Goal: Task Accomplishment & Management: Use online tool/utility

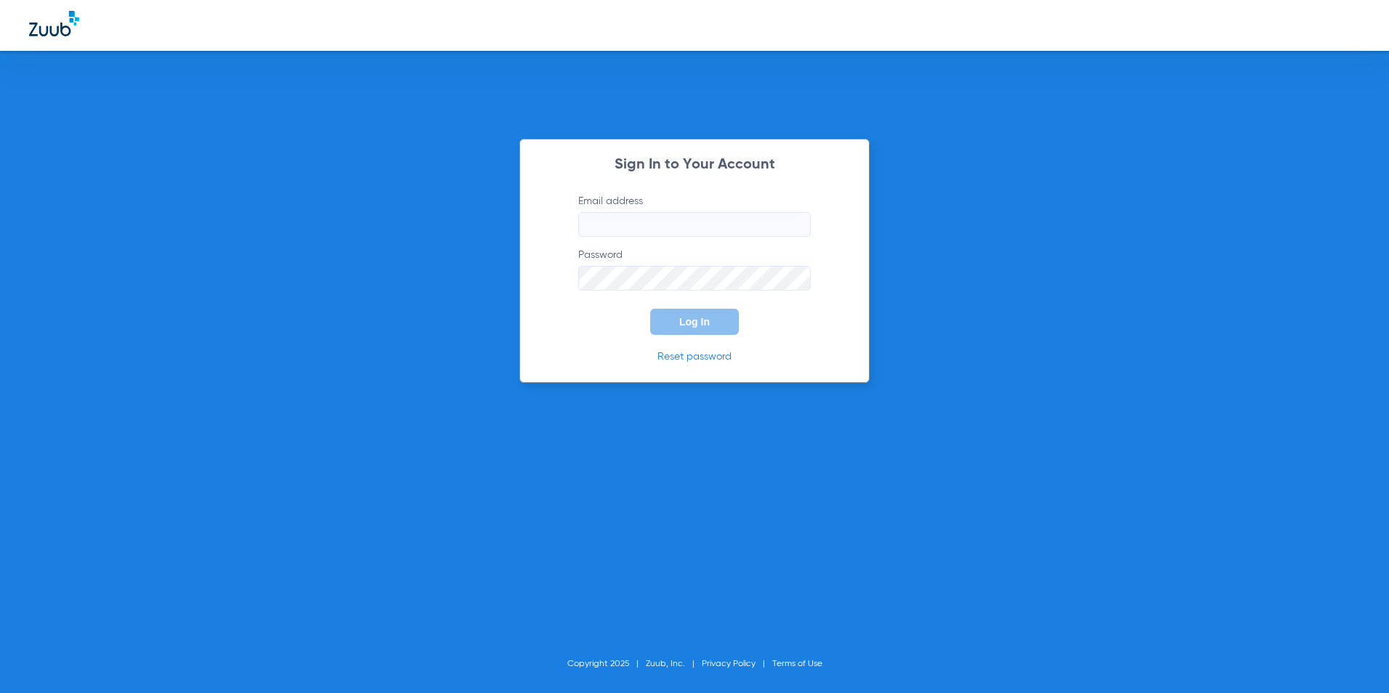
type input "[EMAIL_ADDRESS][DOMAIN_NAME]"
click at [703, 313] on button "Log In" at bounding box center [694, 322] width 89 height 26
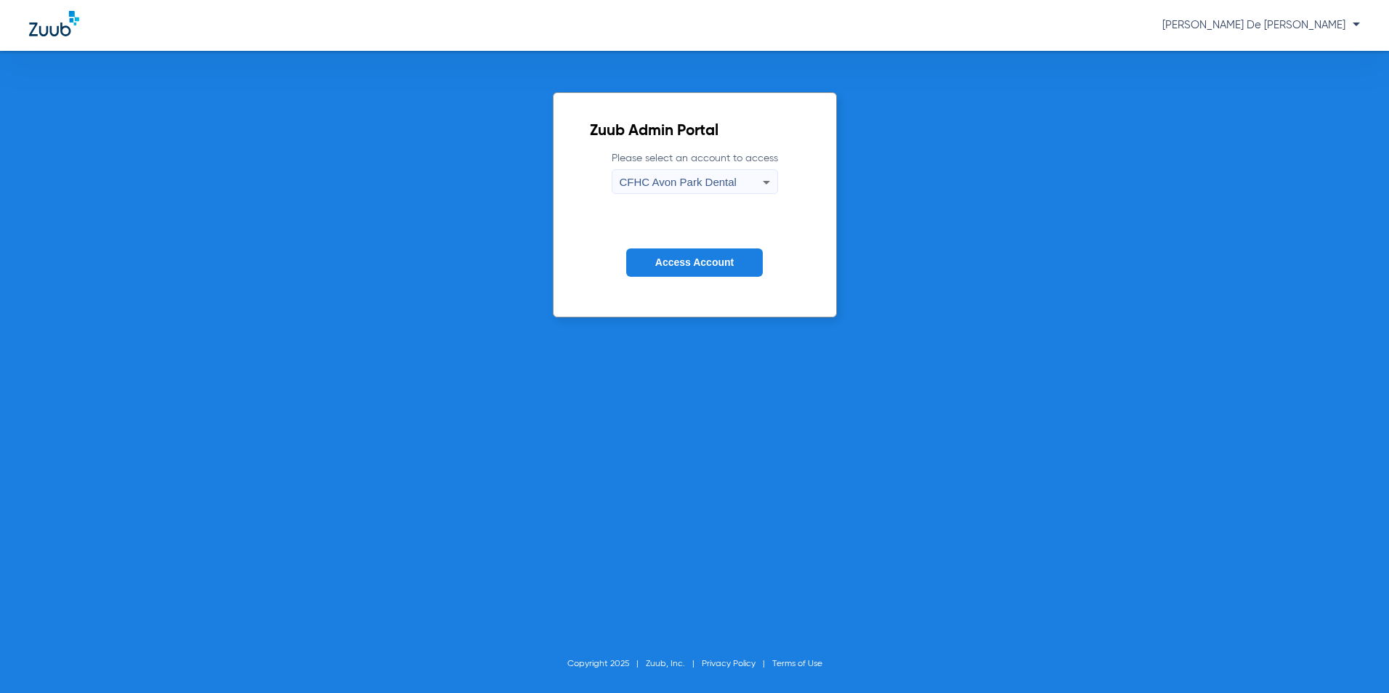
click at [706, 190] on div "CFHC Avon Park Dental" at bounding box center [691, 182] width 143 height 25
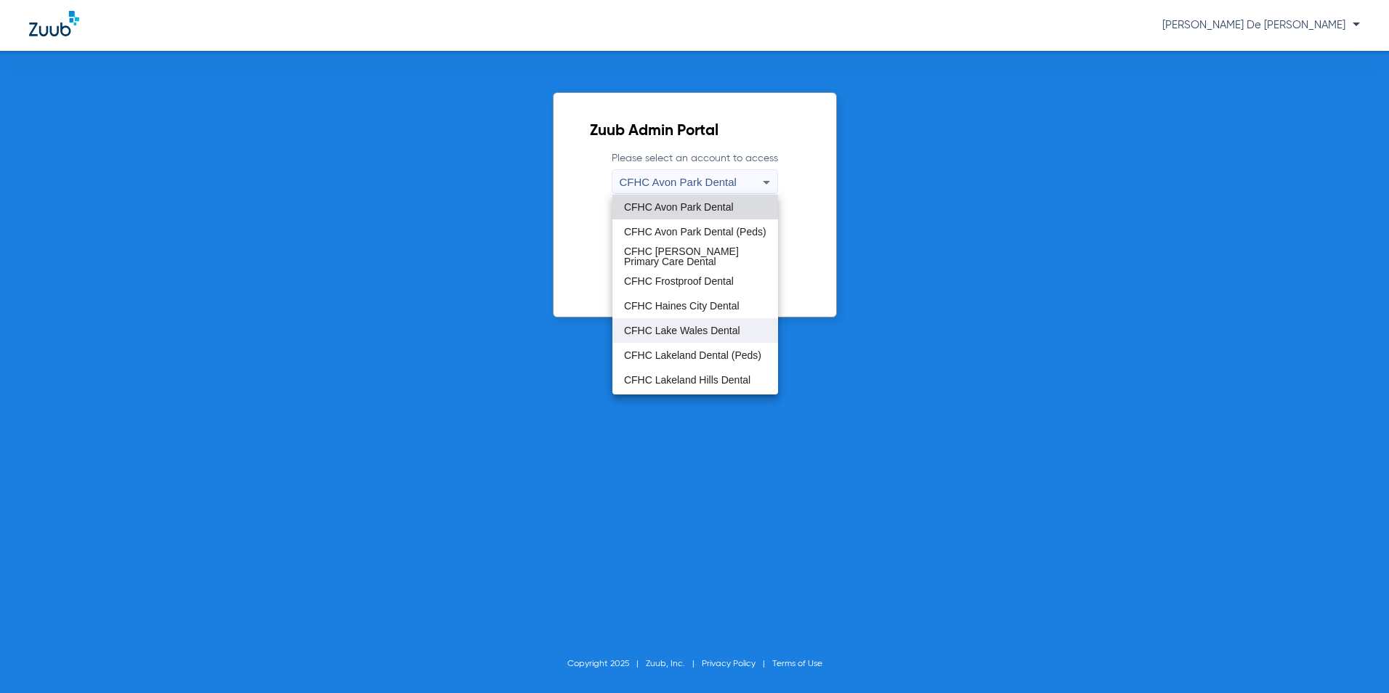
click at [686, 323] on mat-option "CFHC Lake Wales Dental" at bounding box center [695, 330] width 166 height 25
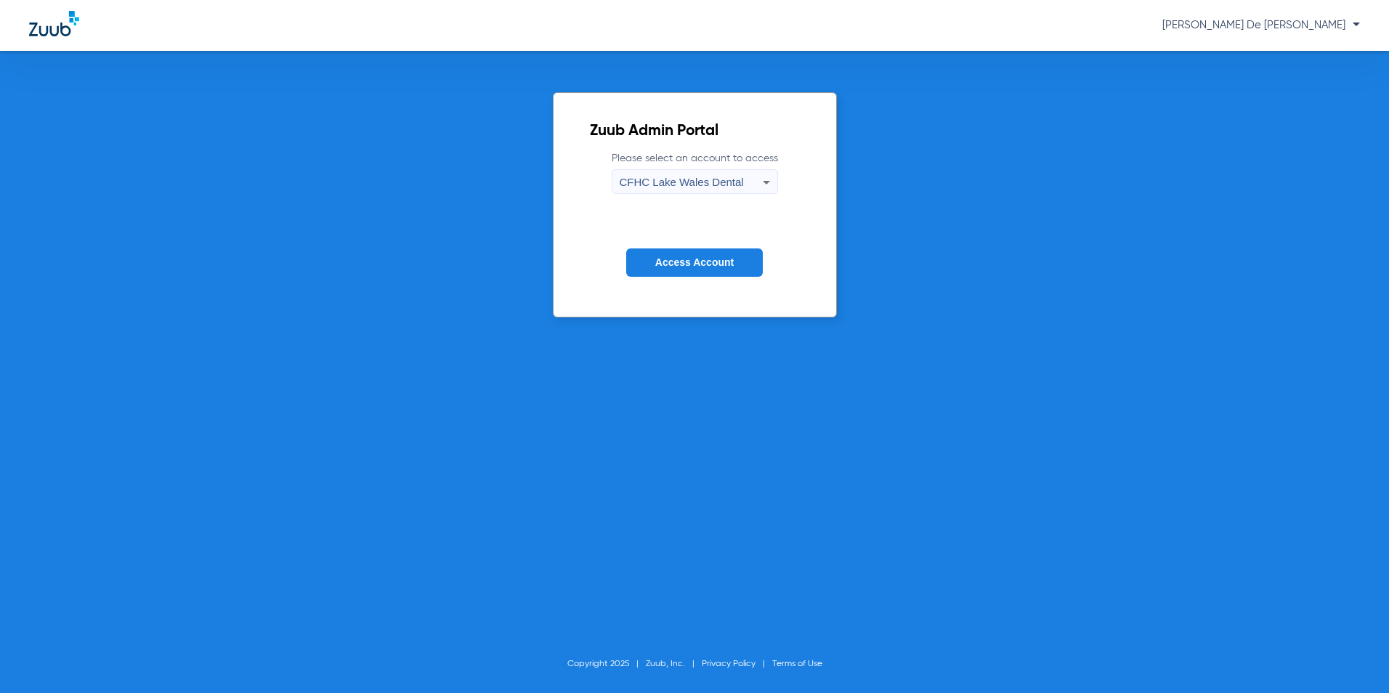
click at [697, 275] on form "Please select an account to access [GEOGRAPHIC_DATA] Dental Access Account" at bounding box center [695, 224] width 210 height 147
click at [699, 271] on button "Access Account" at bounding box center [694, 262] width 137 height 28
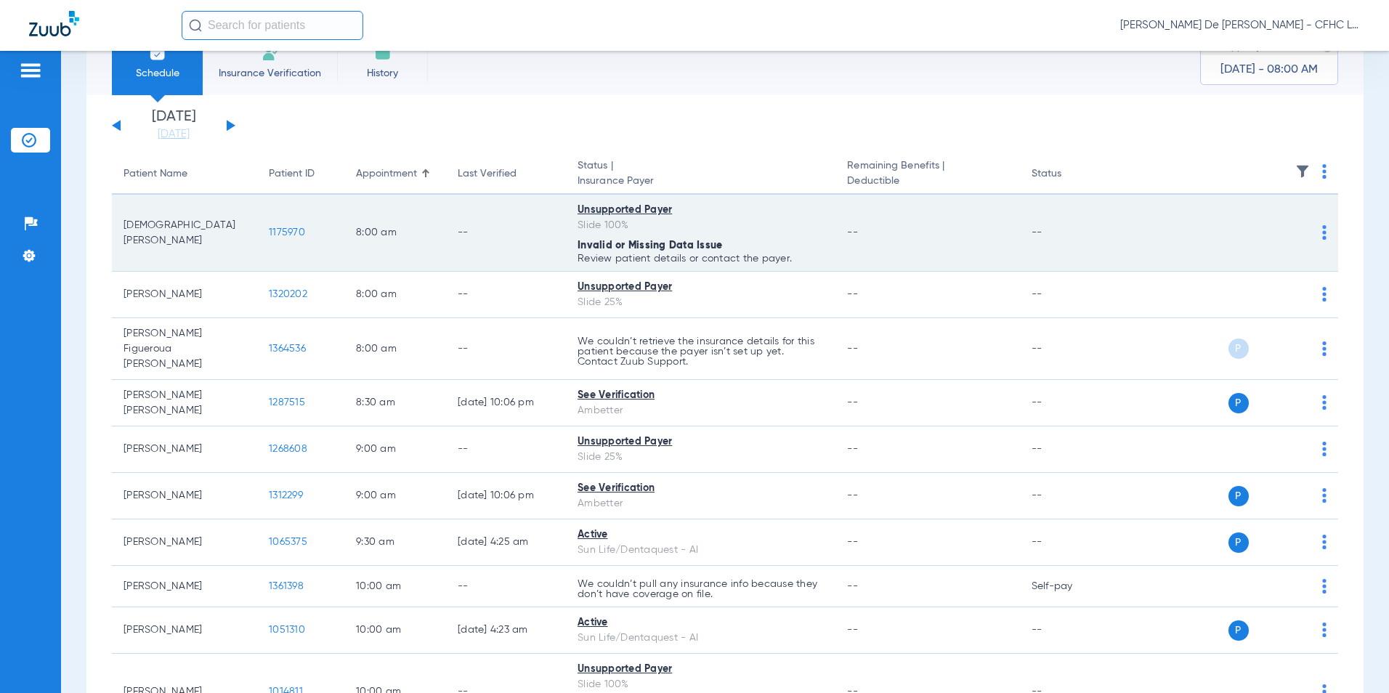
scroll to position [73, 0]
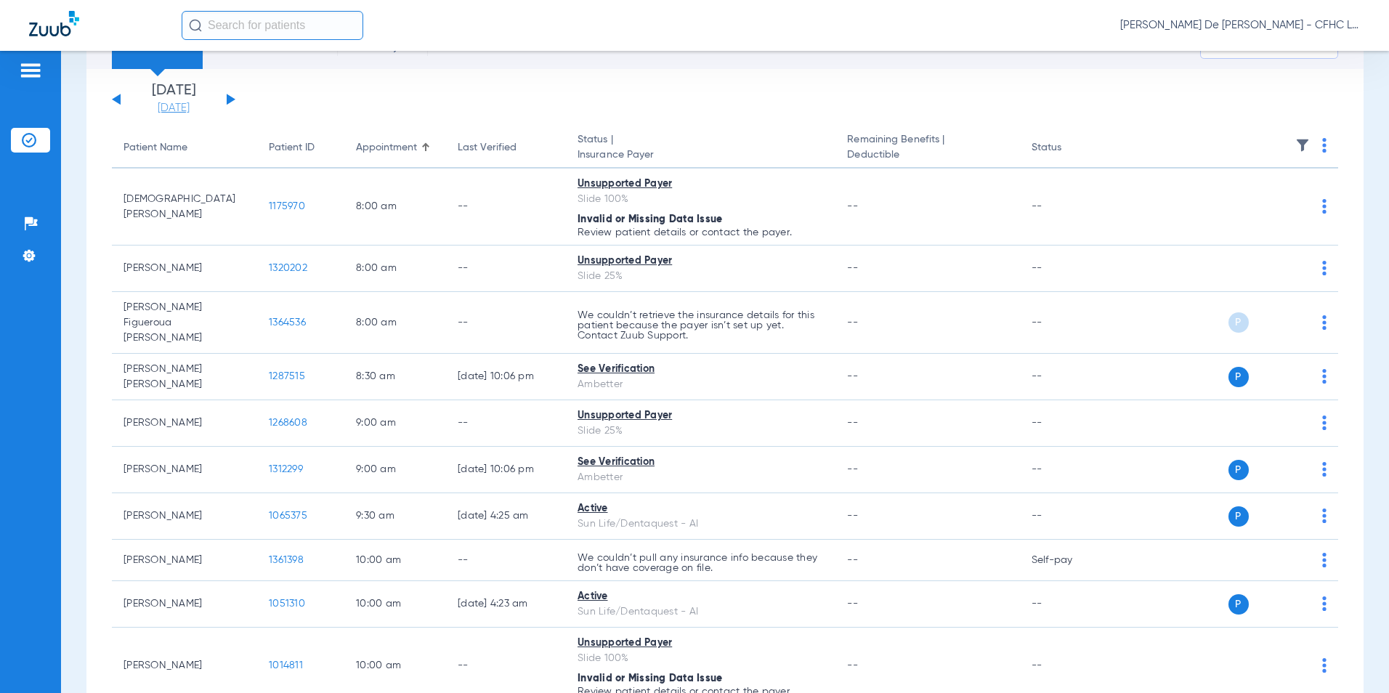
click at [175, 102] on link "[DATE]" at bounding box center [173, 108] width 87 height 15
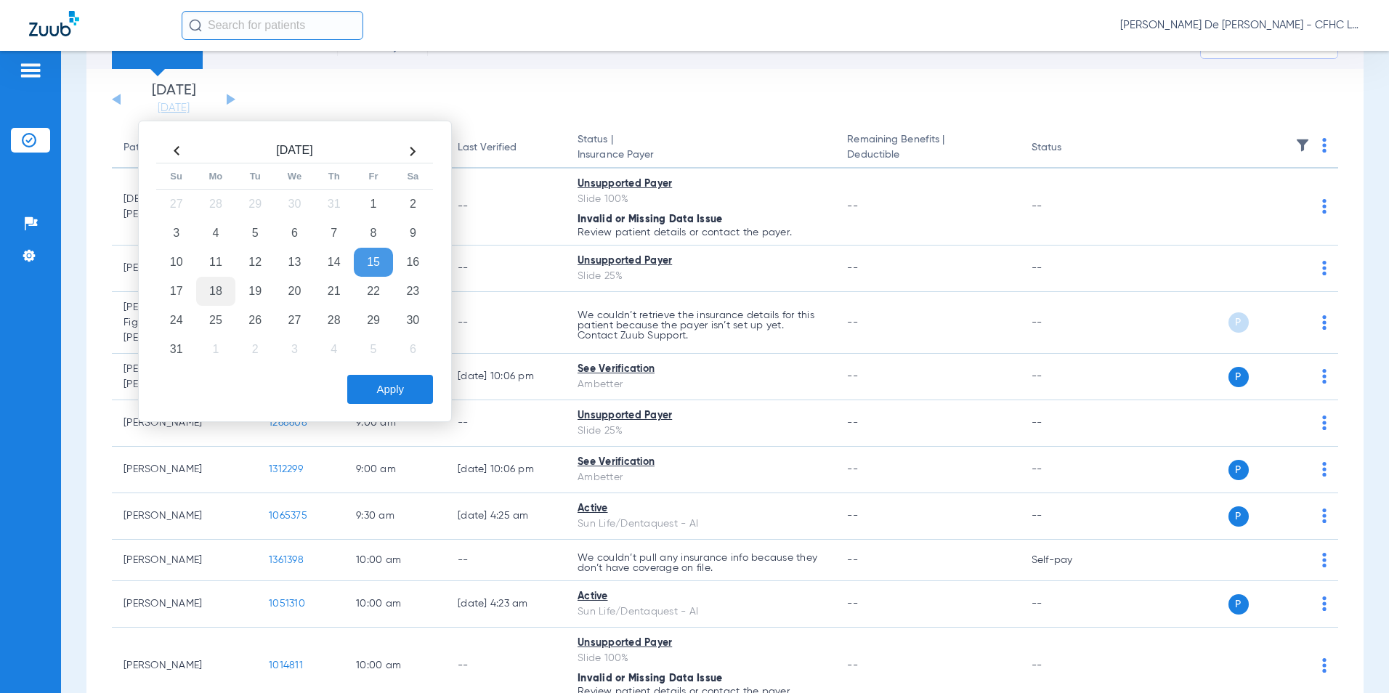
click at [215, 283] on td "18" at bounding box center [215, 291] width 39 height 29
click at [405, 397] on button "Apply" at bounding box center [390, 389] width 86 height 29
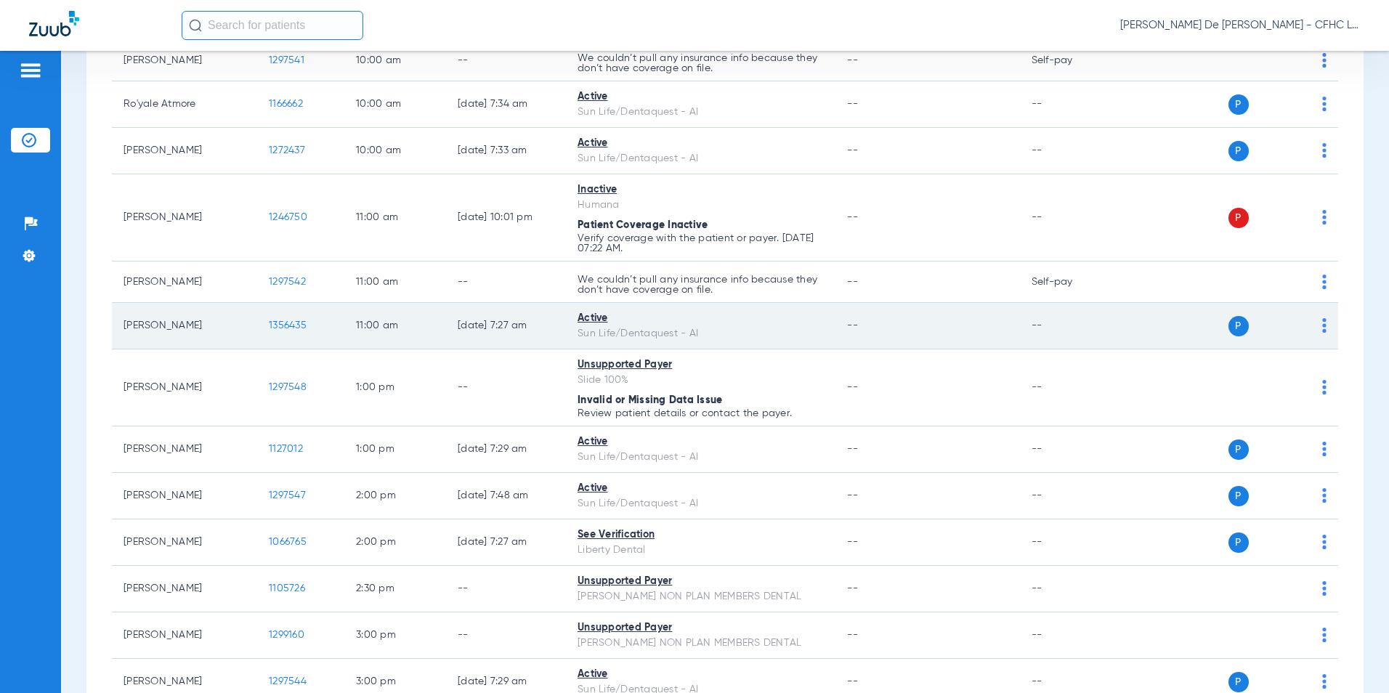
scroll to position [726, 0]
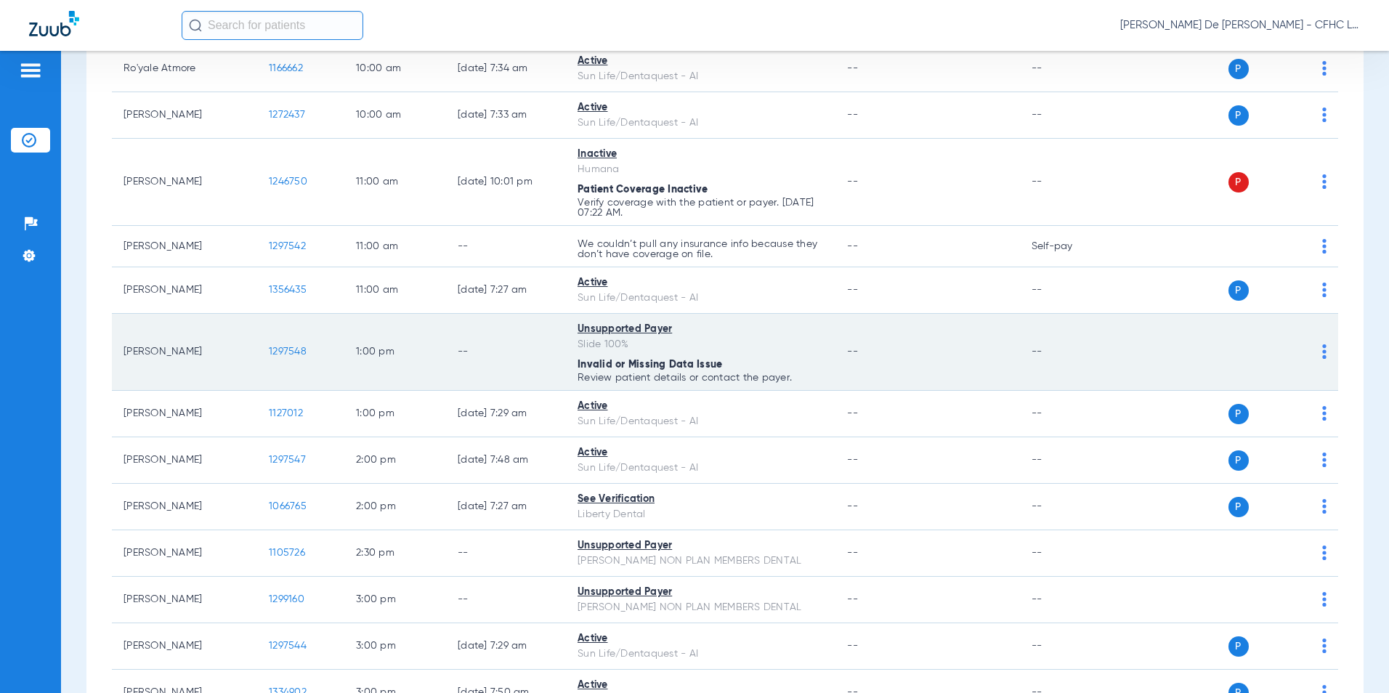
click at [288, 351] on span "1297548" at bounding box center [288, 352] width 38 height 10
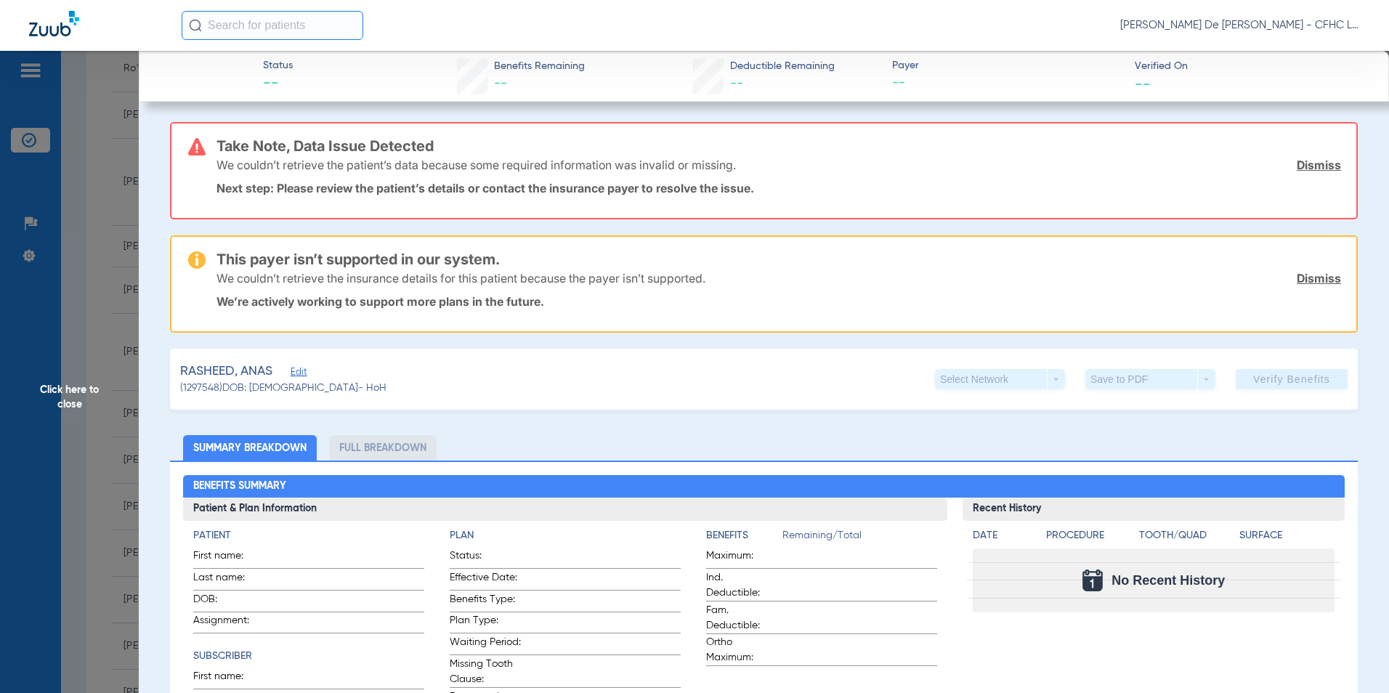
click at [74, 405] on span "Click here to close" at bounding box center [69, 397] width 139 height 693
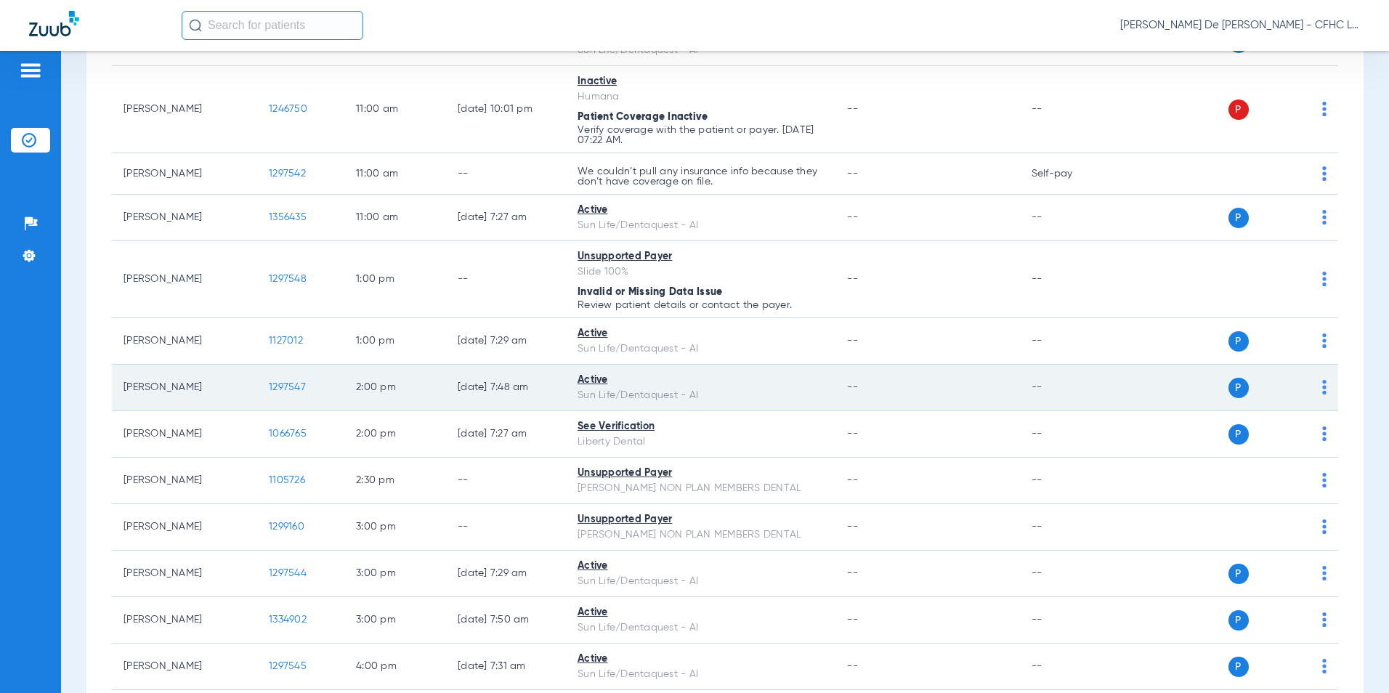
scroll to position [872, 0]
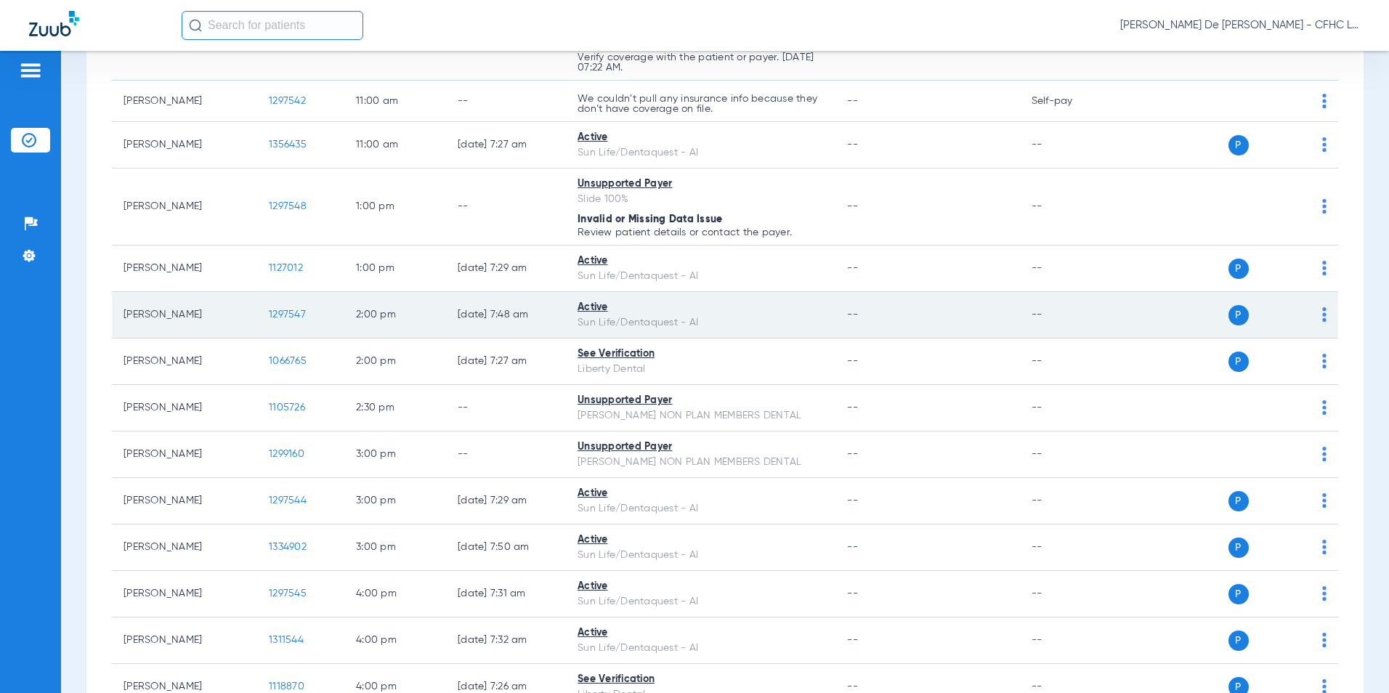
click at [286, 311] on span "1297547" at bounding box center [287, 314] width 37 height 10
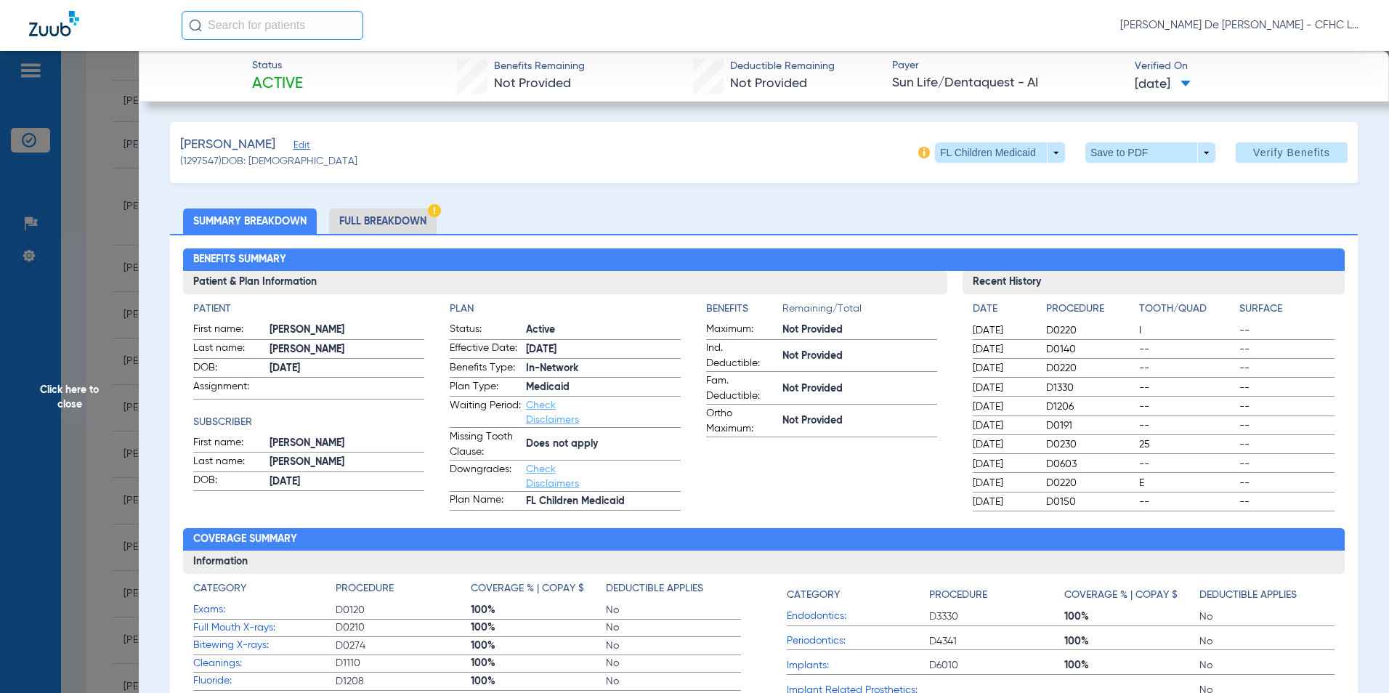
click at [409, 219] on li "Full Breakdown" at bounding box center [383, 220] width 108 height 25
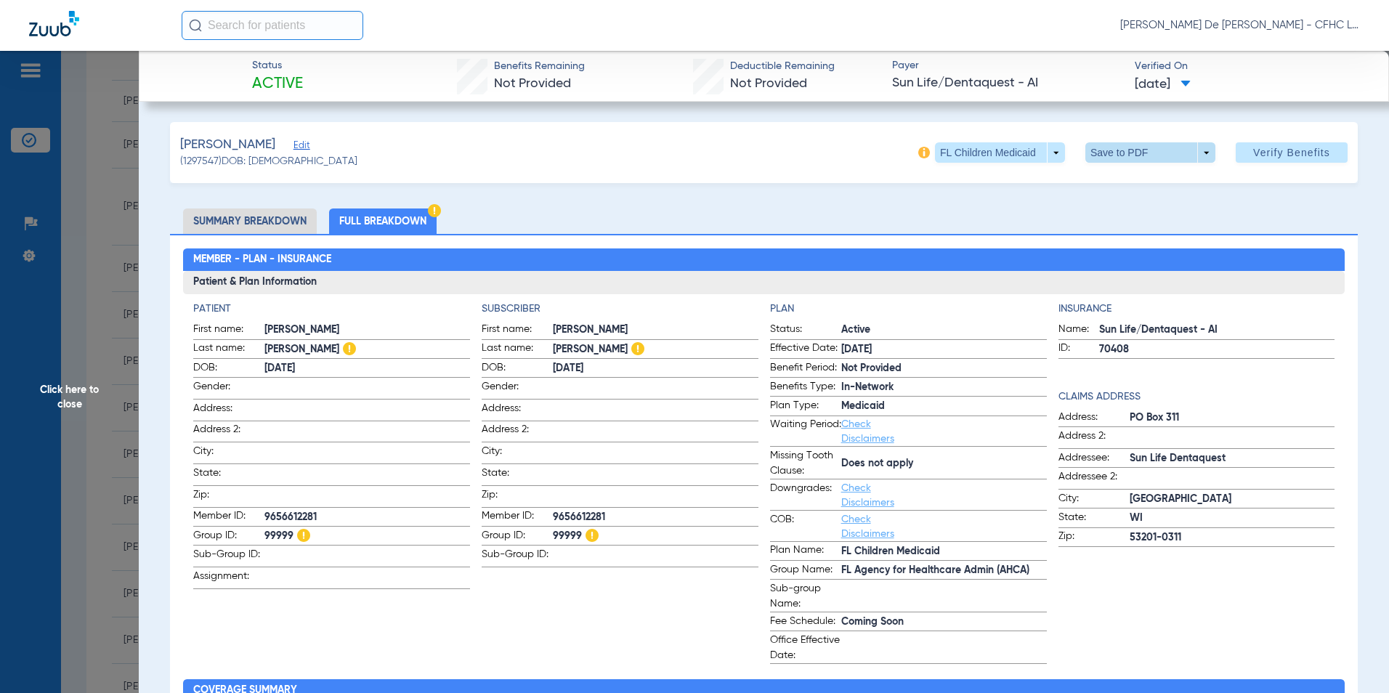
click at [1148, 147] on span at bounding box center [1150, 152] width 35 height 35
click at [1137, 183] on span "Save to PDF" at bounding box center [1144, 182] width 57 height 10
click at [78, 394] on span "Click here to close" at bounding box center [69, 397] width 139 height 693
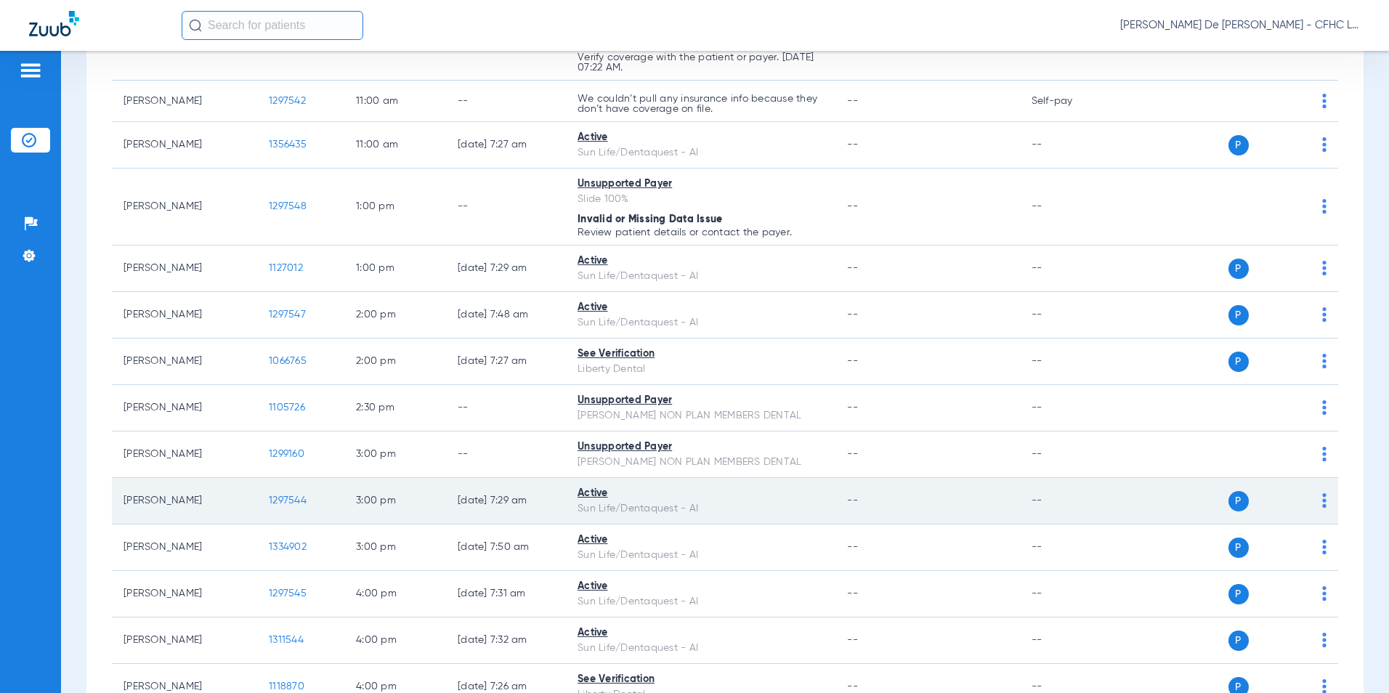
click at [280, 498] on span "1297544" at bounding box center [288, 500] width 38 height 10
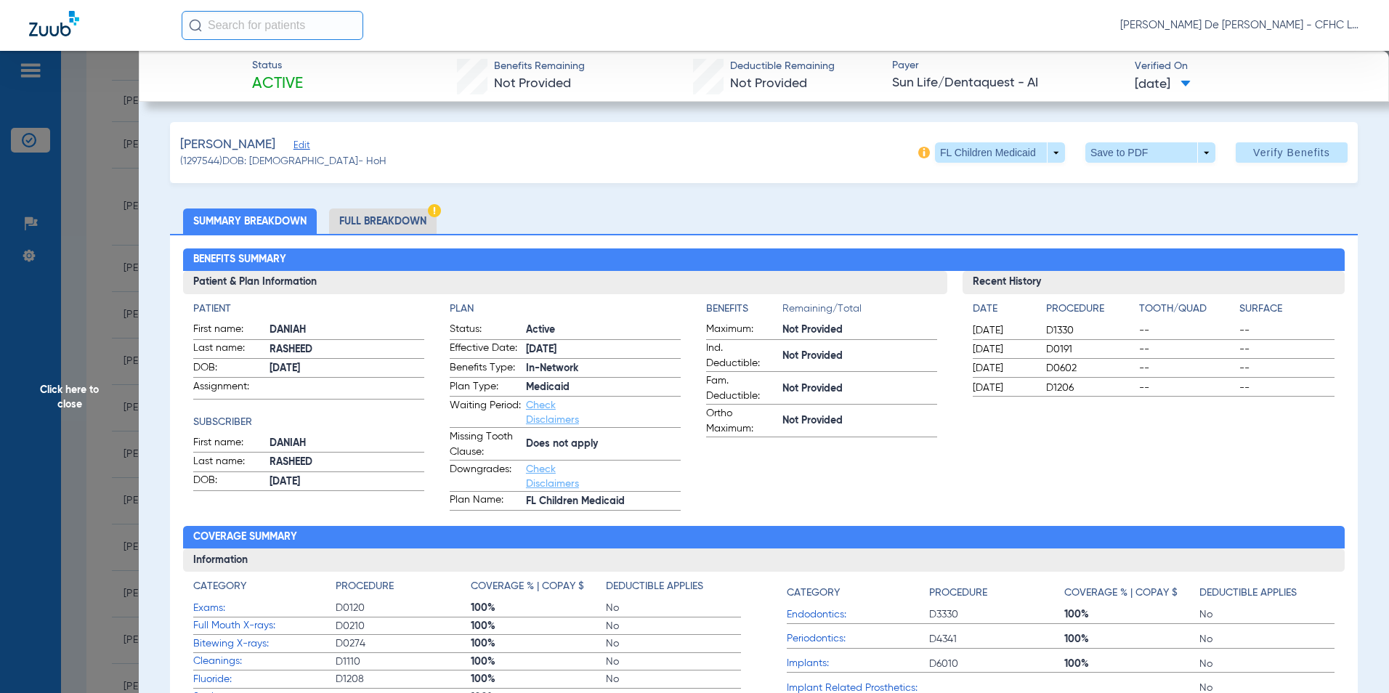
click at [369, 219] on li "Full Breakdown" at bounding box center [383, 220] width 108 height 25
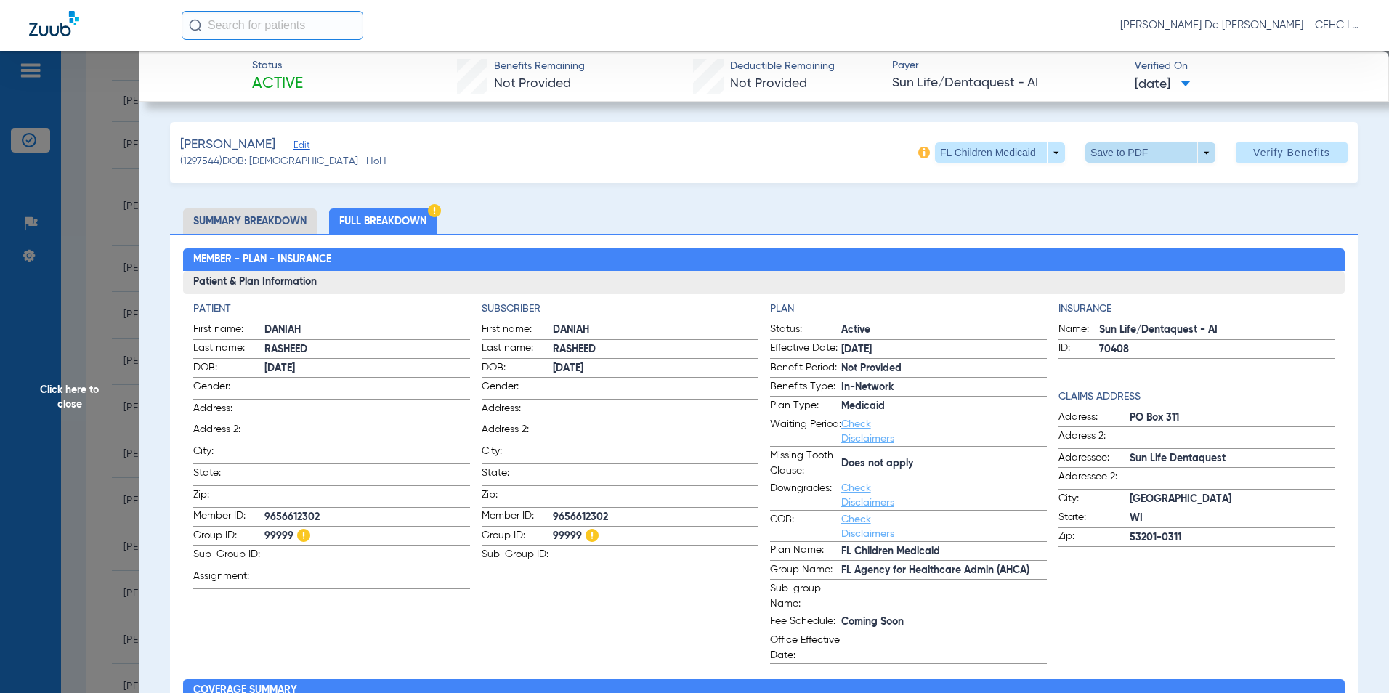
click at [1112, 161] on span at bounding box center [1150, 152] width 130 height 20
click at [1121, 185] on span "Save to PDF" at bounding box center [1144, 182] width 57 height 10
click at [80, 394] on span "Click here to close" at bounding box center [69, 397] width 139 height 693
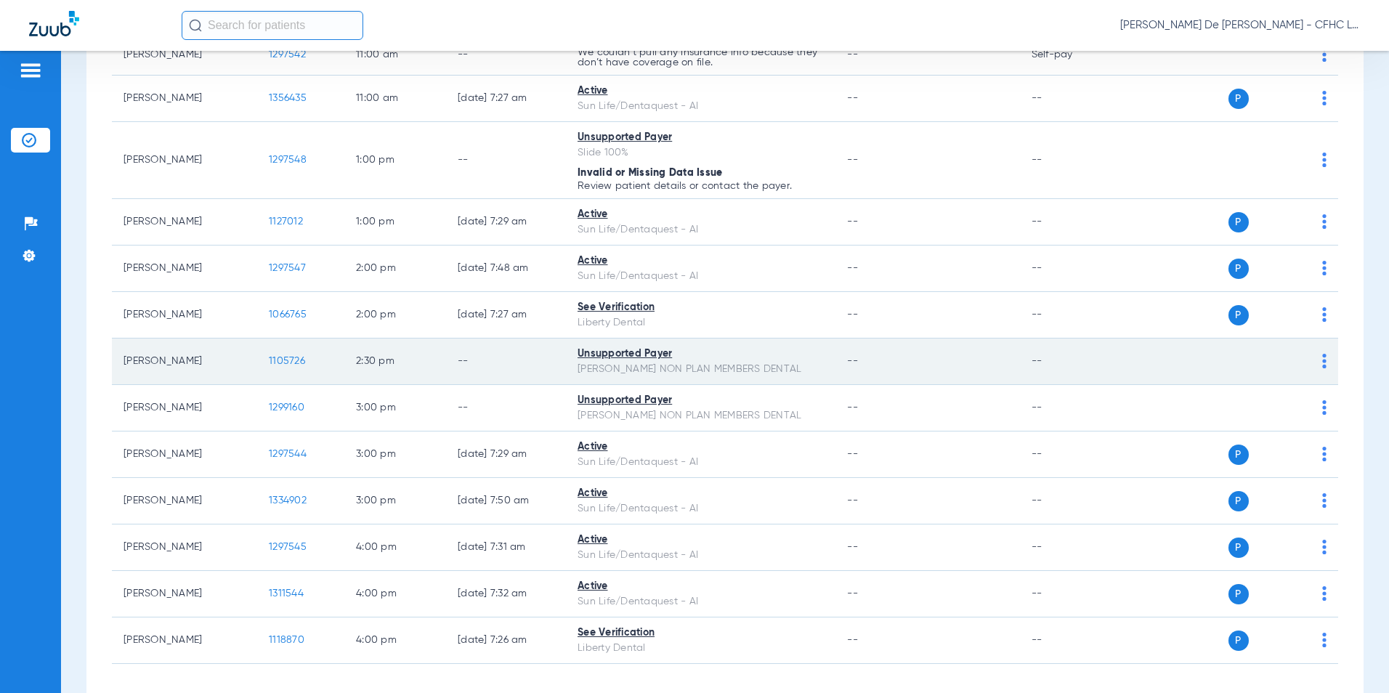
scroll to position [944, 0]
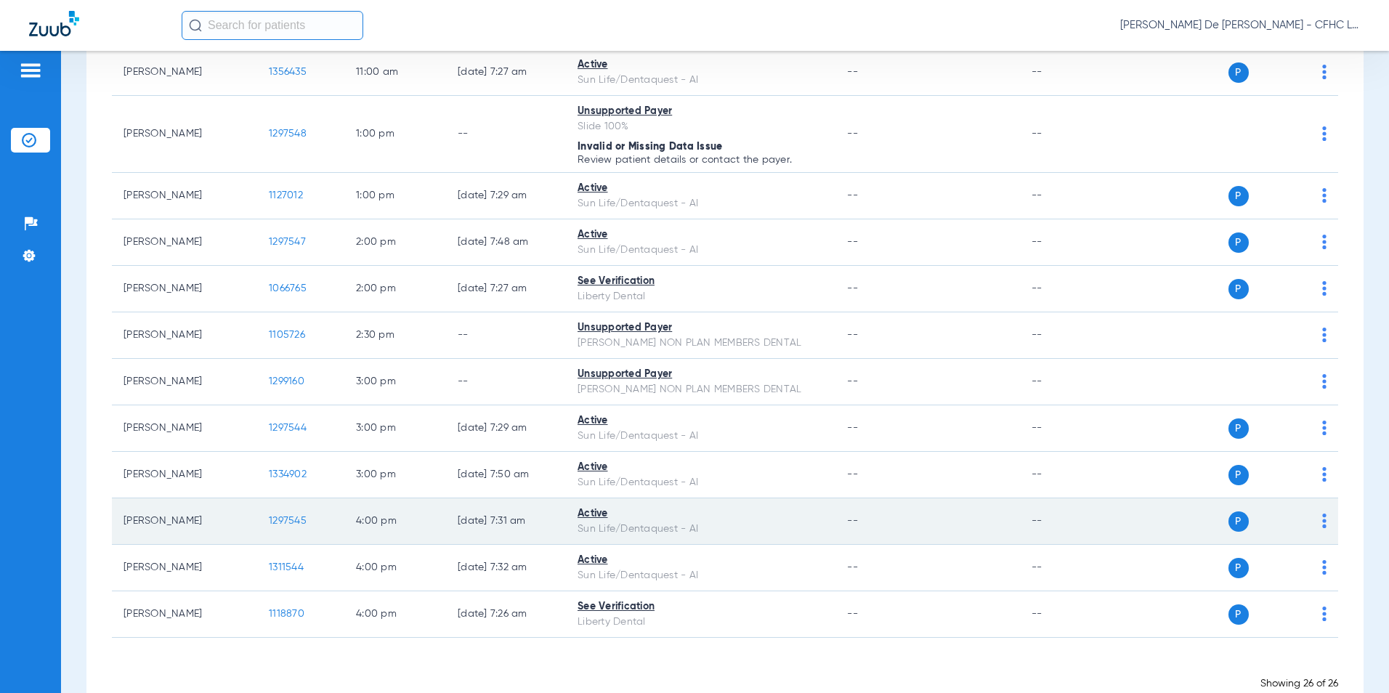
click at [295, 519] on span "1297545" at bounding box center [288, 521] width 38 height 10
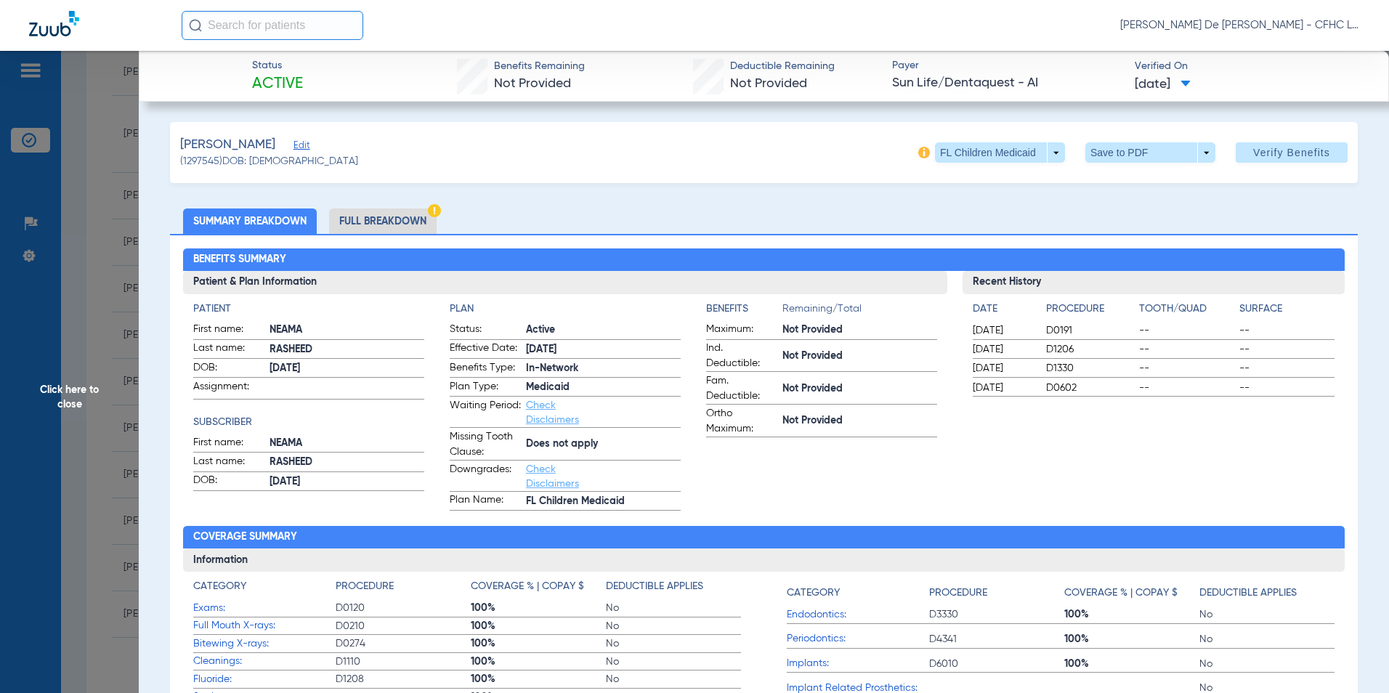
click at [423, 224] on li "Full Breakdown" at bounding box center [383, 220] width 108 height 25
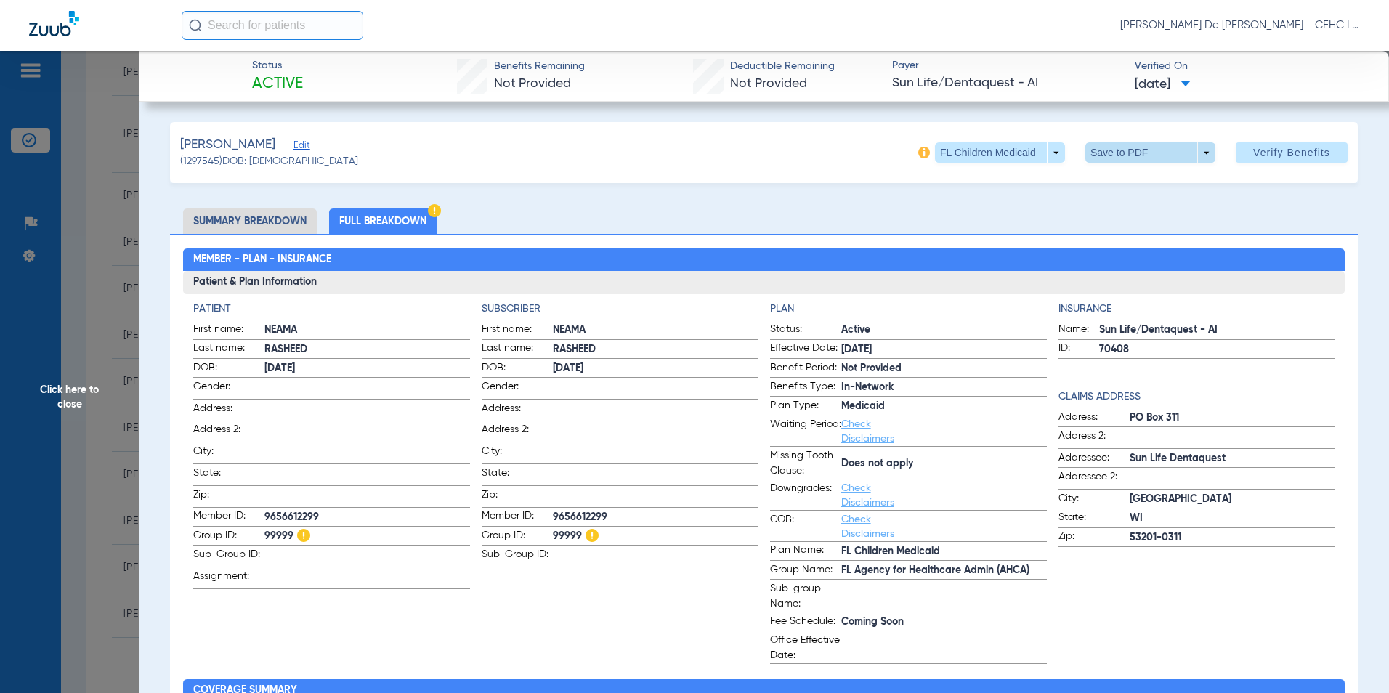
click at [1090, 145] on span at bounding box center [1150, 152] width 130 height 20
click at [1101, 177] on mat-icon "insert_drive_file" at bounding box center [1095, 181] width 17 height 17
click at [70, 410] on span "Click here to close" at bounding box center [69, 397] width 139 height 693
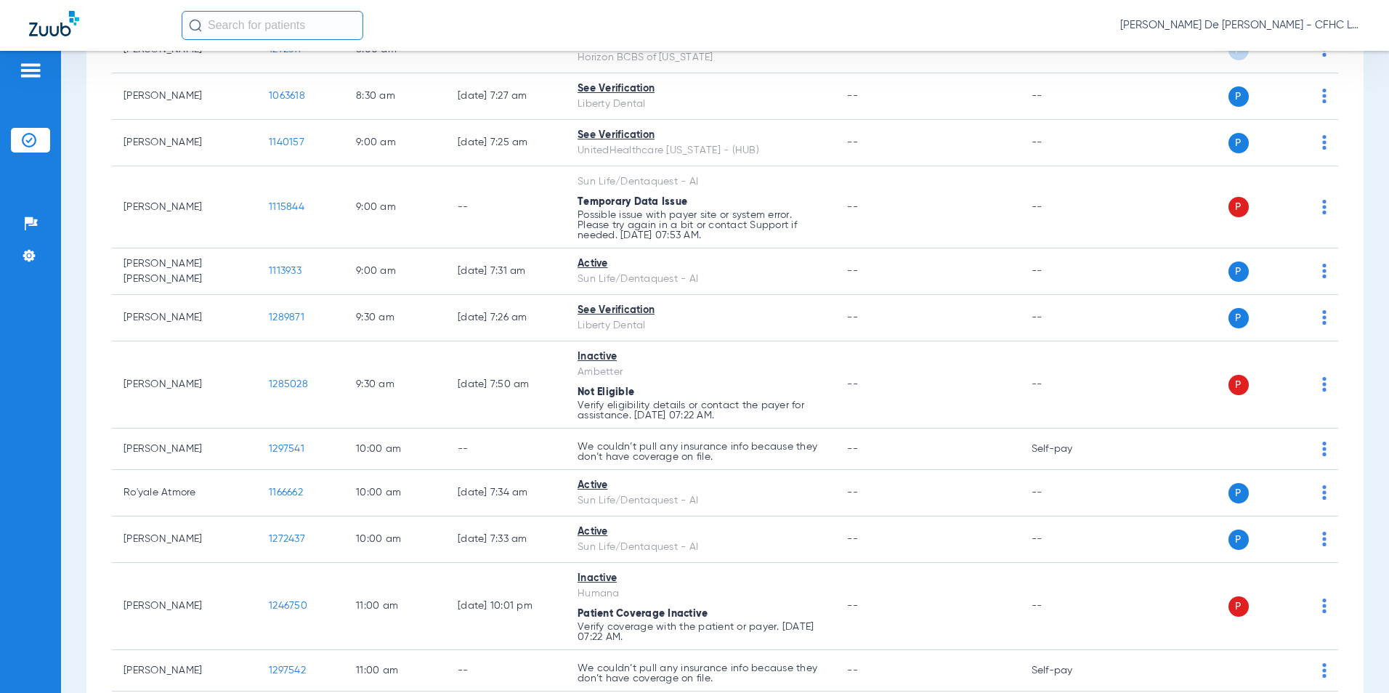
scroll to position [0, 0]
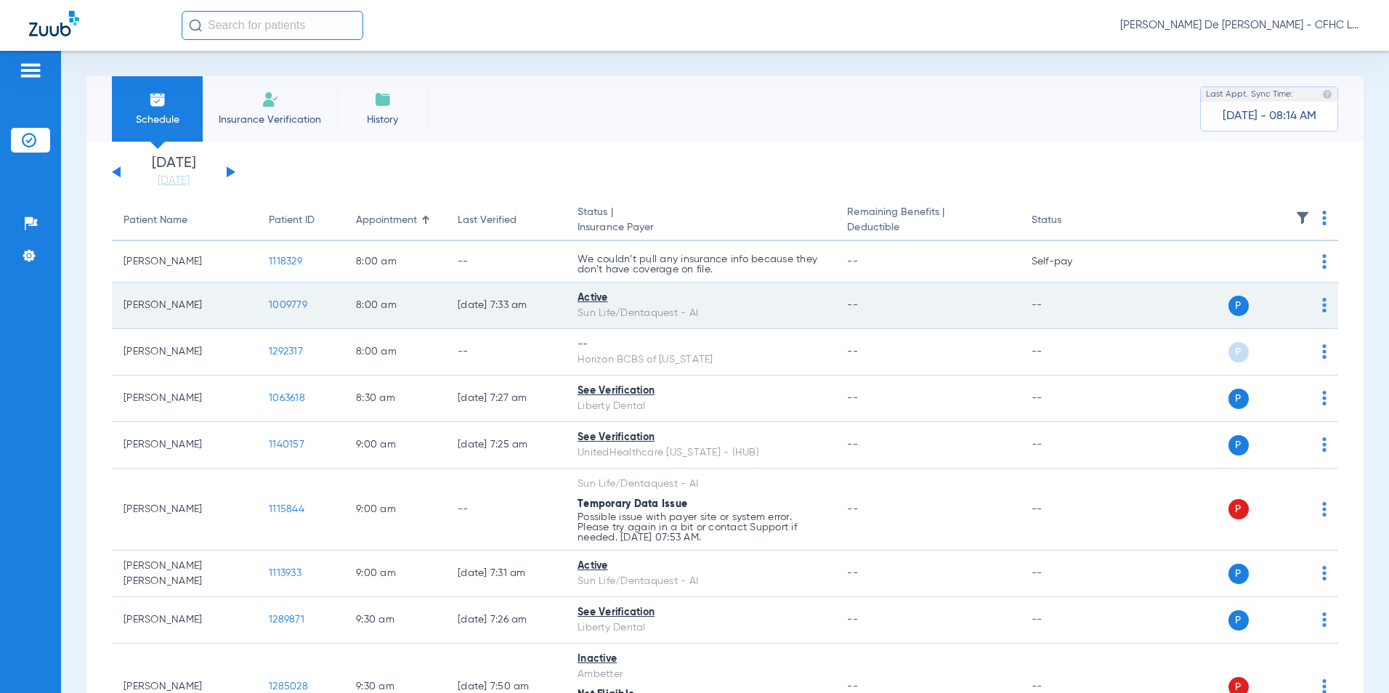
click at [293, 307] on span "1009779" at bounding box center [288, 305] width 39 height 10
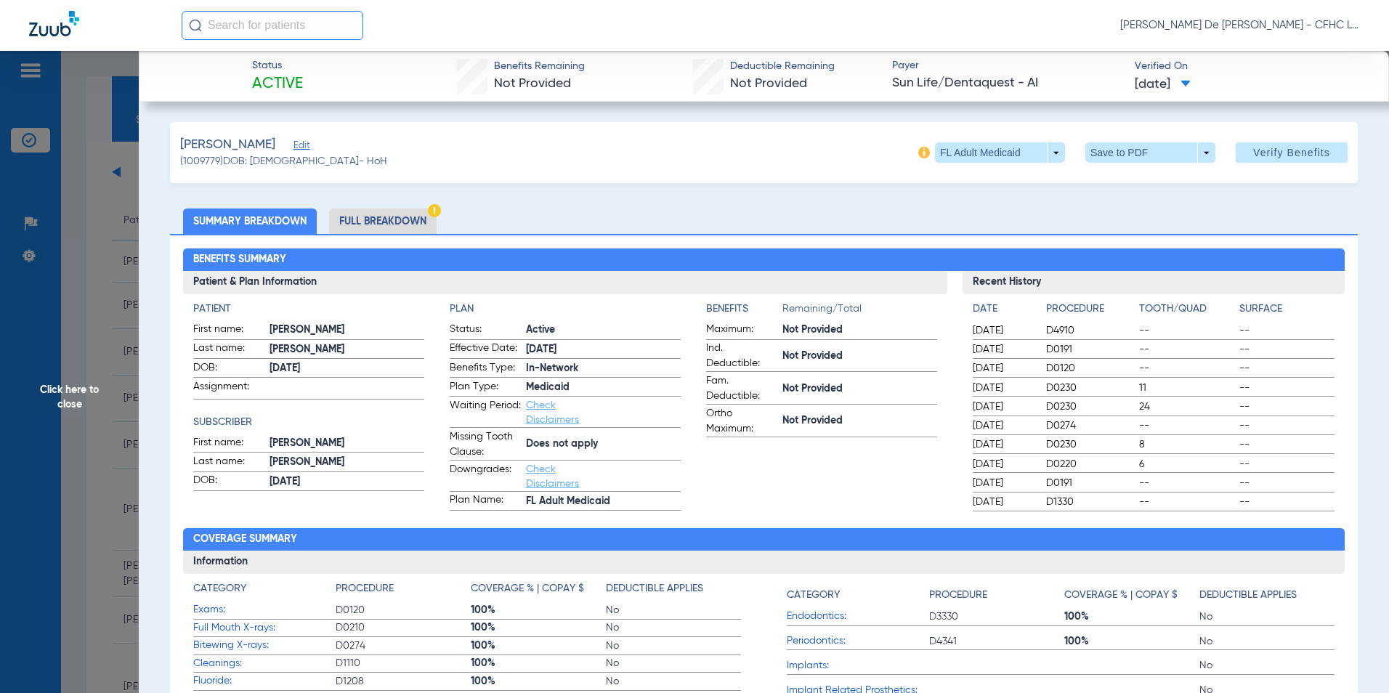
click at [360, 227] on li "Full Breakdown" at bounding box center [383, 220] width 108 height 25
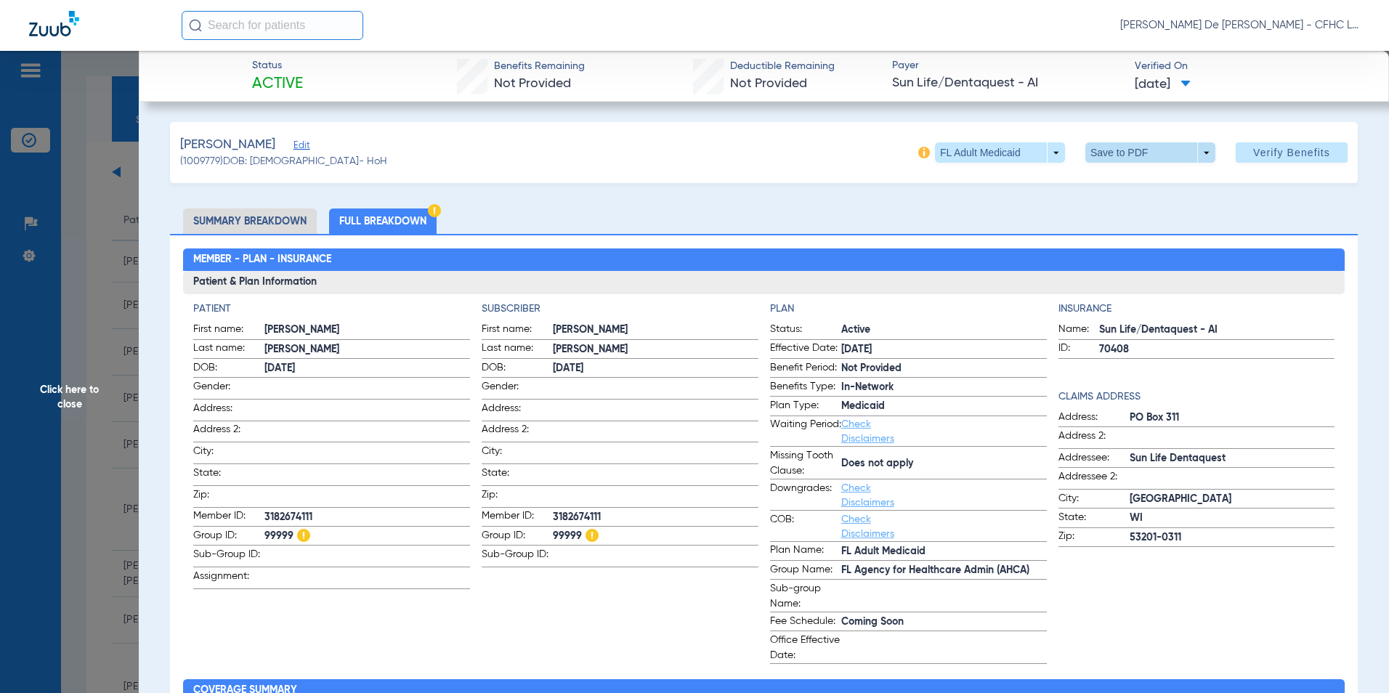
click at [1141, 145] on span at bounding box center [1150, 152] width 35 height 35
click at [1138, 185] on span "Save to PDF" at bounding box center [1144, 182] width 57 height 10
click at [73, 389] on span "Click here to close" at bounding box center [69, 397] width 139 height 693
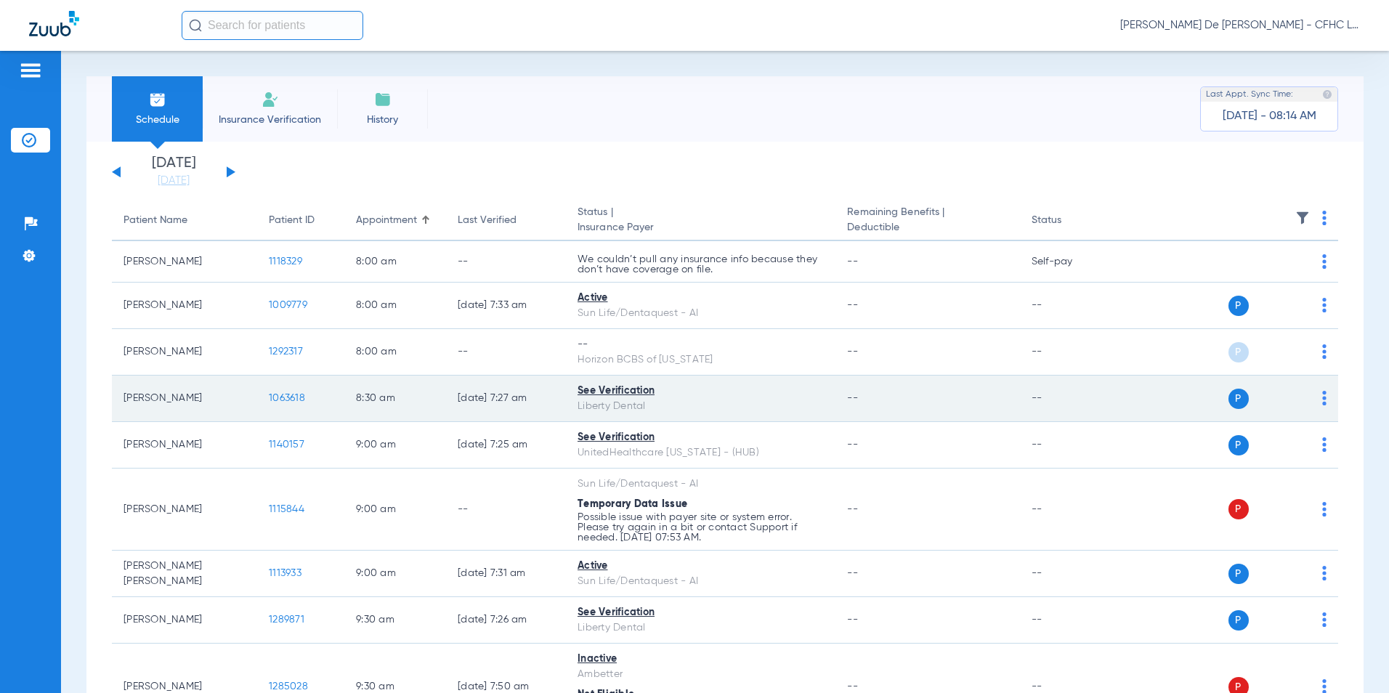
scroll to position [73, 0]
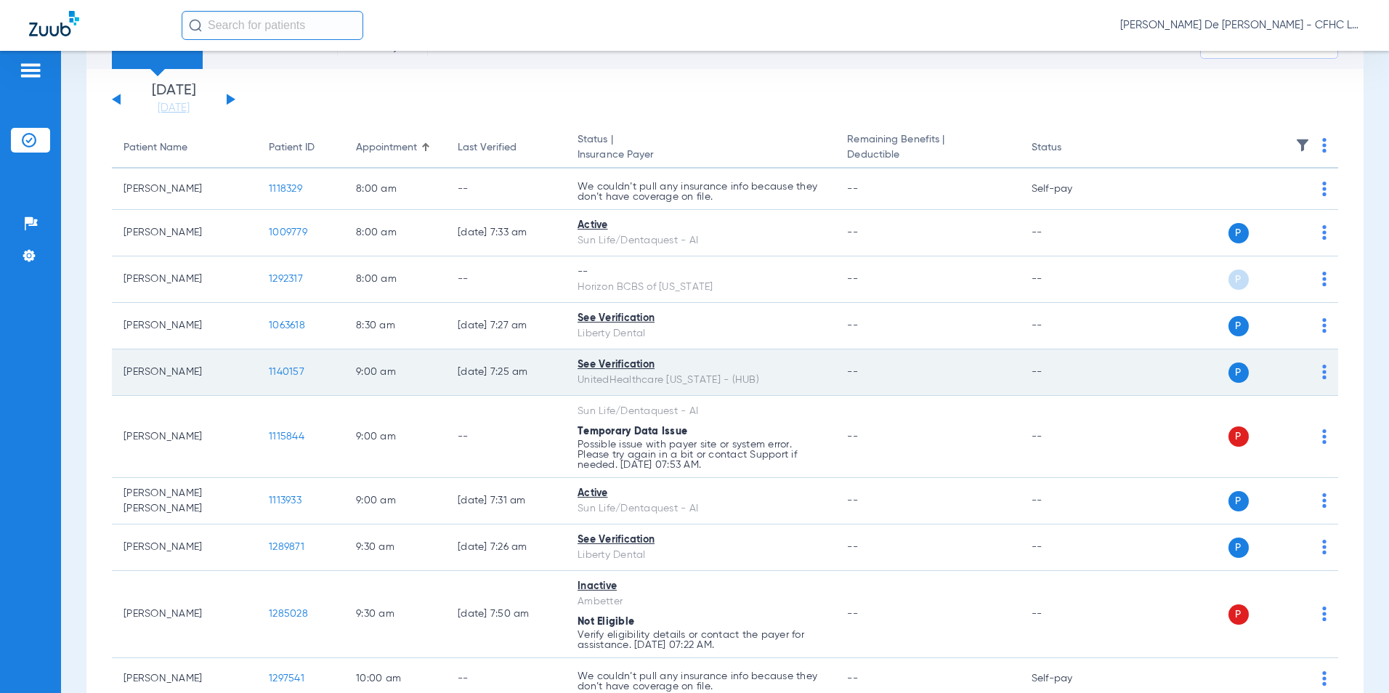
click at [286, 373] on span "1140157" at bounding box center [287, 372] width 36 height 10
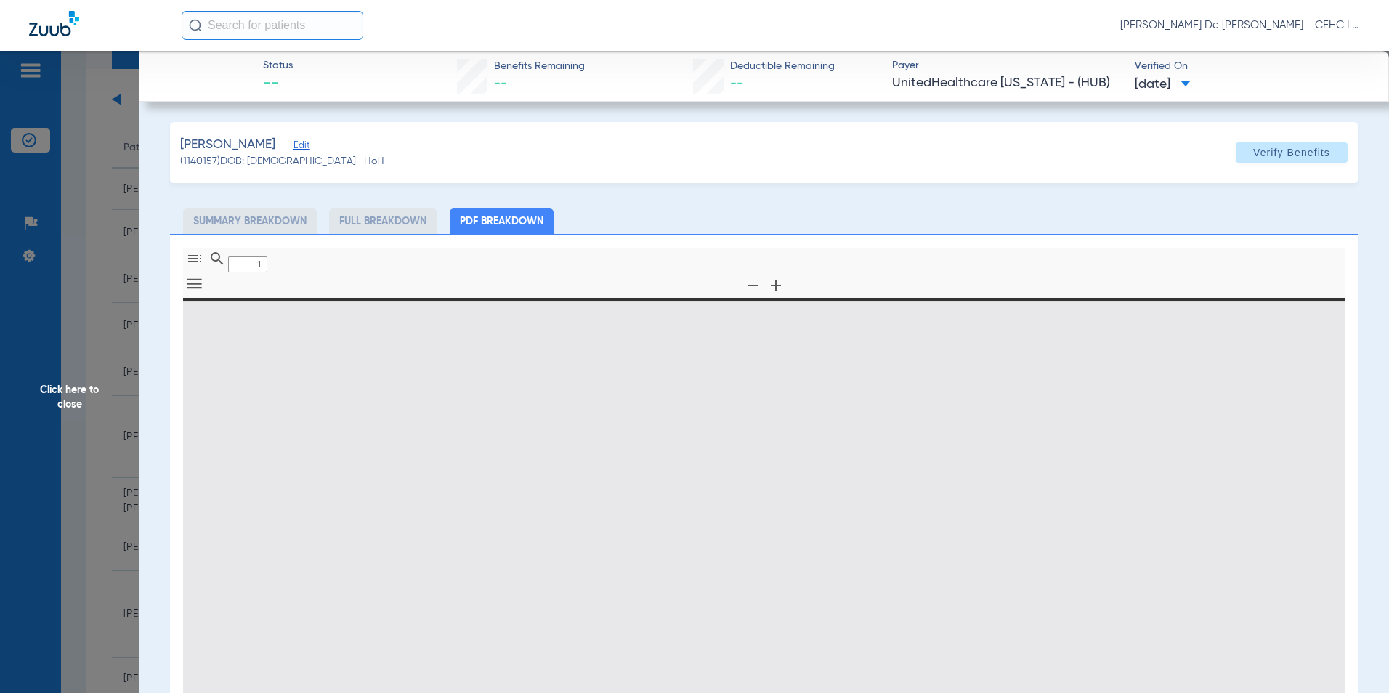
type input "0"
select select "page-width"
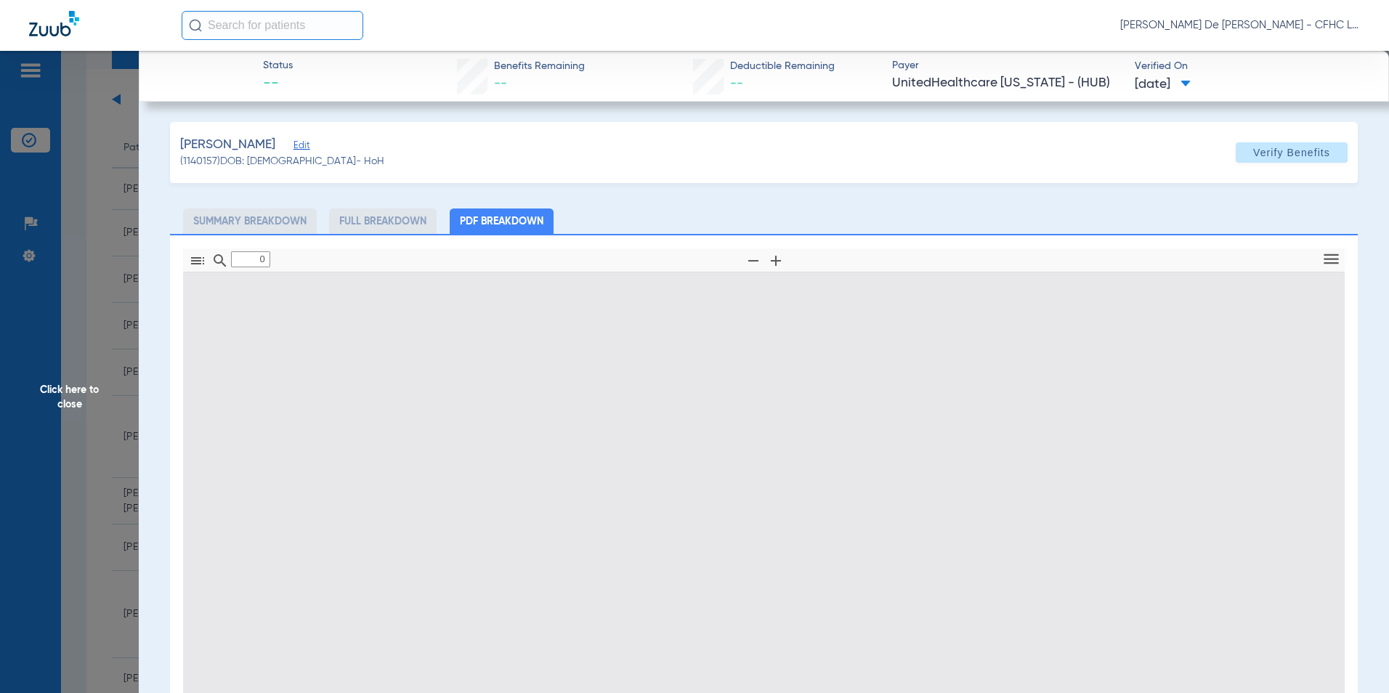
type input "1"
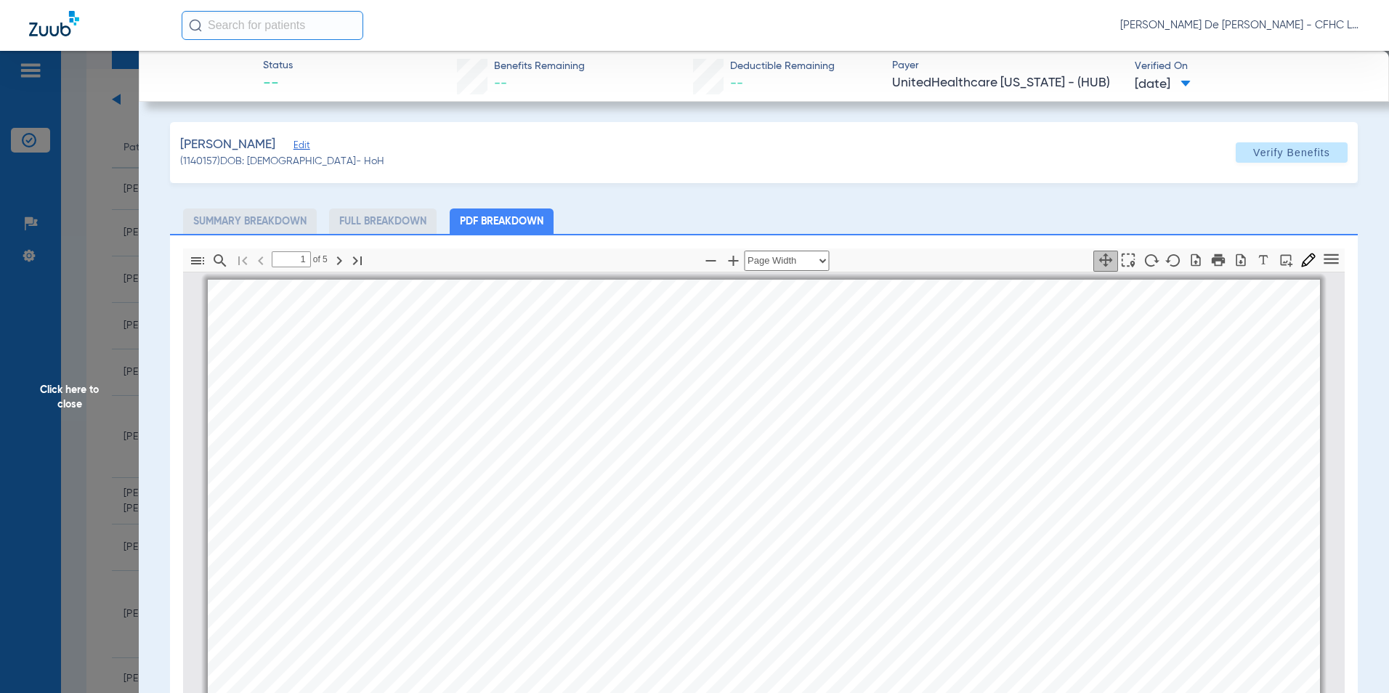
scroll to position [7, 0]
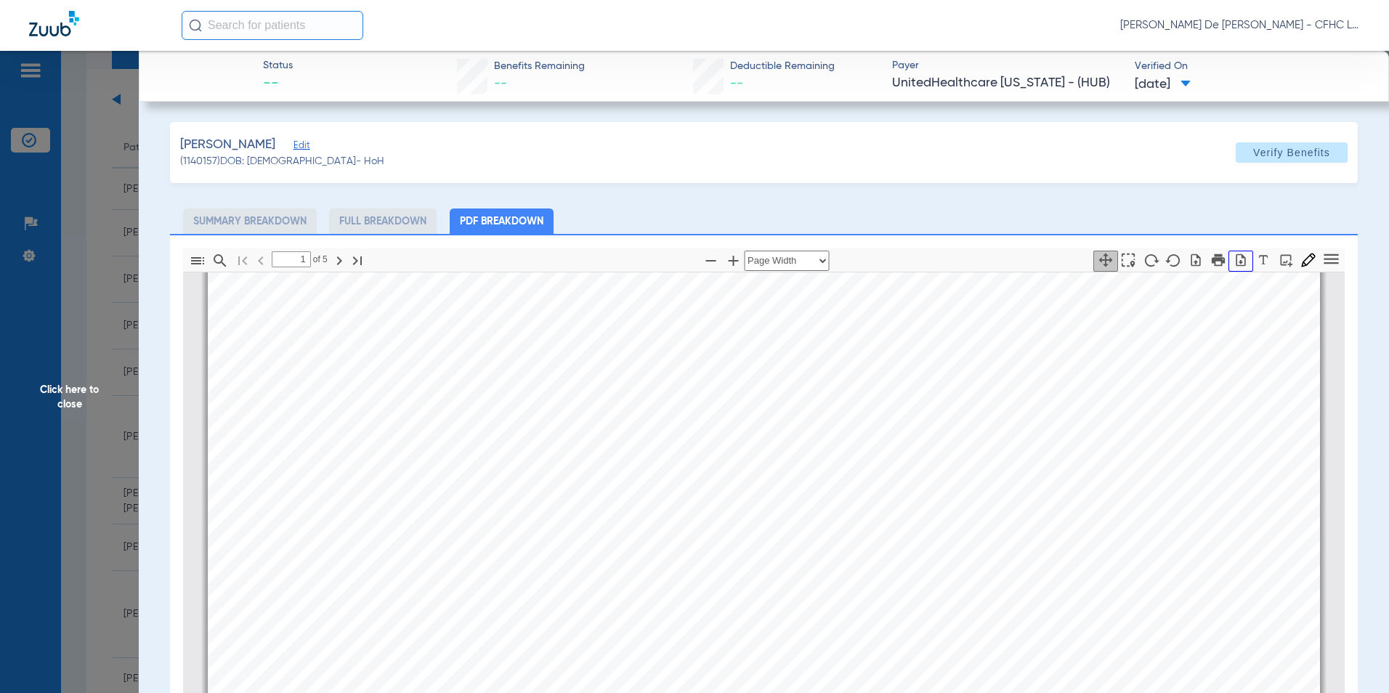
click at [1236, 257] on icon "button" at bounding box center [1240, 260] width 9 height 12
click at [97, 409] on span "Click here to close" at bounding box center [69, 397] width 139 height 693
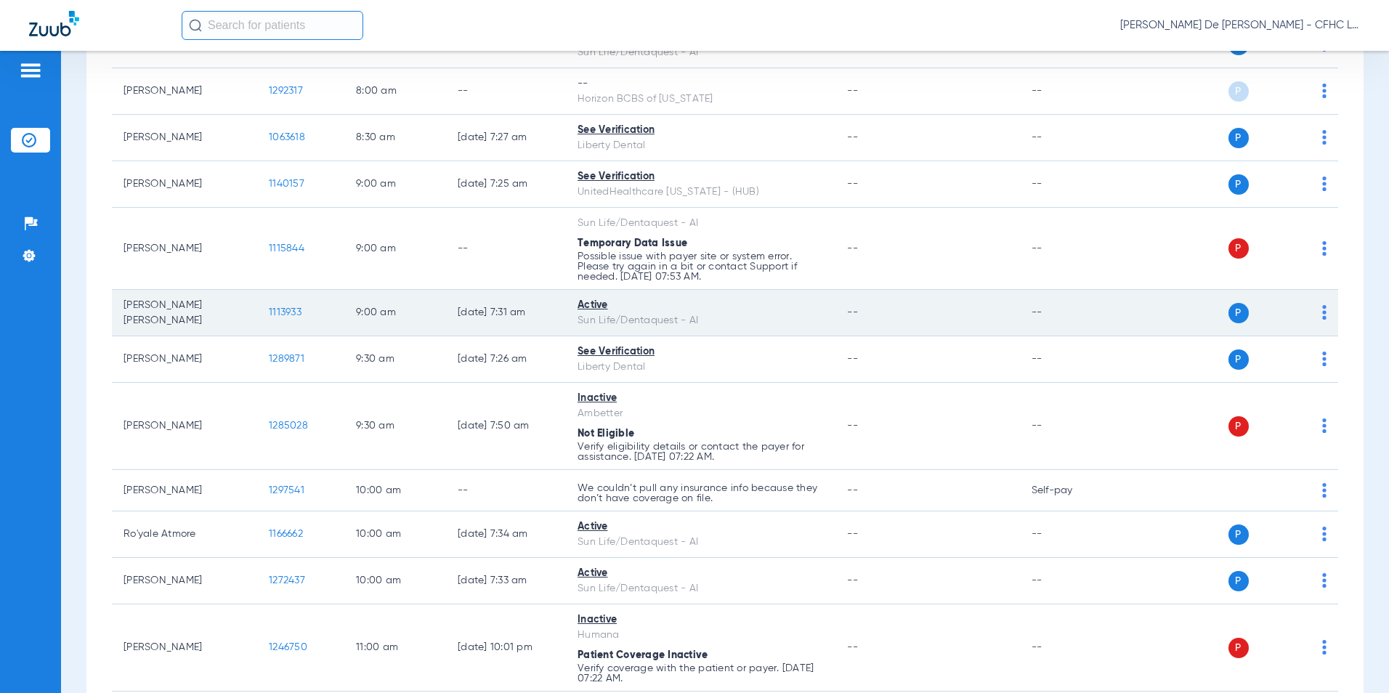
scroll to position [291, 0]
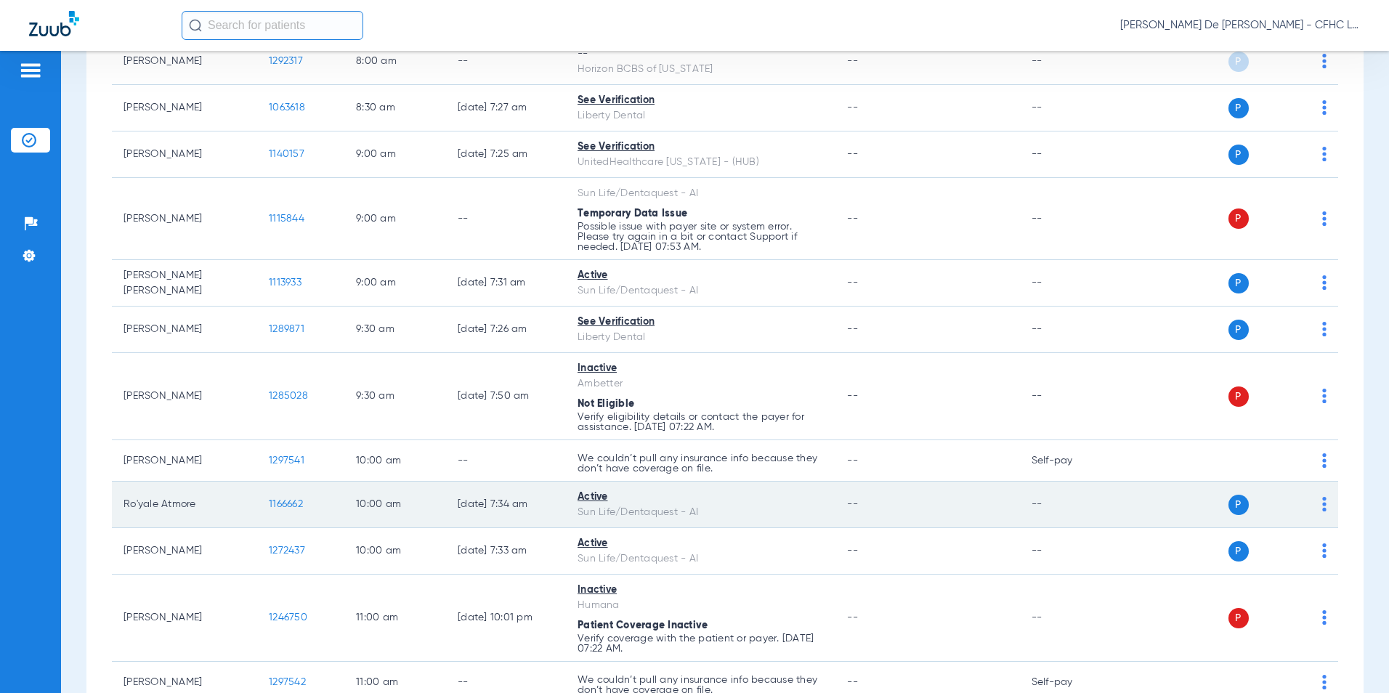
click at [274, 504] on span "1166662" at bounding box center [286, 504] width 34 height 10
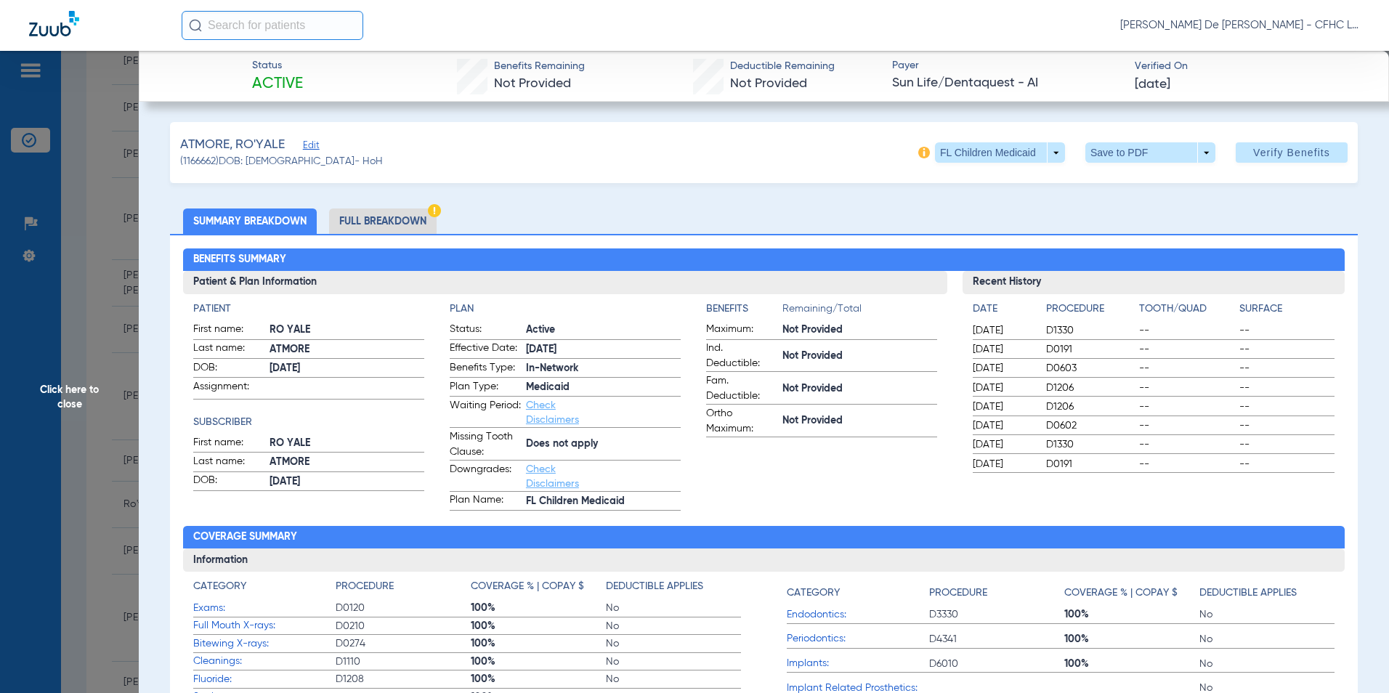
click at [371, 215] on li "Full Breakdown" at bounding box center [383, 220] width 108 height 25
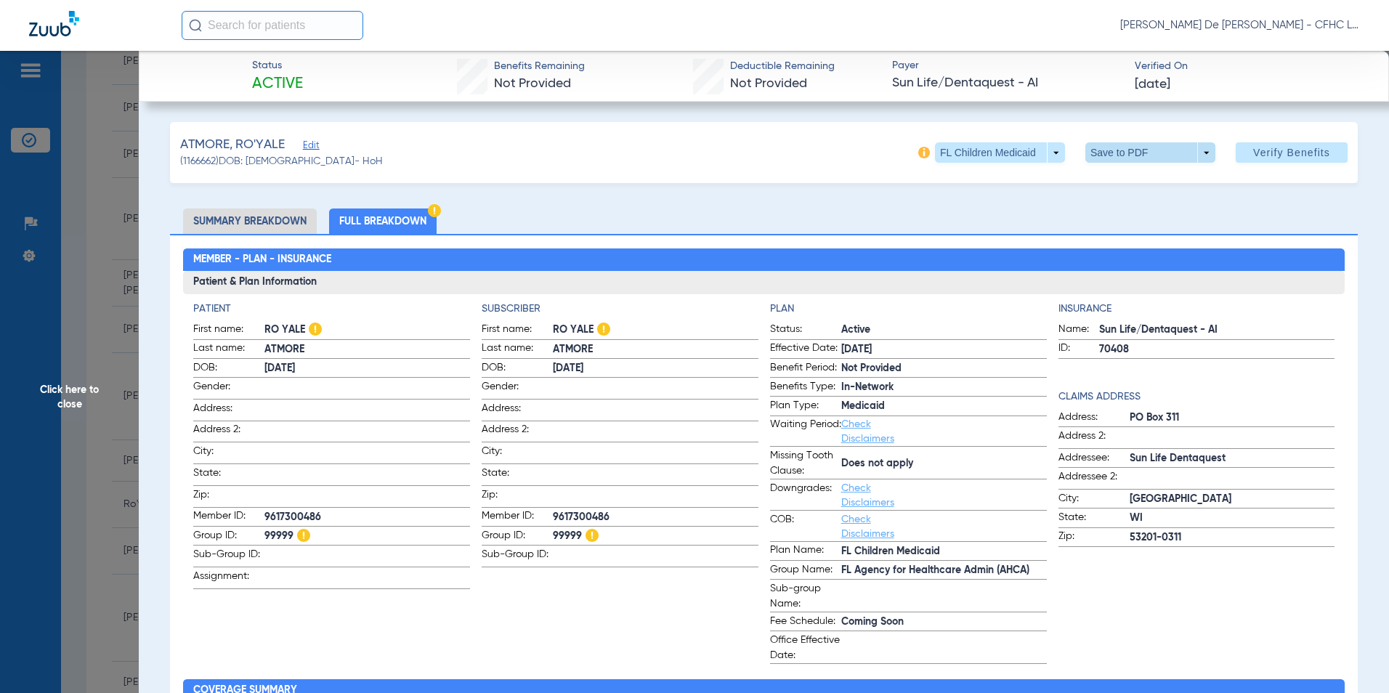
click at [1138, 149] on span at bounding box center [1150, 152] width 35 height 35
click at [1132, 185] on span "Save to PDF" at bounding box center [1144, 182] width 57 height 10
click at [77, 380] on span "Click here to close" at bounding box center [69, 397] width 139 height 693
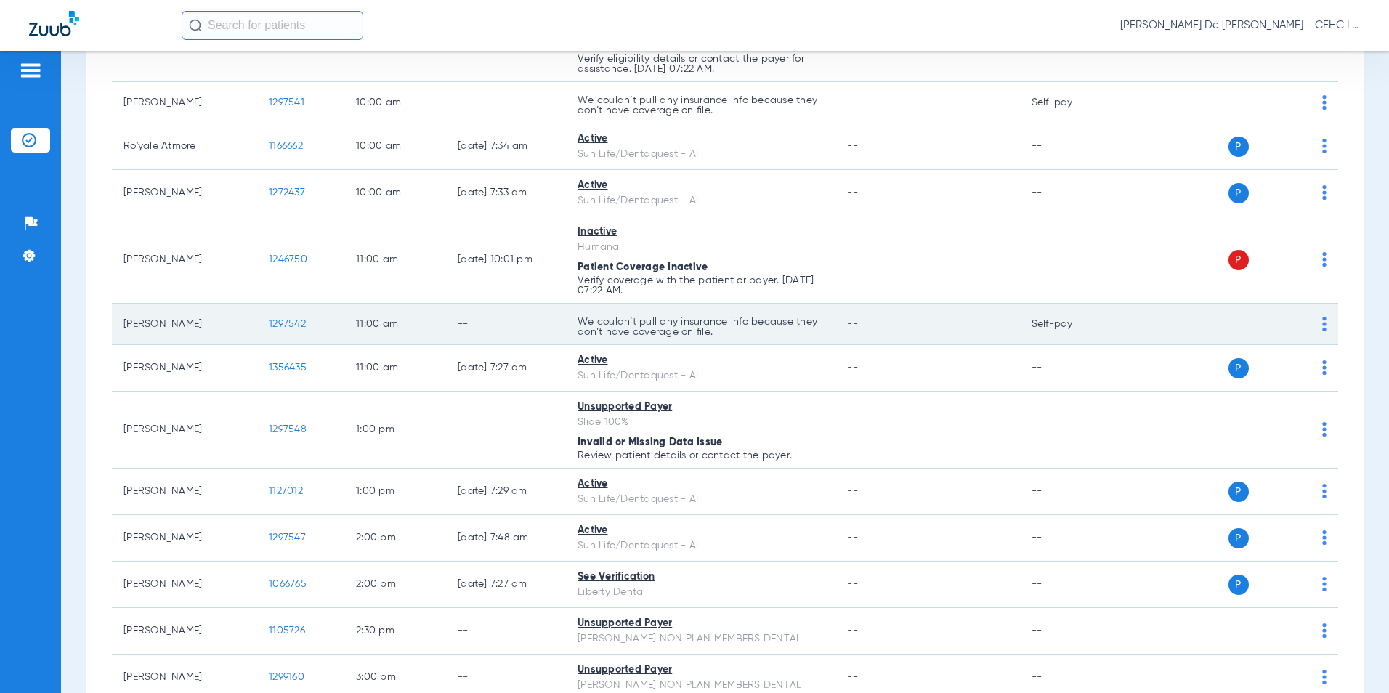
scroll to position [654, 0]
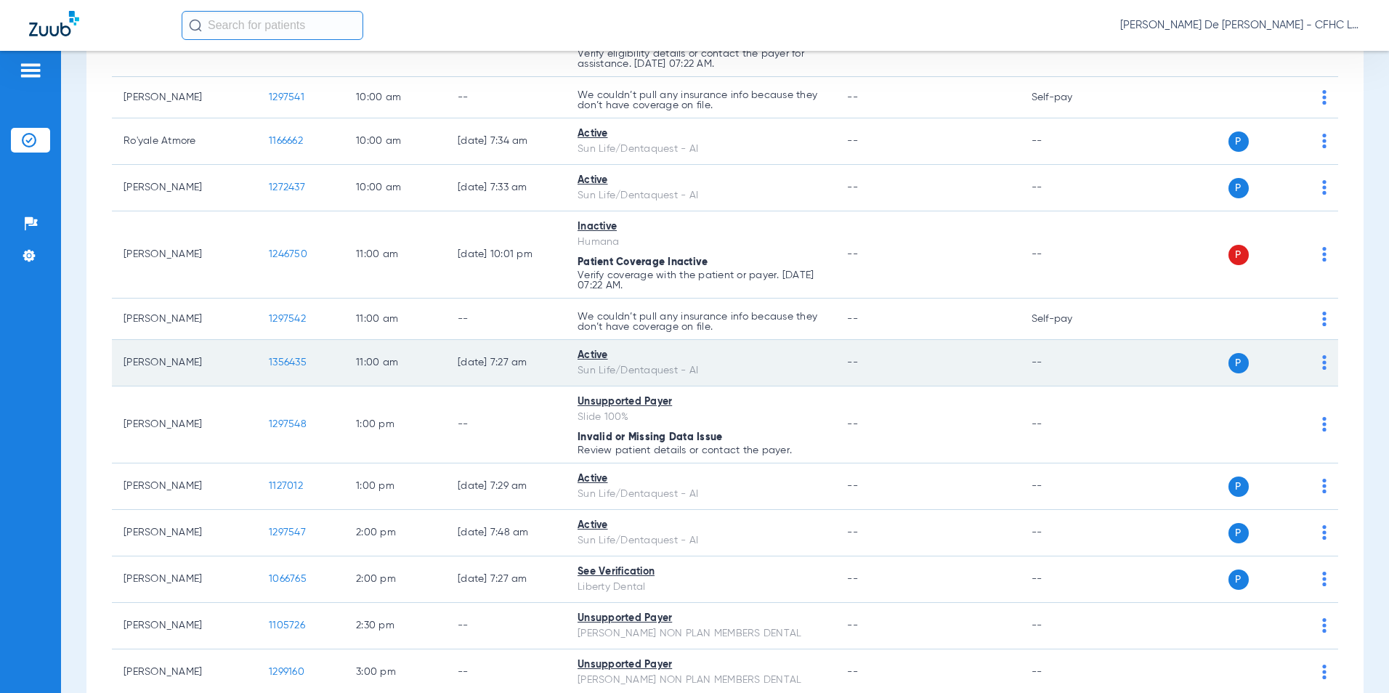
click at [293, 361] on span "1356435" at bounding box center [288, 362] width 38 height 10
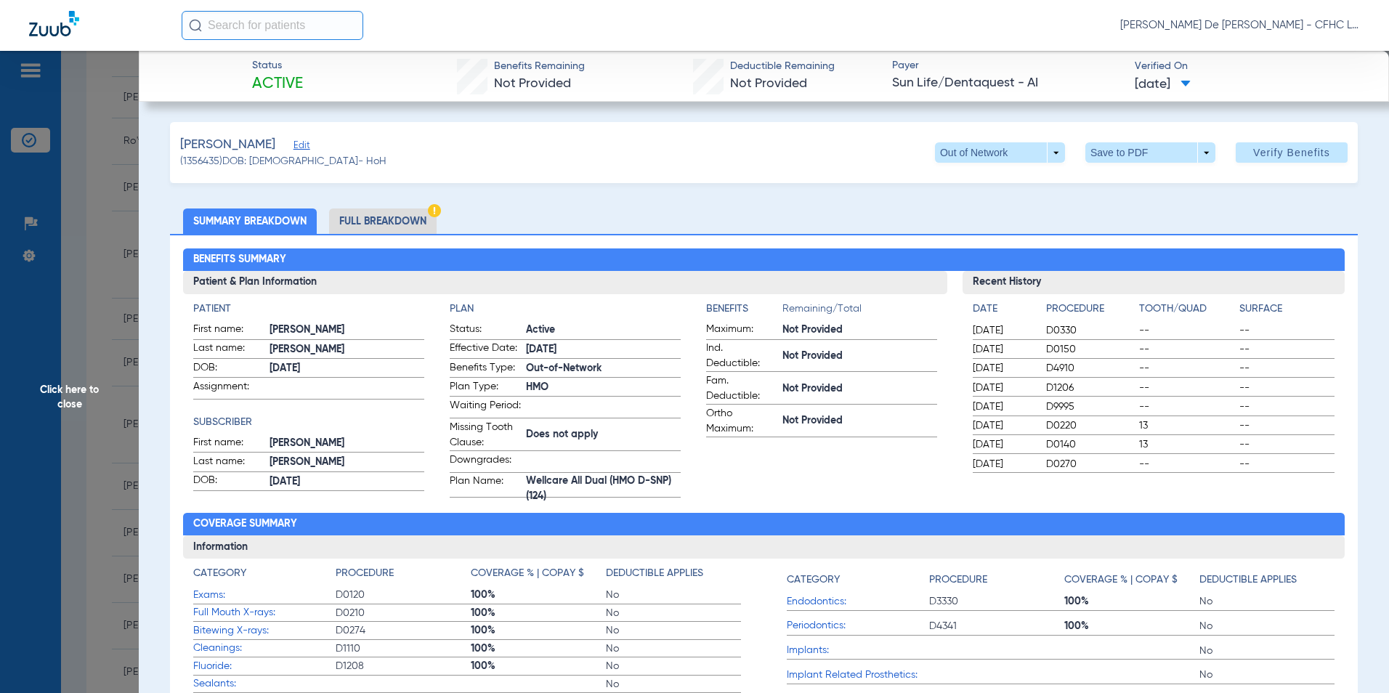
click at [426, 210] on li "Full Breakdown" at bounding box center [383, 220] width 108 height 25
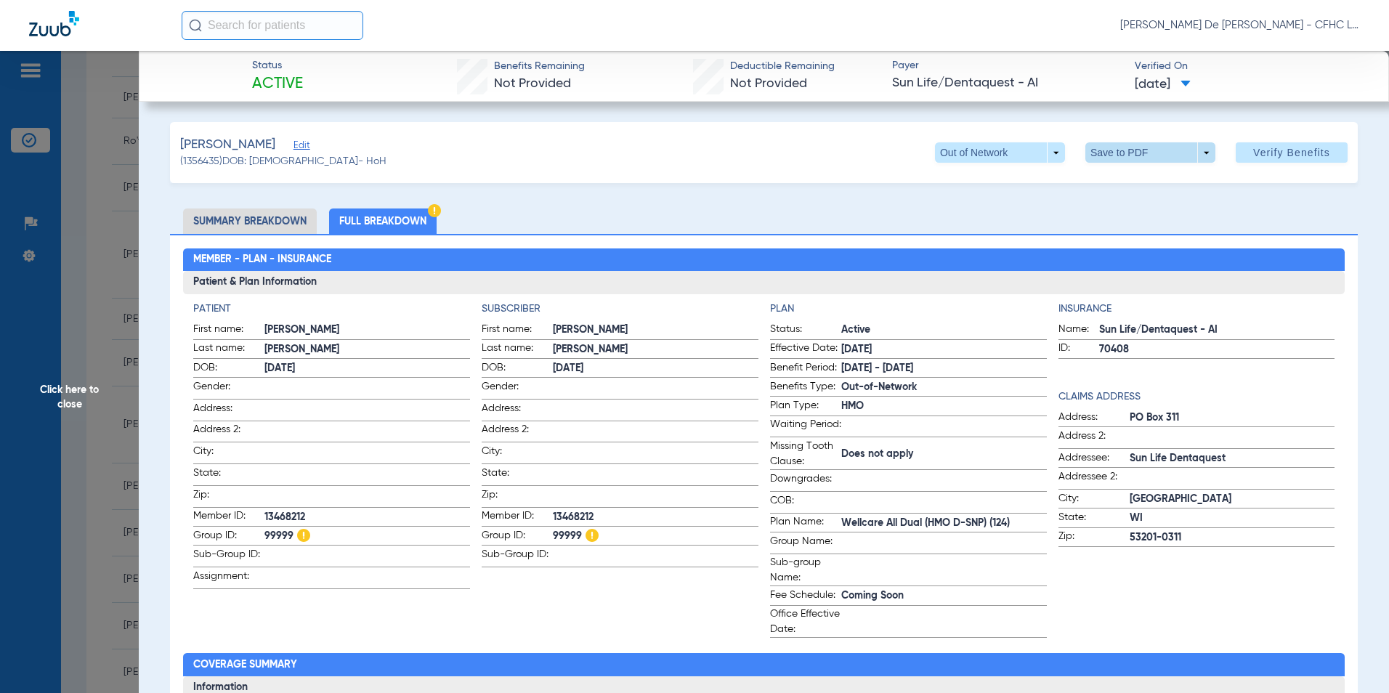
click at [1085, 150] on span at bounding box center [1150, 152] width 130 height 20
click at [1117, 177] on span "Save to PDF" at bounding box center [1144, 182] width 57 height 10
drag, startPoint x: 66, startPoint y: 404, endPoint x: 54, endPoint y: 395, distance: 14.5
click at [66, 404] on span "Click here to close" at bounding box center [69, 397] width 139 height 693
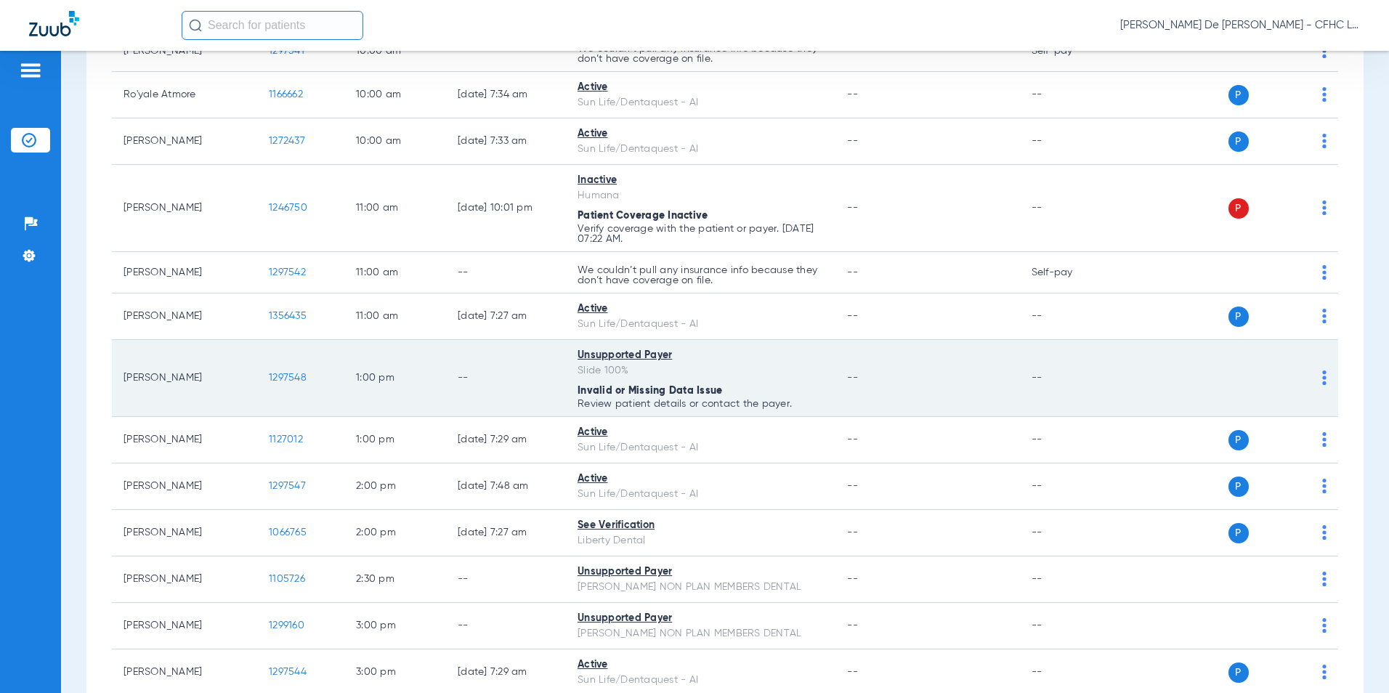
scroll to position [726, 0]
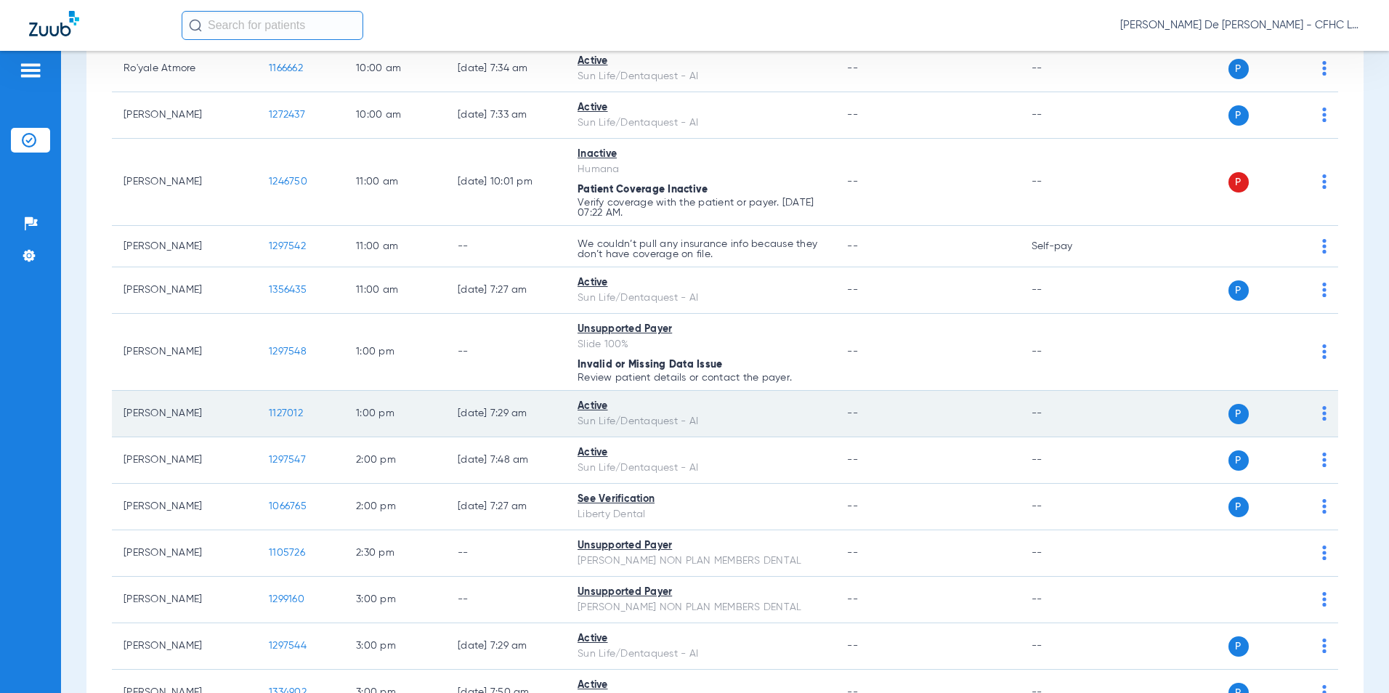
click at [288, 416] on span "1127012" at bounding box center [286, 413] width 34 height 10
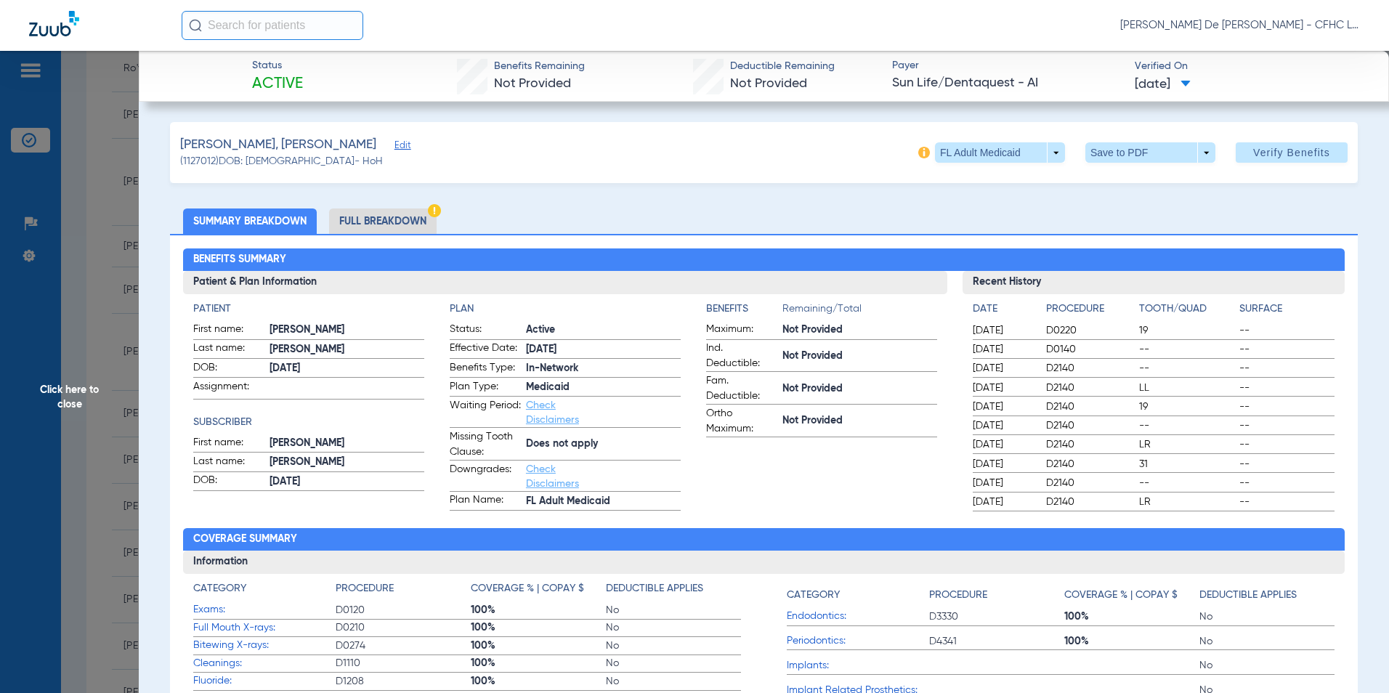
click at [421, 215] on li "Full Breakdown" at bounding box center [383, 220] width 108 height 25
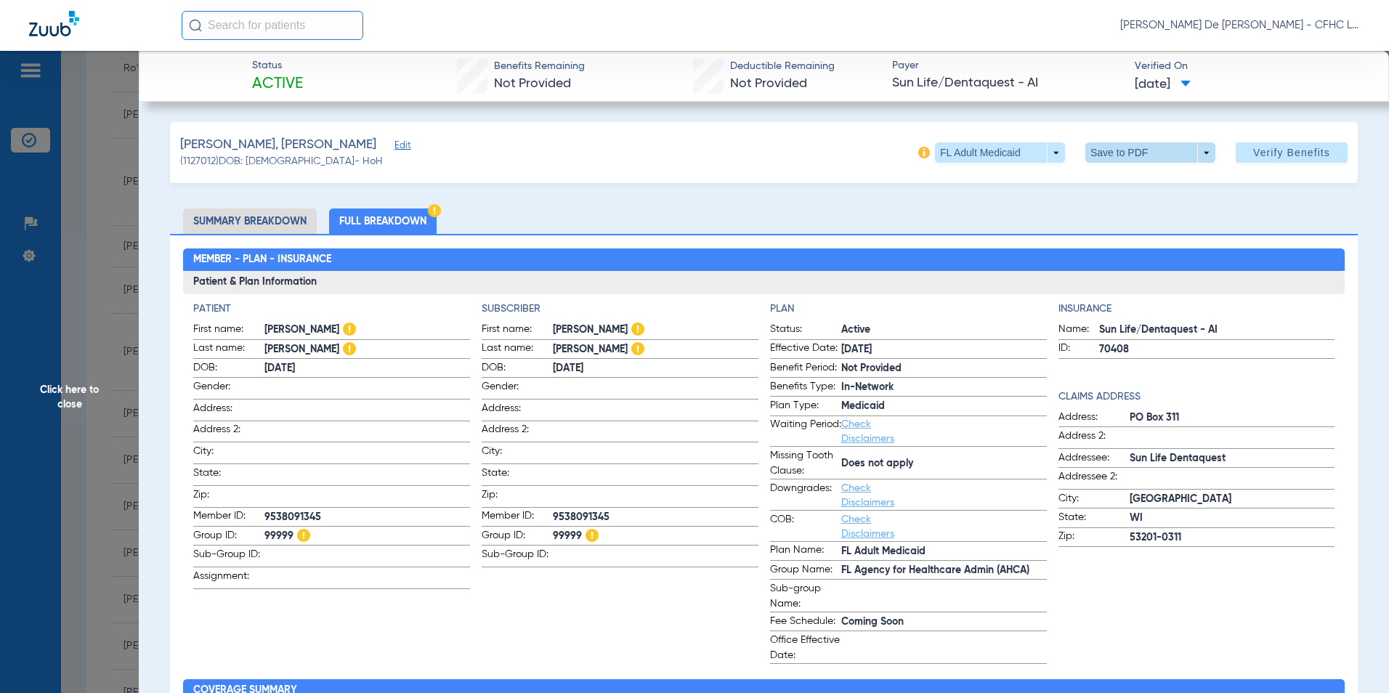
click at [1114, 150] on span at bounding box center [1150, 152] width 130 height 20
click at [1114, 185] on button "insert_drive_file Save to PDF" at bounding box center [1130, 181] width 110 height 29
click at [69, 376] on span "Click here to close" at bounding box center [69, 397] width 139 height 693
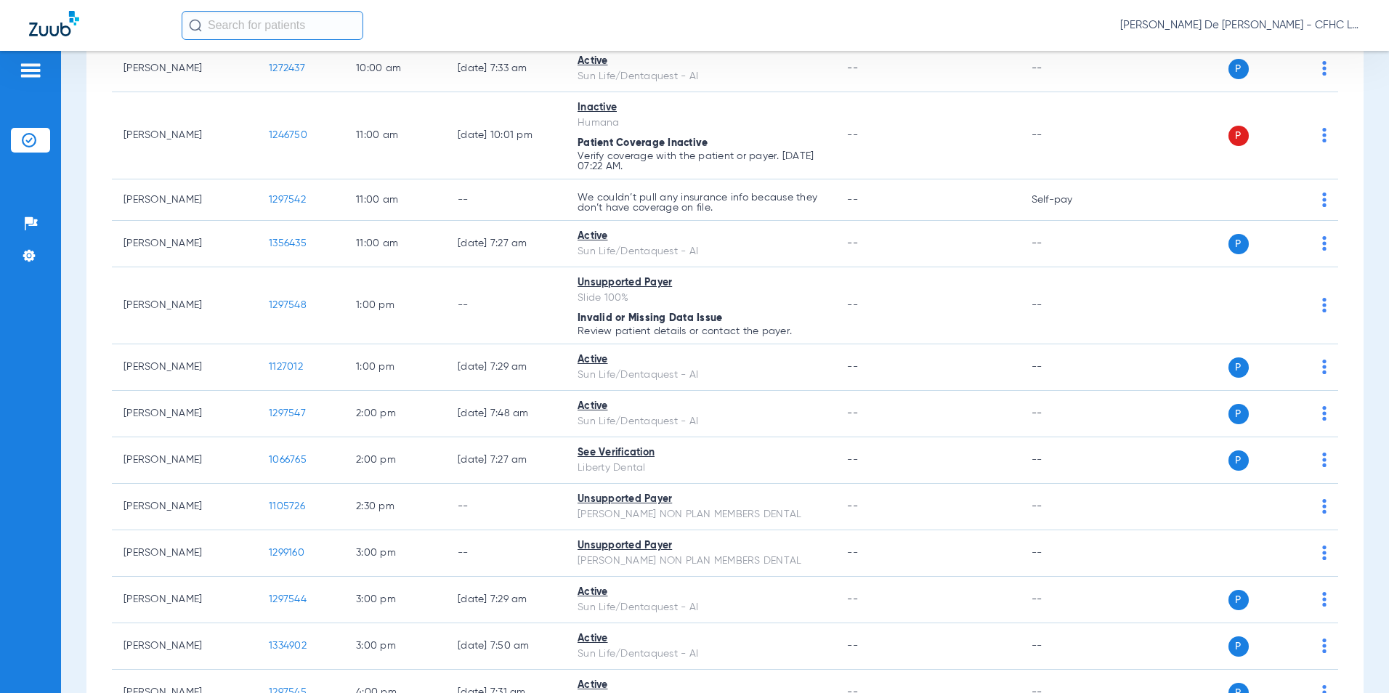
scroll to position [799, 0]
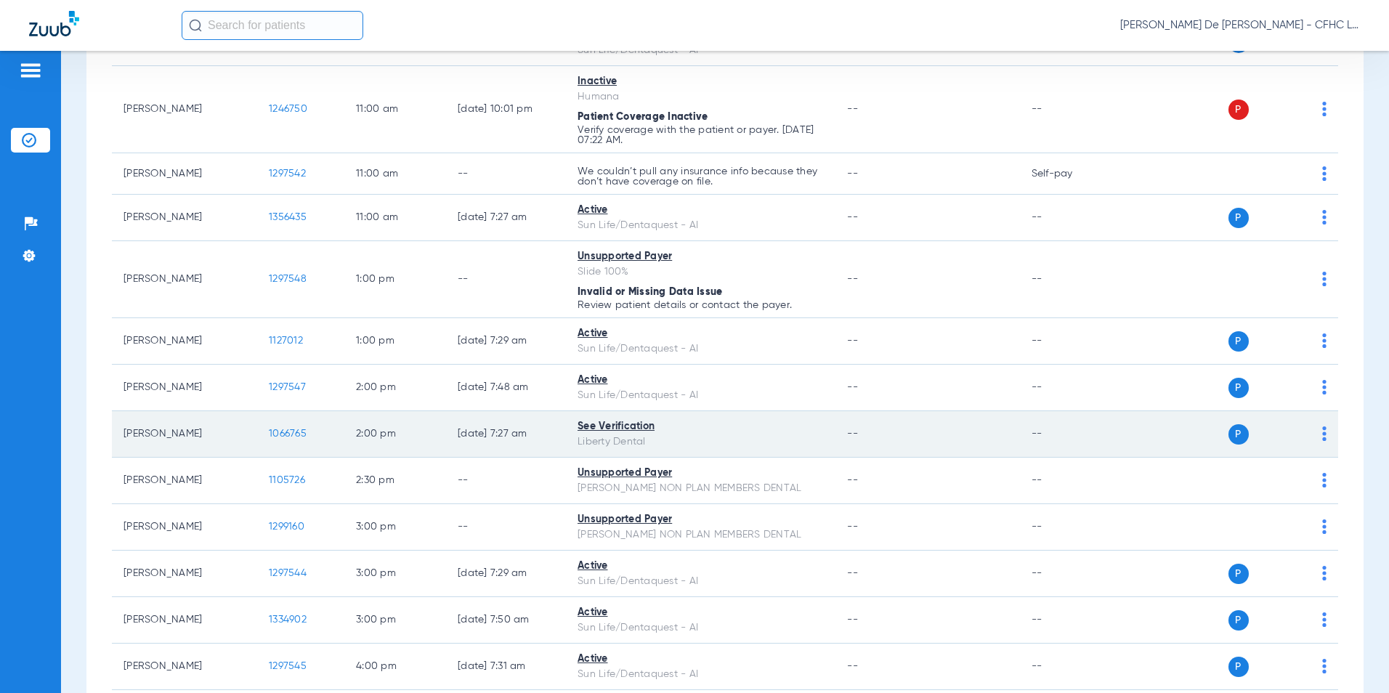
click at [280, 439] on span "1066765" at bounding box center [288, 434] width 38 height 10
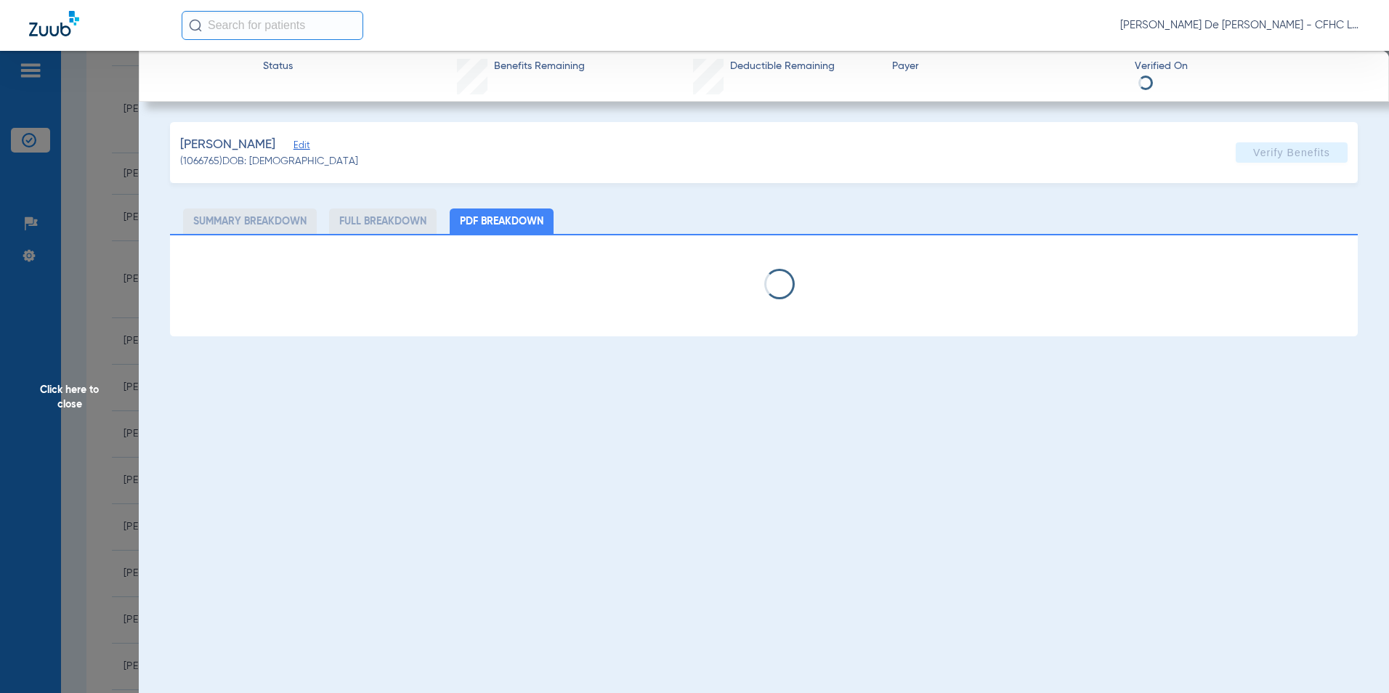
select select "page-width"
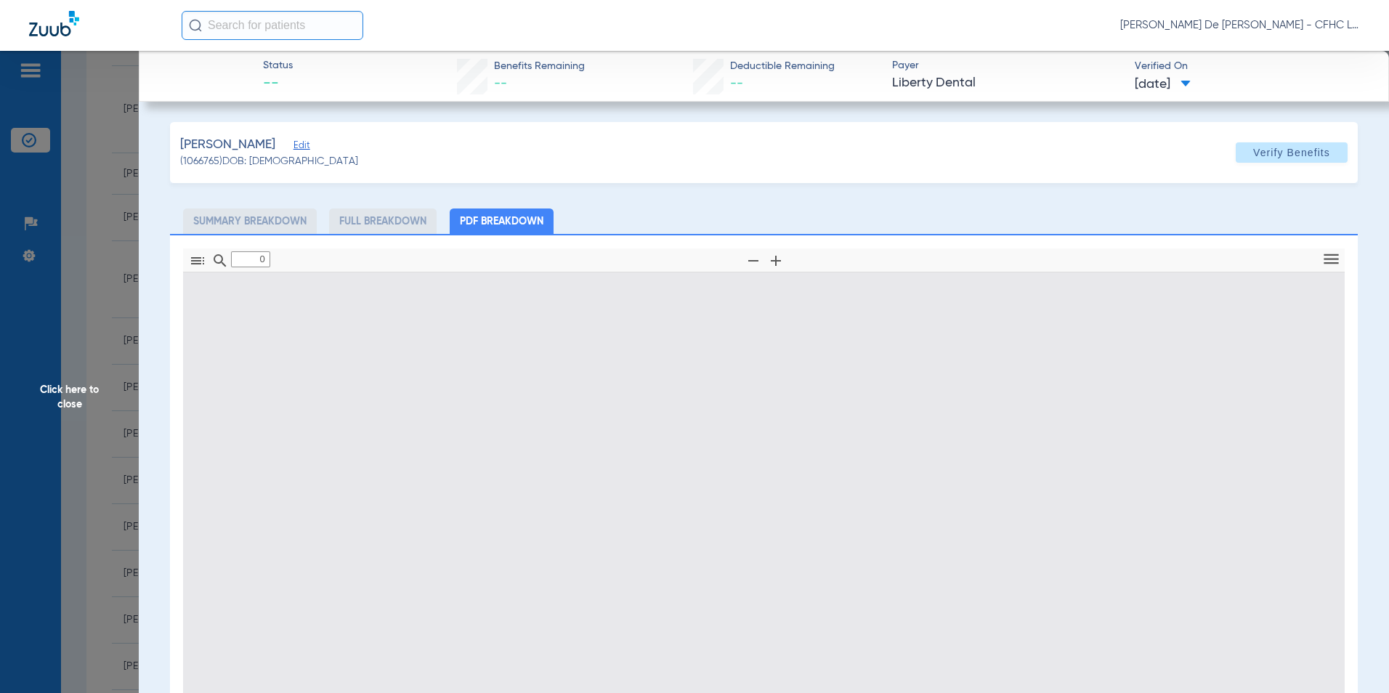
type input "1"
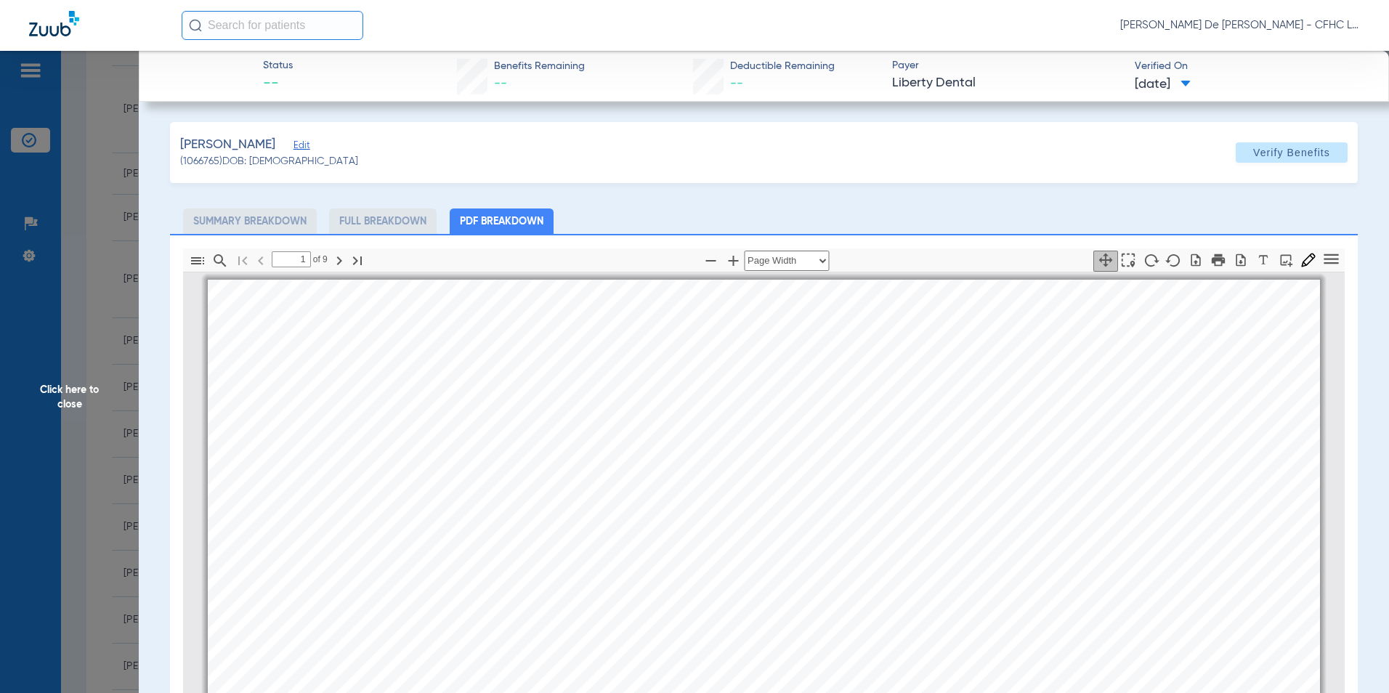
scroll to position [7, 0]
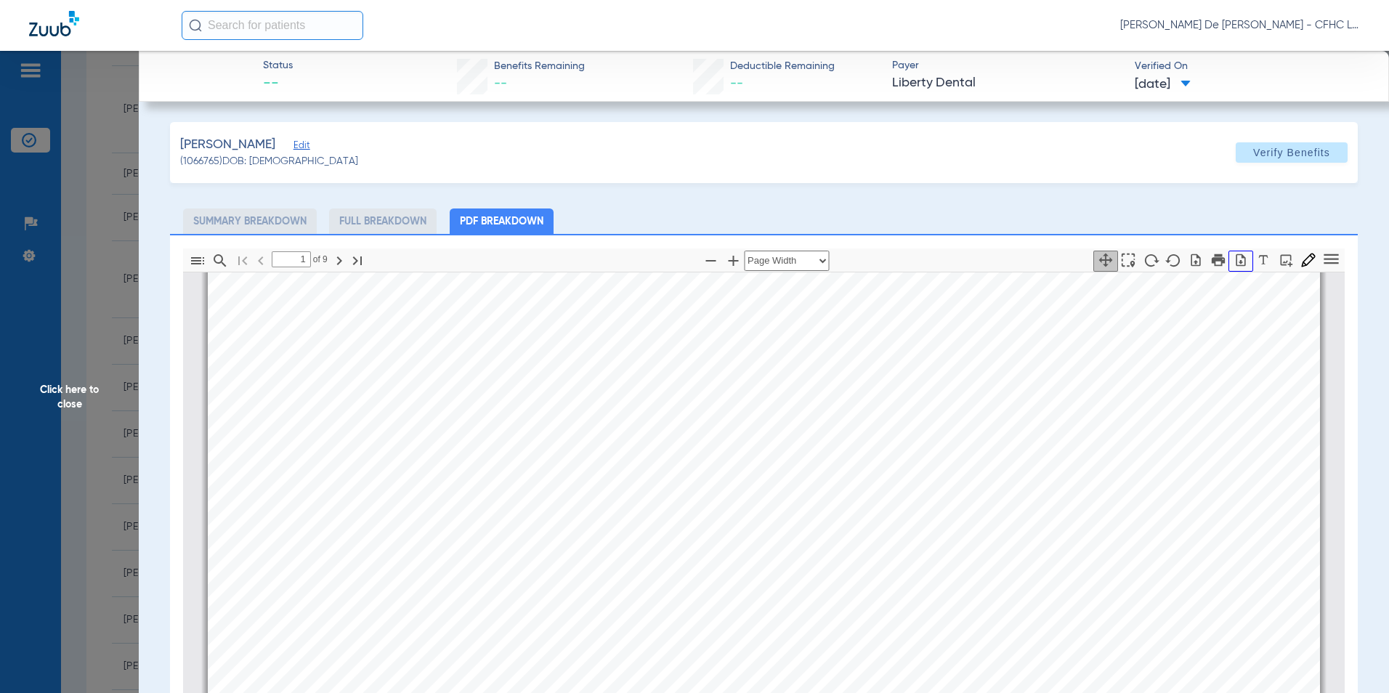
click at [1233, 262] on icon "button" at bounding box center [1240, 260] width 15 height 15
click at [52, 402] on span "Click here to close" at bounding box center [69, 397] width 139 height 693
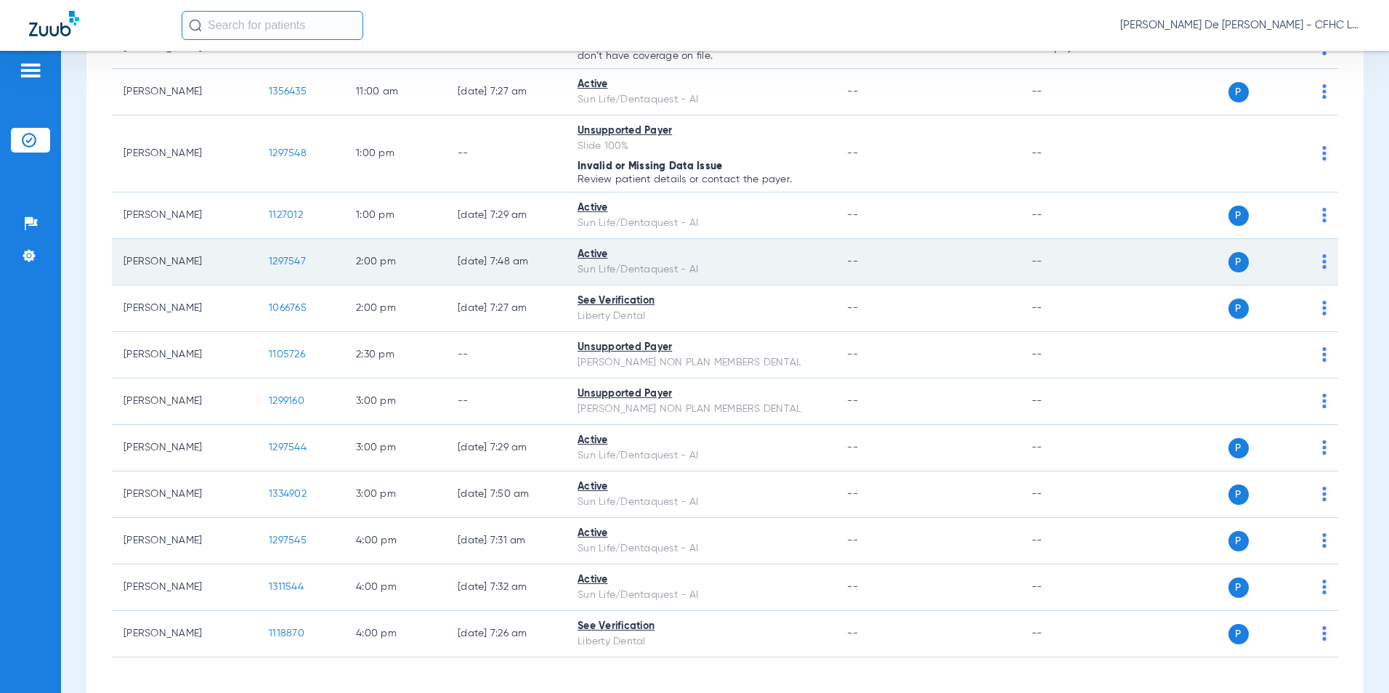
scroll to position [944, 0]
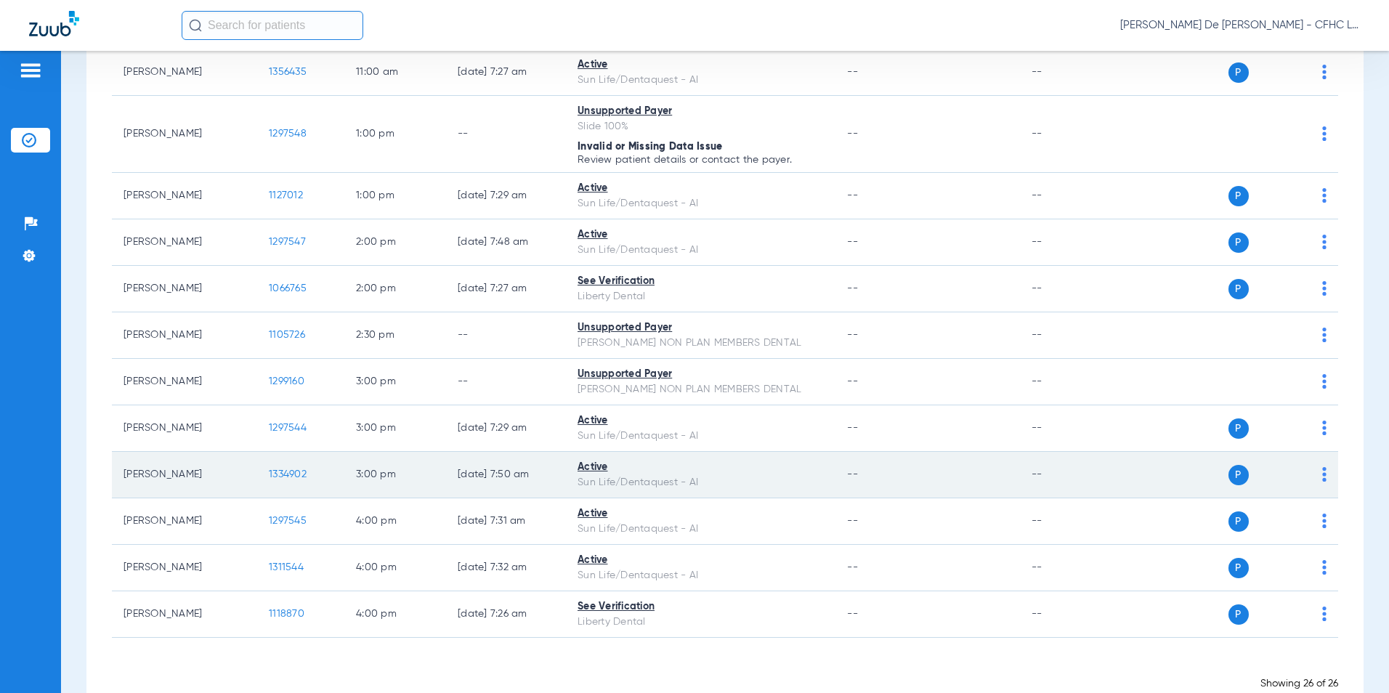
click at [288, 477] on span "1334902" at bounding box center [288, 474] width 38 height 10
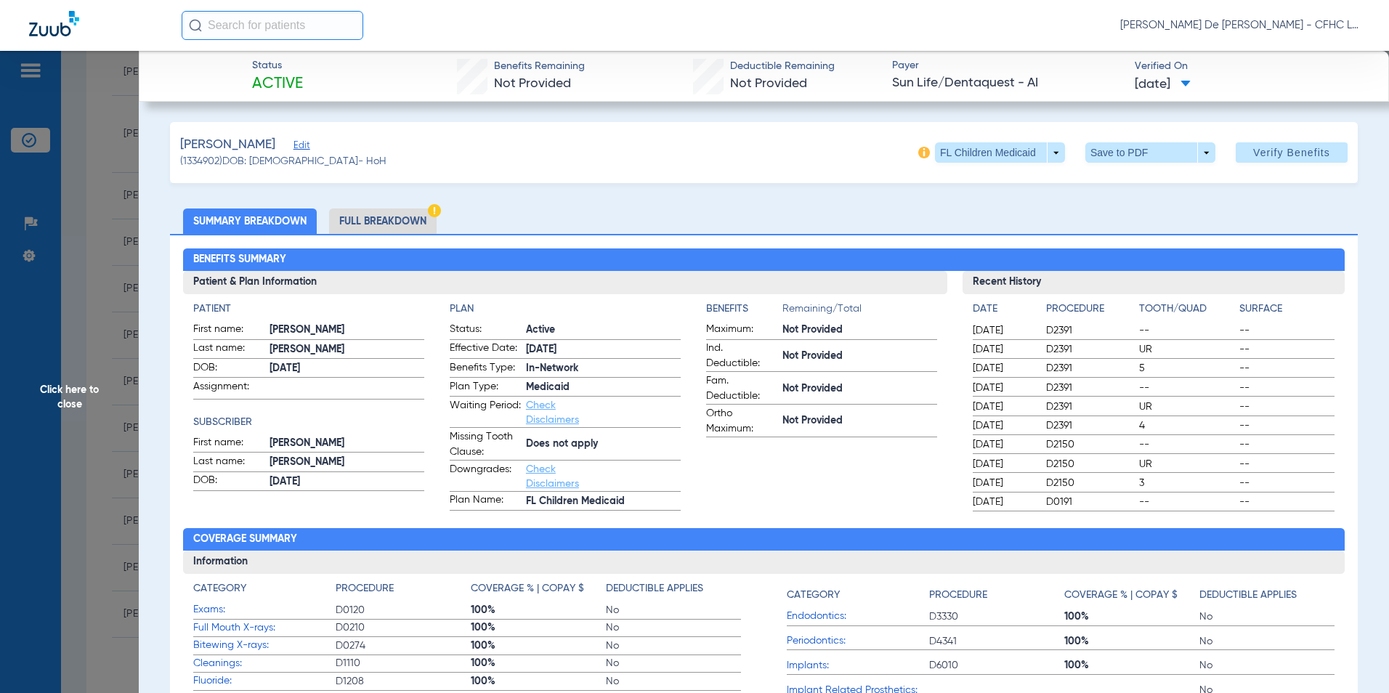
click at [394, 216] on li "Full Breakdown" at bounding box center [383, 220] width 108 height 25
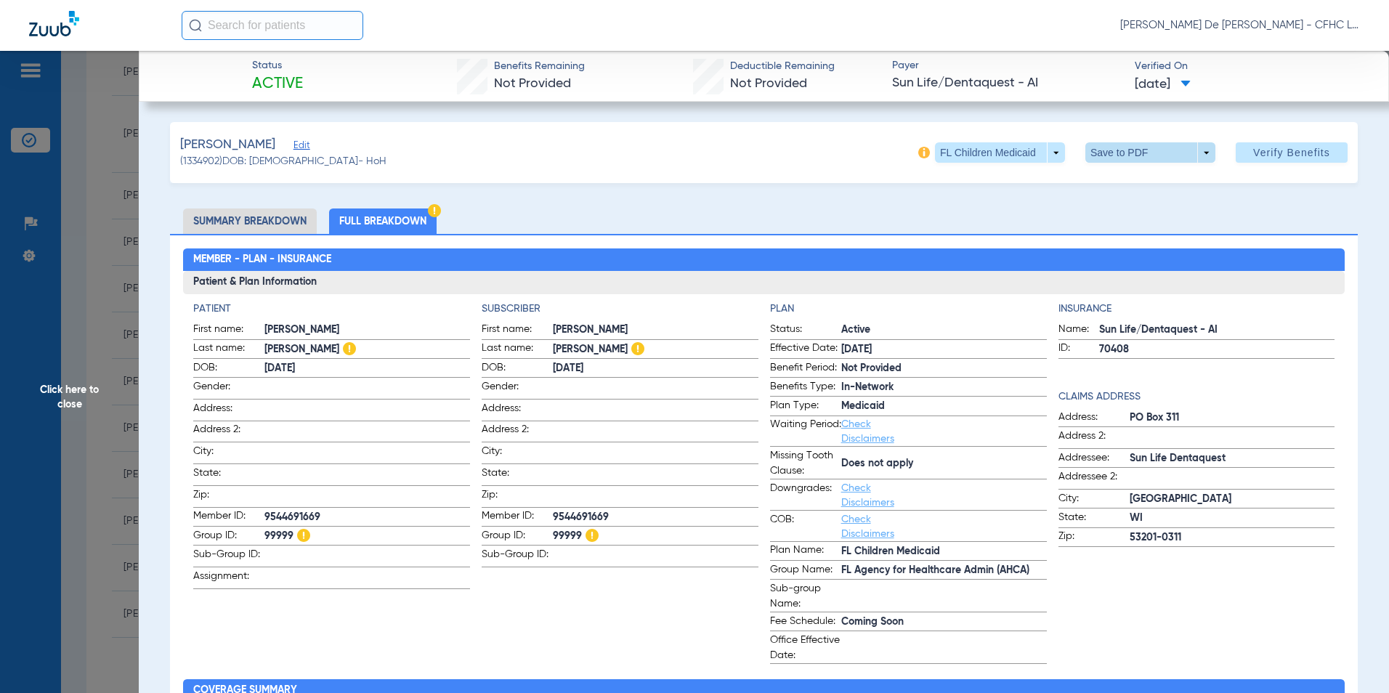
click at [1142, 147] on span at bounding box center [1150, 152] width 35 height 35
click at [1139, 177] on span "Save to PDF" at bounding box center [1144, 182] width 57 height 10
click at [60, 387] on span "Click here to close" at bounding box center [69, 397] width 139 height 693
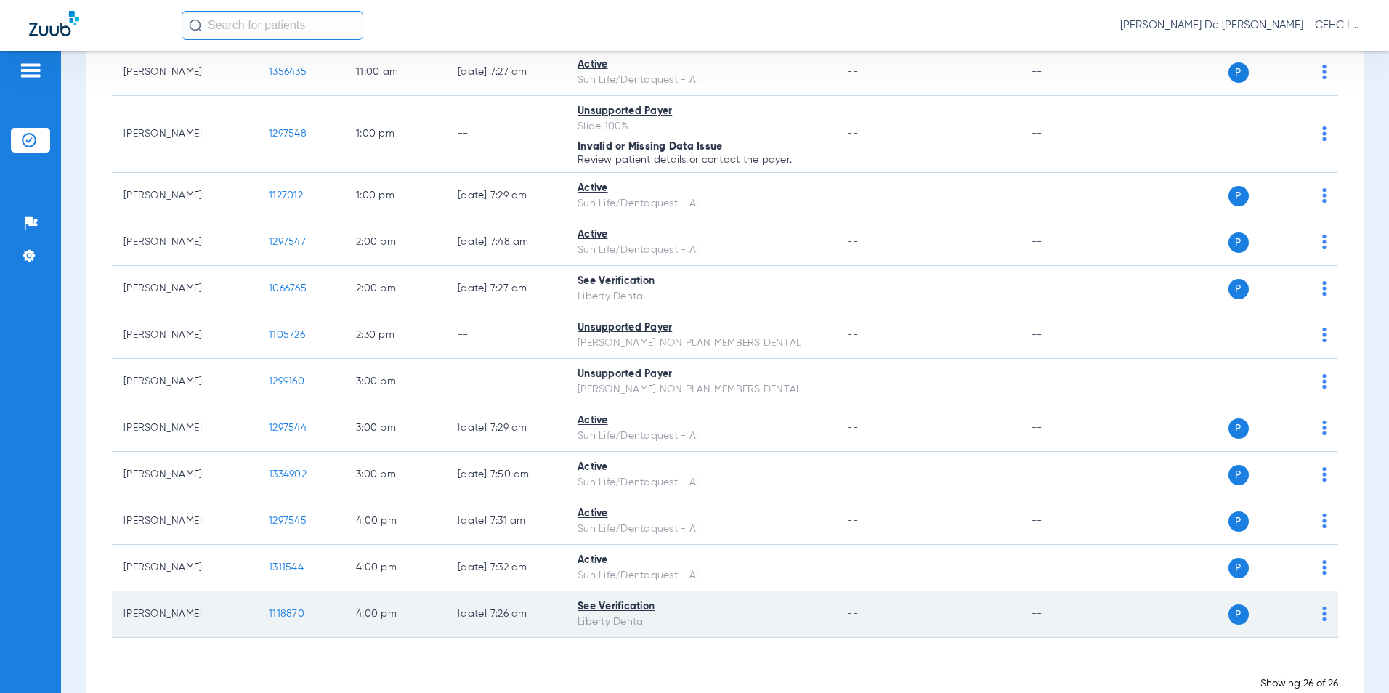
click at [288, 615] on span "1118870" at bounding box center [287, 614] width 36 height 10
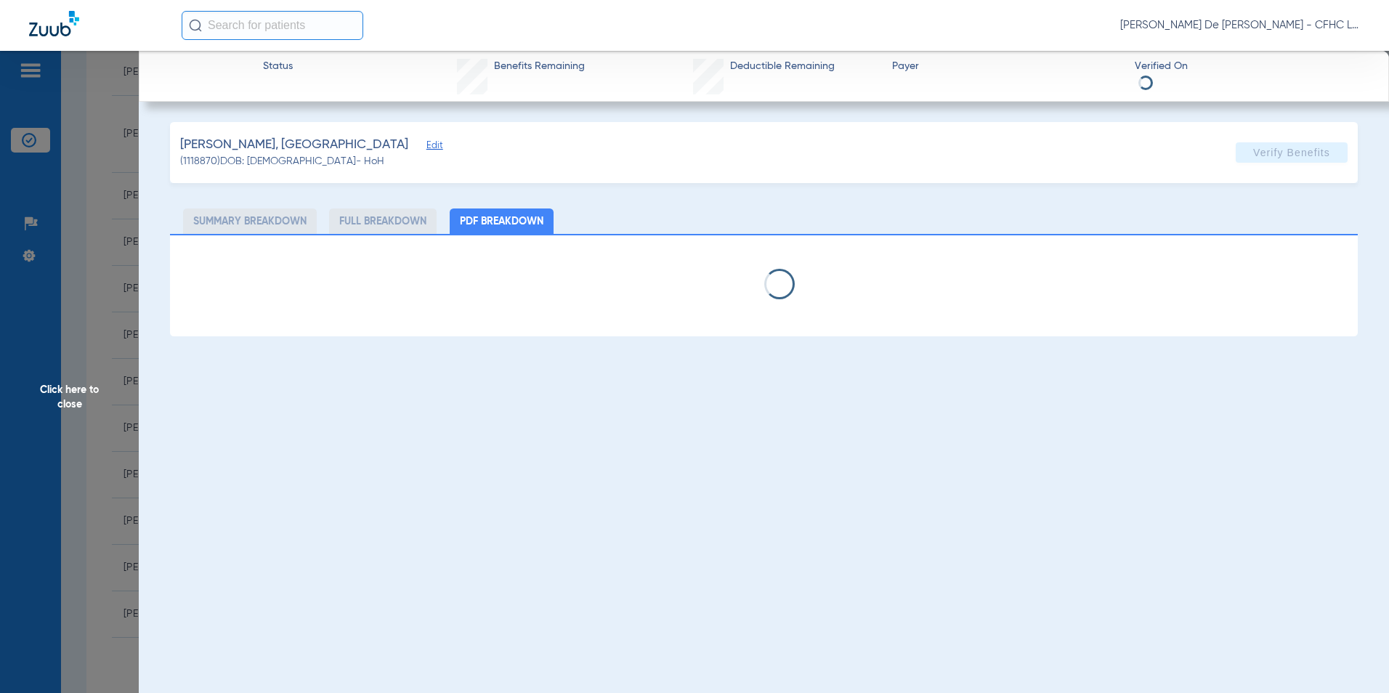
select select "page-width"
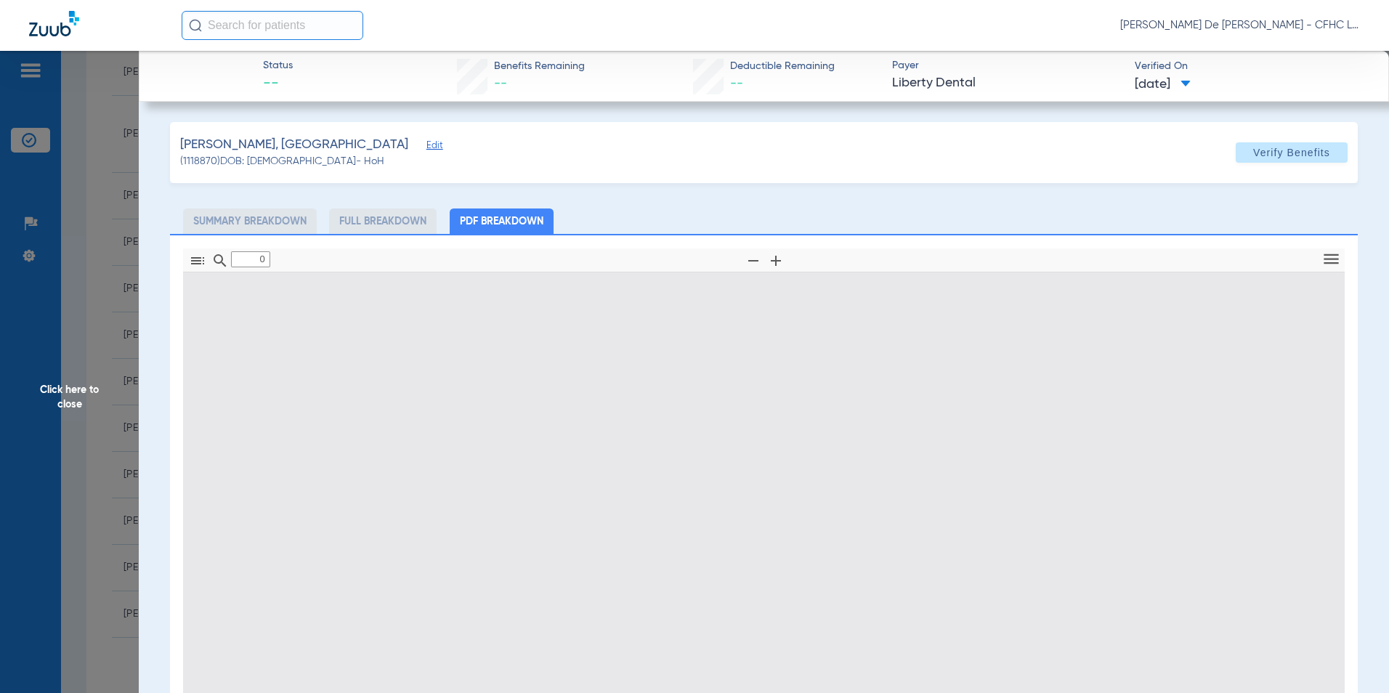
type input "1"
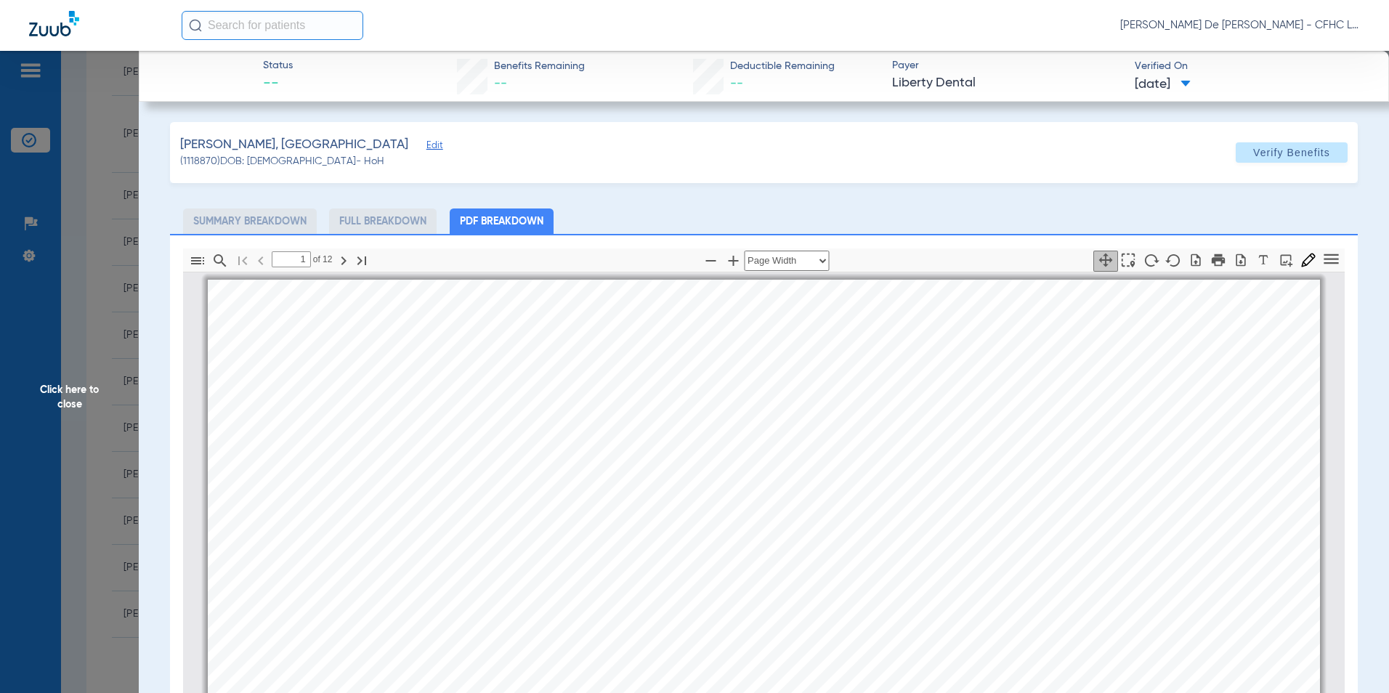
scroll to position [7, 0]
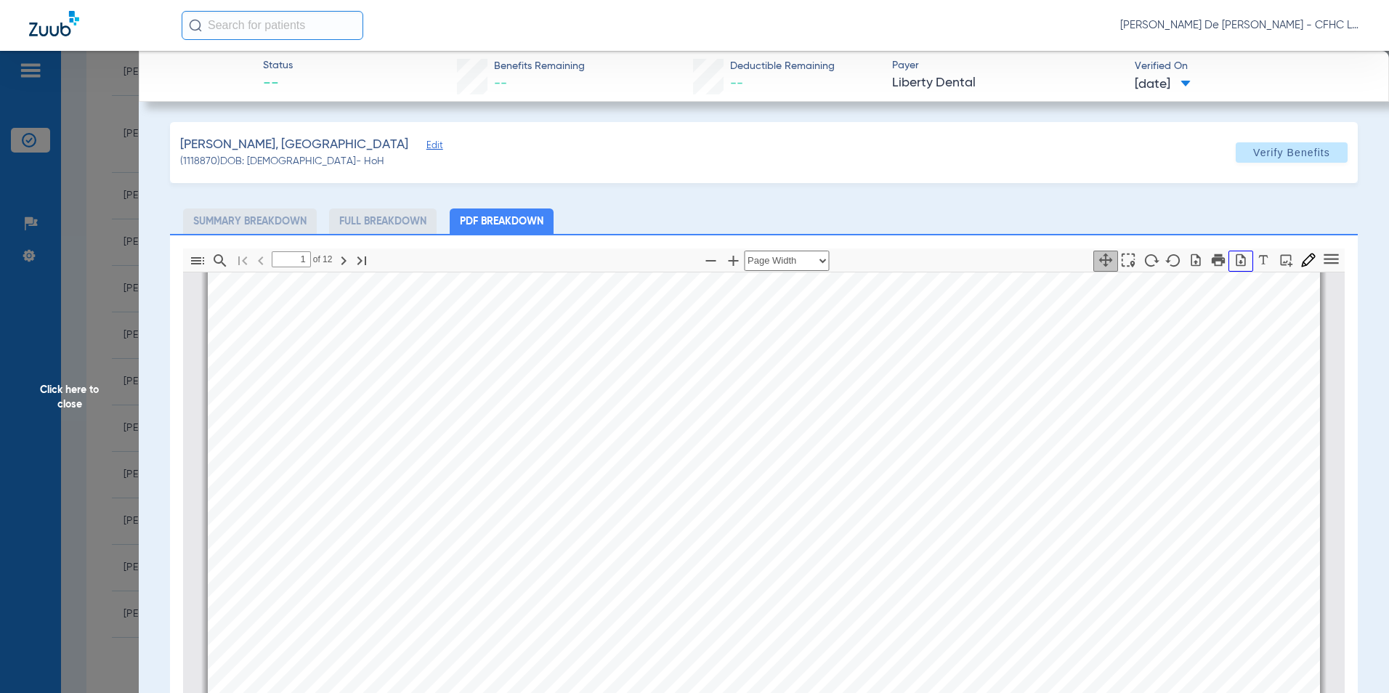
click at [1233, 259] on icon "button" at bounding box center [1240, 260] width 15 height 15
click at [74, 390] on span "Click here to close" at bounding box center [69, 397] width 139 height 693
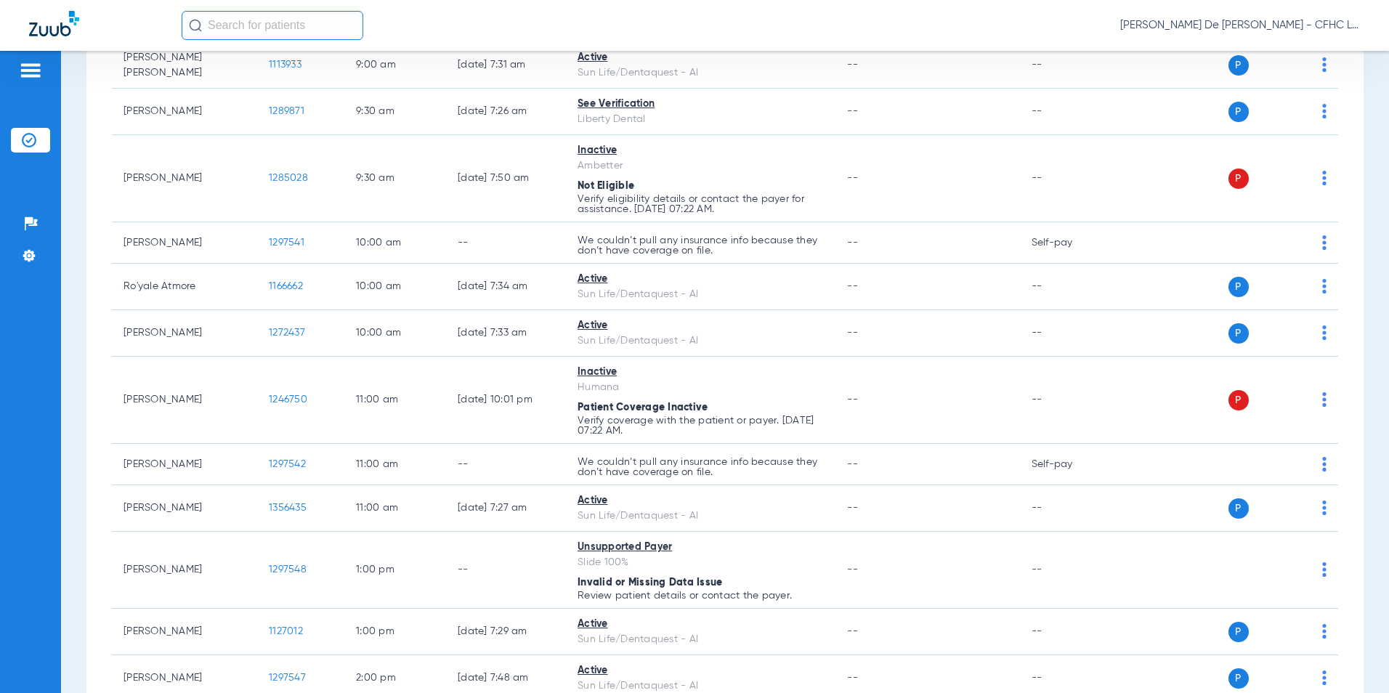
scroll to position [0, 0]
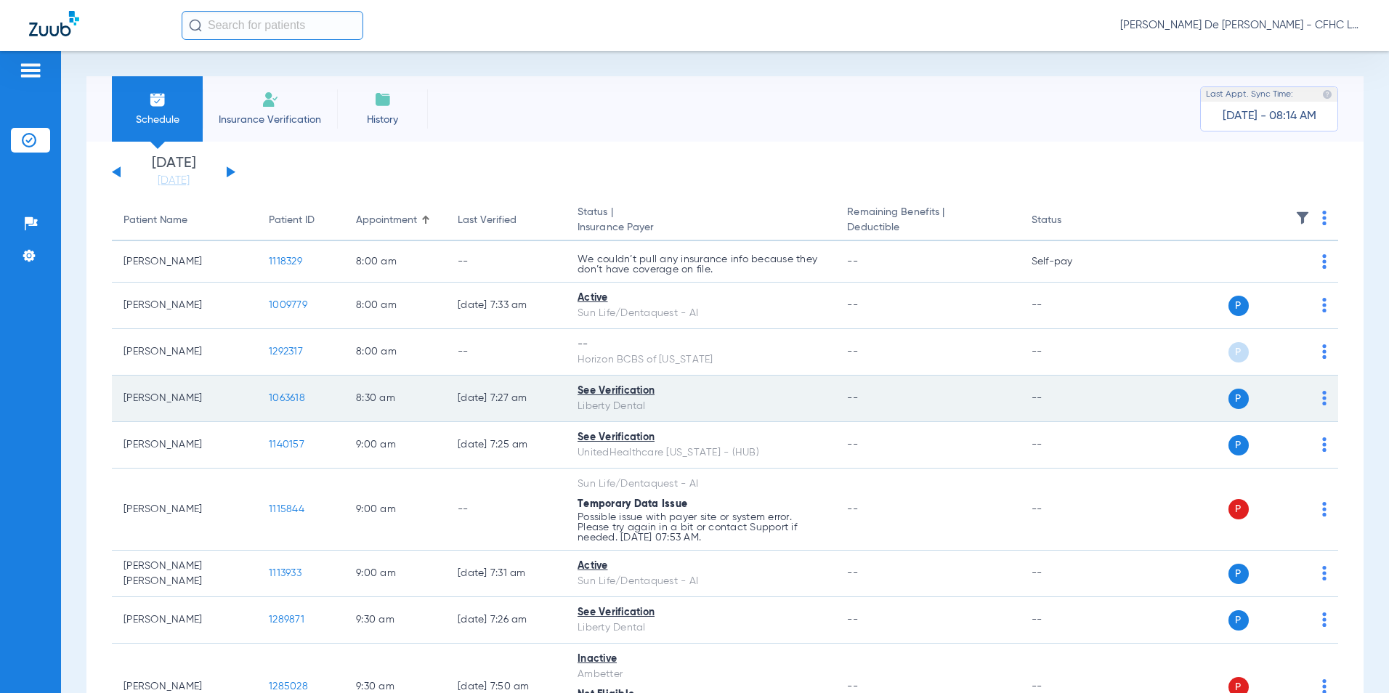
click at [294, 394] on span "1063618" at bounding box center [287, 398] width 36 height 10
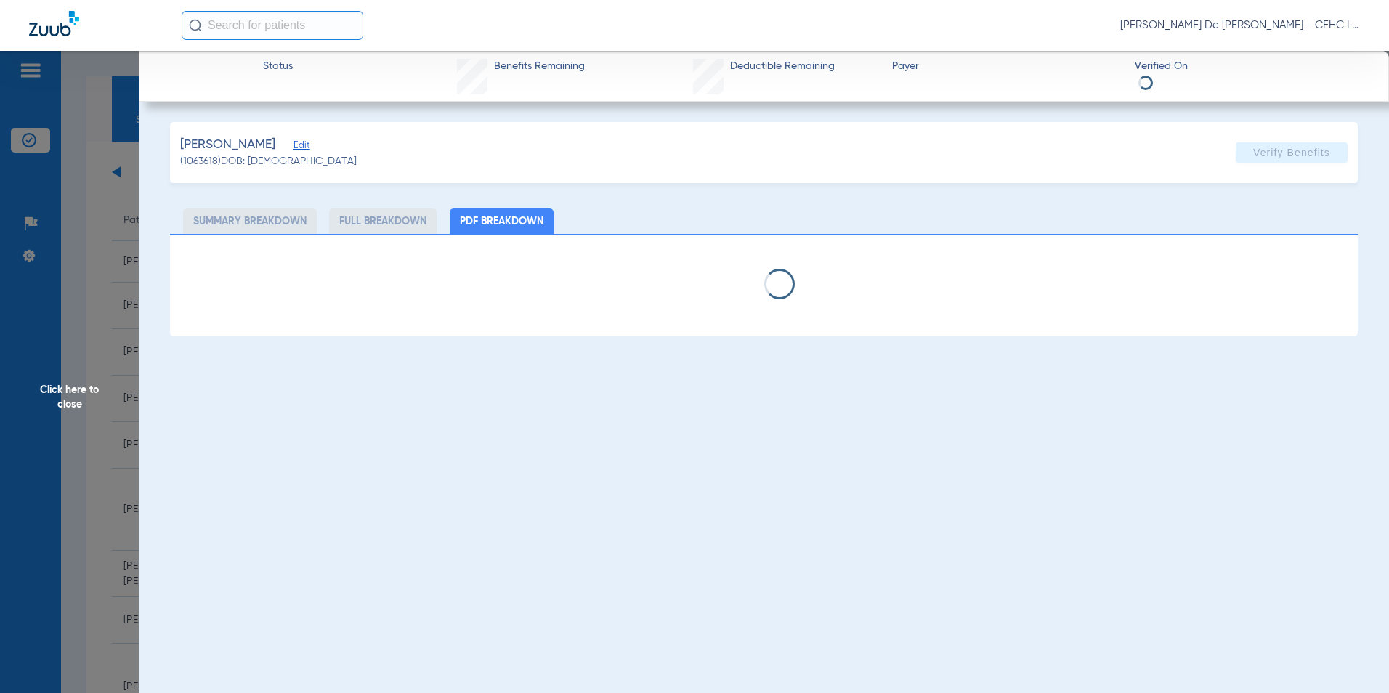
select select "page-width"
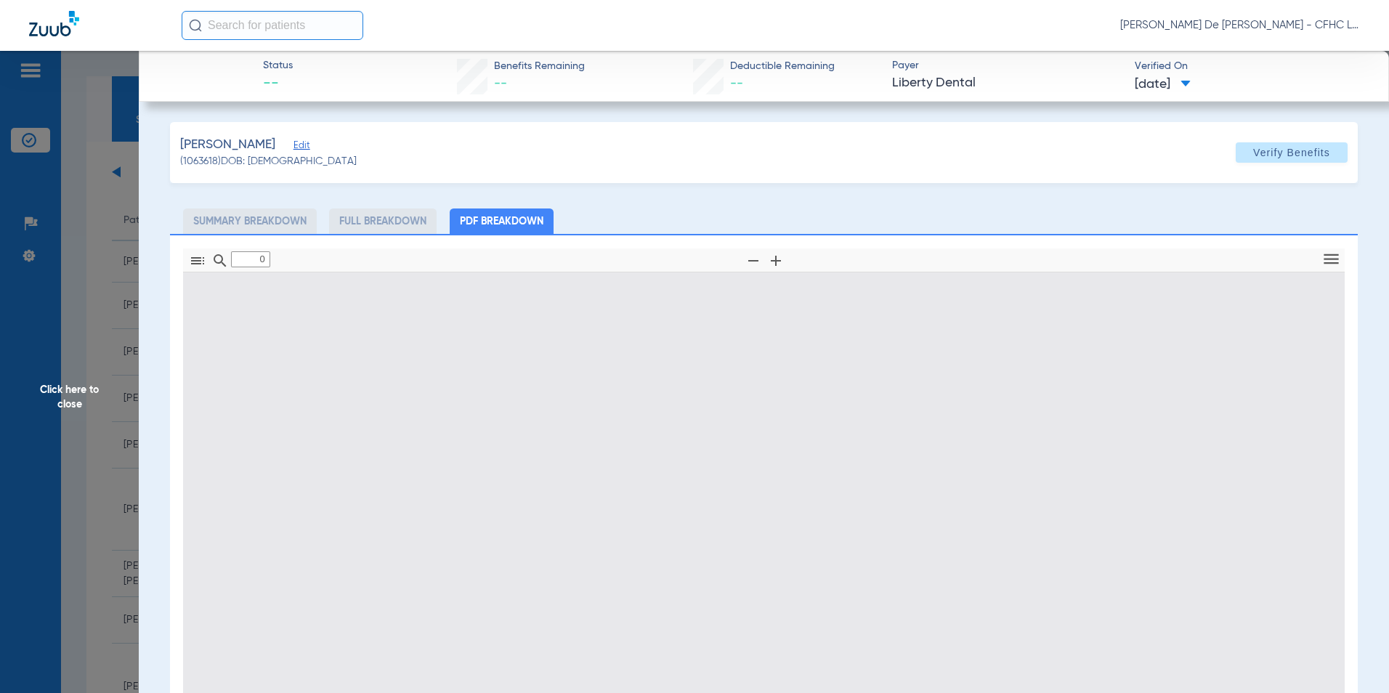
type input "1"
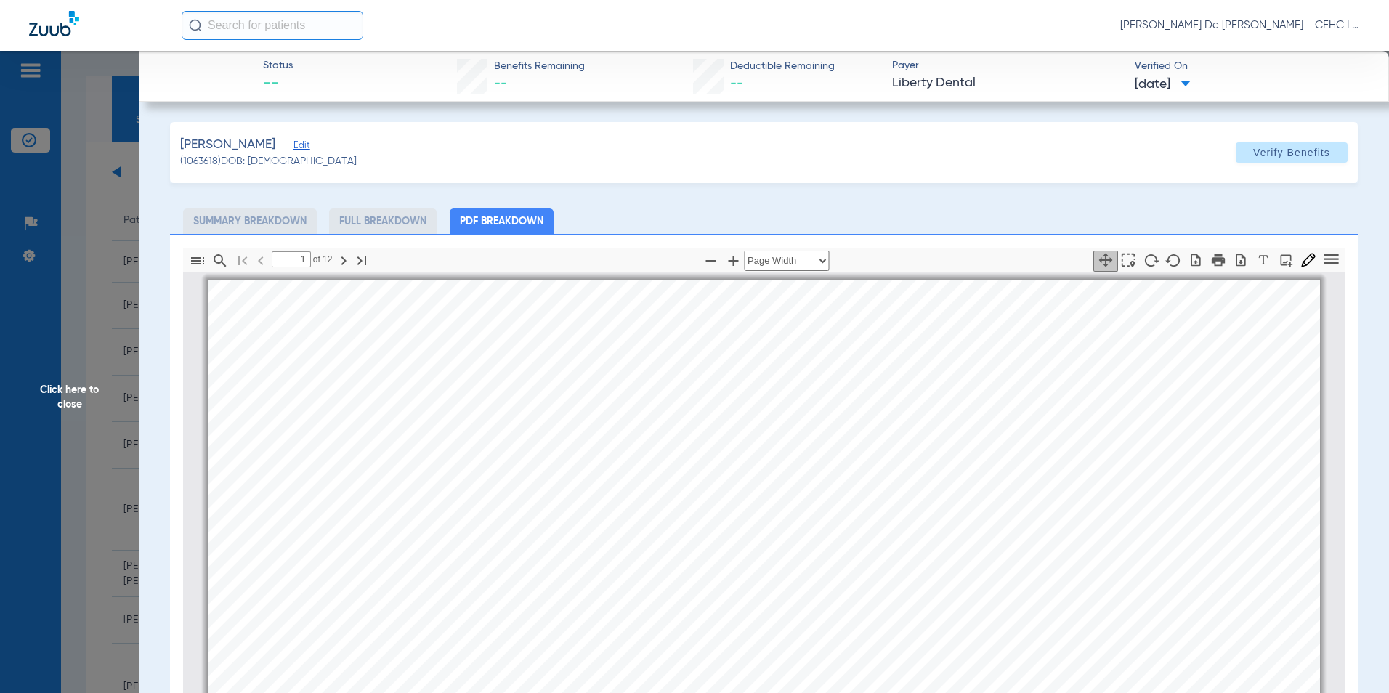
scroll to position [7, 0]
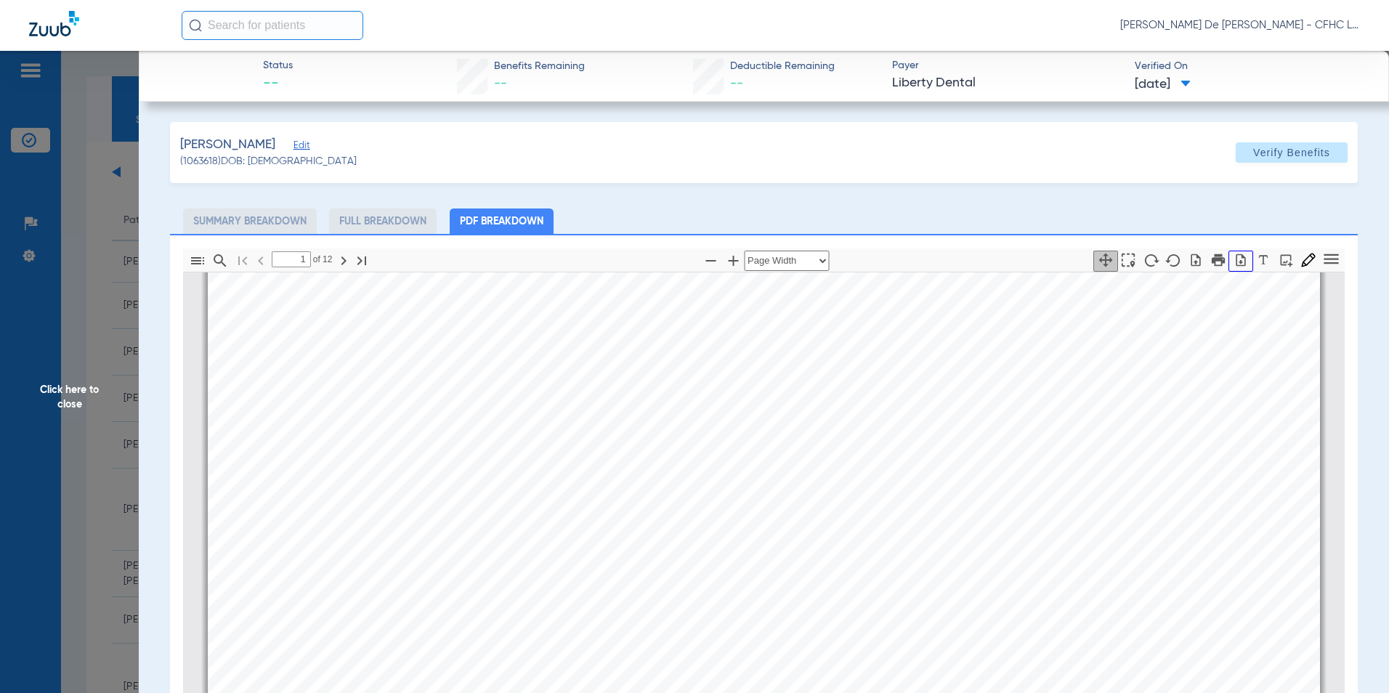
click at [1233, 262] on icon "button" at bounding box center [1240, 260] width 15 height 15
click at [61, 398] on span "Click here to close" at bounding box center [69, 397] width 139 height 693
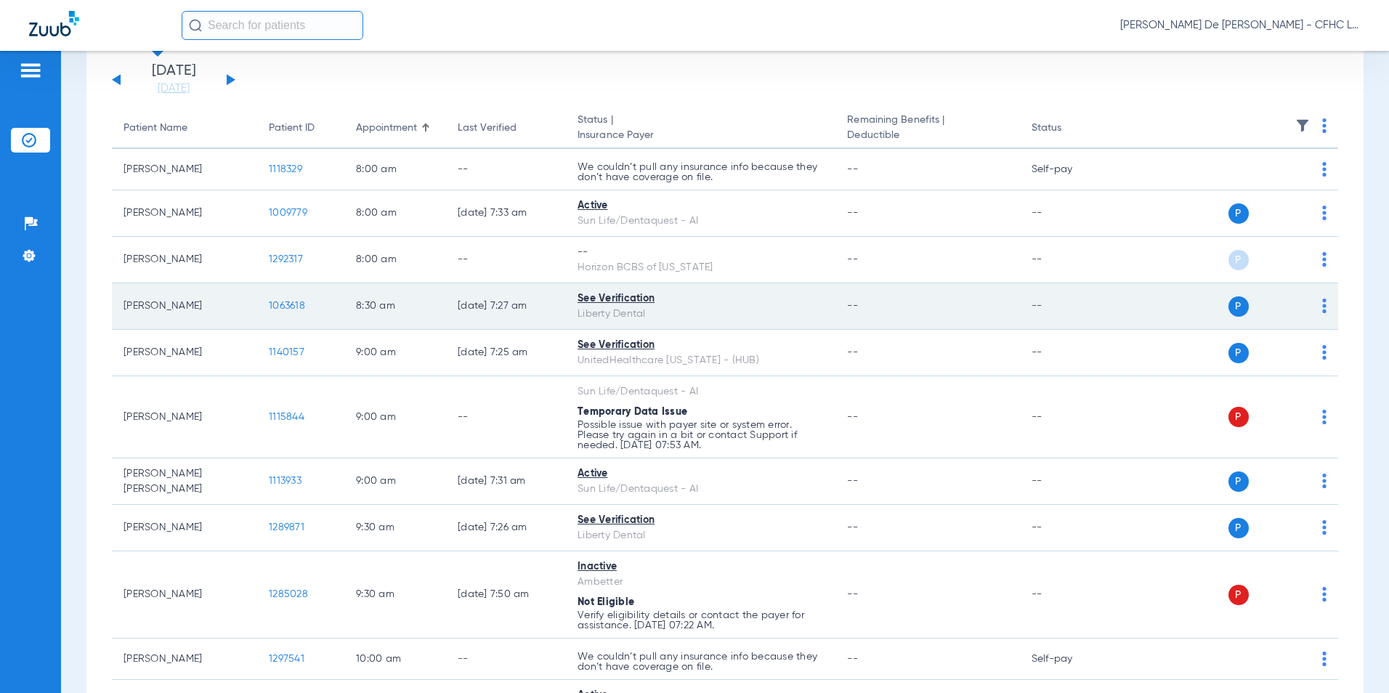
scroll to position [145, 0]
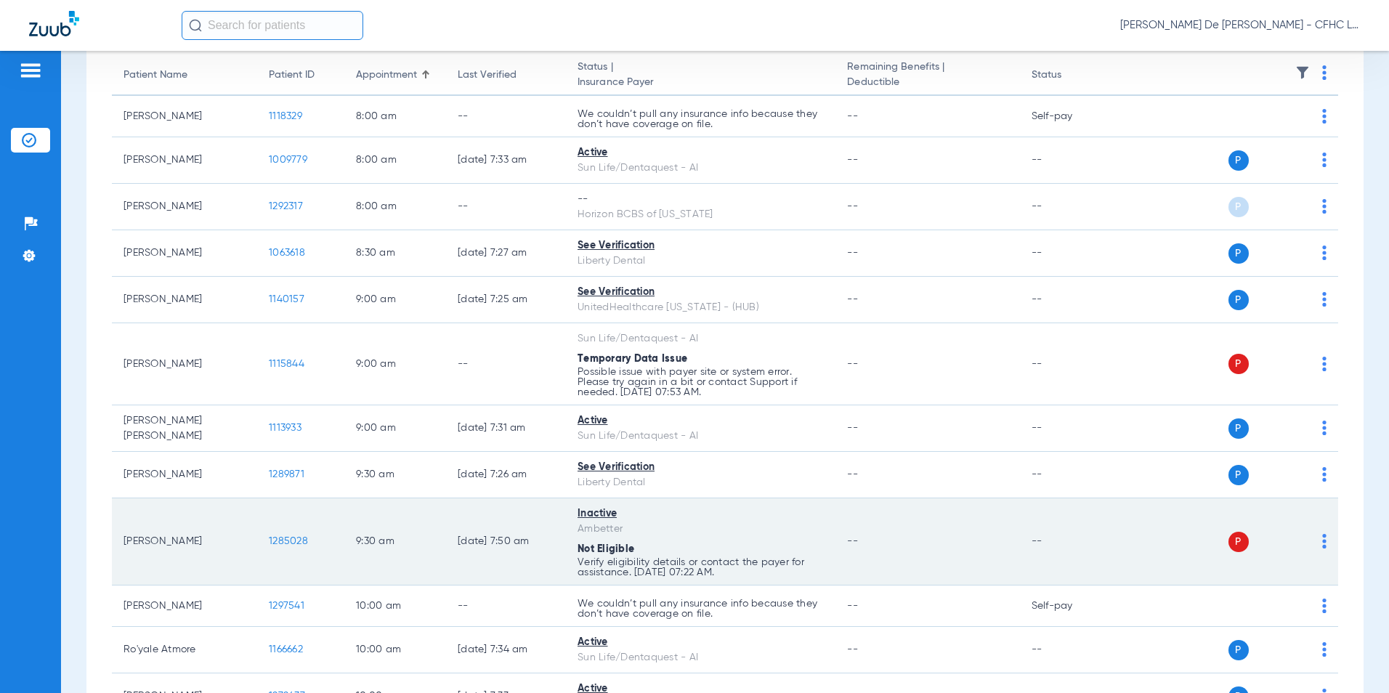
click at [290, 541] on span "1285028" at bounding box center [288, 541] width 39 height 10
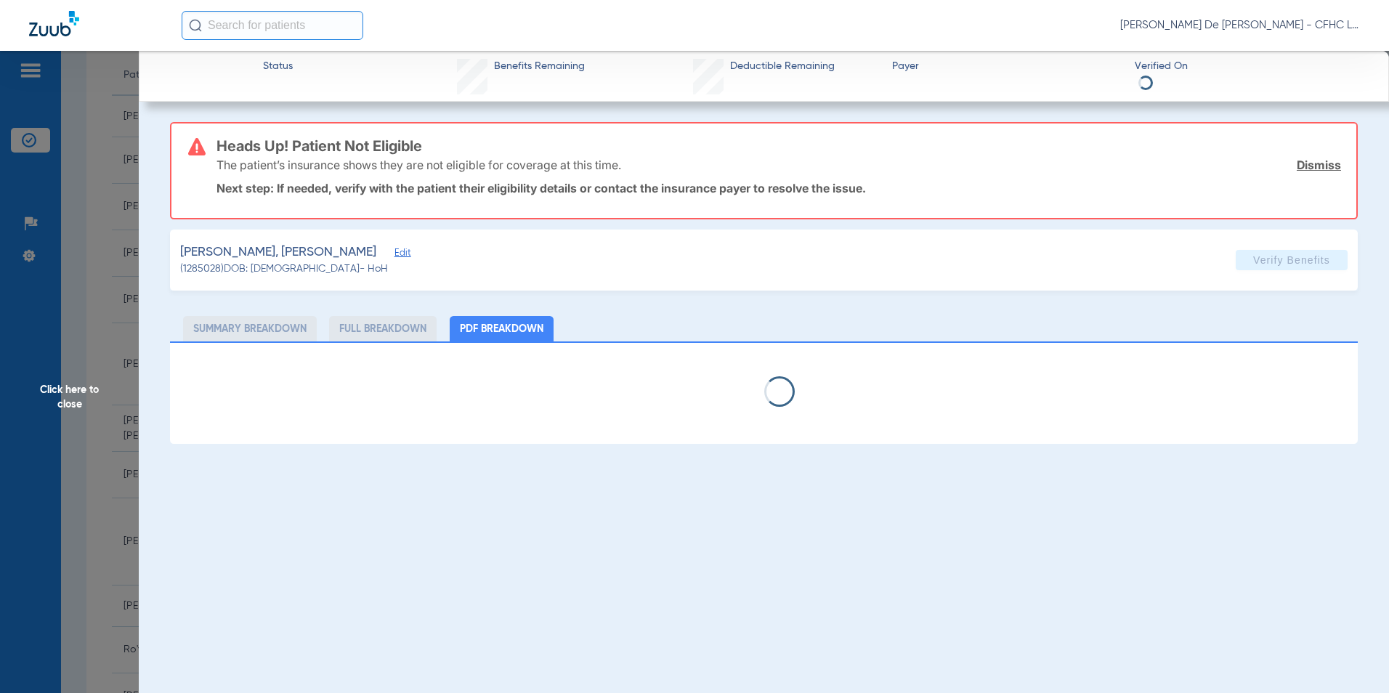
select select "page-width"
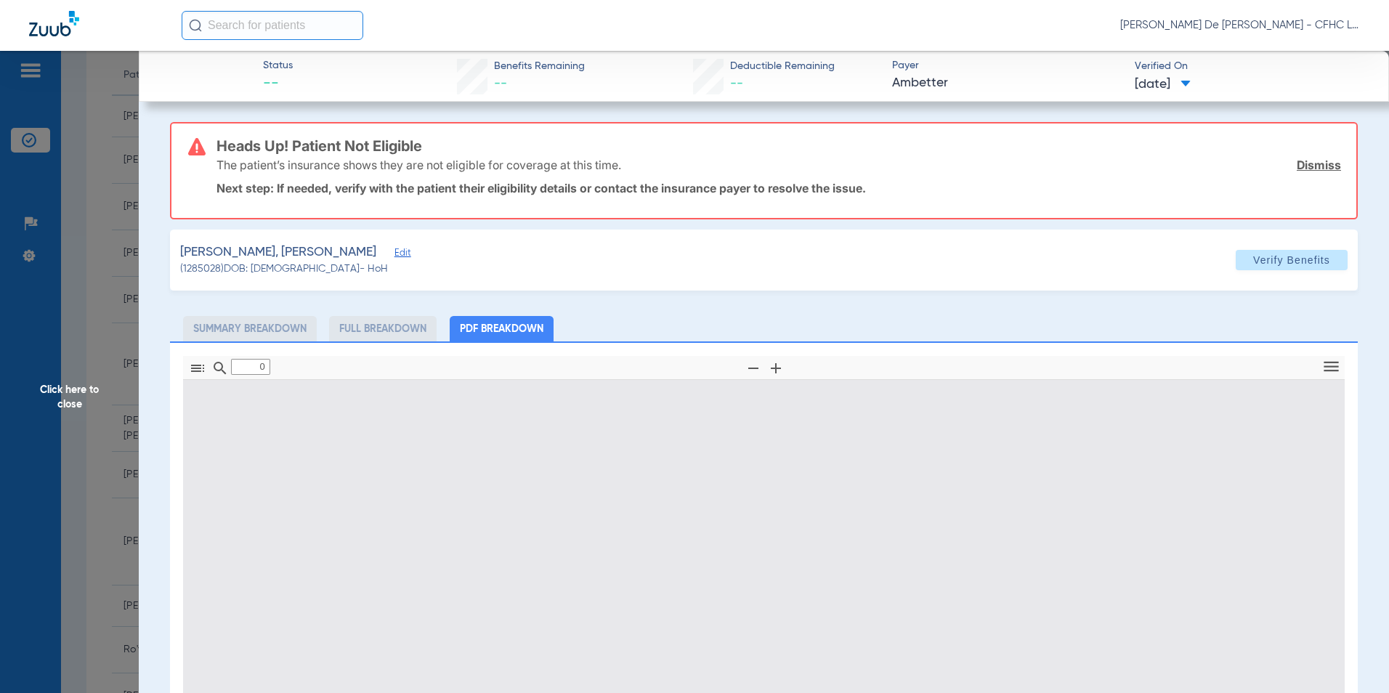
type input "1"
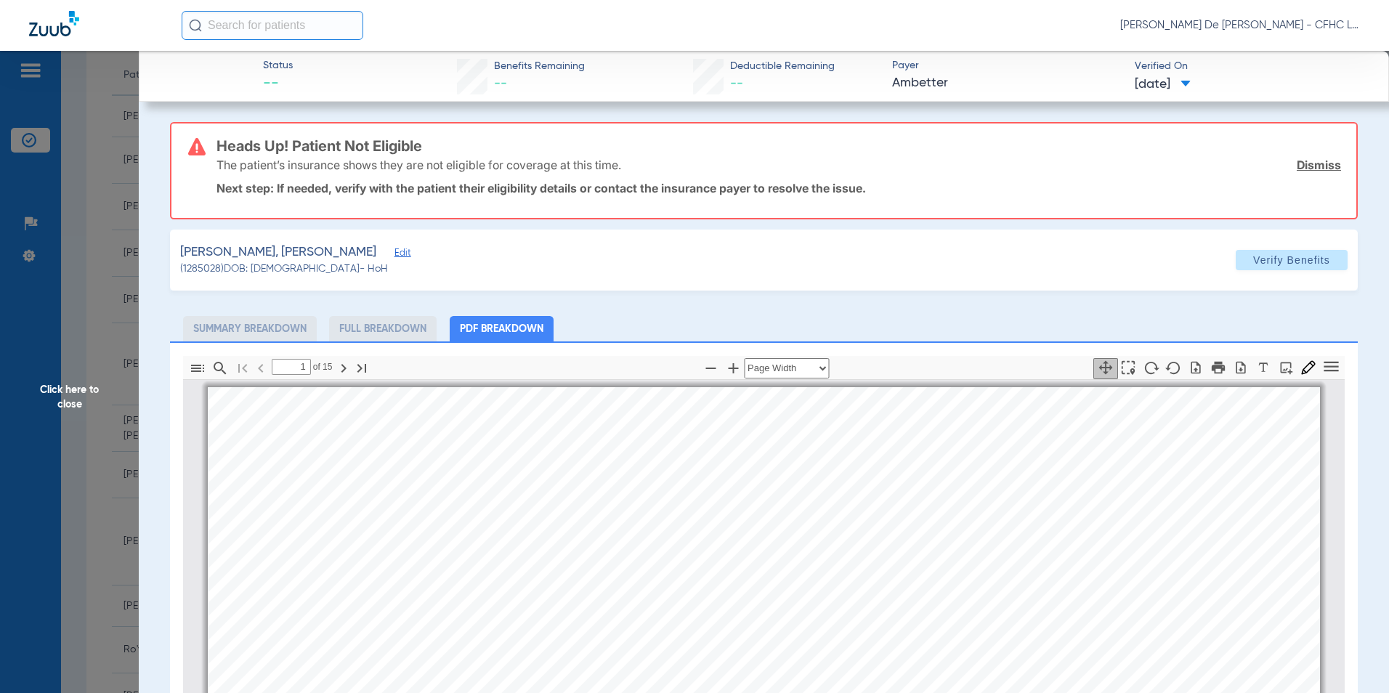
scroll to position [7, 0]
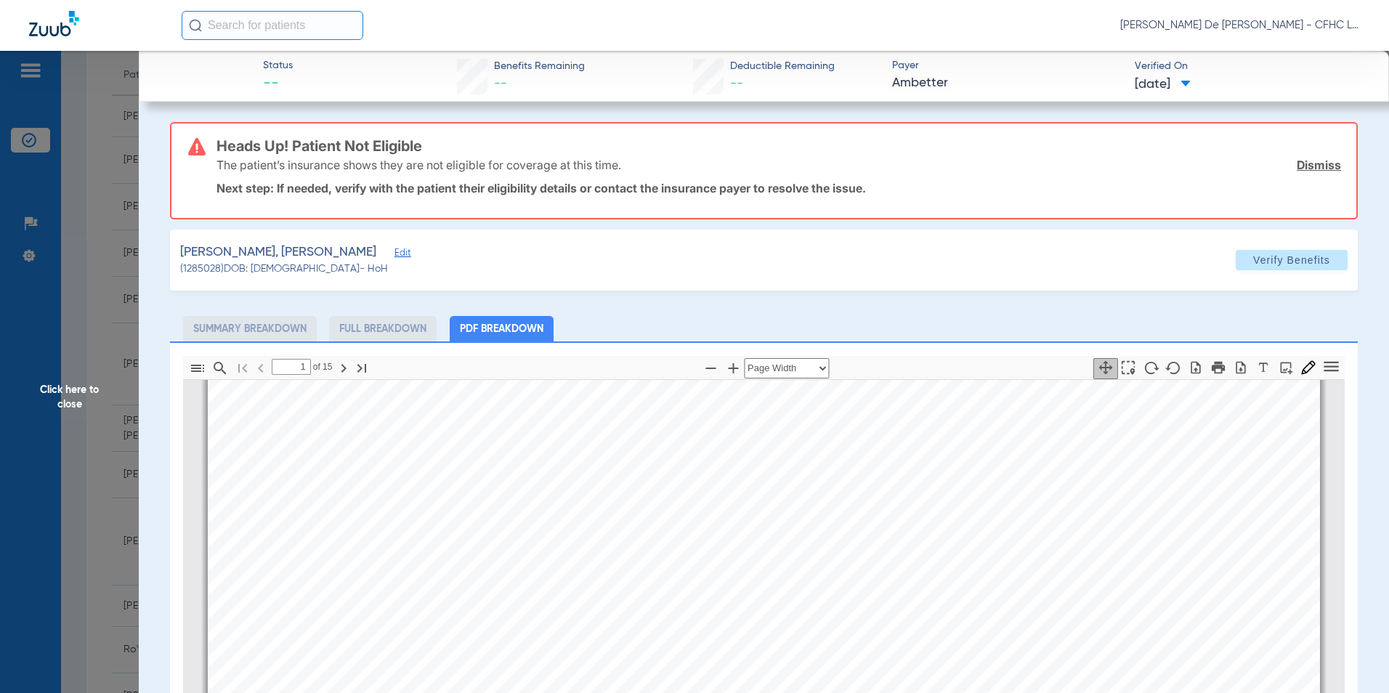
click at [394, 253] on span "Edit" at bounding box center [400, 255] width 13 height 14
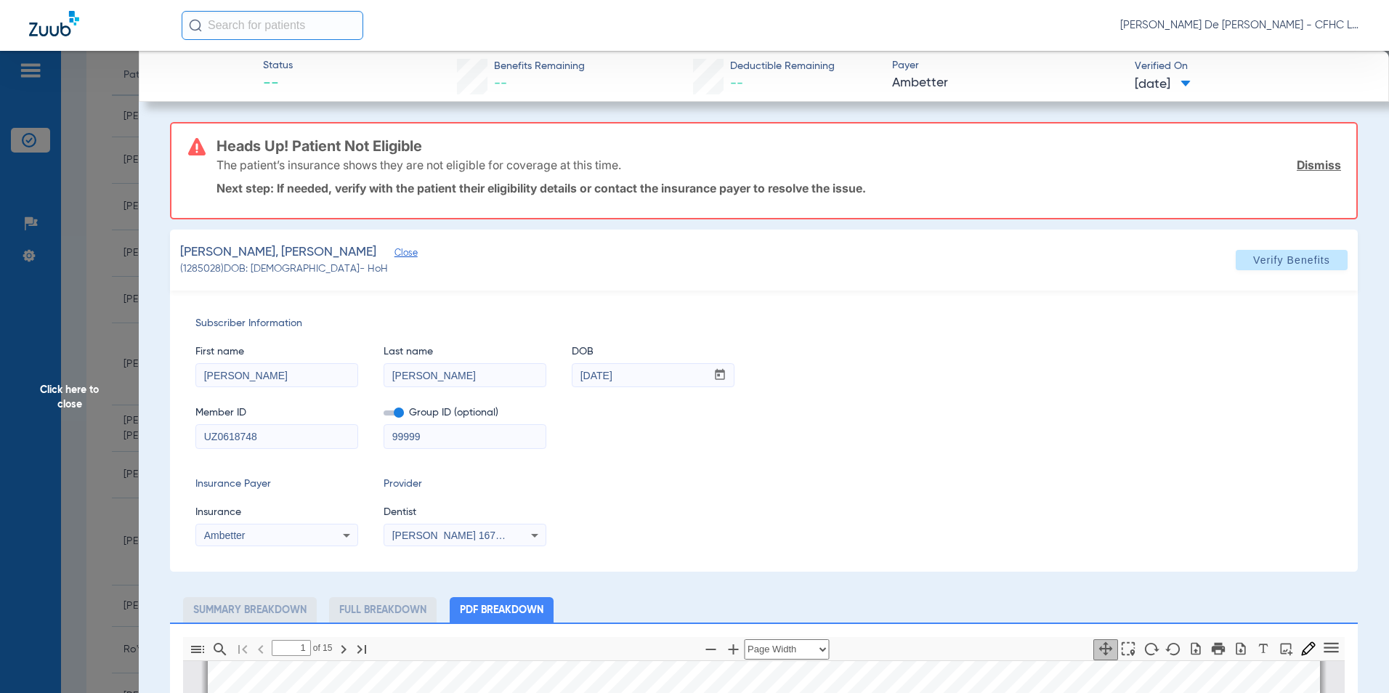
drag, startPoint x: 465, startPoint y: 437, endPoint x: 291, endPoint y: 437, distance: 173.6
click at [291, 437] on div "Member ID UZ0618748 Group ID (optional) 99999" at bounding box center [763, 420] width 1137 height 56
click at [1244, 269] on span at bounding box center [1292, 260] width 112 height 35
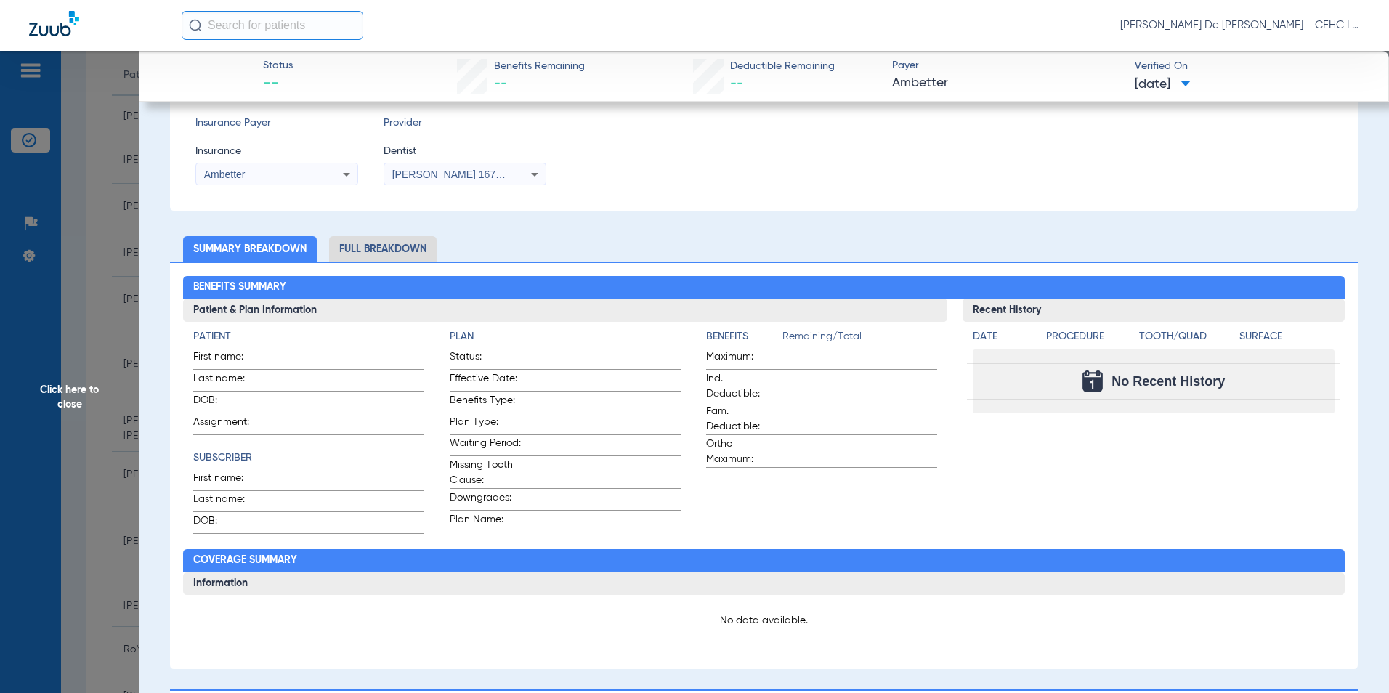
scroll to position [363, 0]
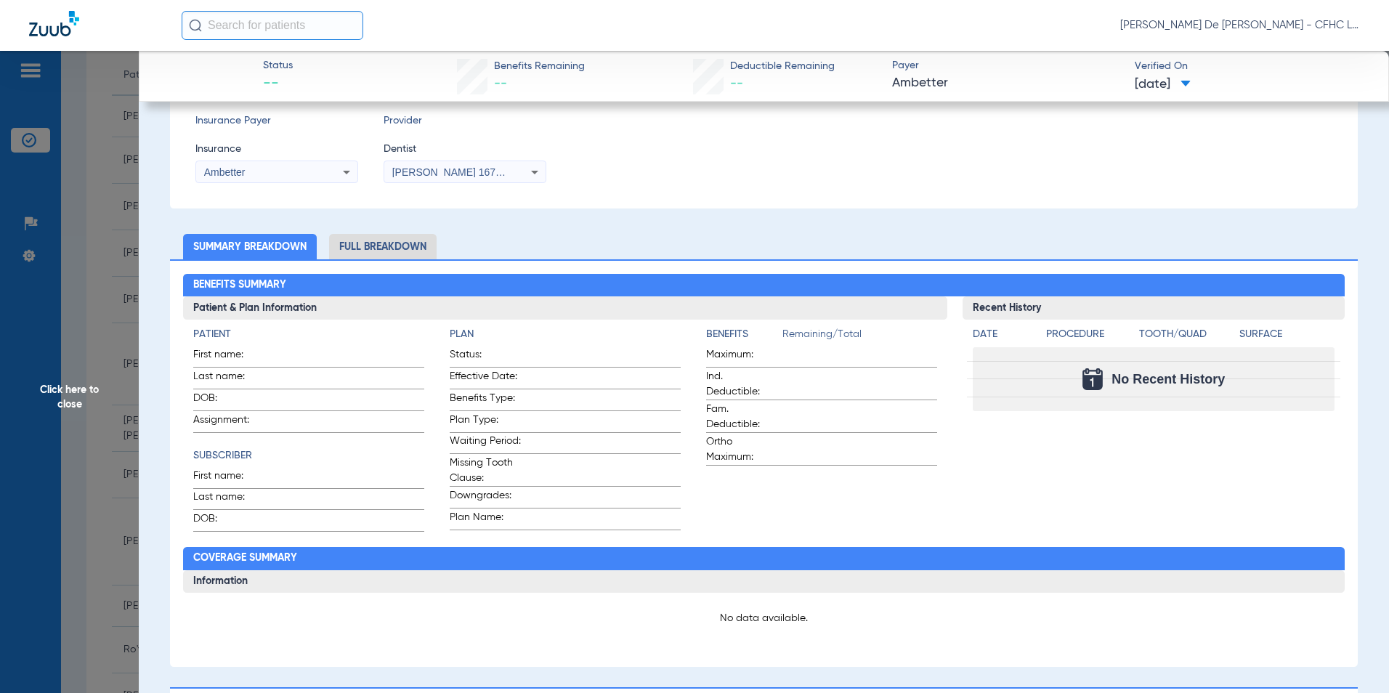
click at [96, 390] on span "Click here to close" at bounding box center [69, 397] width 139 height 693
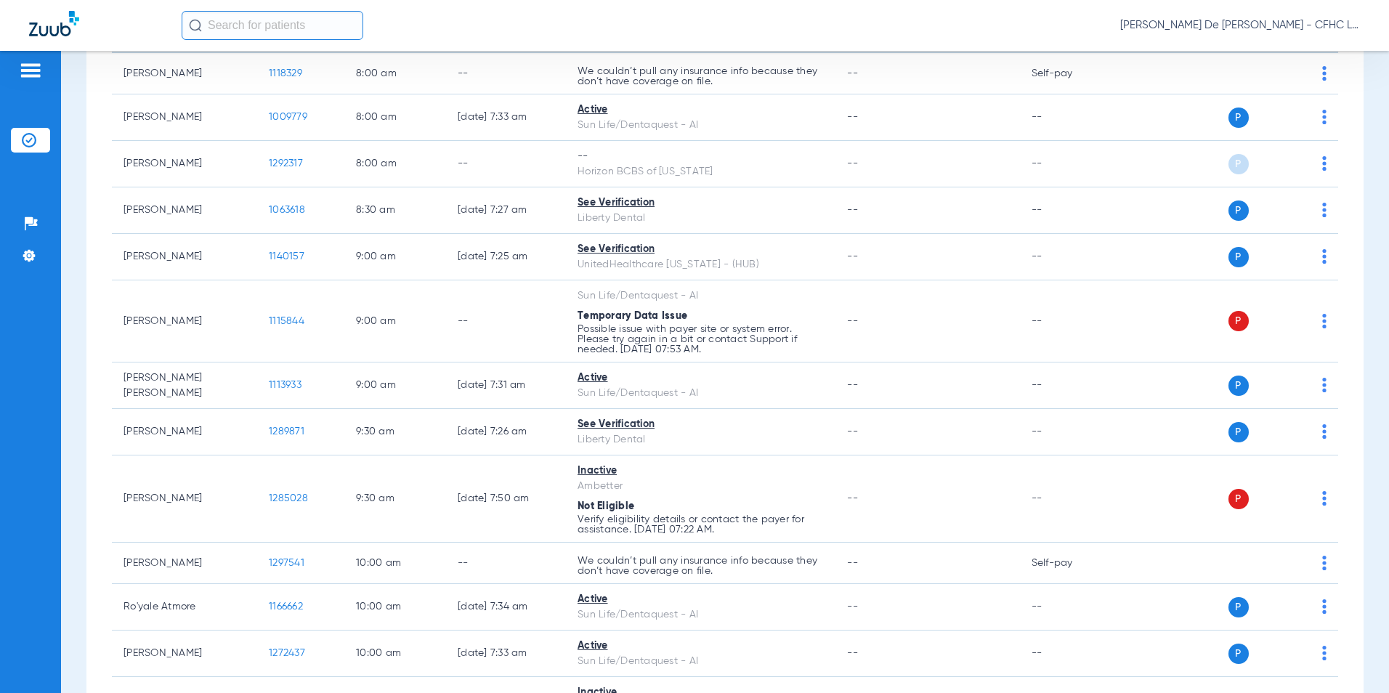
scroll to position [0, 0]
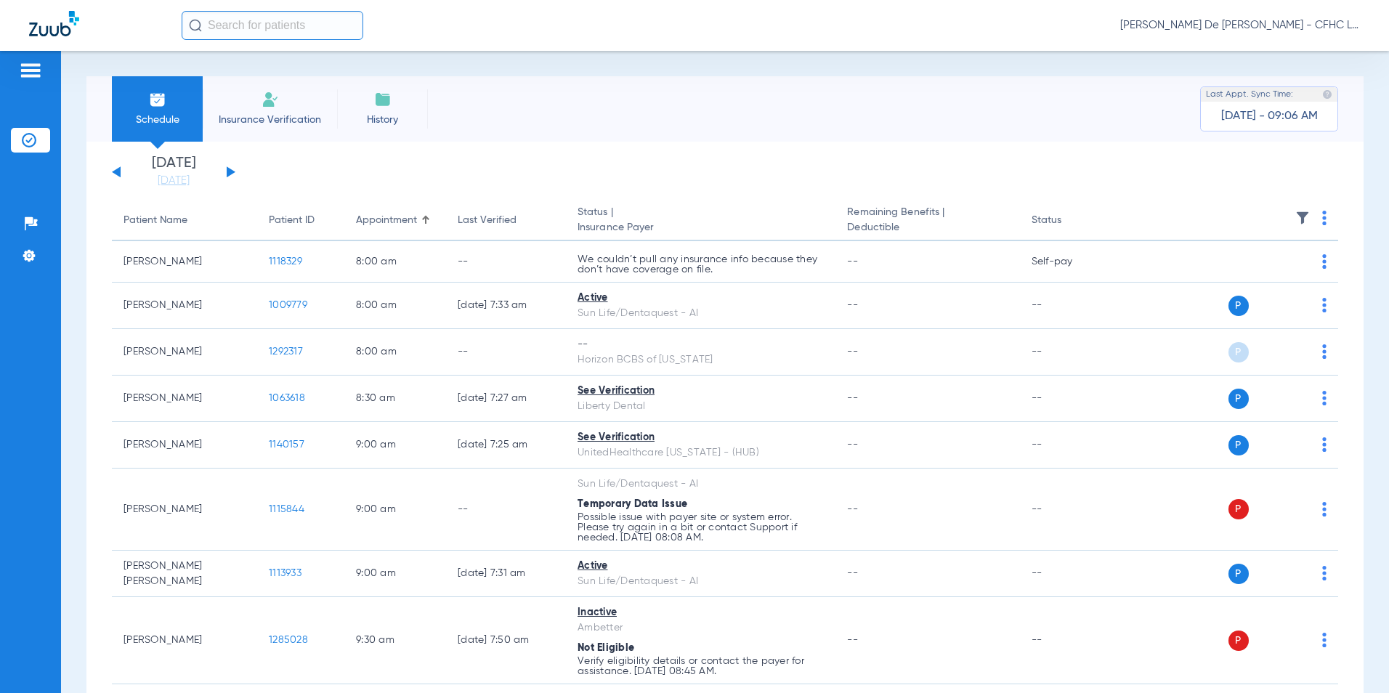
click at [290, 33] on input "text" at bounding box center [273, 25] width 182 height 29
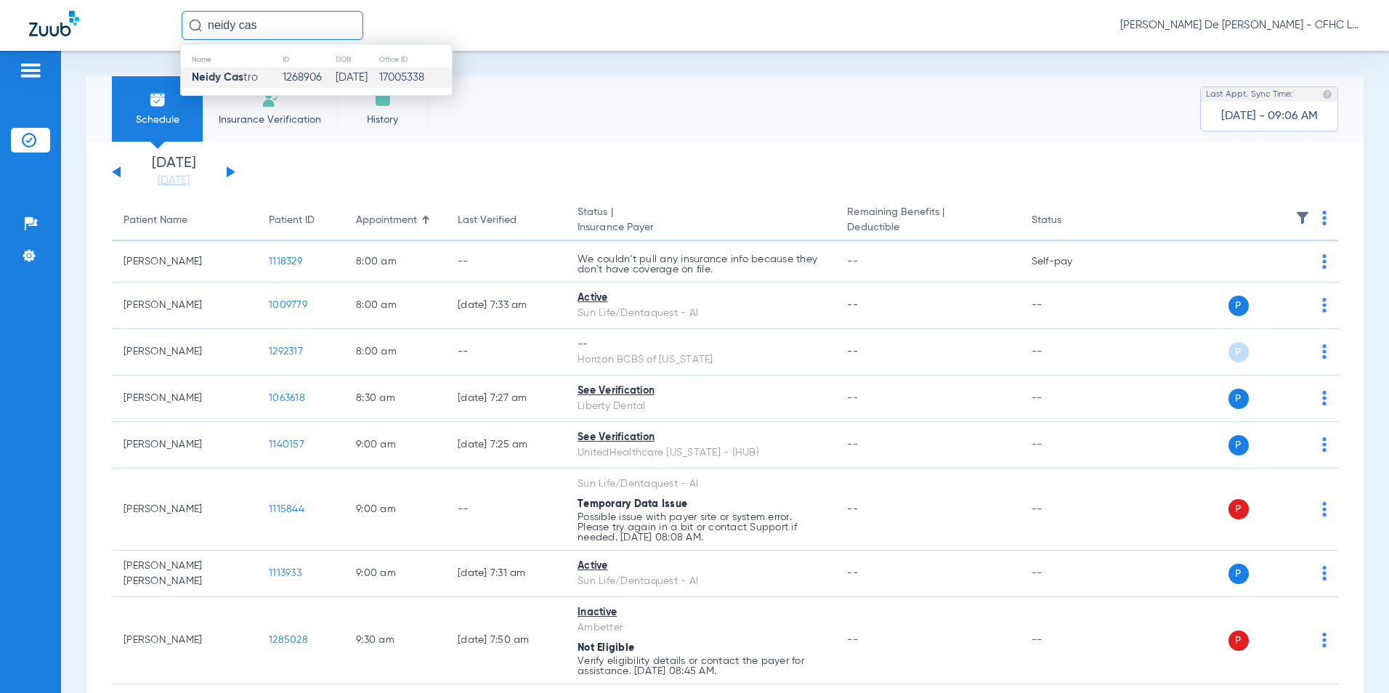
type input "neidy cas"
click at [335, 78] on td "01/17/1956" at bounding box center [357, 78] width 44 height 20
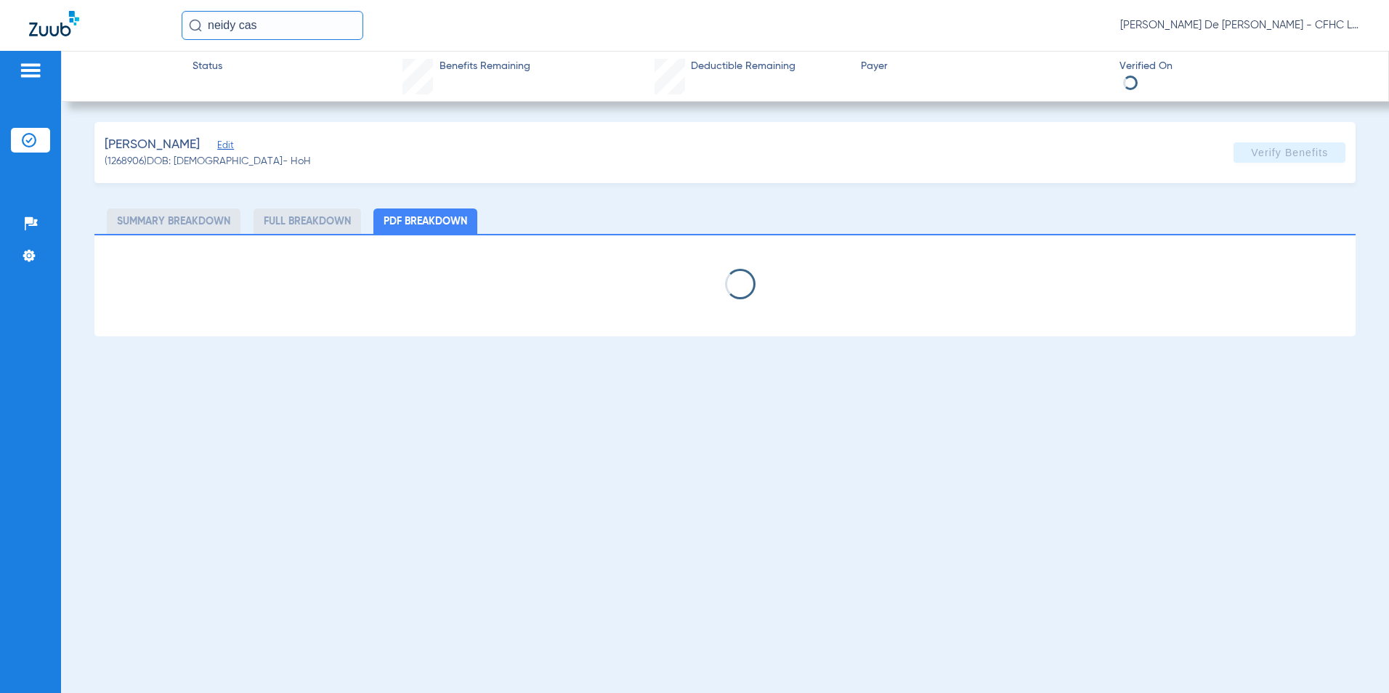
select select "page-width"
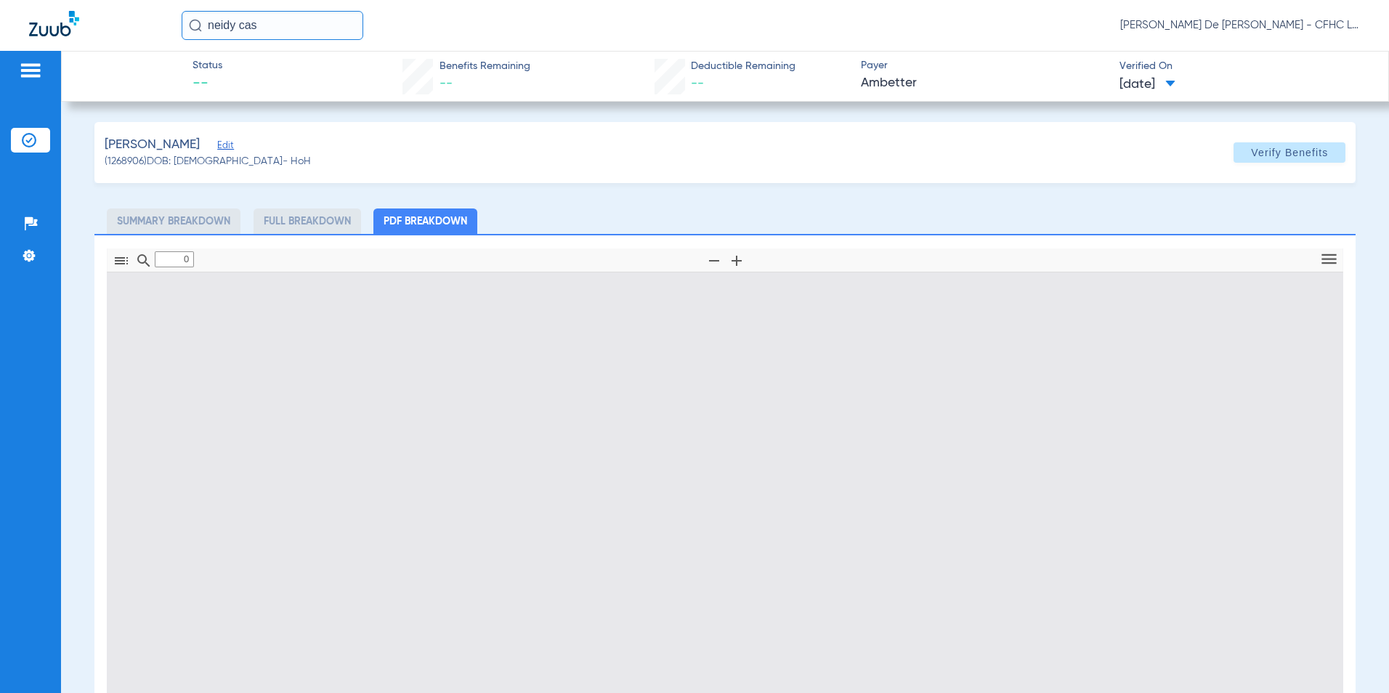
type input "1"
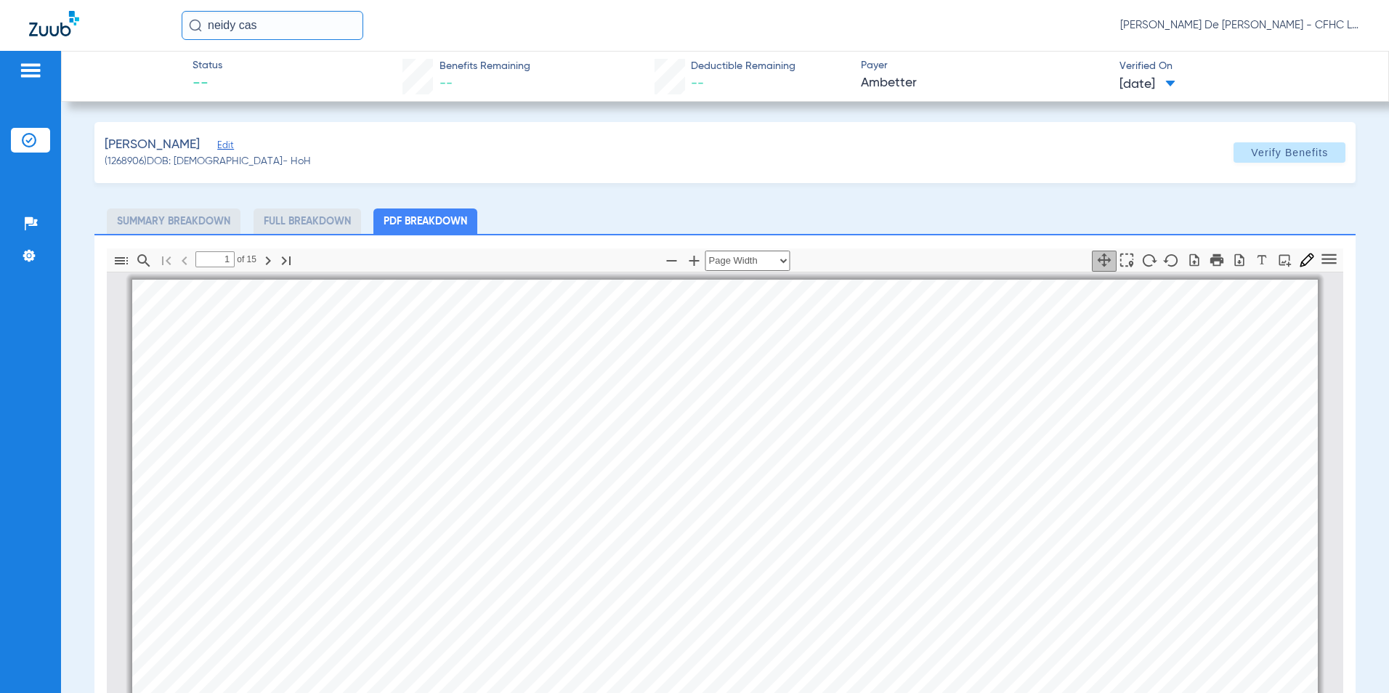
scroll to position [7, 0]
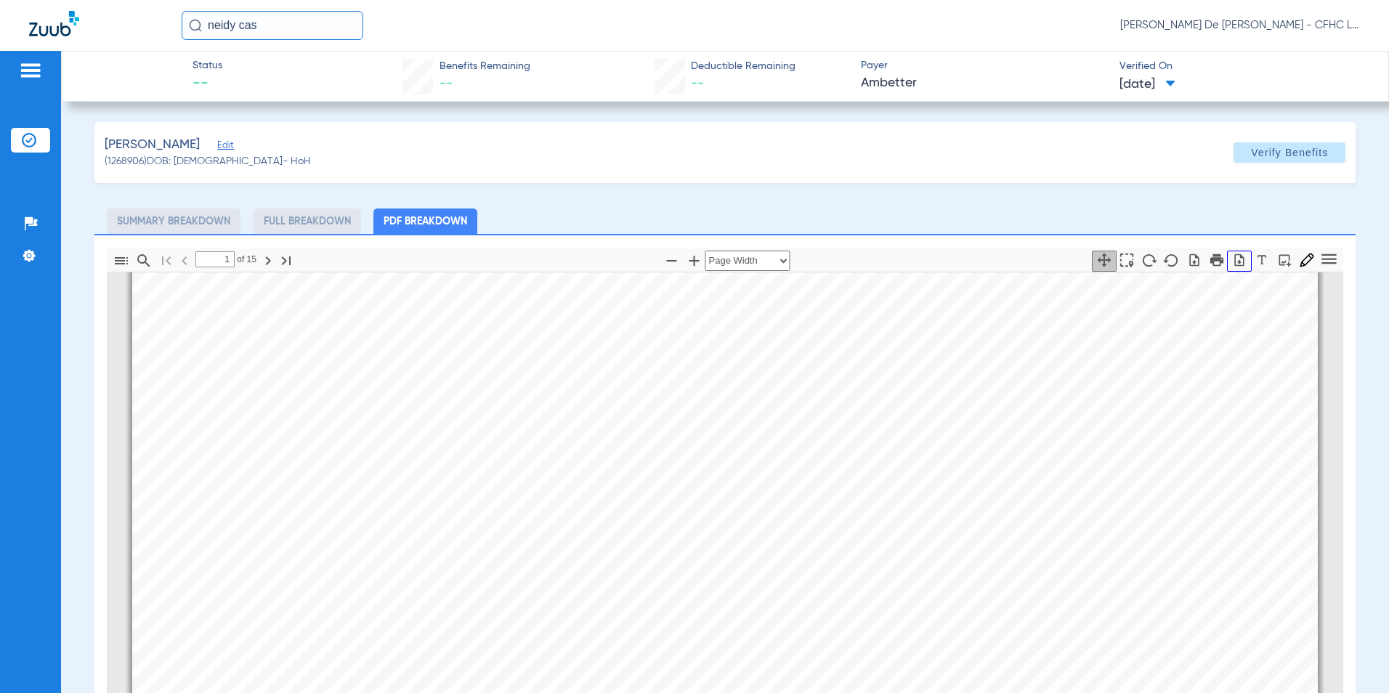
click at [1234, 255] on icon "button" at bounding box center [1238, 260] width 9 height 12
drag, startPoint x: 52, startPoint y: 25, endPoint x: 343, endPoint y: 71, distance: 294.9
click at [52, 25] on img at bounding box center [54, 23] width 50 height 25
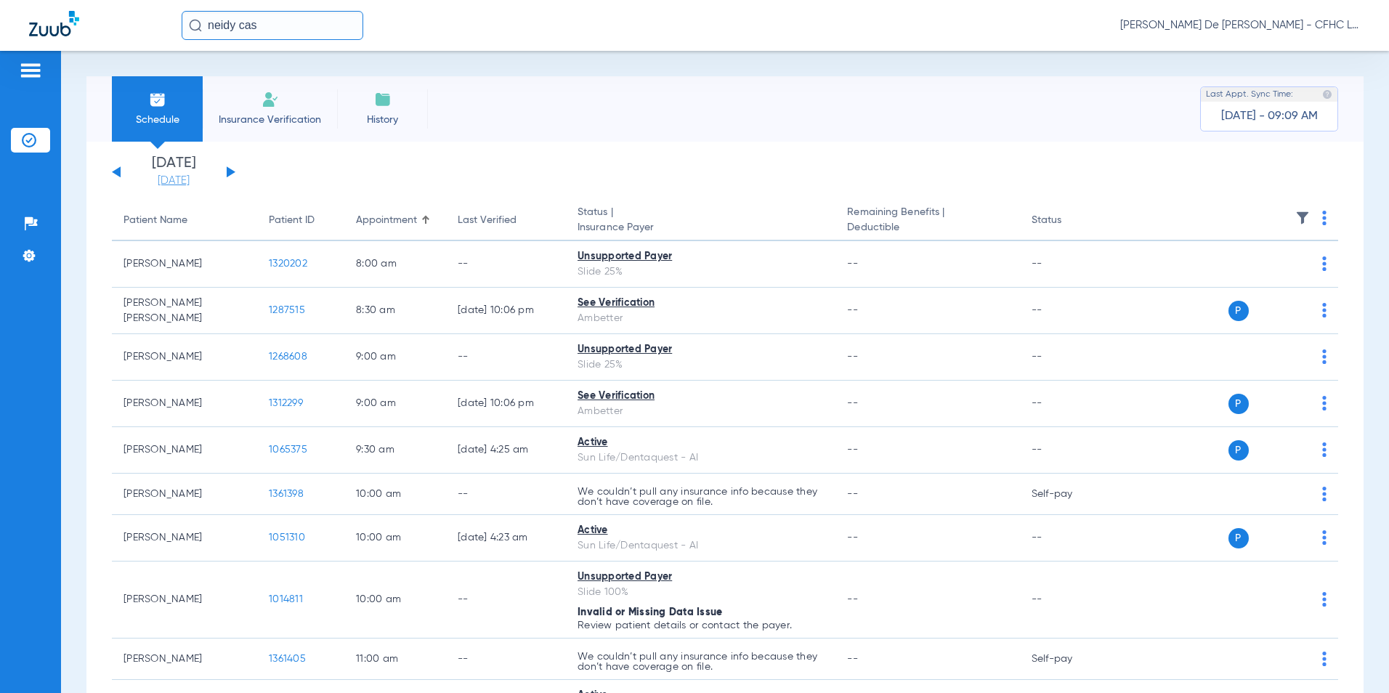
click at [179, 182] on link "[DATE]" at bounding box center [173, 181] width 87 height 15
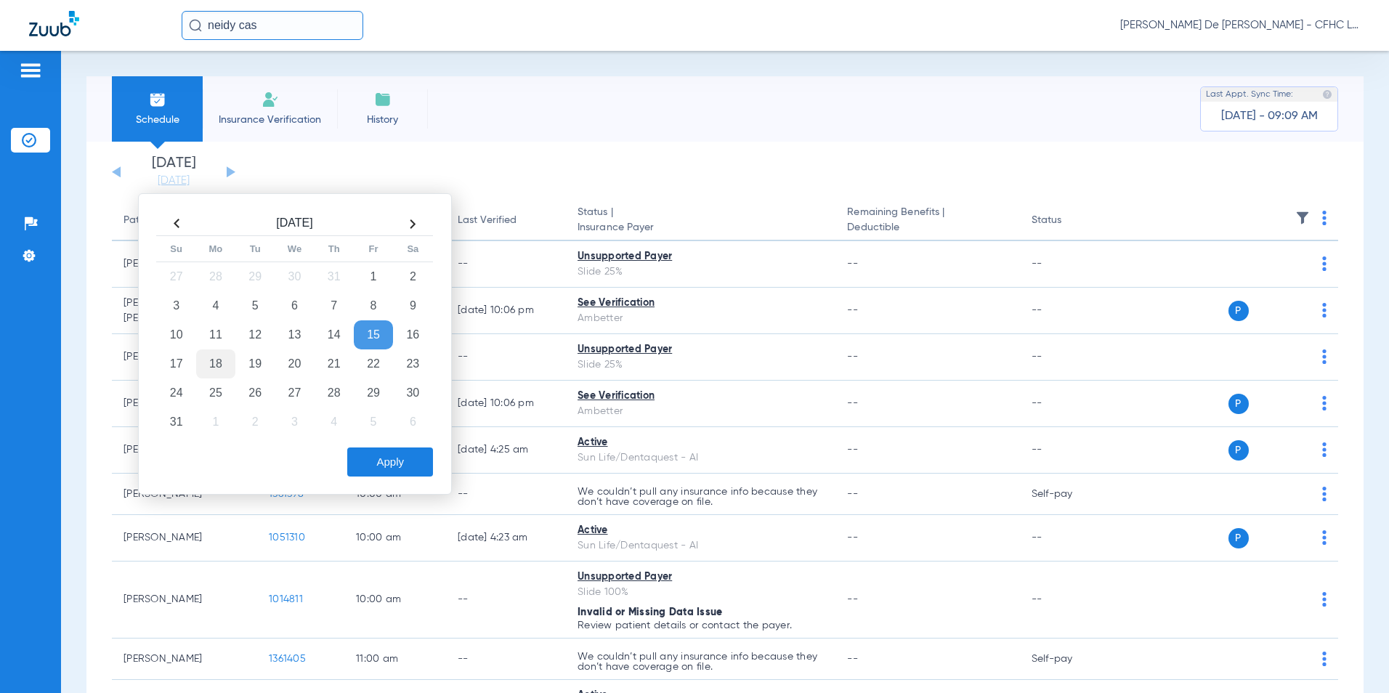
click at [208, 360] on td "18" at bounding box center [215, 363] width 39 height 29
click at [416, 462] on button "Apply" at bounding box center [390, 461] width 86 height 29
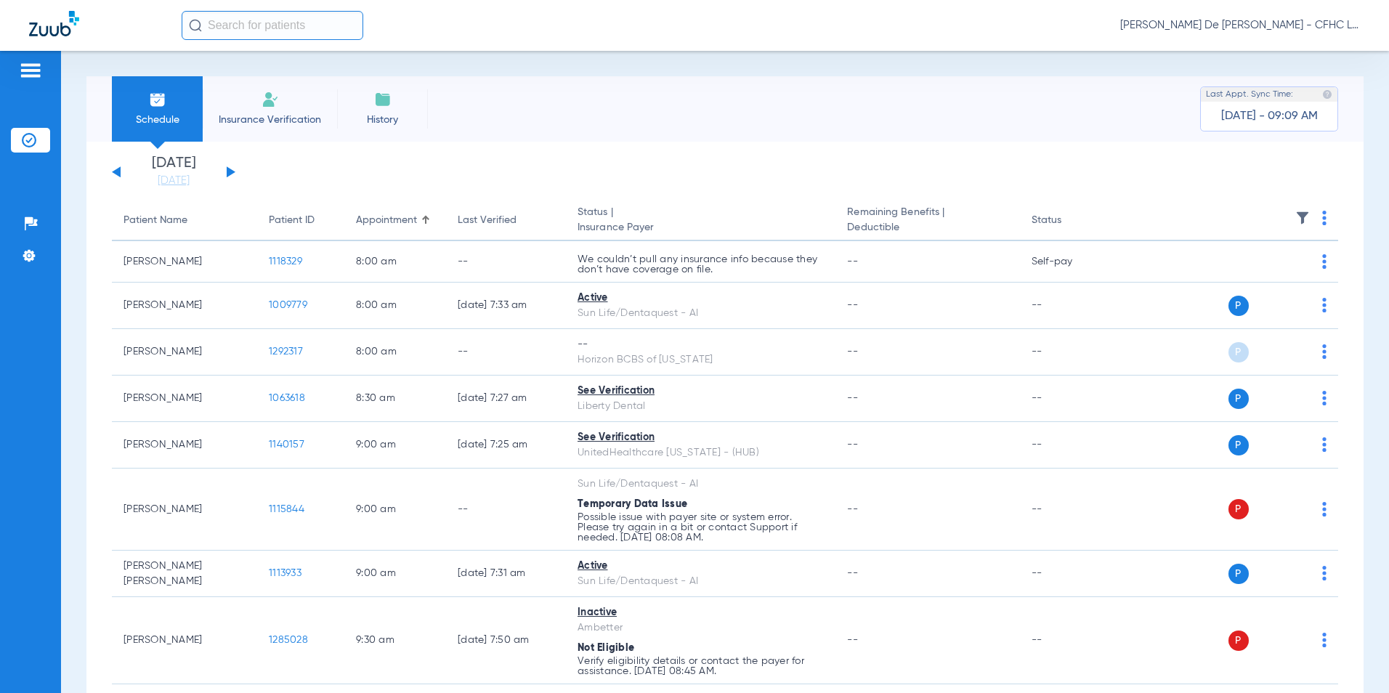
click at [264, 36] on input "text" at bounding box center [273, 25] width 182 height 29
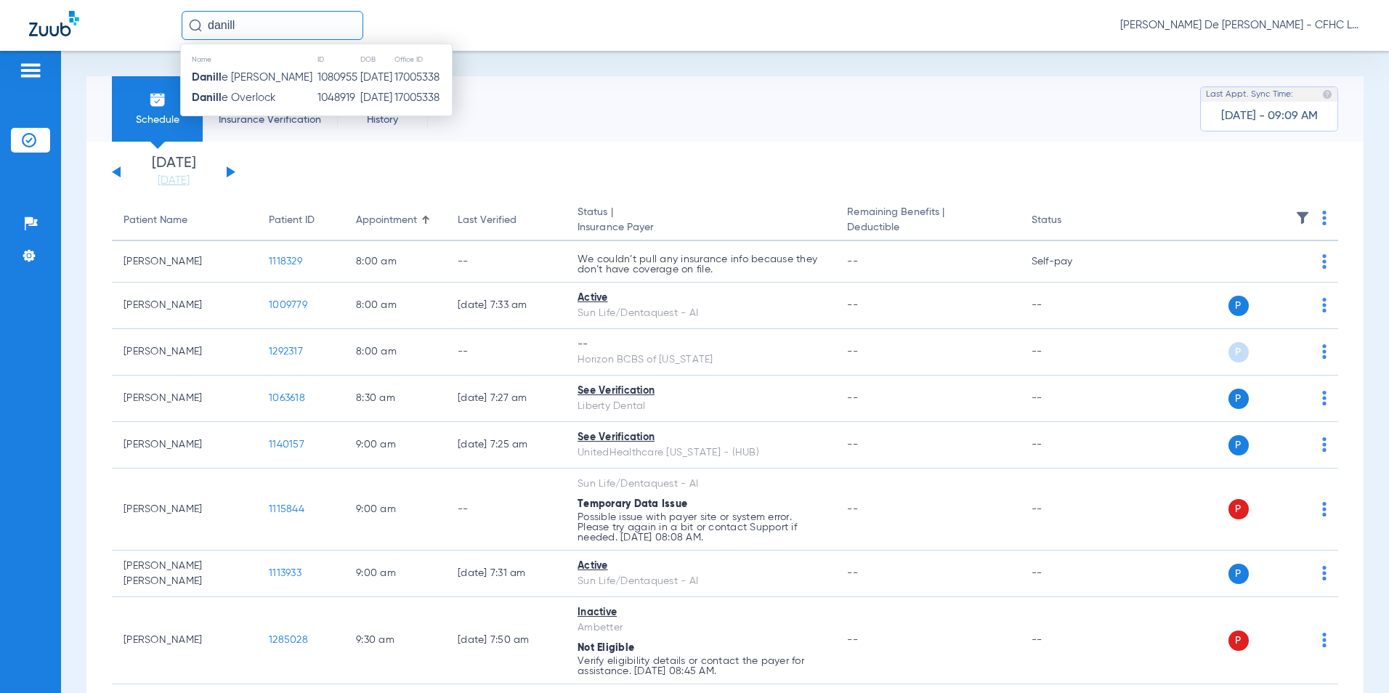
type input "danill"
drag, startPoint x: 290, startPoint y: 24, endPoint x: 93, endPoint y: 24, distance: 196.9
click at [93, 24] on div "danill Name ID DOB Office ID Danill e Issac 1080955 04/23/1951 17005338 Danill …" at bounding box center [694, 25] width 1389 height 51
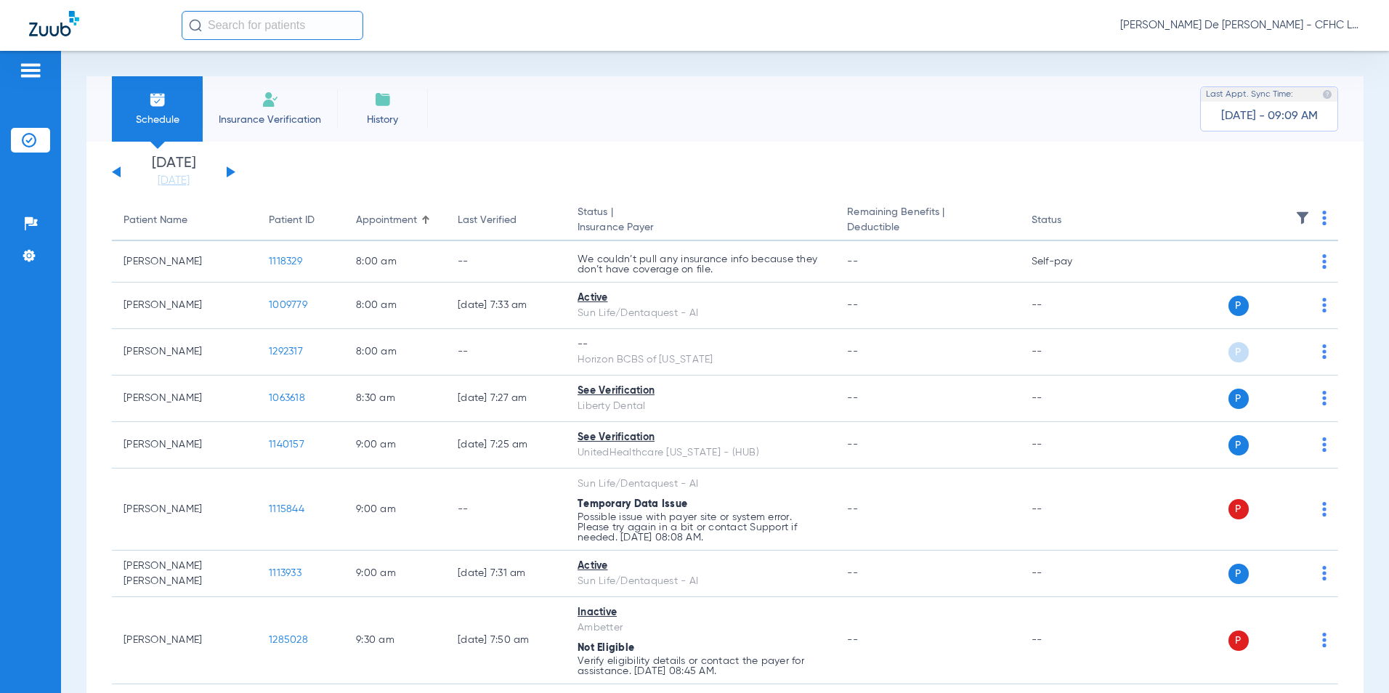
click at [276, 31] on input "text" at bounding box center [273, 25] width 182 height 29
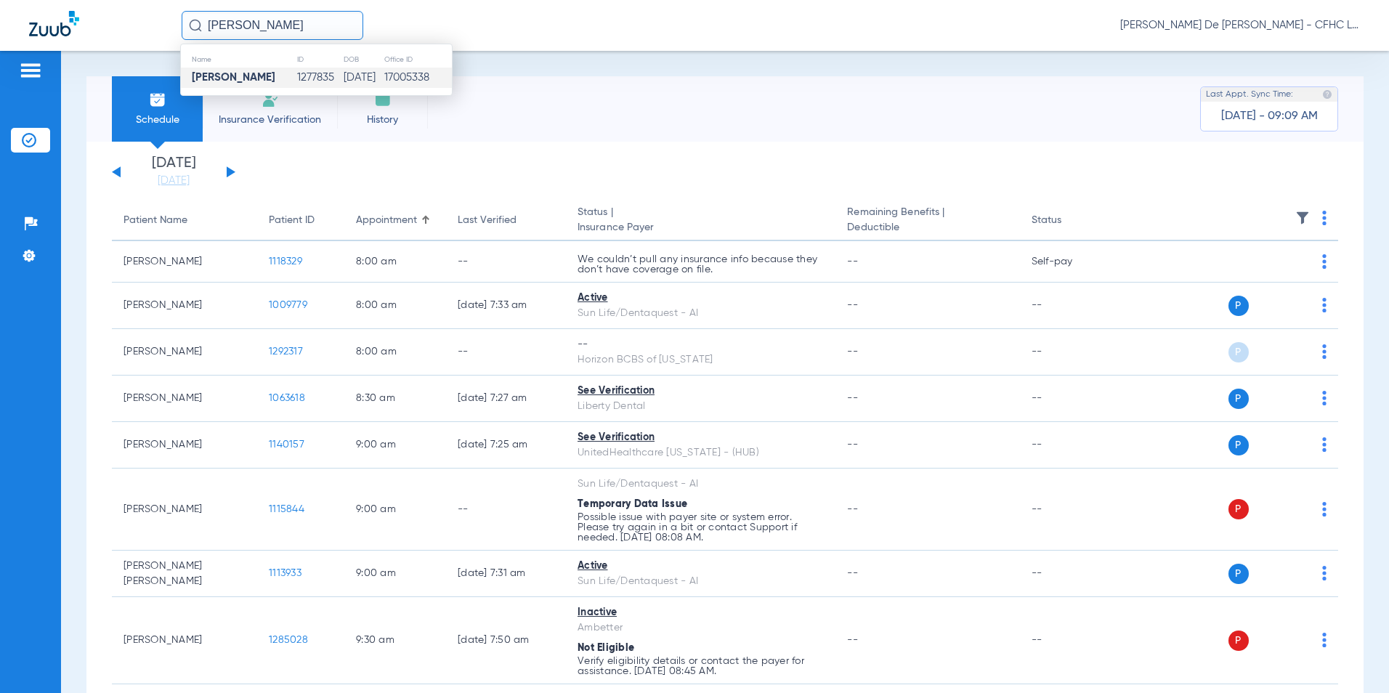
type input "daniella roman"
click at [323, 76] on td "1277835" at bounding box center [319, 78] width 46 height 20
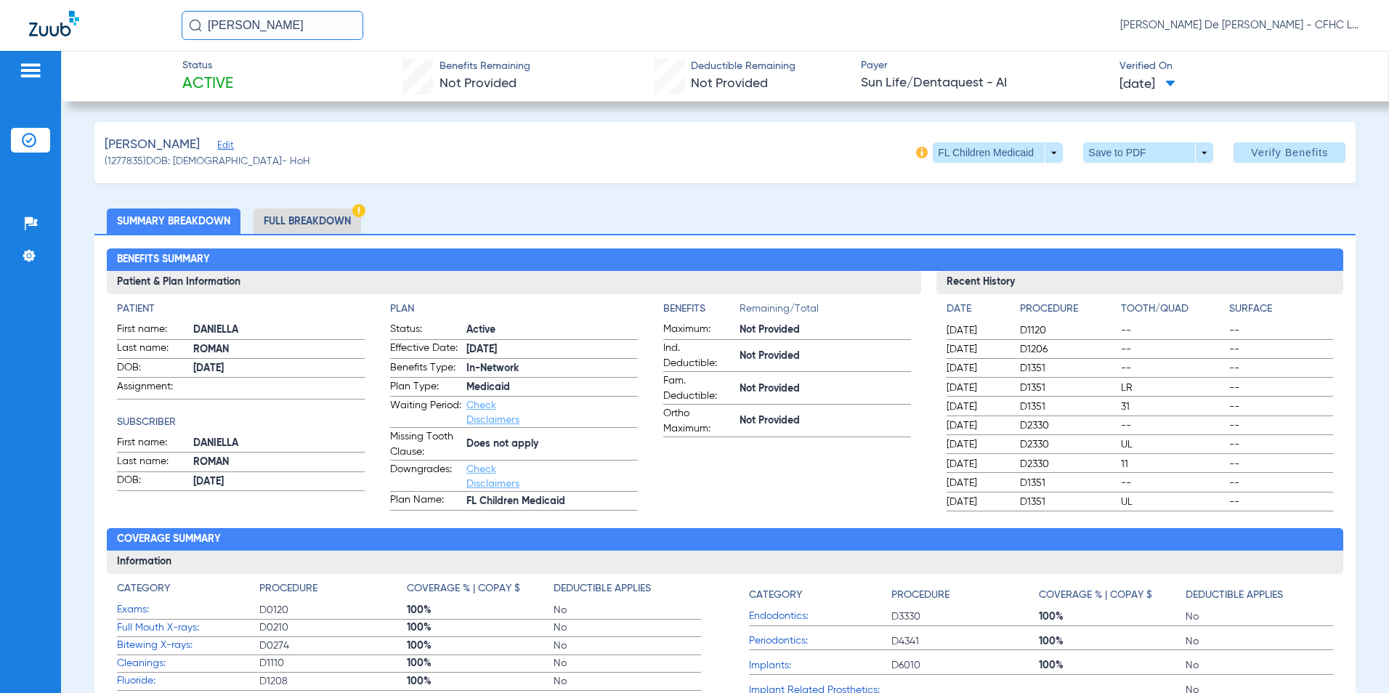
click at [296, 219] on li "Full Breakdown" at bounding box center [308, 220] width 108 height 25
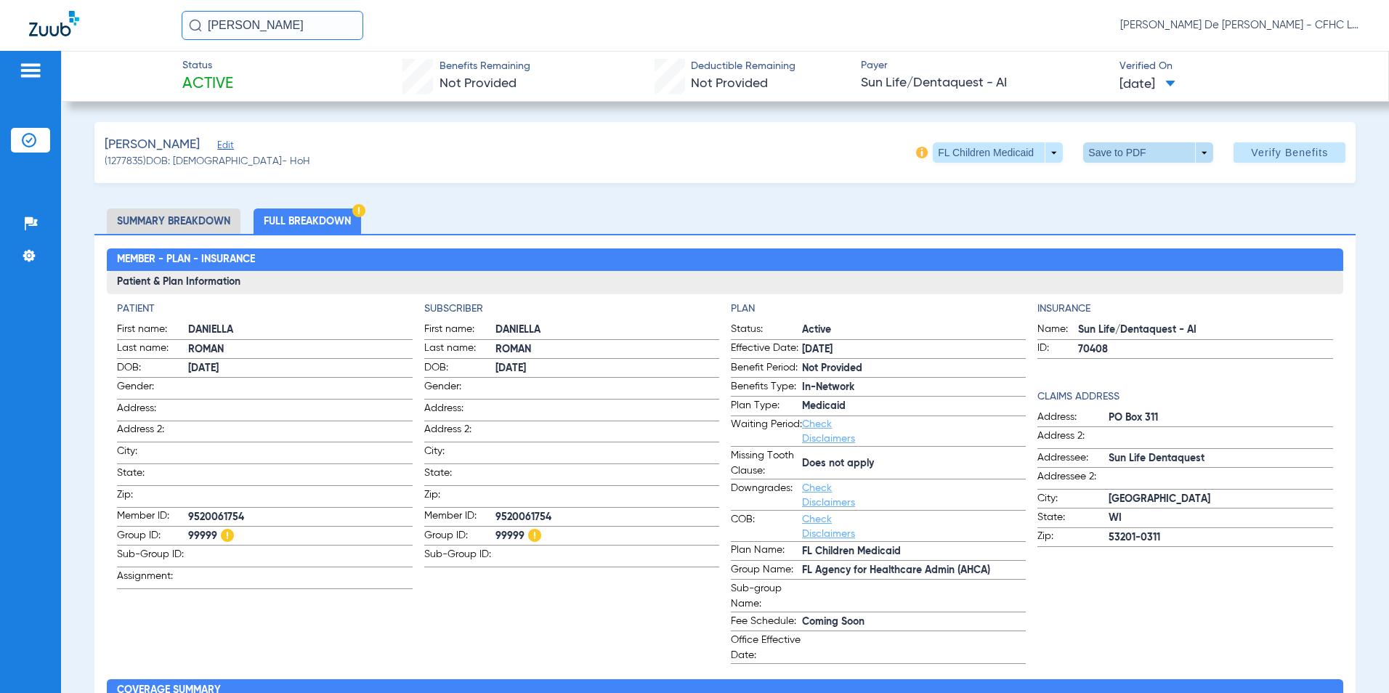
click at [1145, 154] on span at bounding box center [1148, 152] width 35 height 35
click at [1143, 182] on span "Save to PDF" at bounding box center [1142, 182] width 57 height 10
drag, startPoint x: 65, startPoint y: 34, endPoint x: 132, endPoint y: 57, distance: 70.8
click at [65, 34] on img at bounding box center [54, 23] width 50 height 25
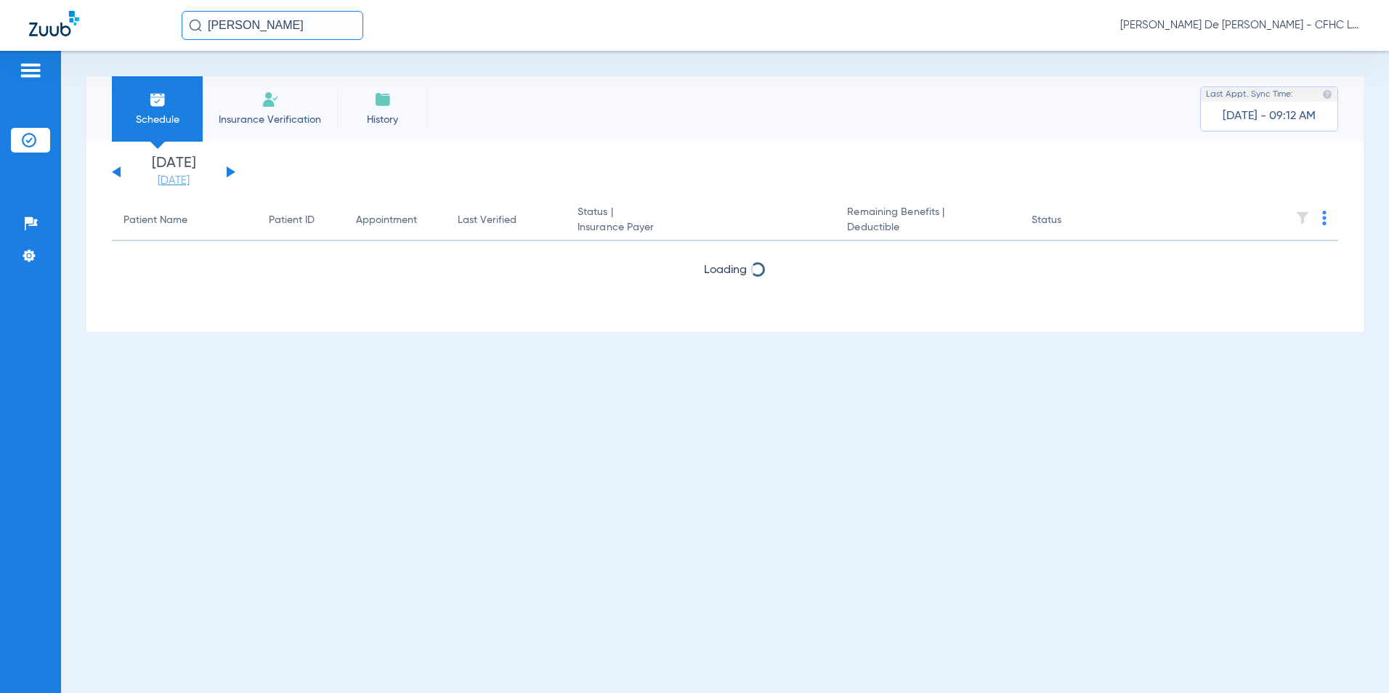
click at [186, 185] on link "[DATE]" at bounding box center [173, 181] width 87 height 15
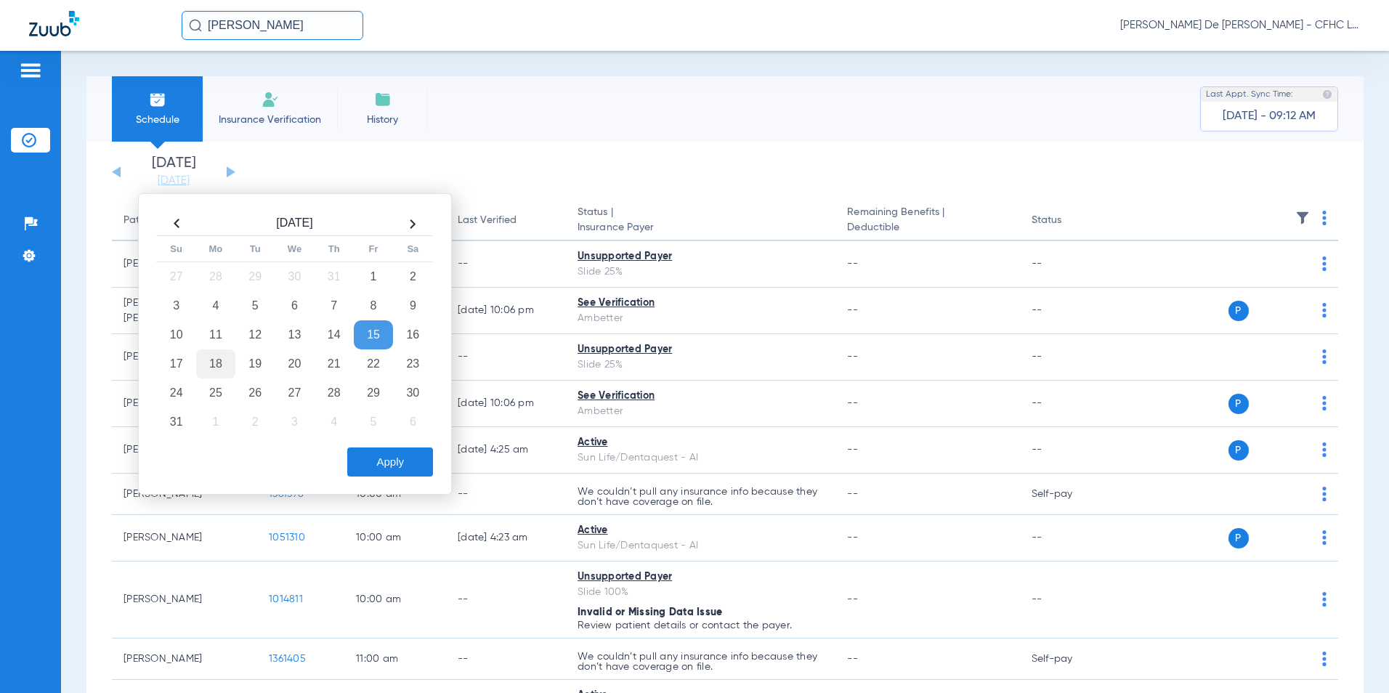
click at [218, 359] on td "18" at bounding box center [215, 363] width 39 height 29
click at [389, 456] on button "Apply" at bounding box center [390, 461] width 86 height 29
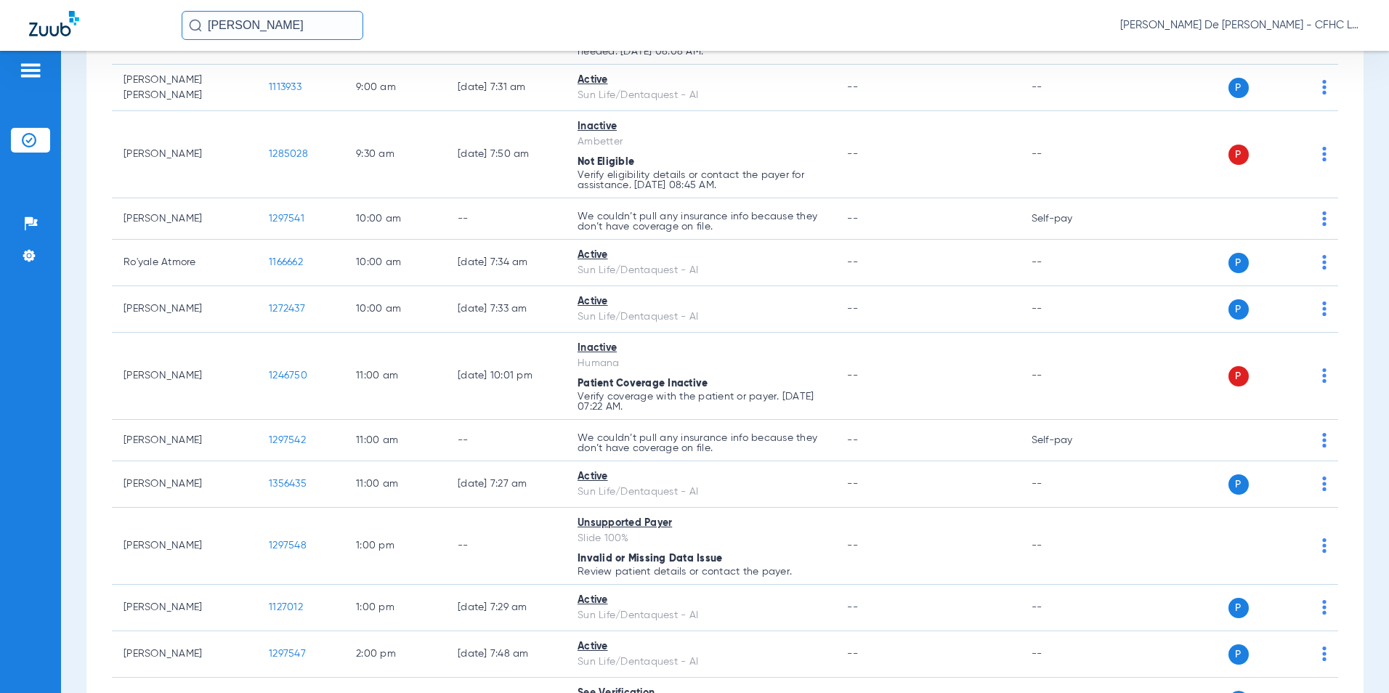
scroll to position [509, 0]
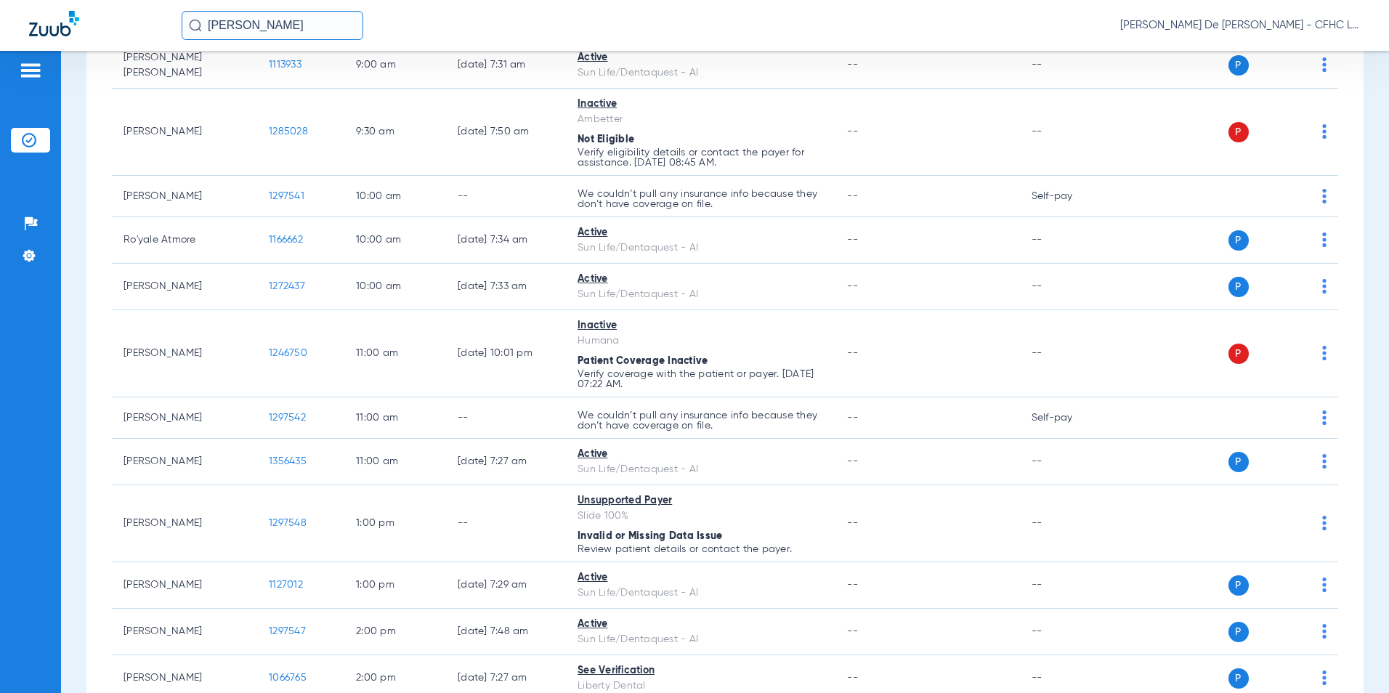
drag, startPoint x: 321, startPoint y: 24, endPoint x: 130, endPoint y: 26, distance: 191.1
click at [130, 26] on div "daniella roman Priscilla De La Cerda - CFHC Lake Wales Dental" at bounding box center [694, 25] width 1389 height 51
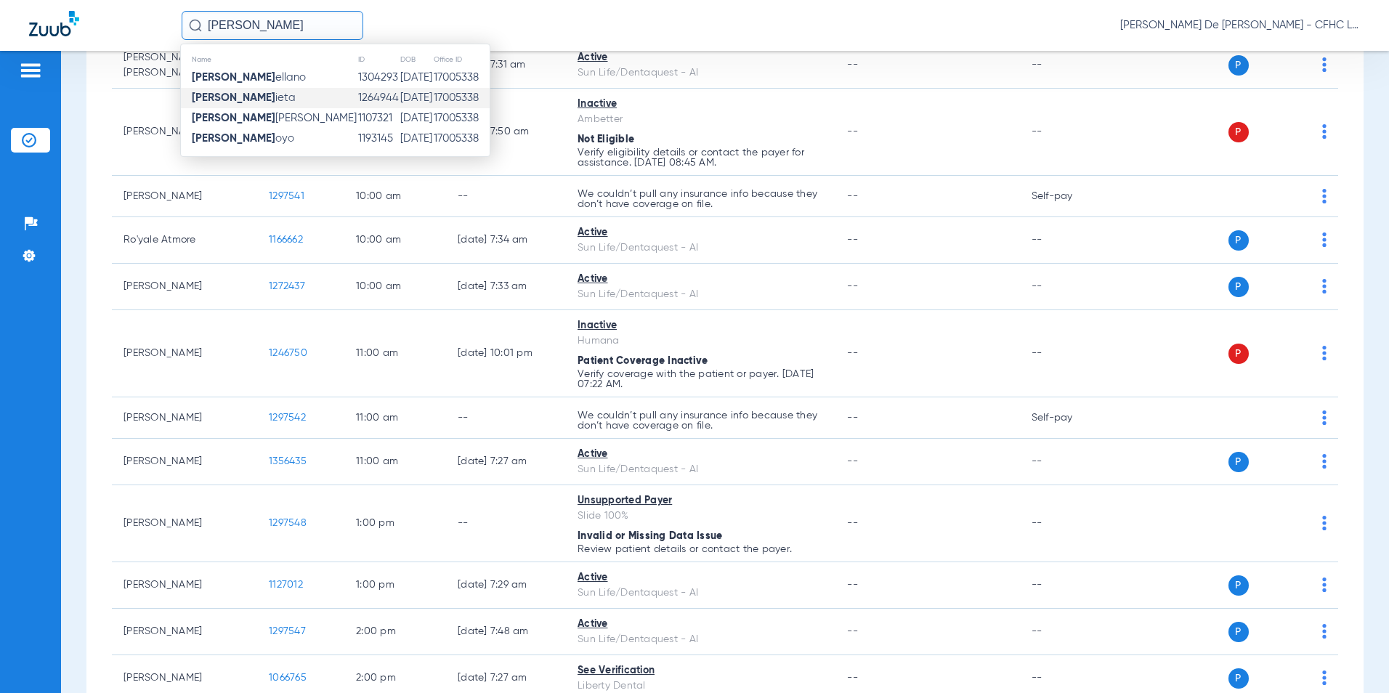
type input "rafael arr"
click at [357, 97] on td "1264944" at bounding box center [378, 98] width 42 height 20
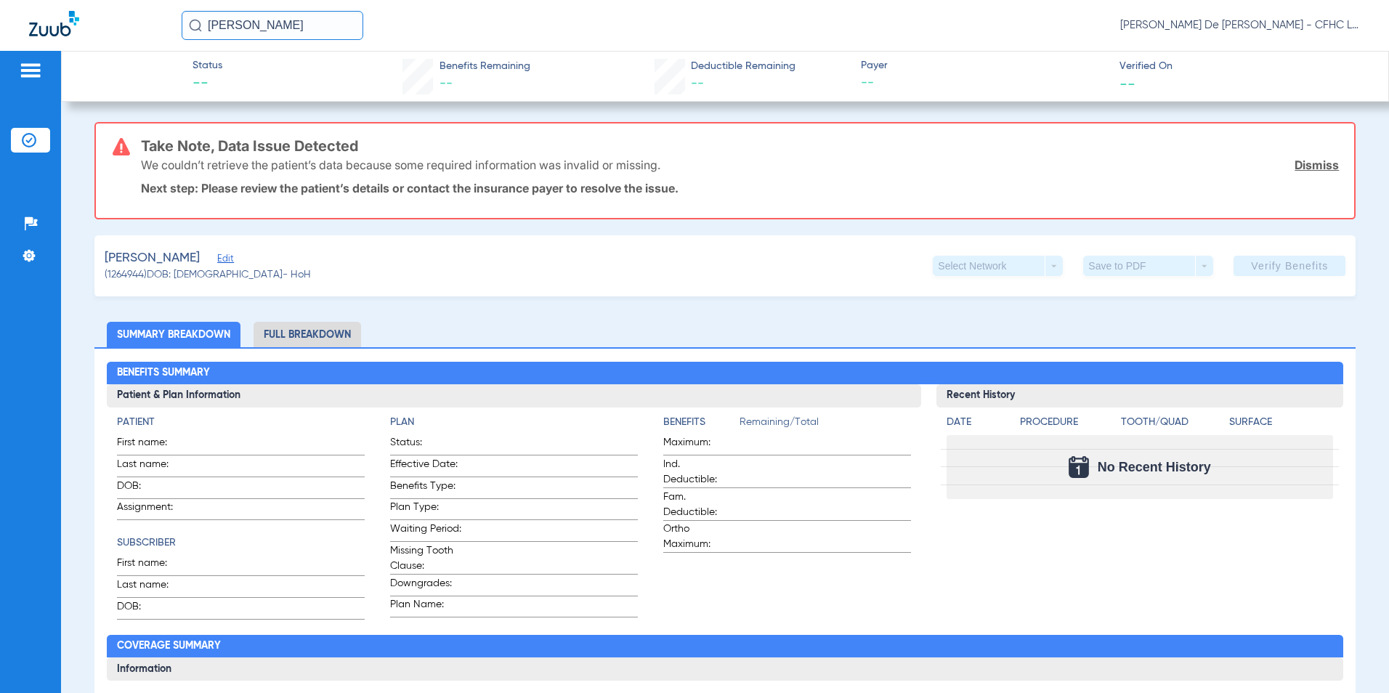
click at [222, 258] on span "Edit" at bounding box center [223, 261] width 13 height 14
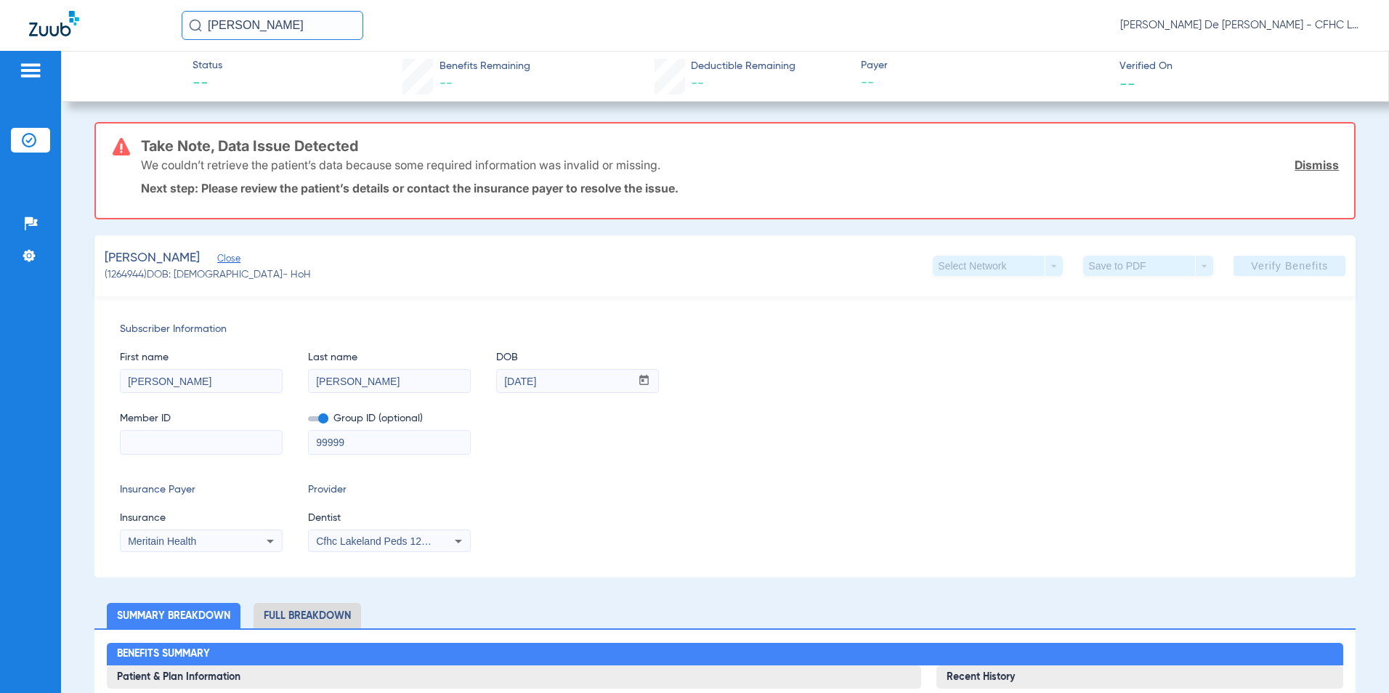
click at [54, 28] on img at bounding box center [54, 23] width 50 height 25
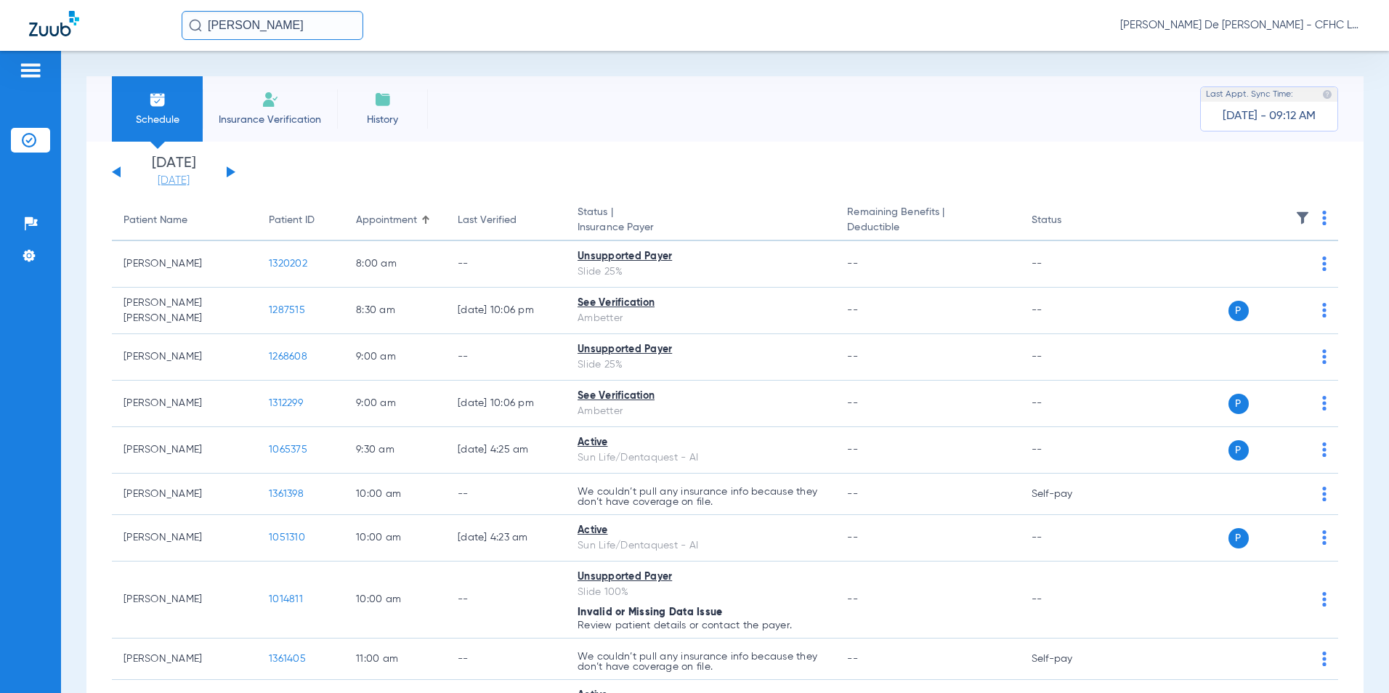
click at [162, 175] on link "[DATE]" at bounding box center [173, 181] width 87 height 15
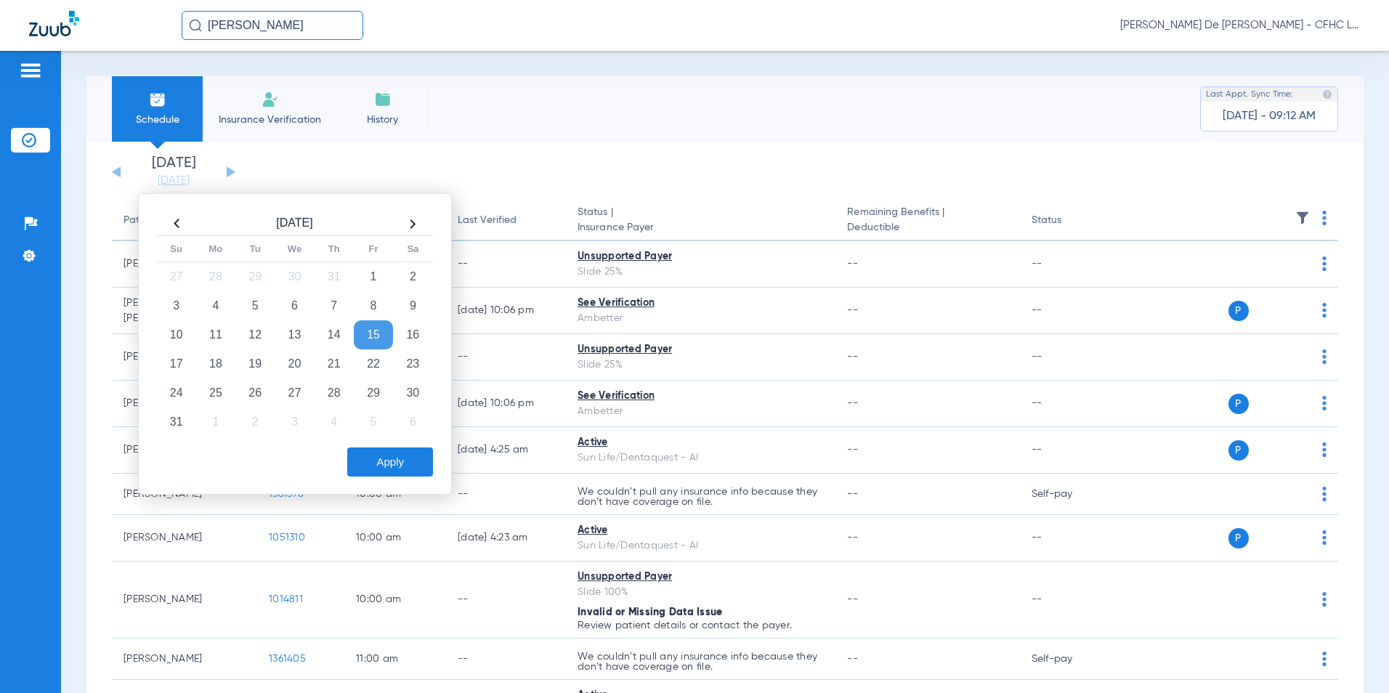
drag, startPoint x: 214, startPoint y: 364, endPoint x: 245, endPoint y: 378, distance: 34.2
click at [214, 364] on td "18" at bounding box center [215, 363] width 39 height 29
click at [402, 467] on button "Apply" at bounding box center [390, 461] width 86 height 29
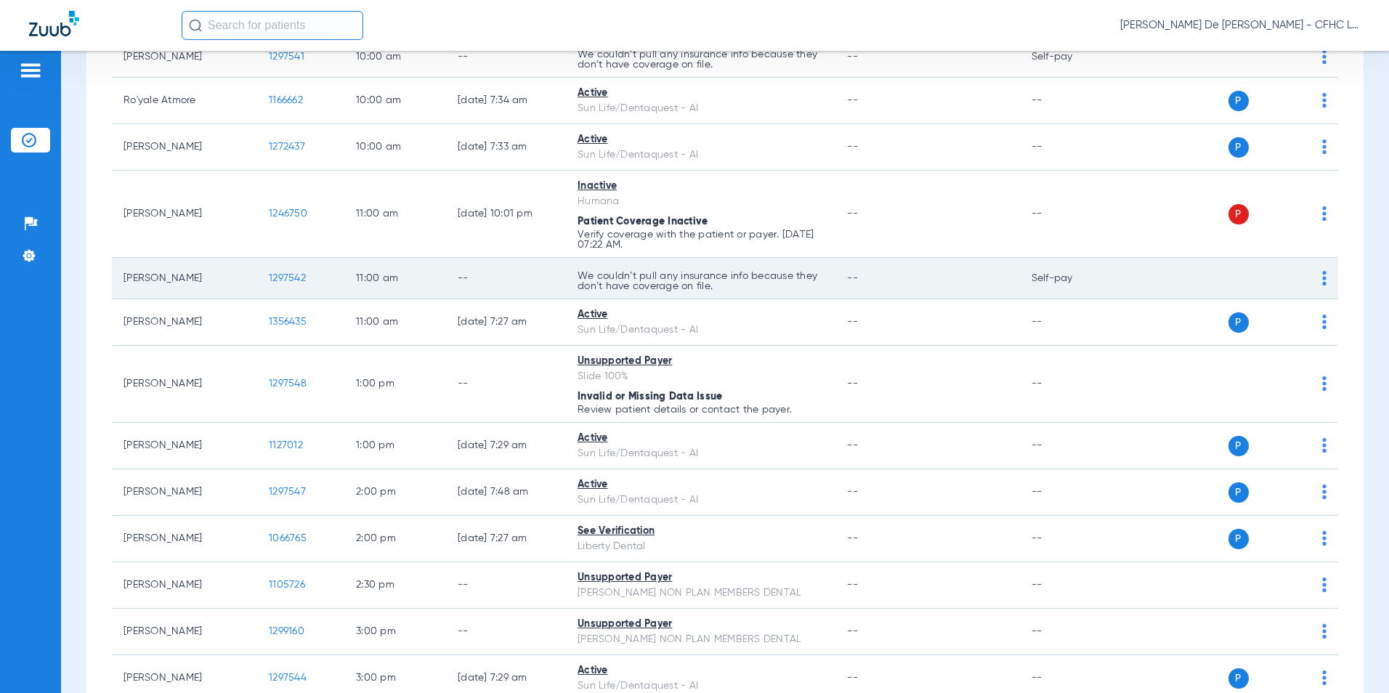
scroll to position [654, 0]
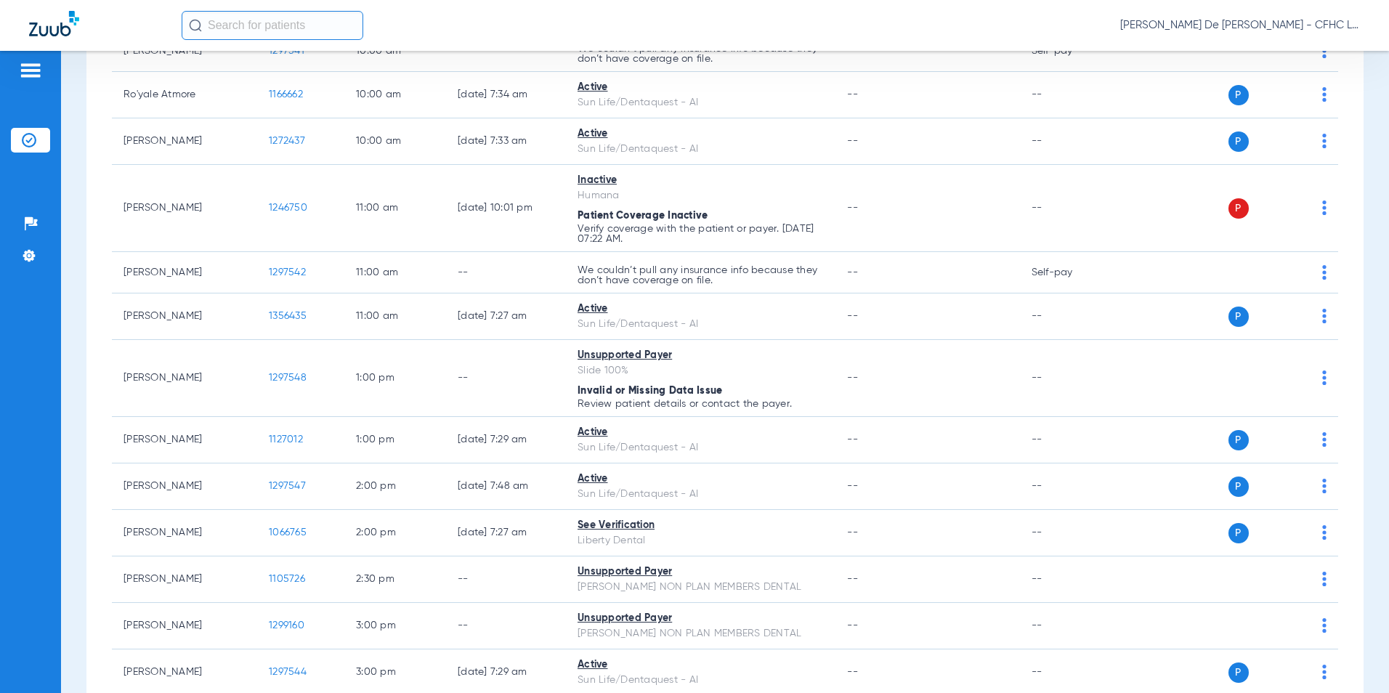
click at [344, 24] on input "text" at bounding box center [273, 25] width 182 height 29
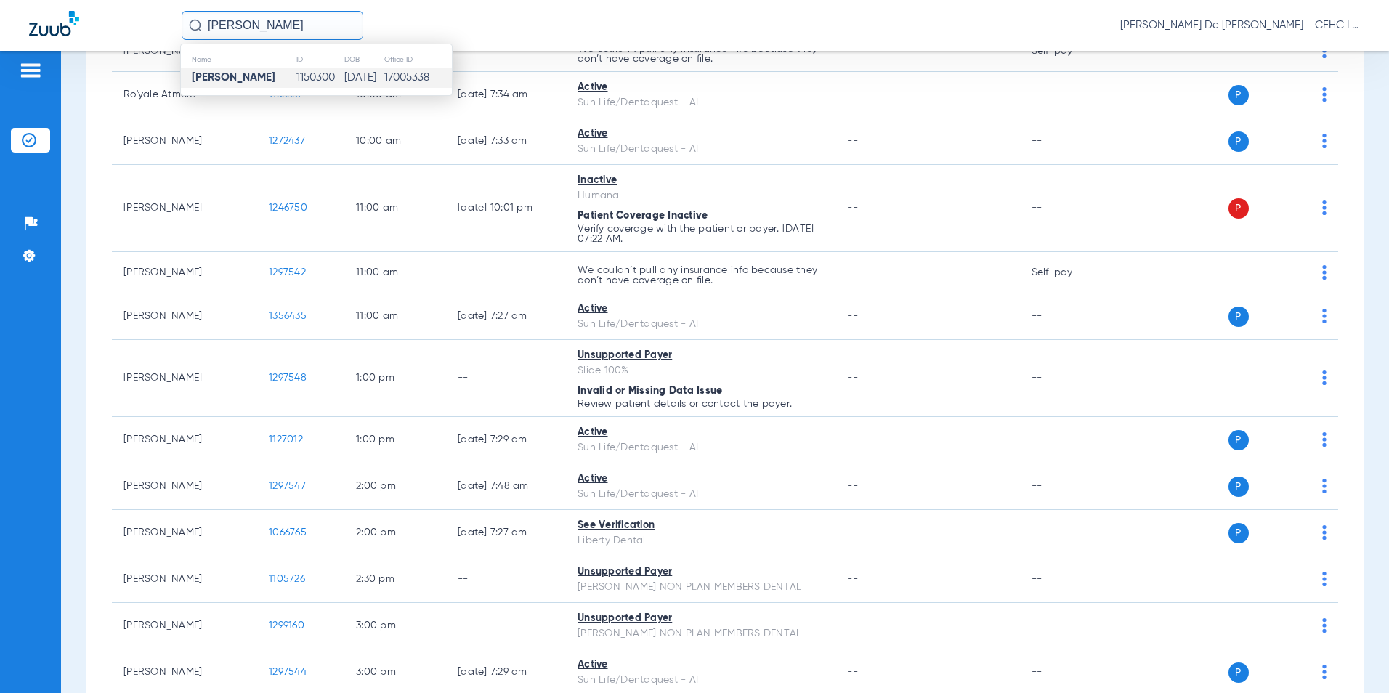
type input "tiffany dupree"
click at [348, 74] on td "02/11/1984" at bounding box center [364, 78] width 40 height 20
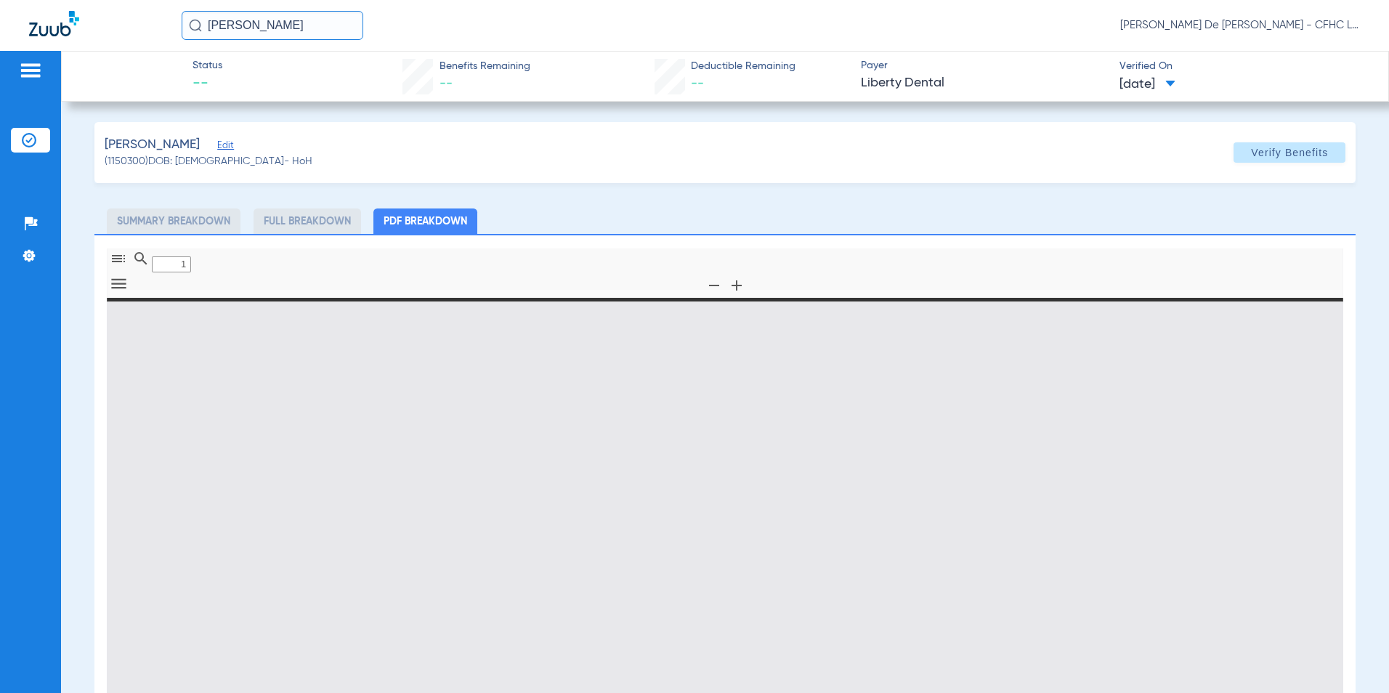
type input "0"
select select "page-width"
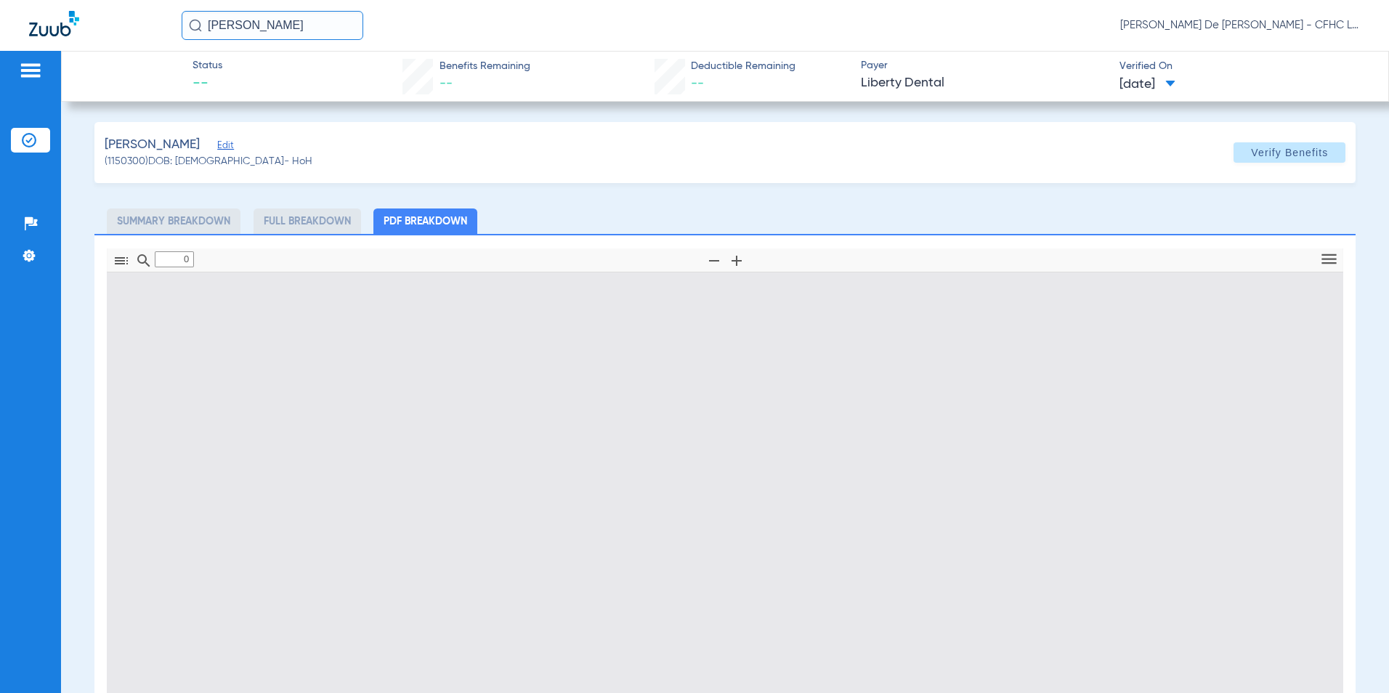
type input "1"
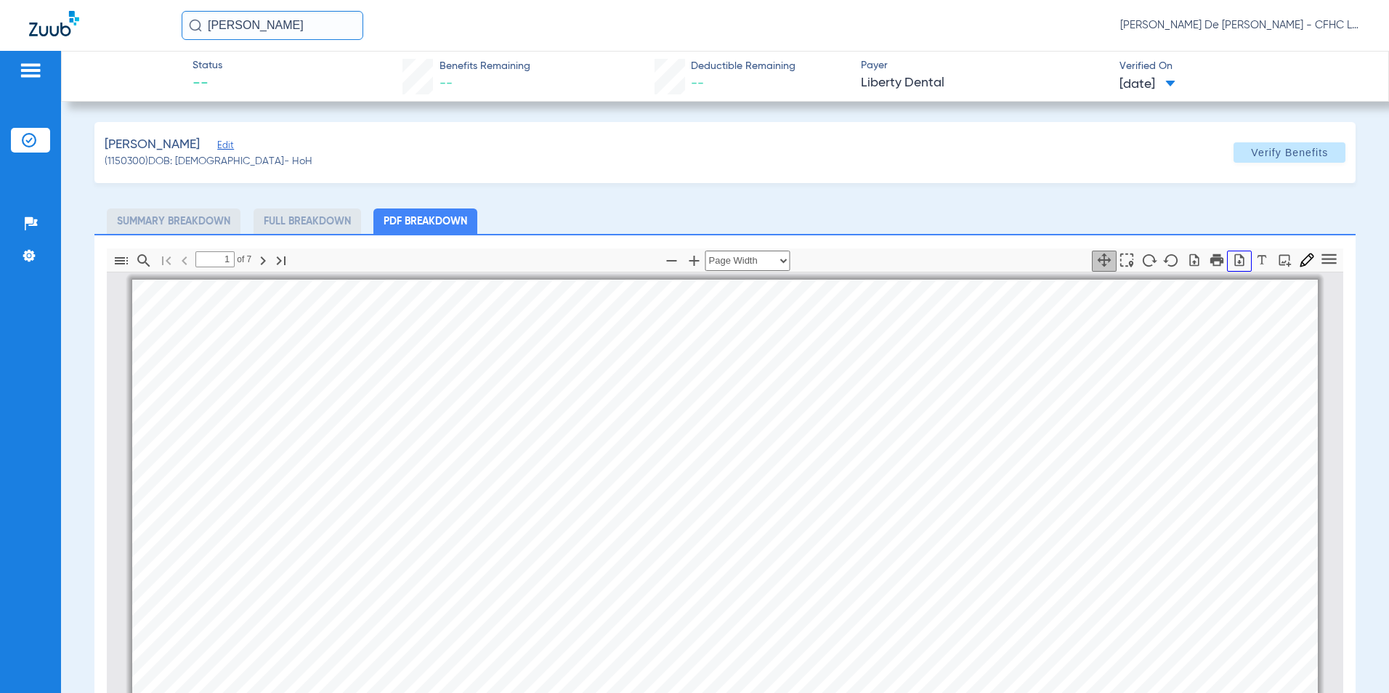
click at [1233, 256] on icon "button" at bounding box center [1239, 260] width 15 height 15
drag, startPoint x: 288, startPoint y: 29, endPoint x: 26, endPoint y: 33, distance: 261.5
click at [31, 32] on div "tiffany dupree Priscilla De La Cerda - CFHC Lake Wales Dental" at bounding box center [694, 25] width 1389 height 51
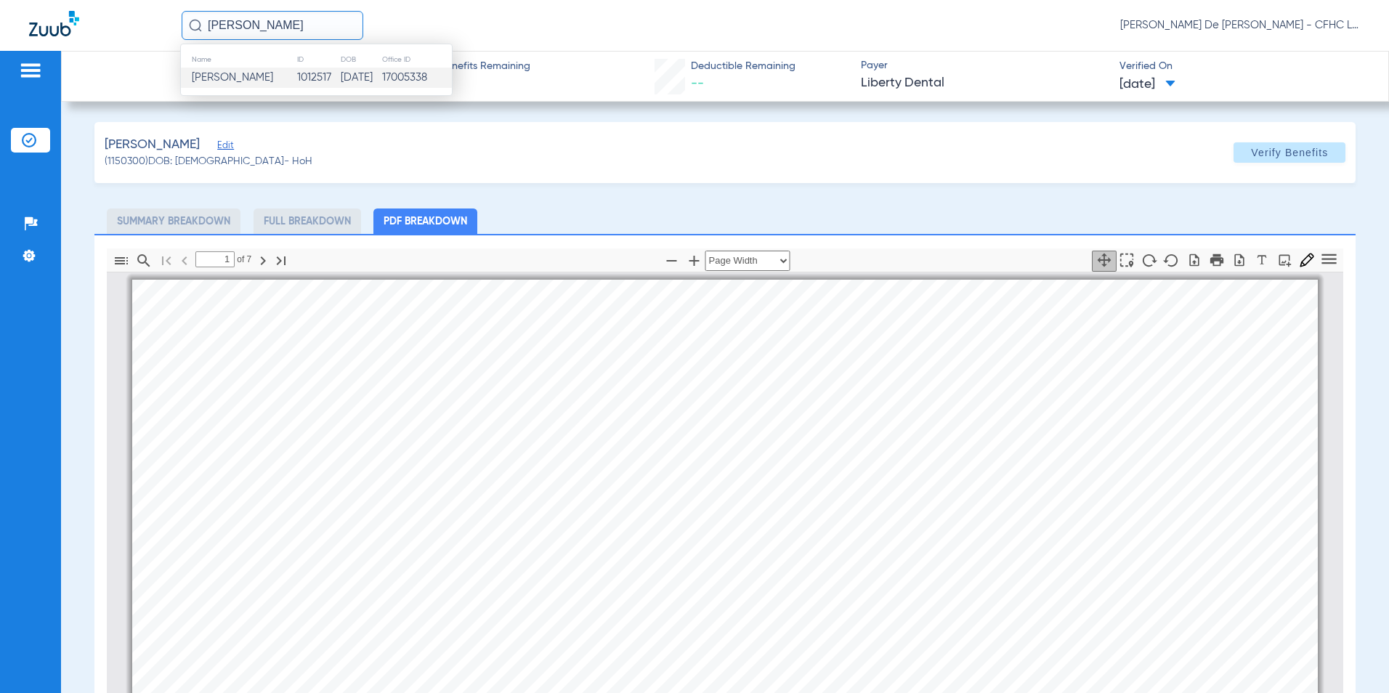
type input "jayden baxley"
click at [362, 76] on td "08/19/2010" at bounding box center [360, 78] width 41 height 20
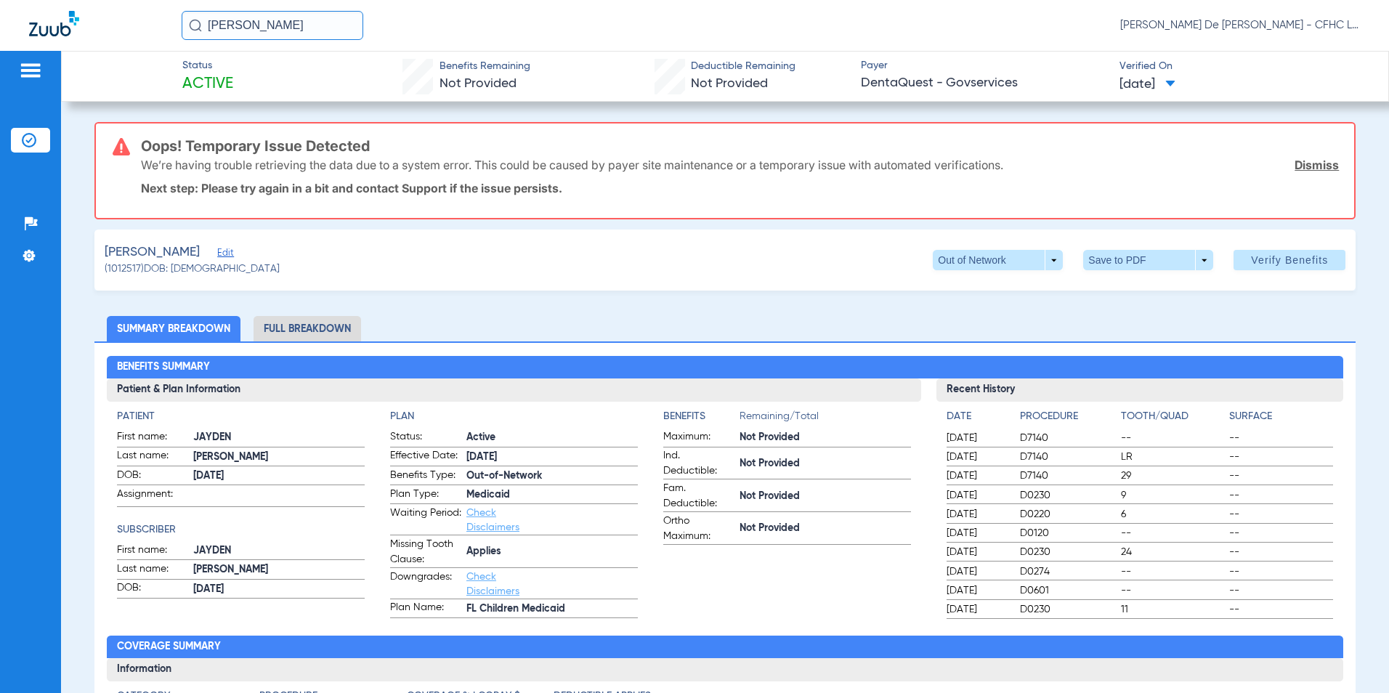
click at [1306, 159] on link "Dismiss" at bounding box center [1317, 165] width 44 height 15
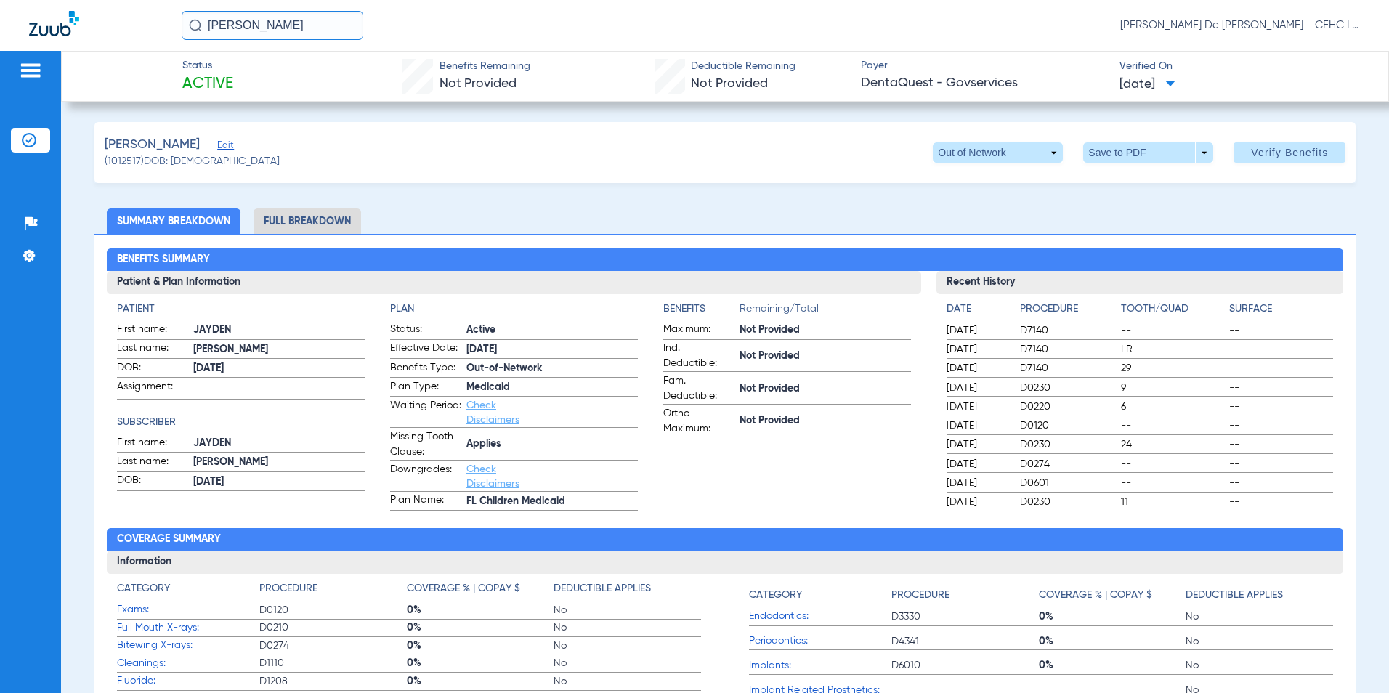
click at [224, 146] on span "Edit" at bounding box center [223, 147] width 13 height 14
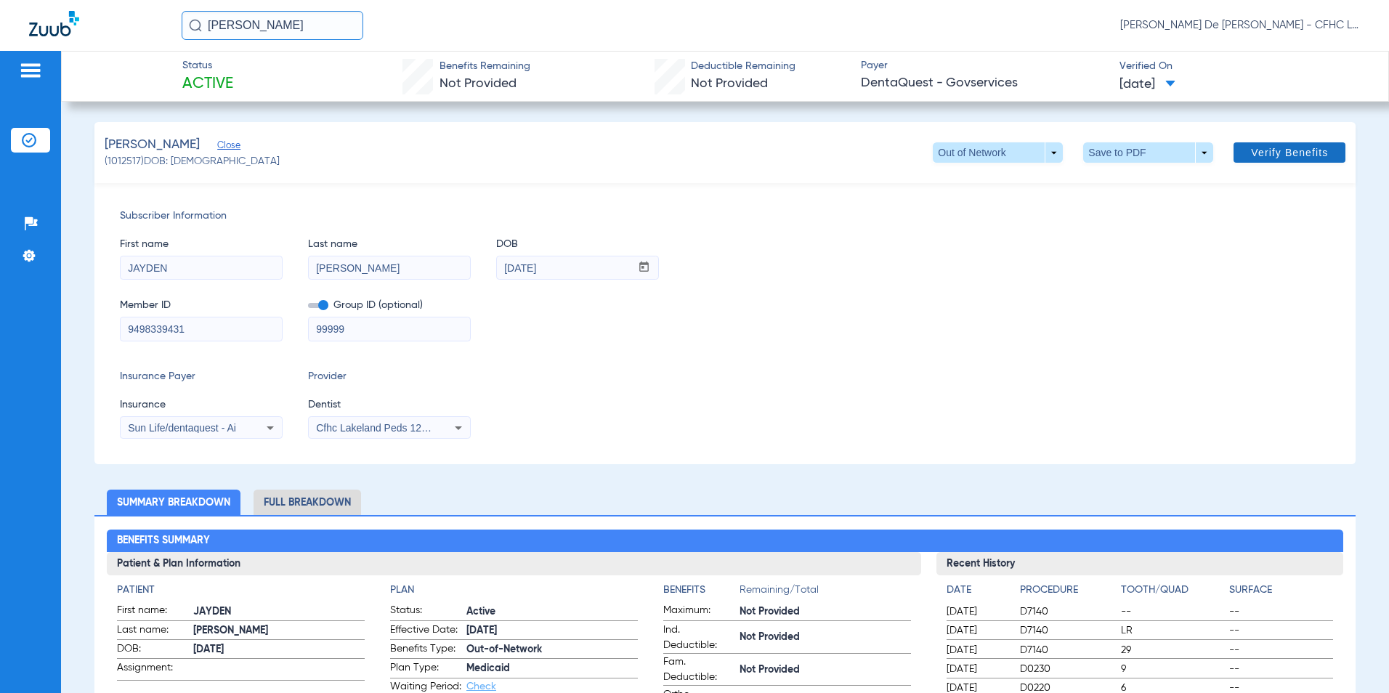
click at [1255, 156] on span "Verify Benefits" at bounding box center [1289, 153] width 77 height 12
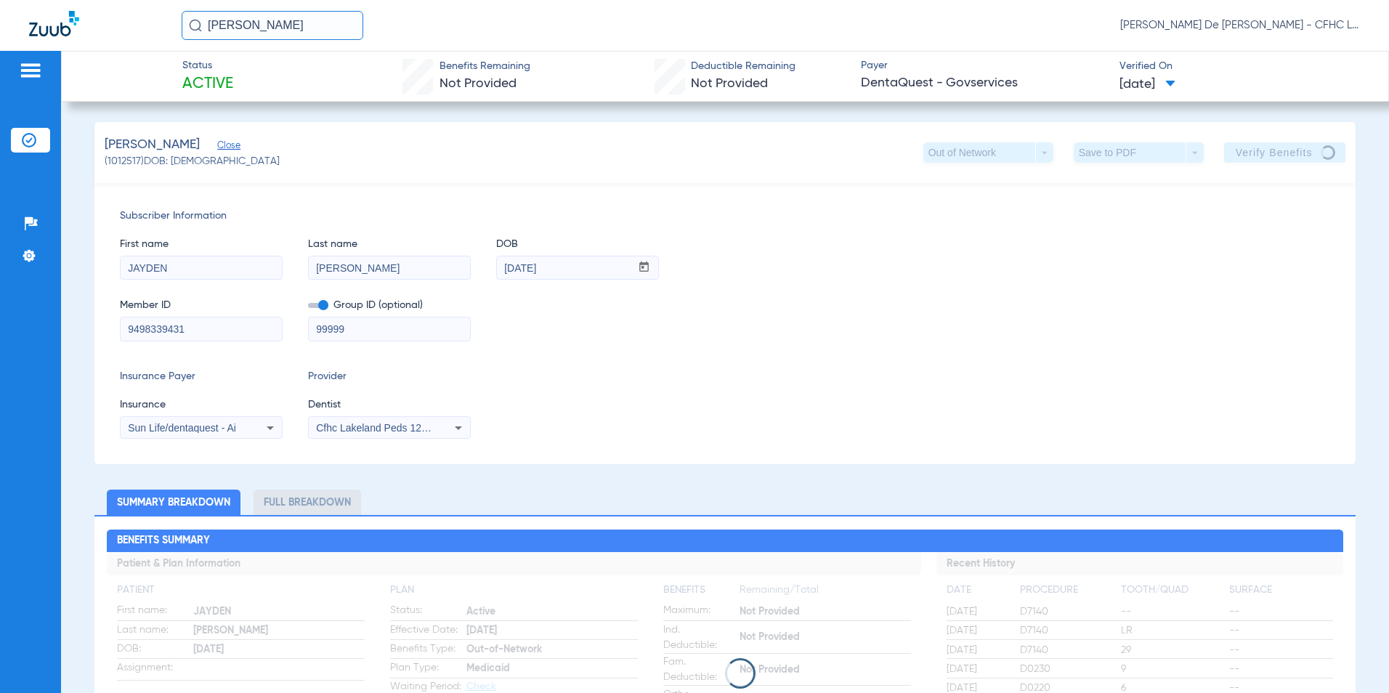
click at [58, 26] on img at bounding box center [54, 23] width 50 height 25
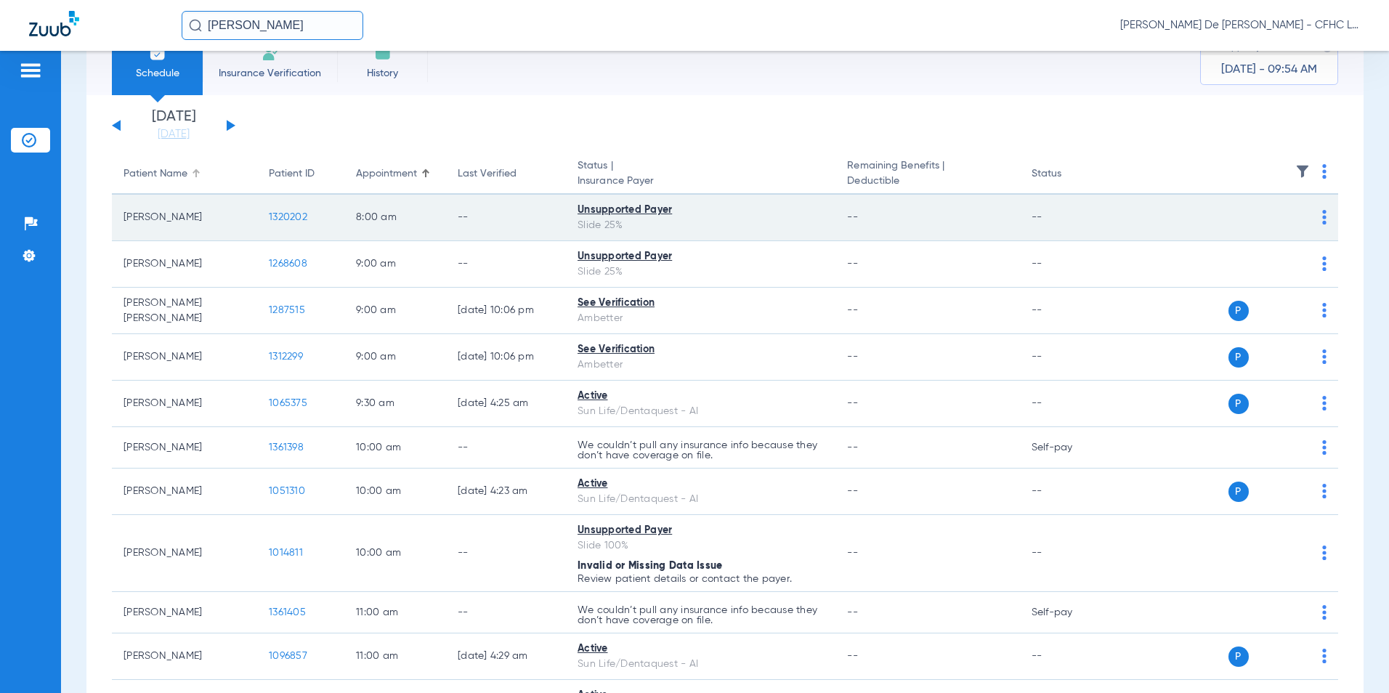
scroll to position [73, 0]
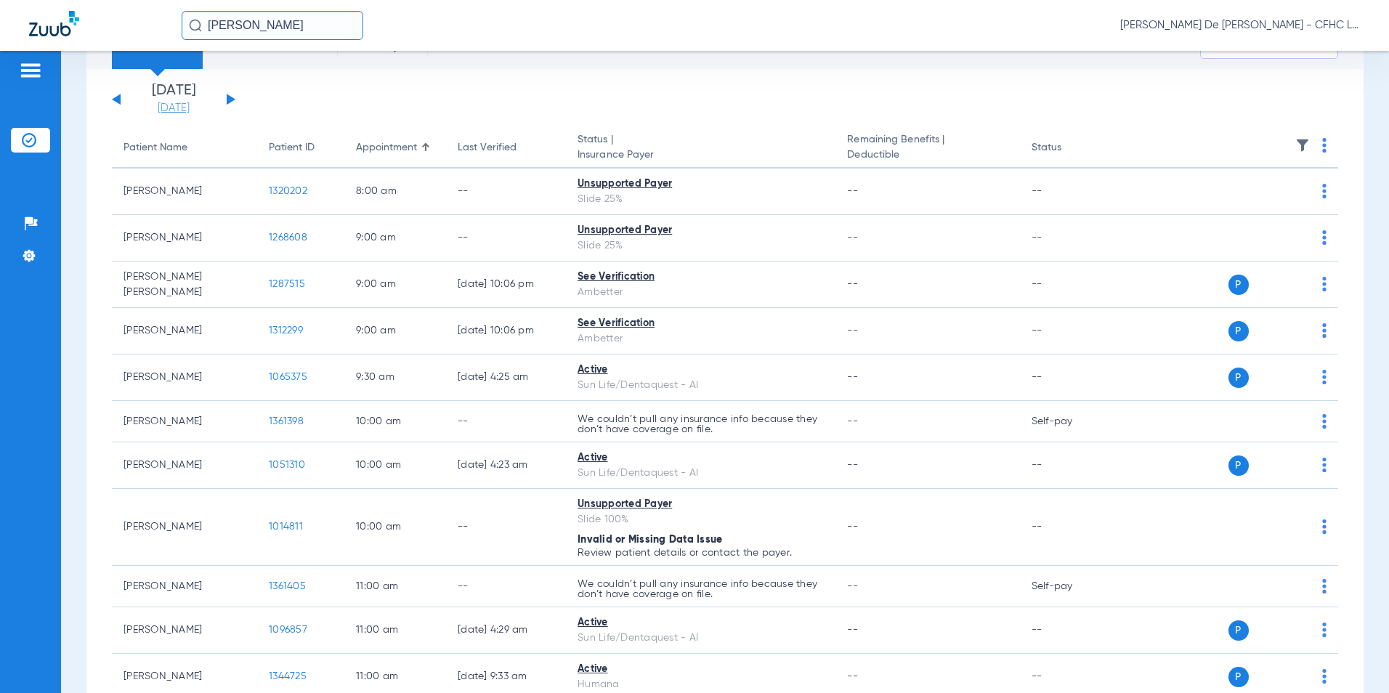
click at [187, 108] on link "[DATE]" at bounding box center [173, 108] width 87 height 15
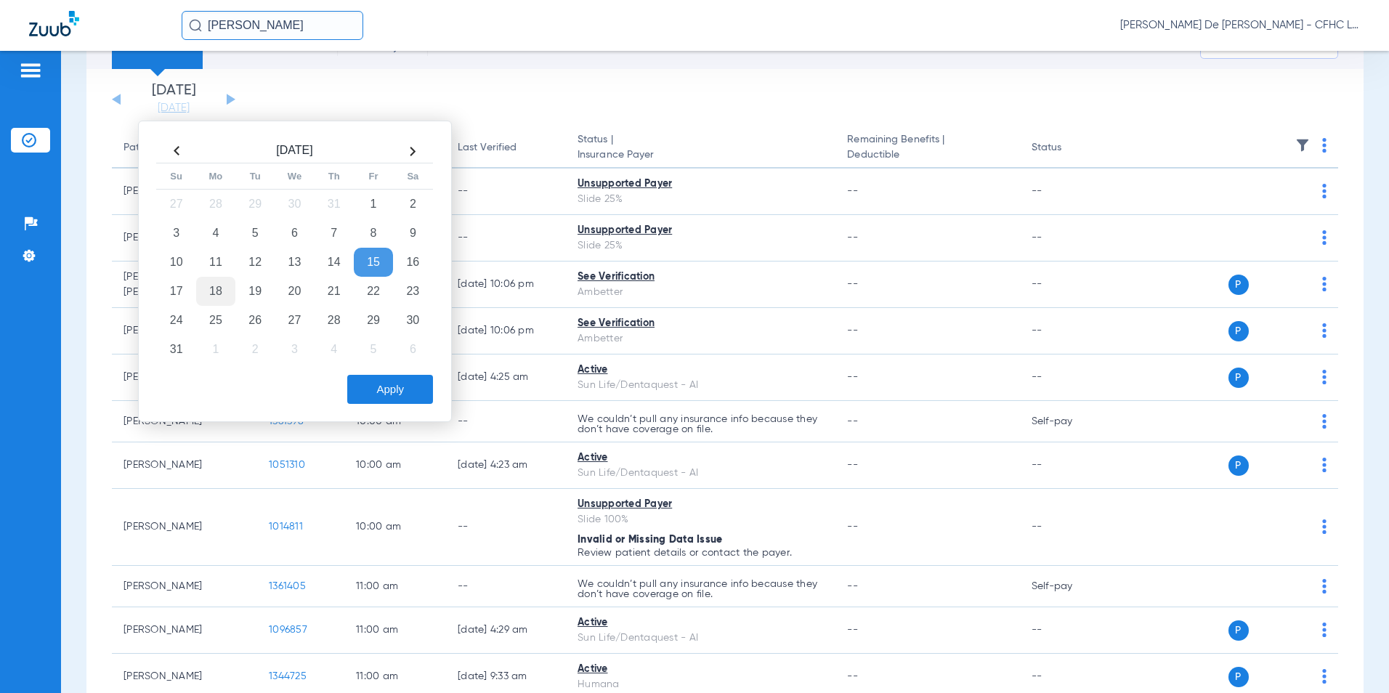
click at [208, 292] on td "18" at bounding box center [215, 291] width 39 height 29
click at [376, 385] on button "Apply" at bounding box center [390, 389] width 86 height 29
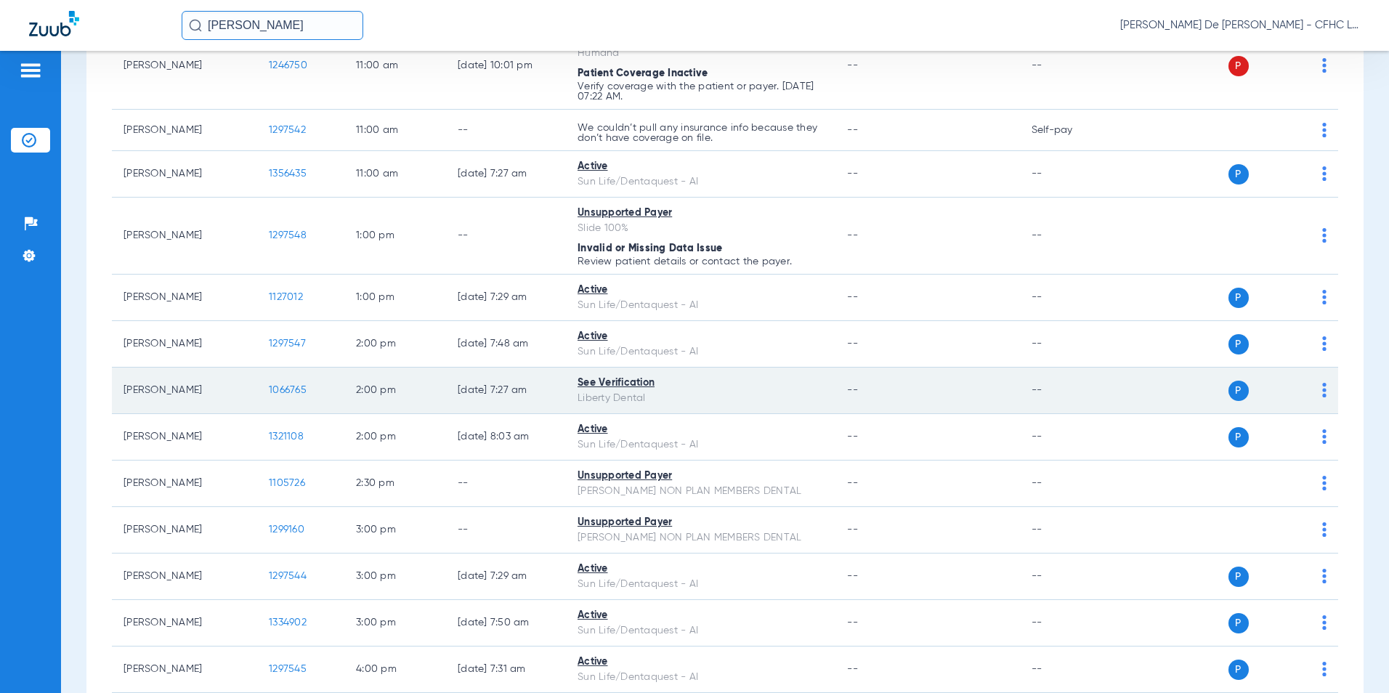
scroll to position [764, 0]
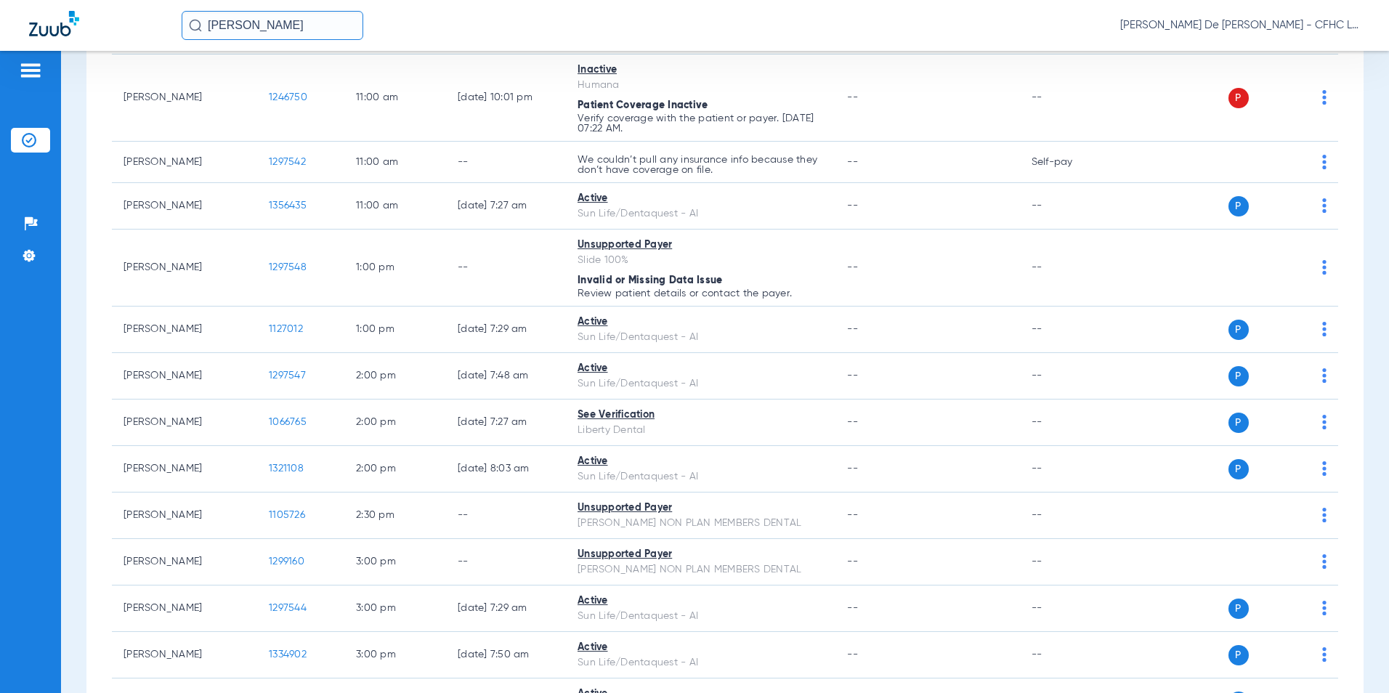
click at [293, 17] on input "jayden baxley" at bounding box center [273, 25] width 182 height 29
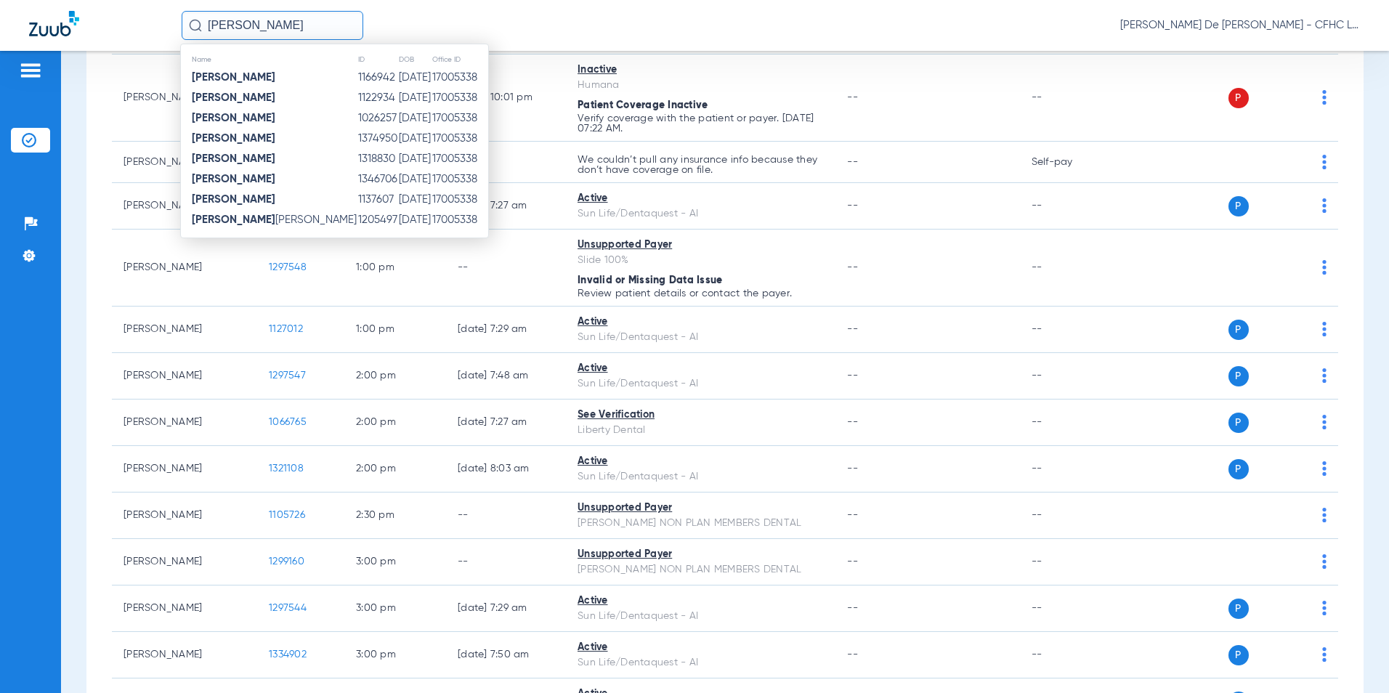
type input "ISABELLA MARTINEZ"
click at [421, 145] on td "12/29/2011" at bounding box center [414, 139] width 33 height 20
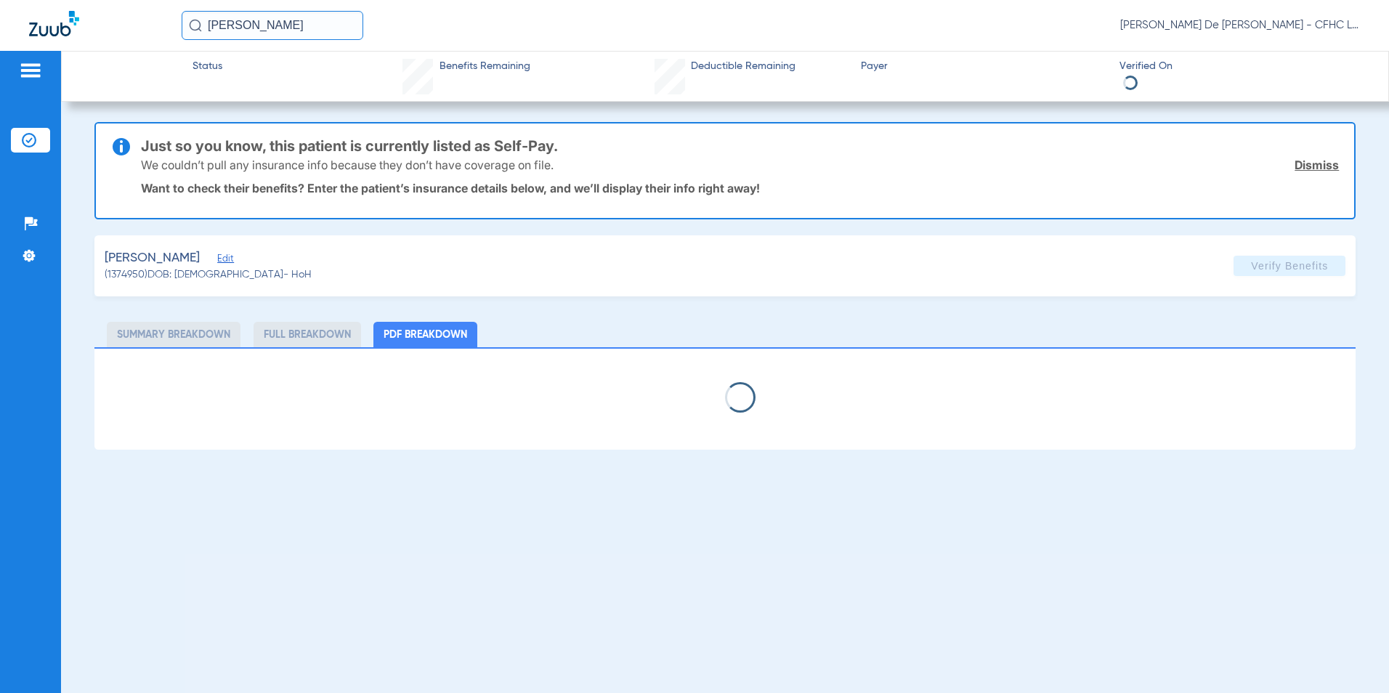
select select "page-width"
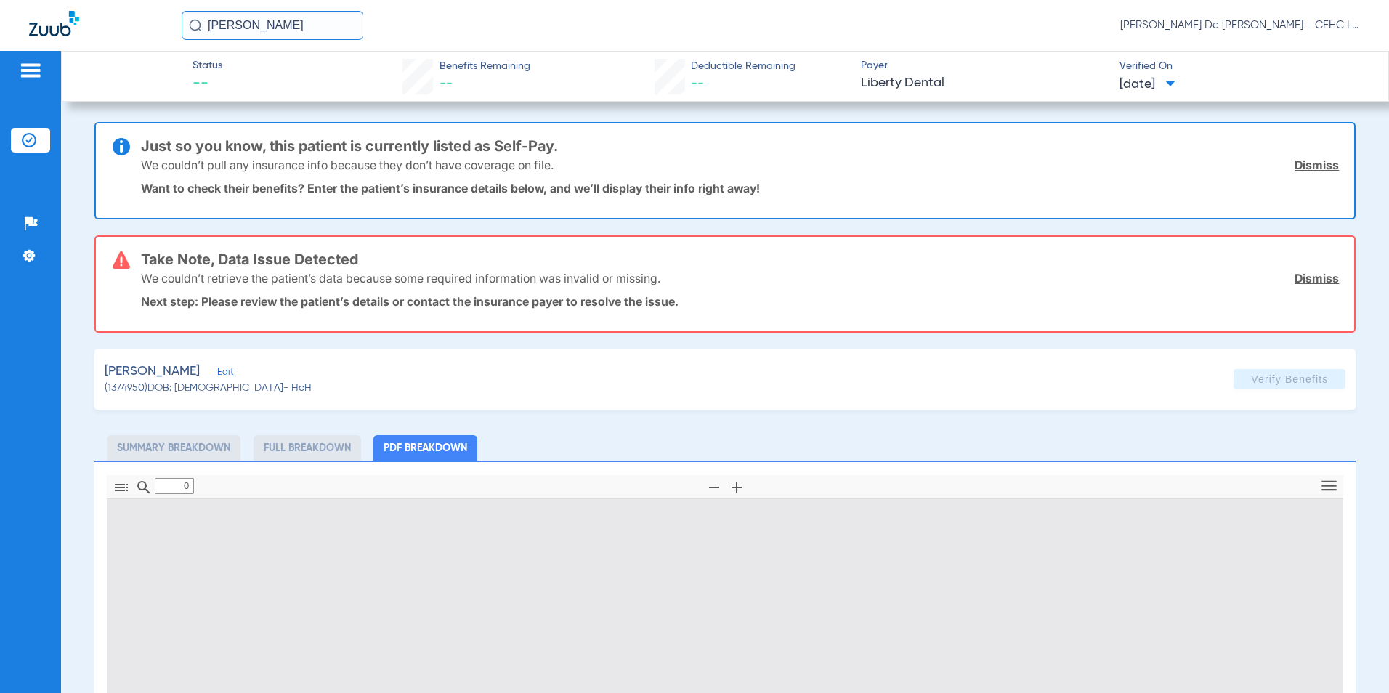
type input "1"
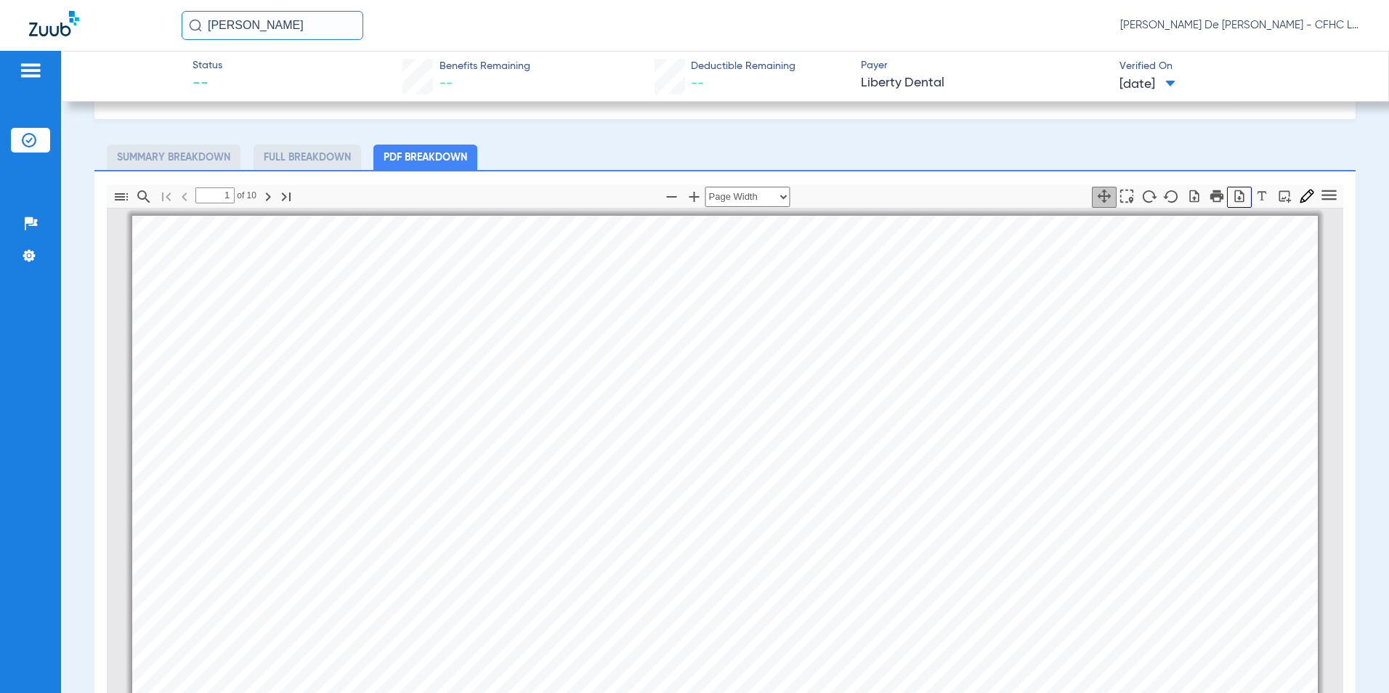
click at [1232, 203] on icon "button" at bounding box center [1239, 196] width 15 height 15
drag, startPoint x: 341, startPoint y: 29, endPoint x: 61, endPoint y: 25, distance: 279.7
click at [61, 25] on div "ISABELLA MARTINEZ Priscilla De La Cerda - CFHC Lake Wales Dental" at bounding box center [694, 25] width 1389 height 51
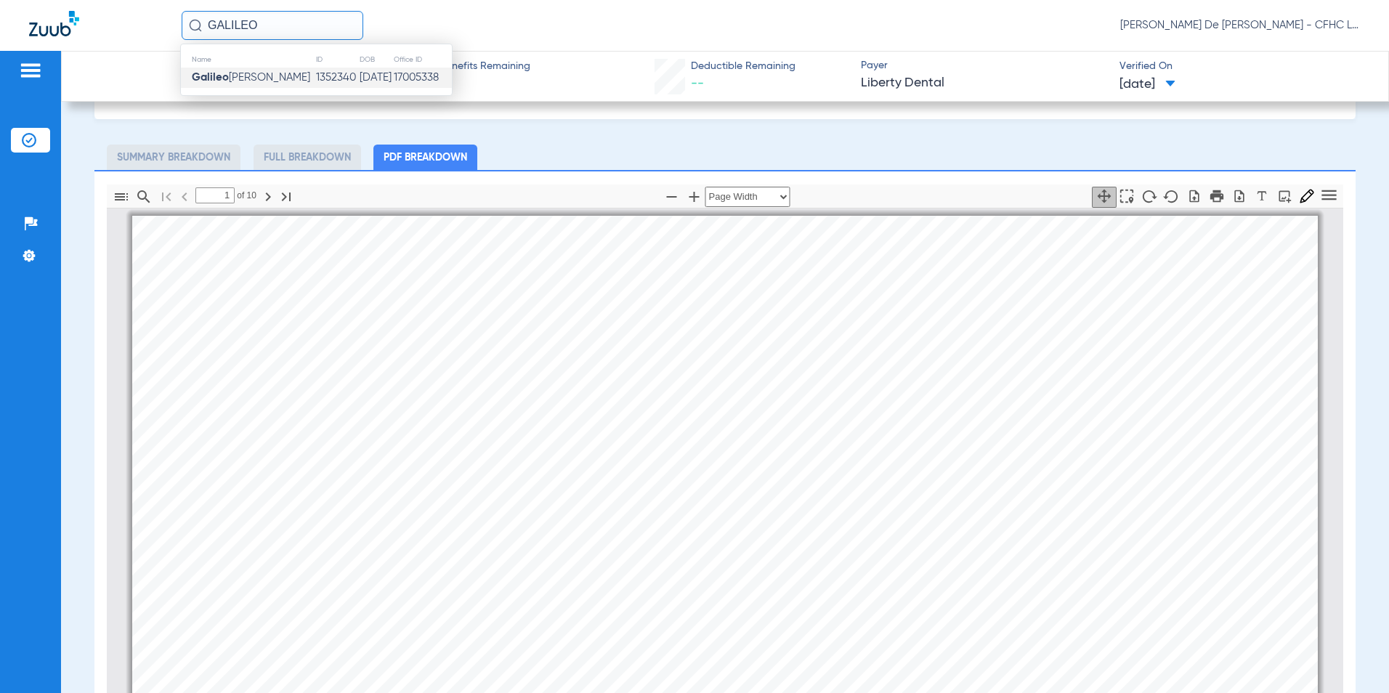
type input "GALILEO"
click at [362, 81] on td "07/10/2020" at bounding box center [376, 78] width 35 height 20
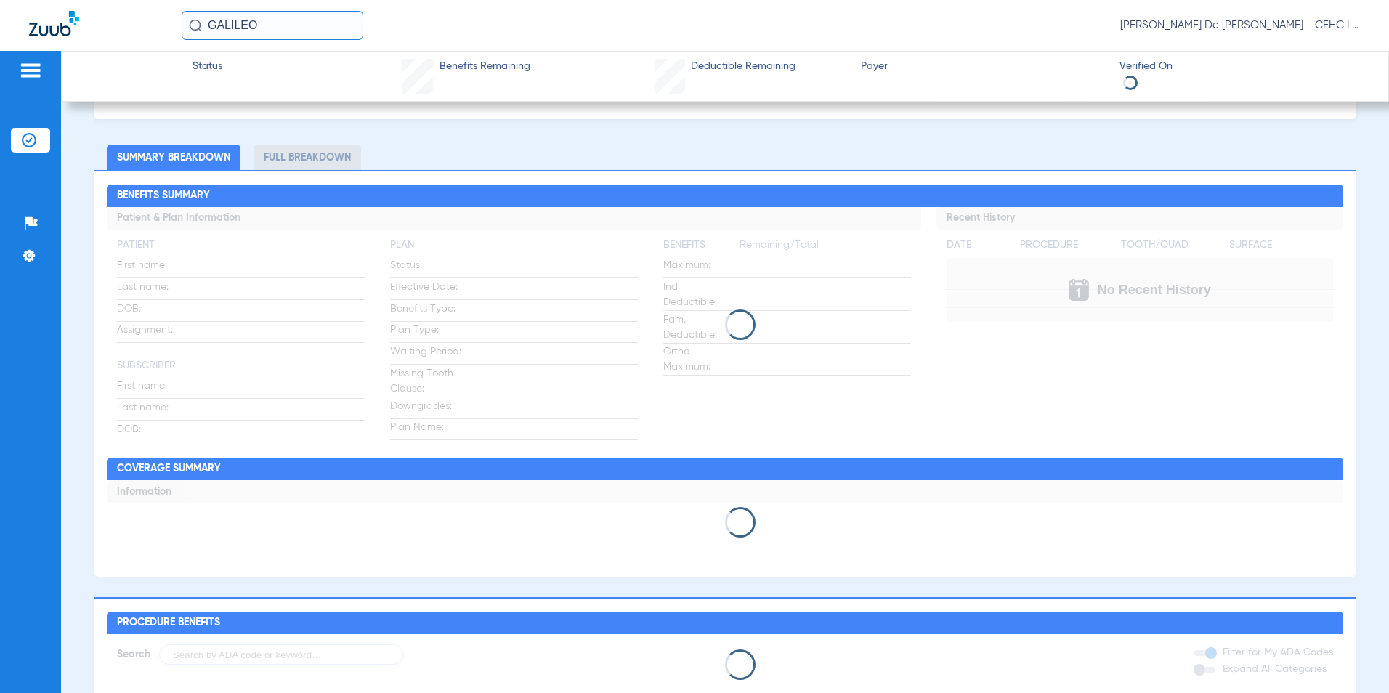
scroll to position [171, 0]
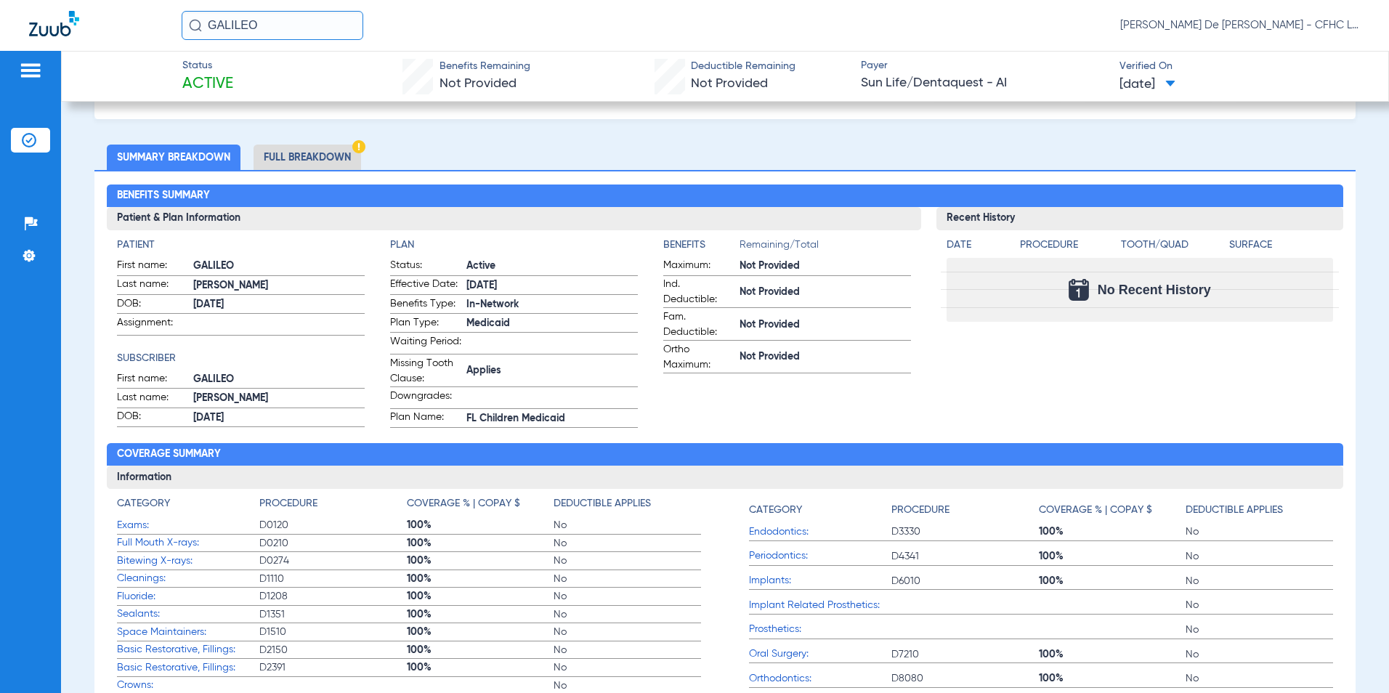
click at [339, 145] on li "Full Breakdown" at bounding box center [308, 157] width 108 height 25
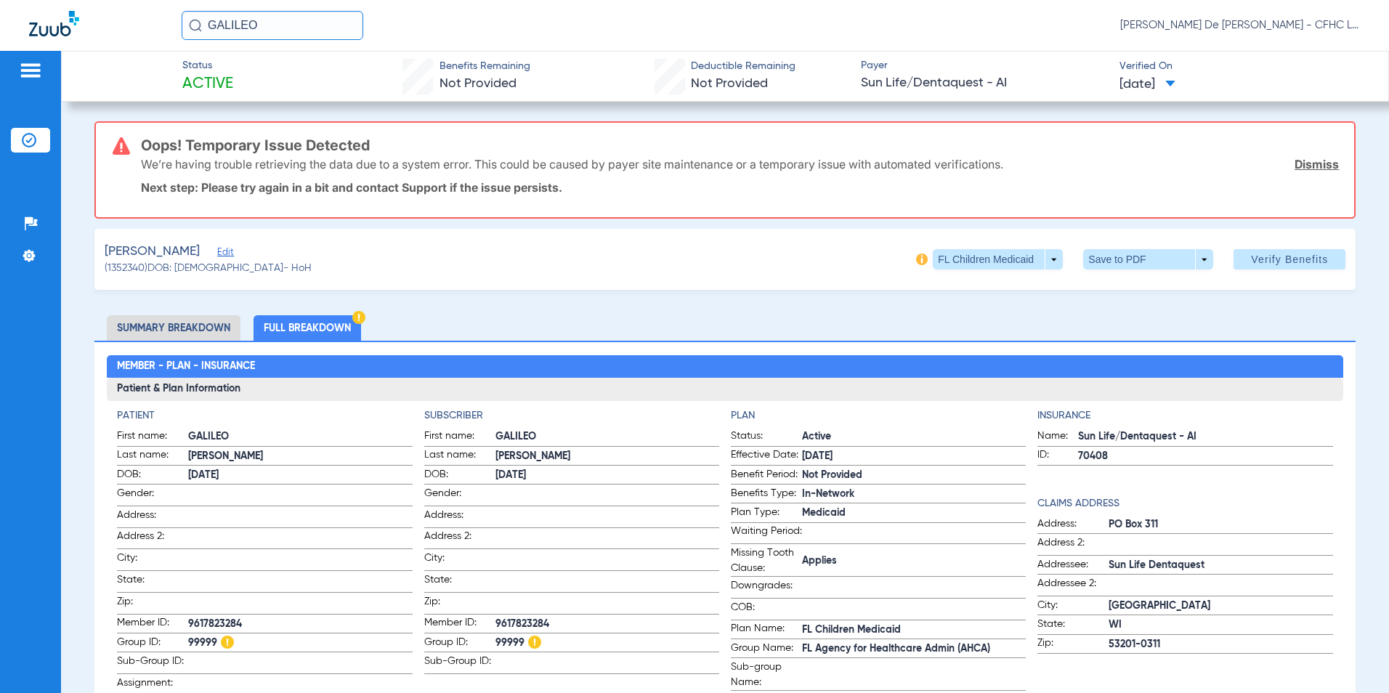
scroll to position [0, 0]
click at [1287, 264] on span "Verify Benefits" at bounding box center [1289, 260] width 77 height 12
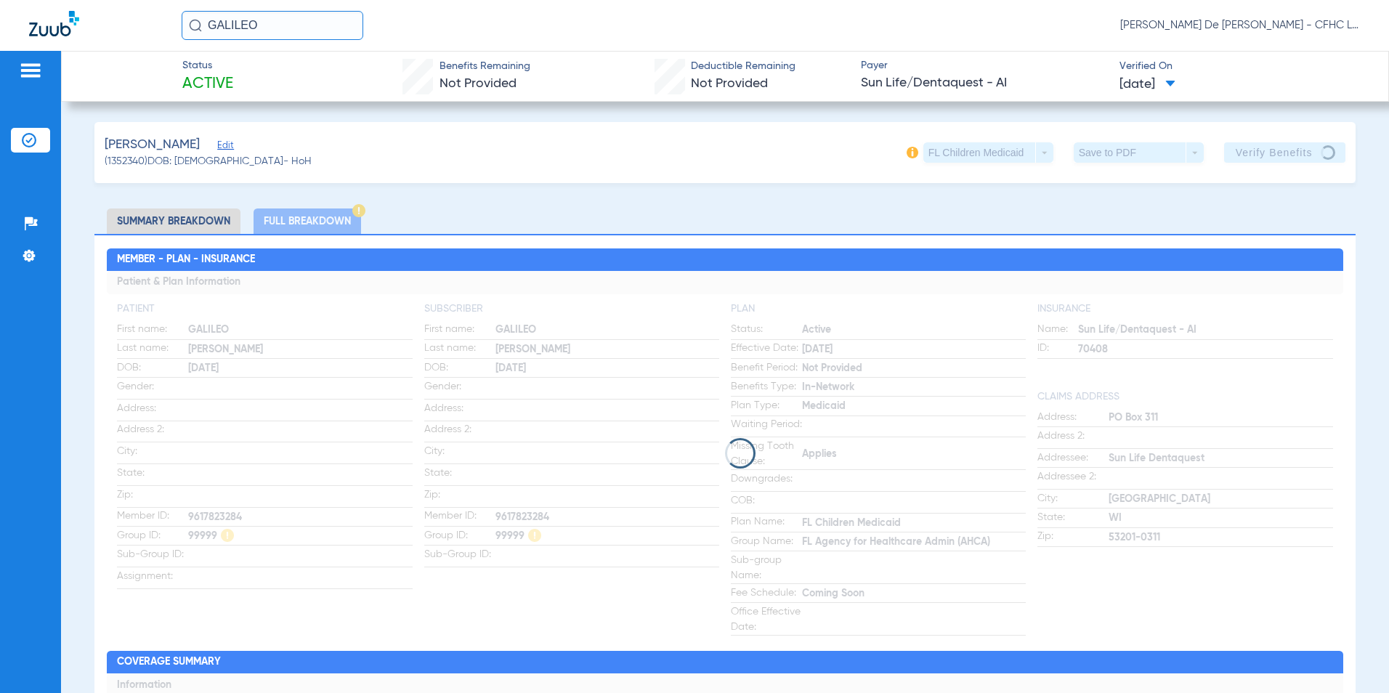
drag, startPoint x: 281, startPoint y: 20, endPoint x: 31, endPoint y: 21, distance: 250.6
click at [33, 21] on div "GALILEO Priscilla De La Cerda - CFHC Lake Wales Dental" at bounding box center [694, 25] width 1389 height 51
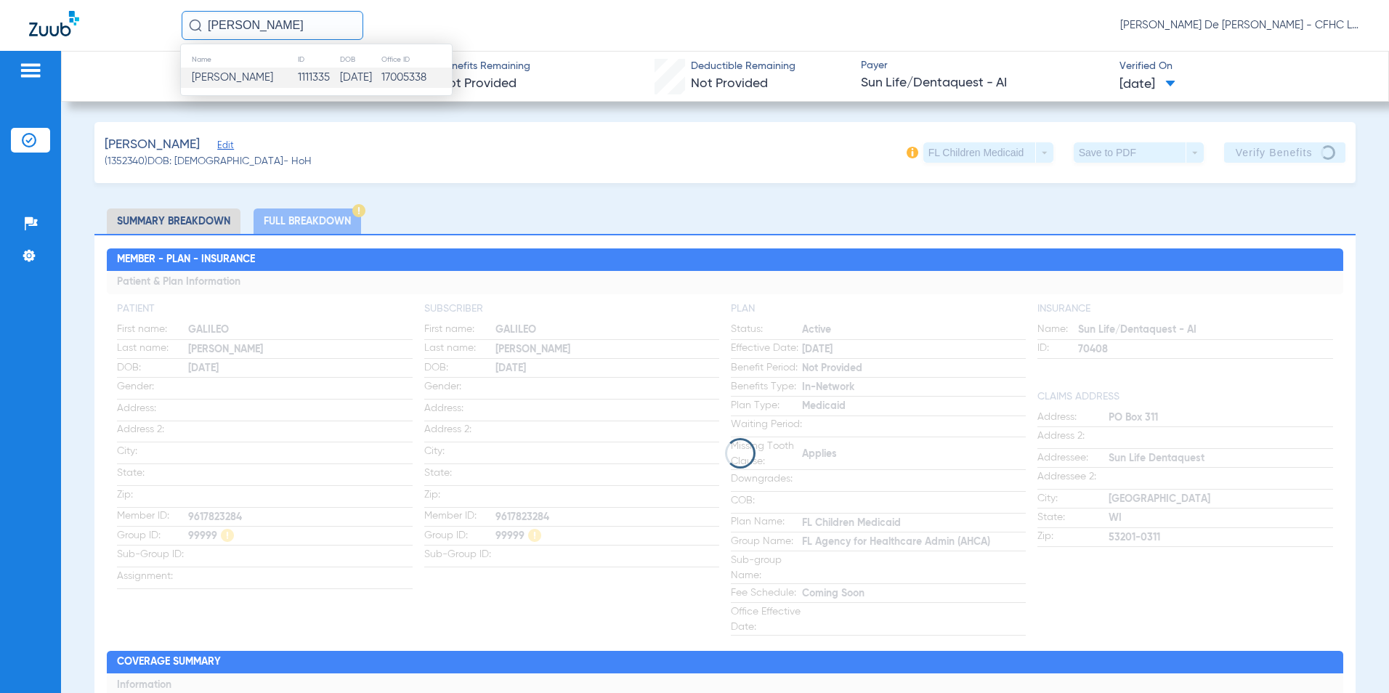
type input "daryn knighton"
click at [422, 77] on td "17005338" at bounding box center [416, 78] width 71 height 20
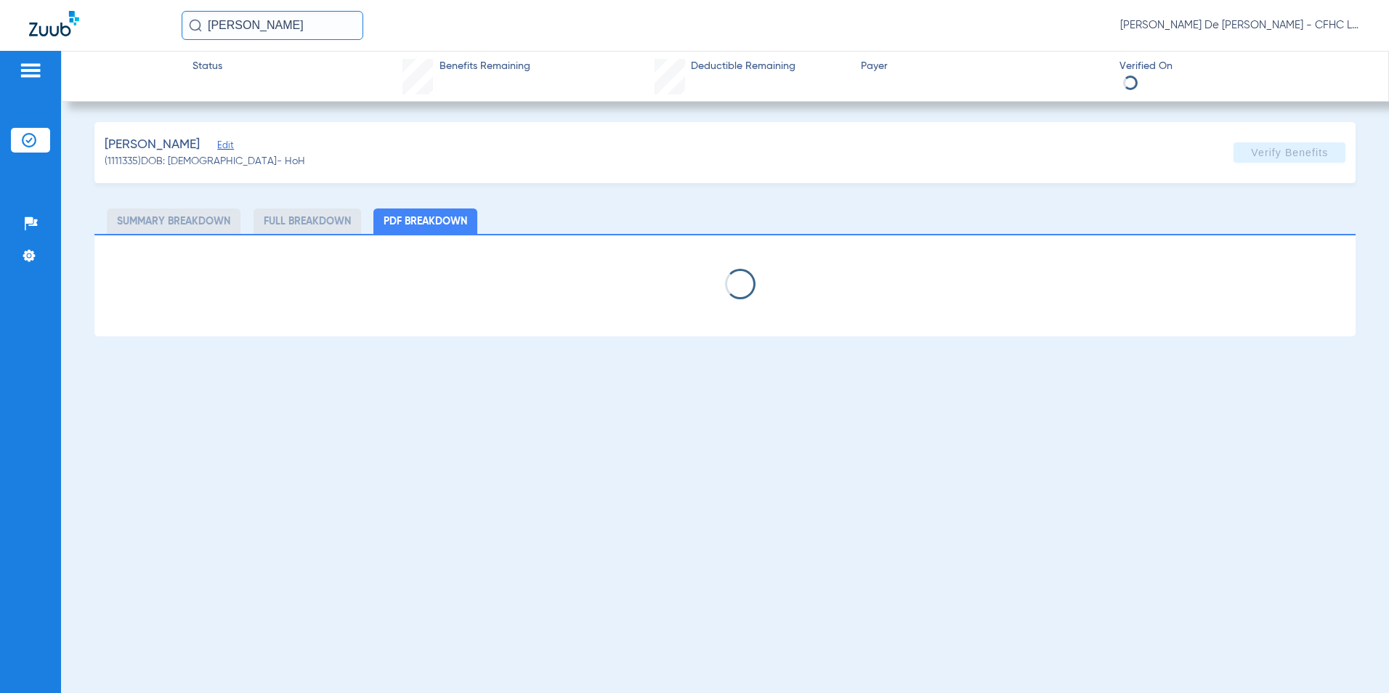
select select "page-width"
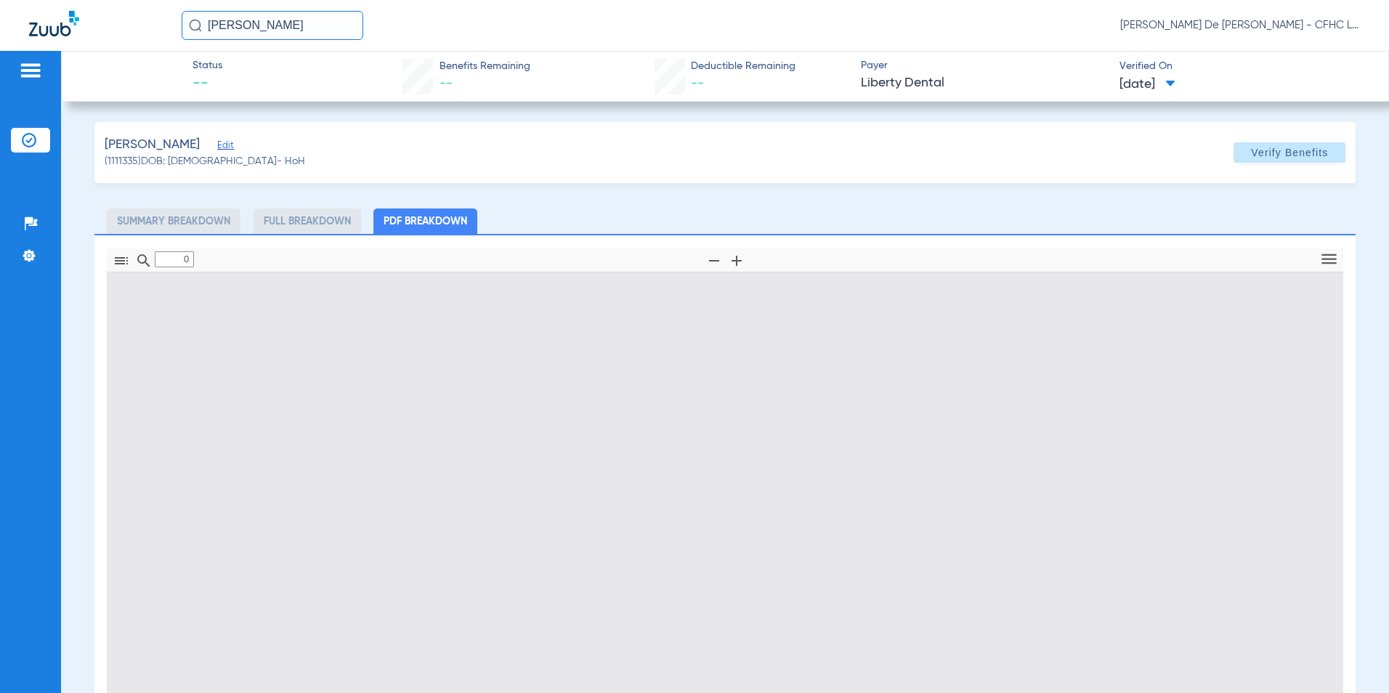
type input "1"
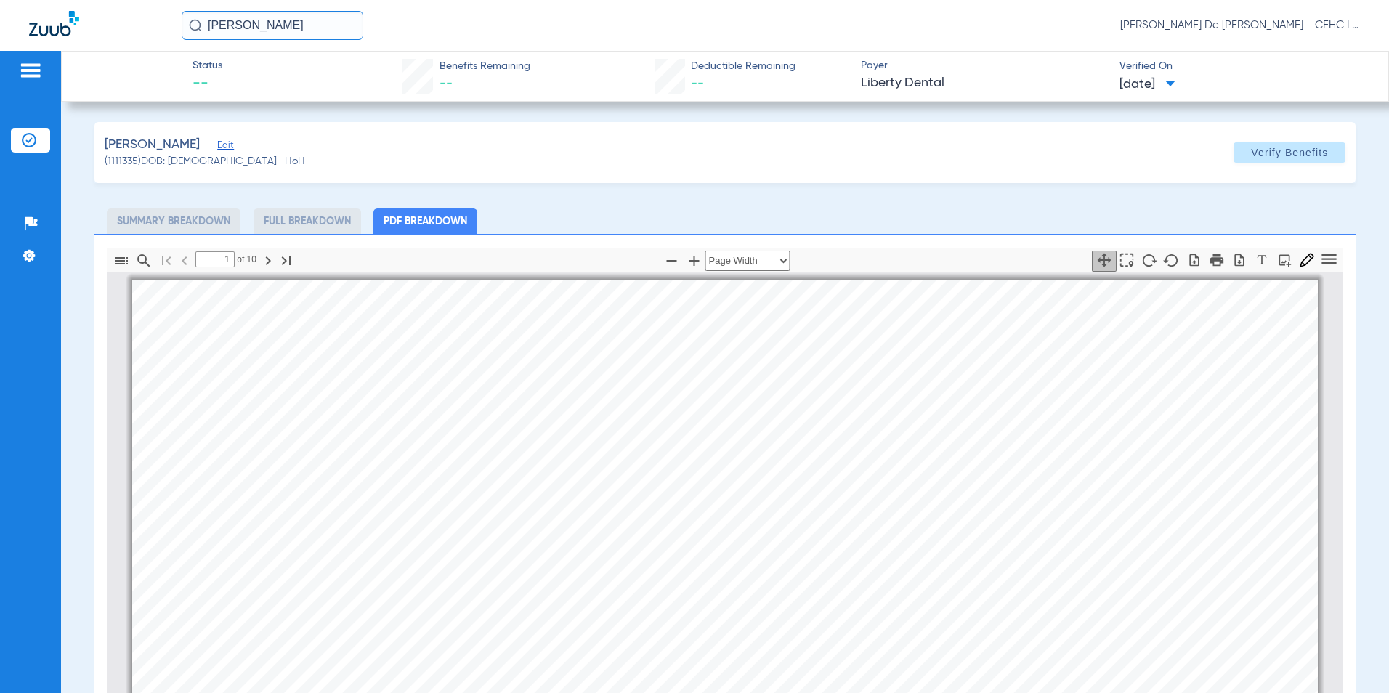
scroll to position [7, 0]
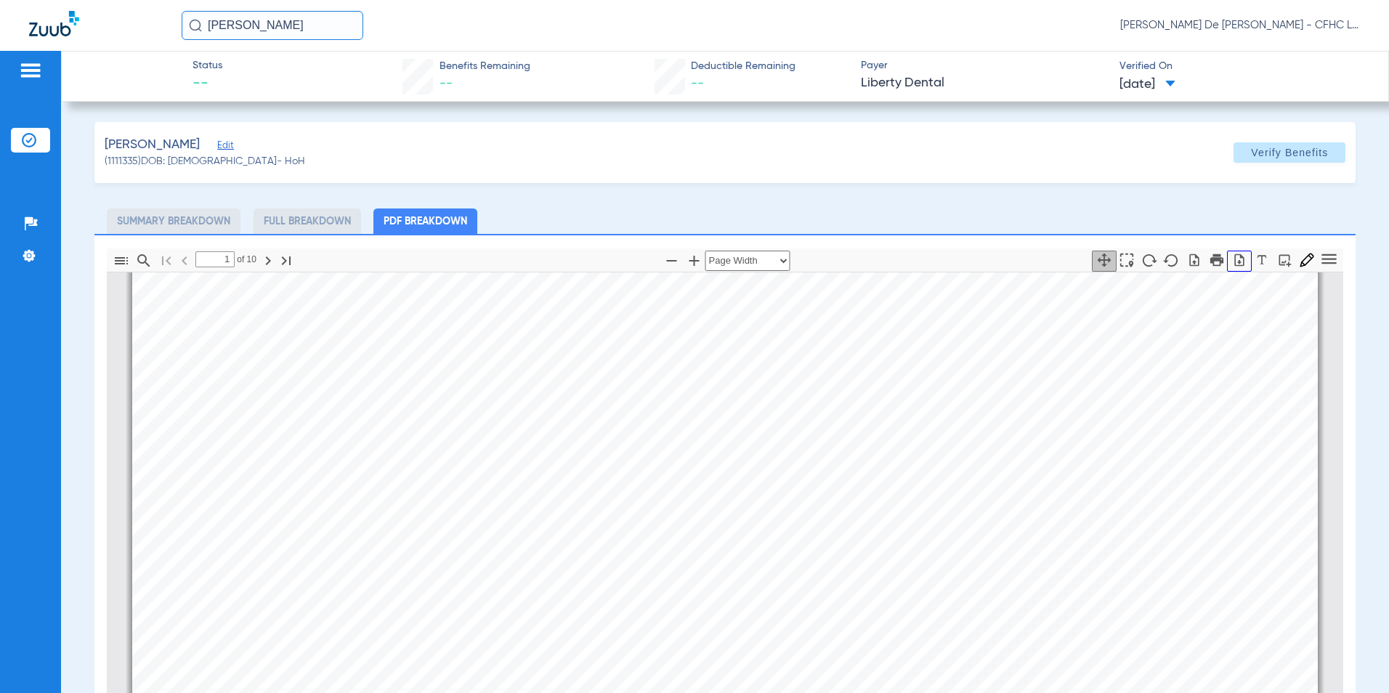
click at [1232, 261] on icon "button" at bounding box center [1239, 260] width 15 height 15
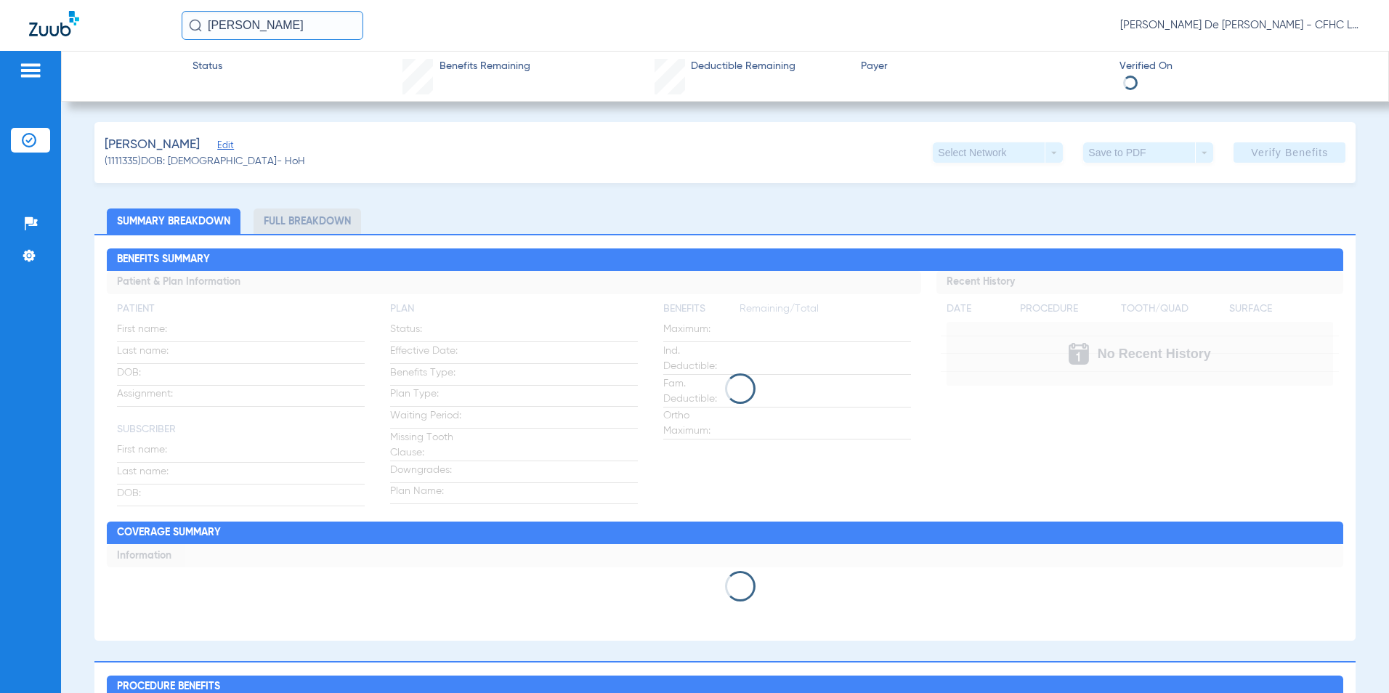
click at [57, 25] on img at bounding box center [54, 23] width 50 height 25
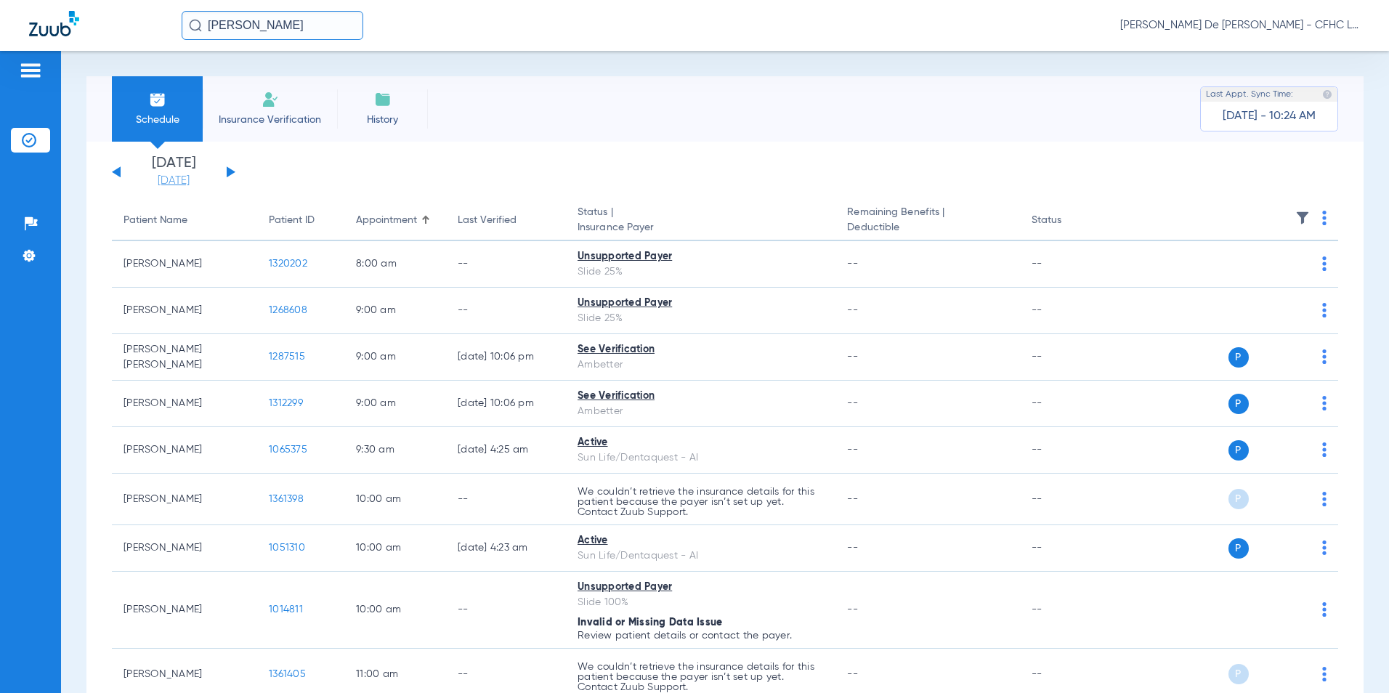
click at [172, 181] on link "[DATE]" at bounding box center [173, 181] width 87 height 15
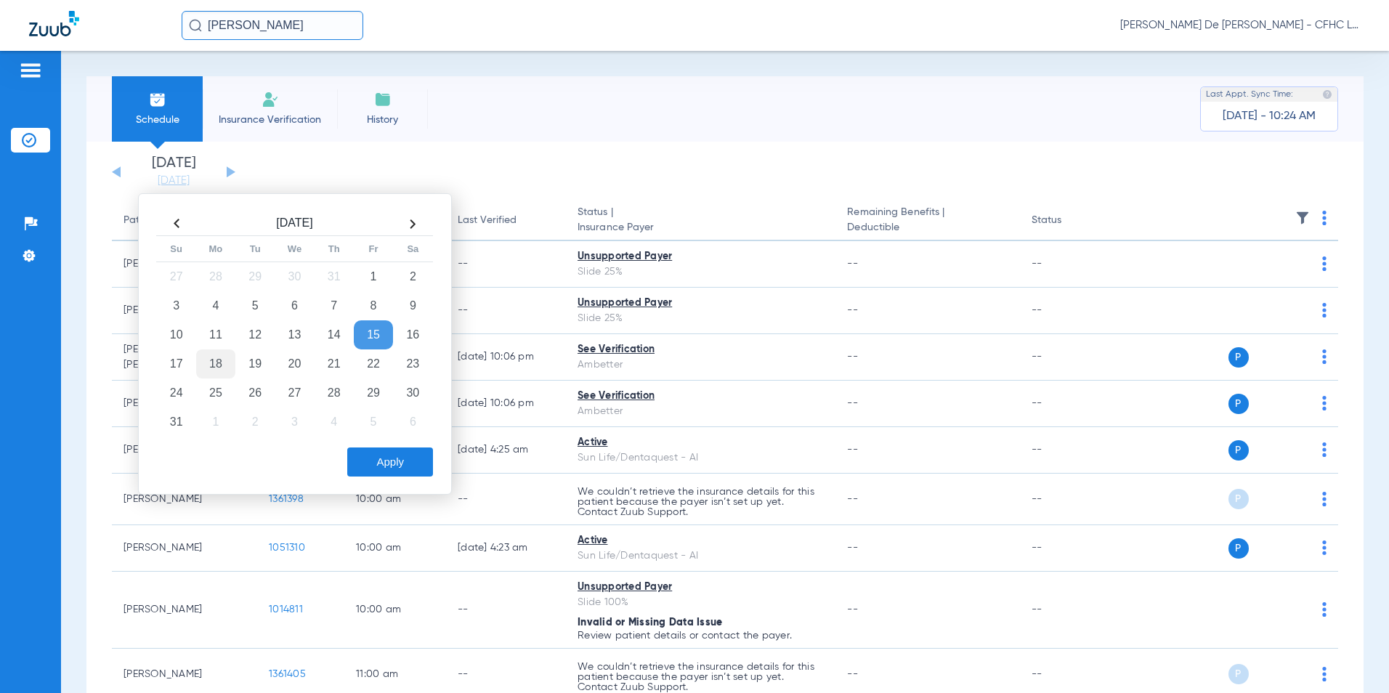
click at [216, 361] on td "18" at bounding box center [215, 363] width 39 height 29
click at [405, 458] on button "Apply" at bounding box center [390, 461] width 86 height 29
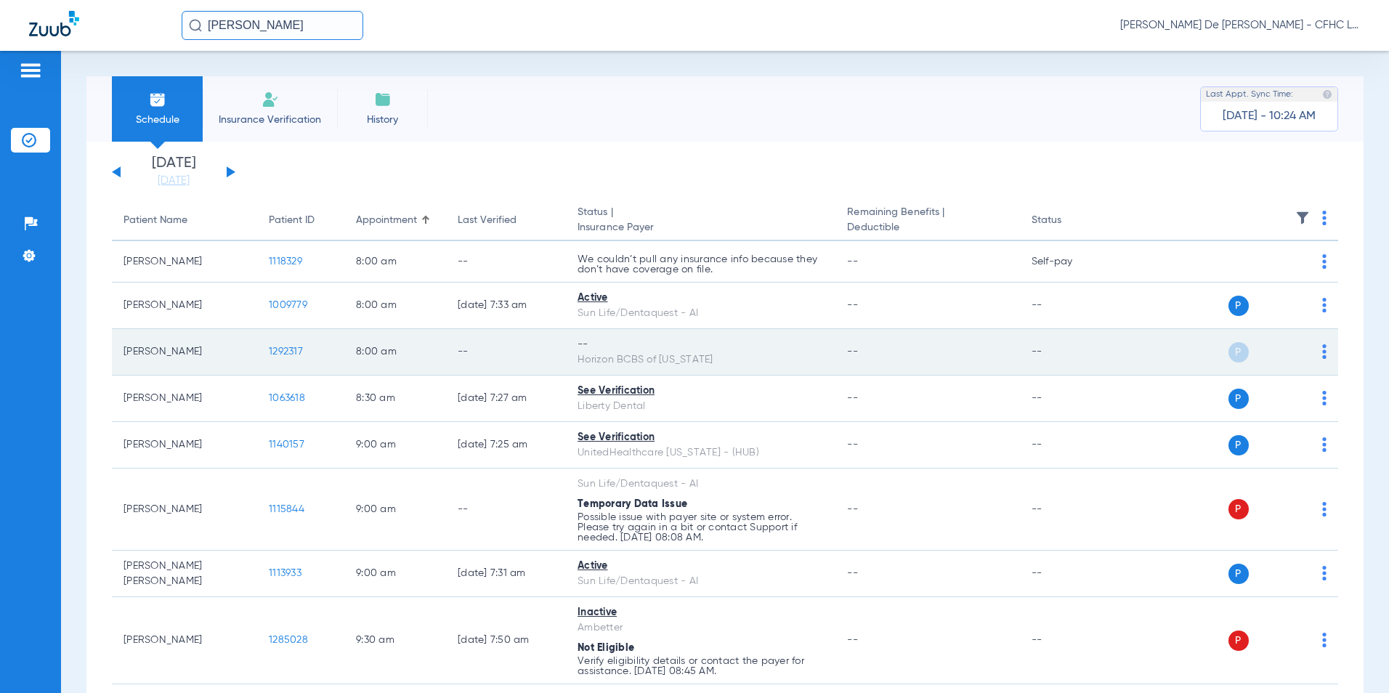
click at [276, 352] on span "1292317" at bounding box center [286, 352] width 34 height 10
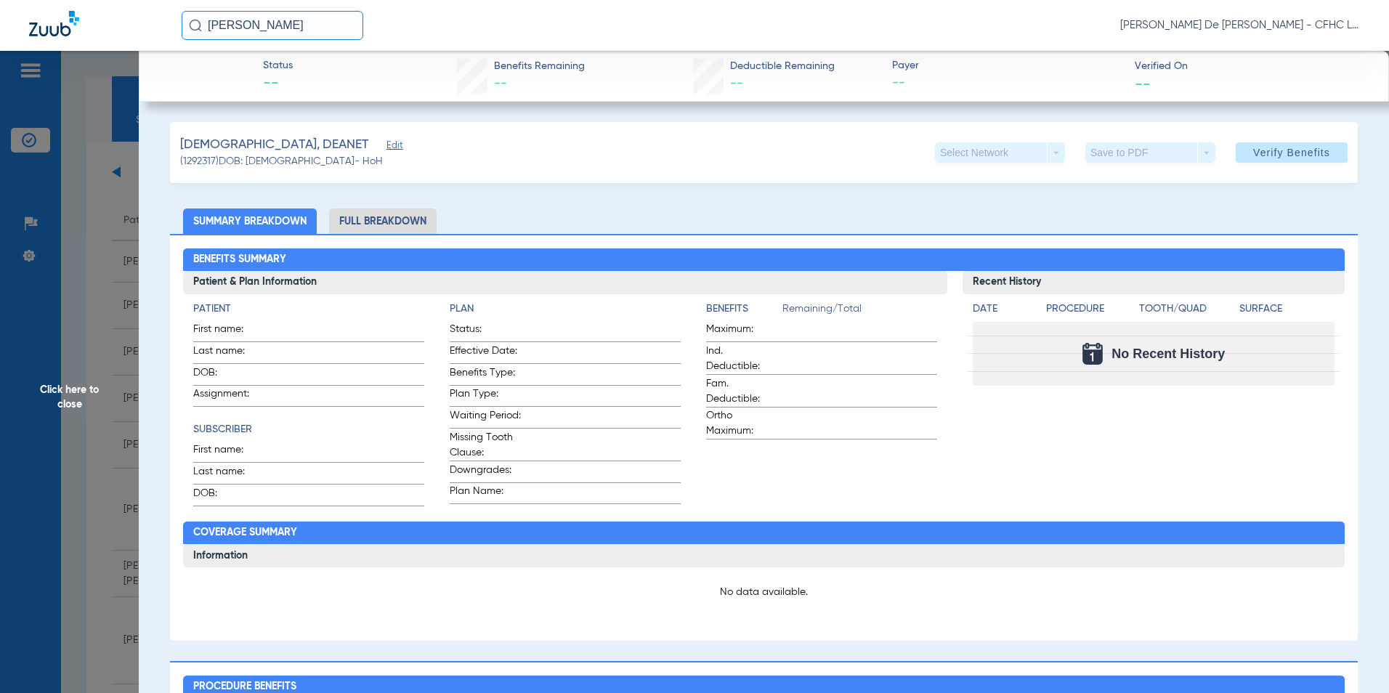
click at [386, 147] on span "Edit" at bounding box center [392, 147] width 13 height 14
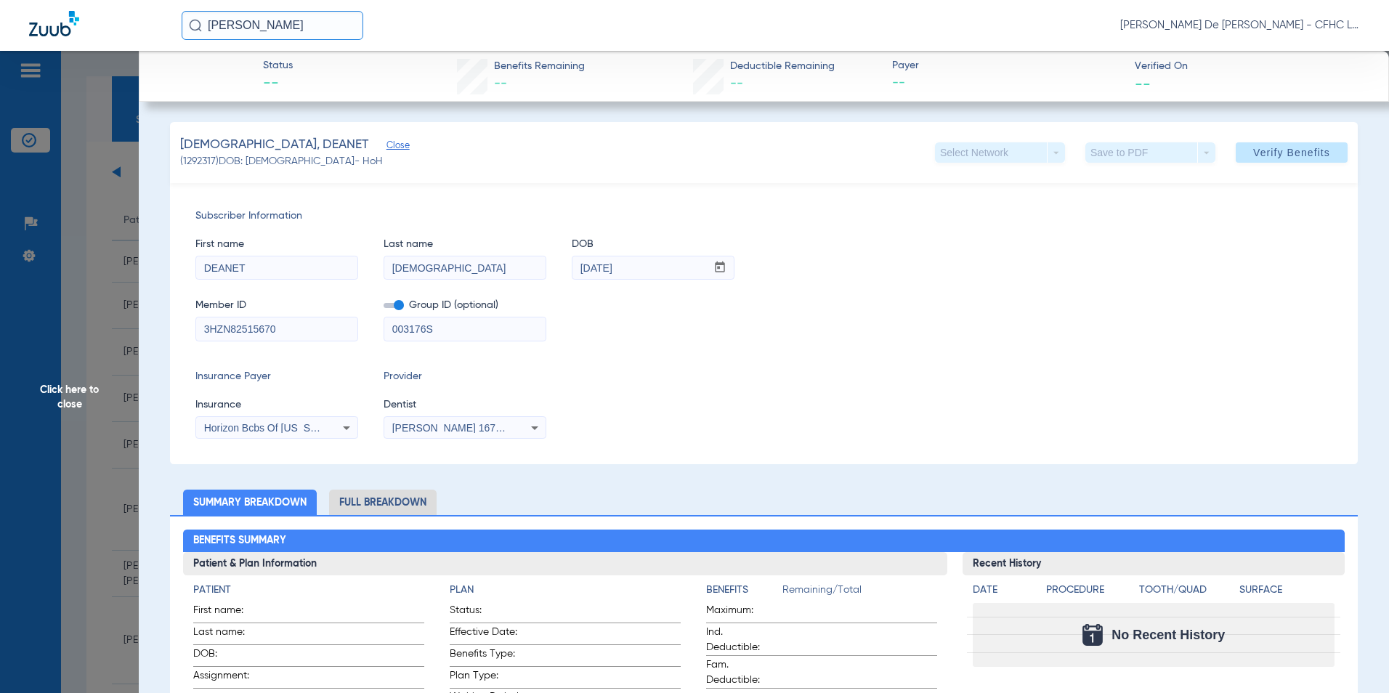
drag, startPoint x: 475, startPoint y: 328, endPoint x: 285, endPoint y: 333, distance: 190.4
click at [282, 333] on div "Member ID 3HZN82515670 Group ID (optional) 003176S" at bounding box center [763, 313] width 1137 height 56
drag, startPoint x: 1268, startPoint y: 150, endPoint x: 1256, endPoint y: 152, distance: 11.7
click at [1268, 150] on span "Verify Benefits" at bounding box center [1291, 153] width 77 height 12
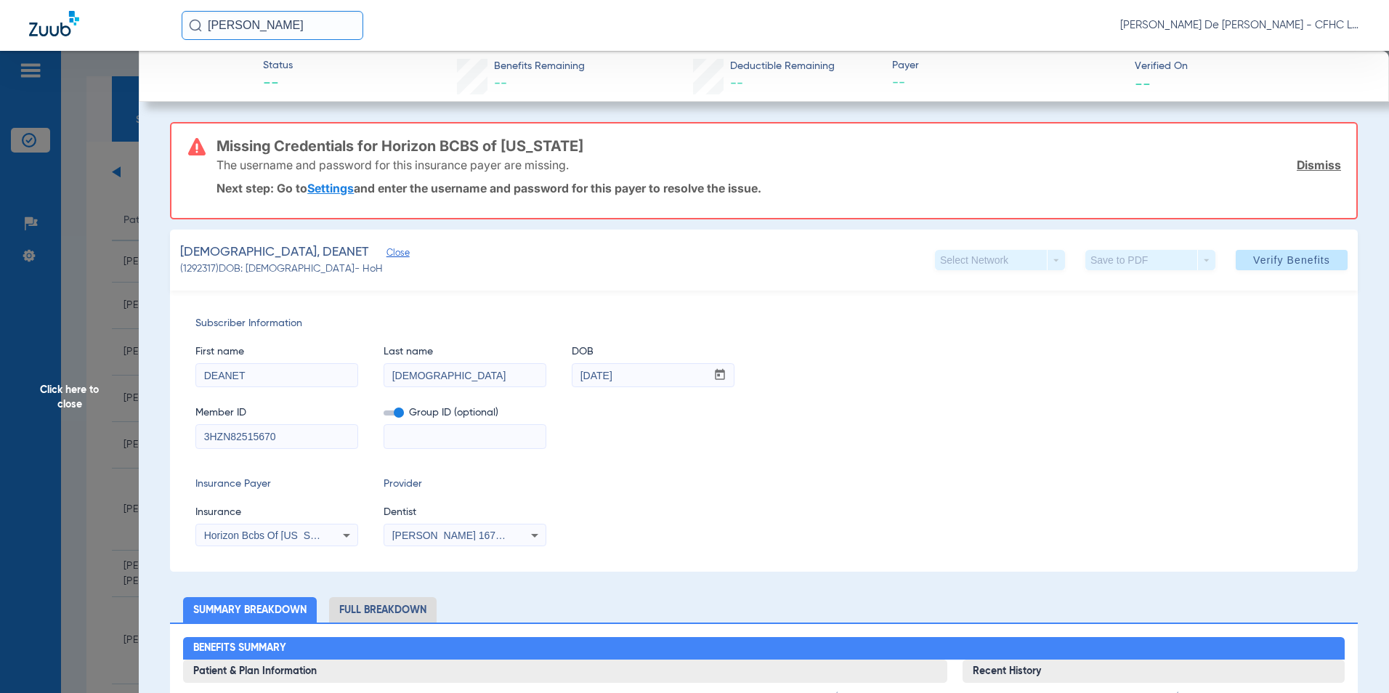
drag, startPoint x: 58, startPoint y: 401, endPoint x: 56, endPoint y: 389, distance: 11.8
click at [58, 399] on span "Click here to close" at bounding box center [69, 397] width 139 height 693
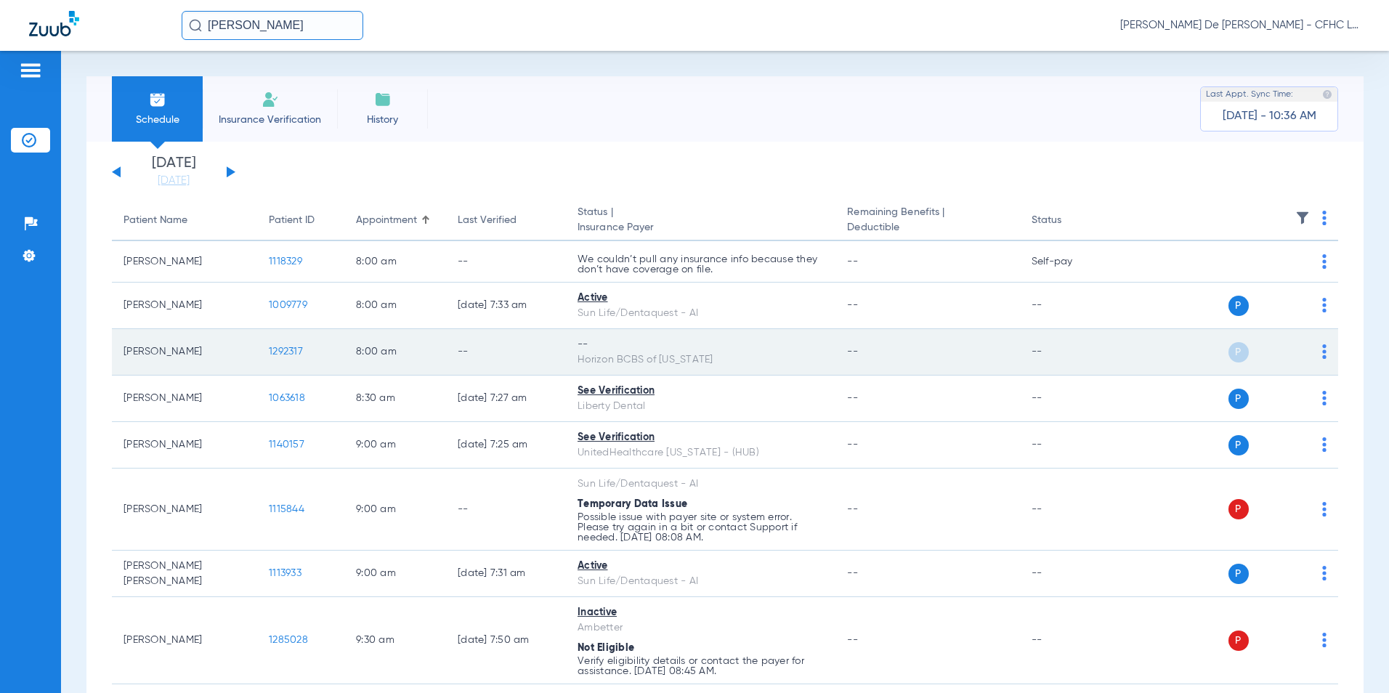
click at [304, 347] on td "1292317" at bounding box center [300, 352] width 87 height 46
click at [291, 351] on span "1292317" at bounding box center [286, 352] width 34 height 10
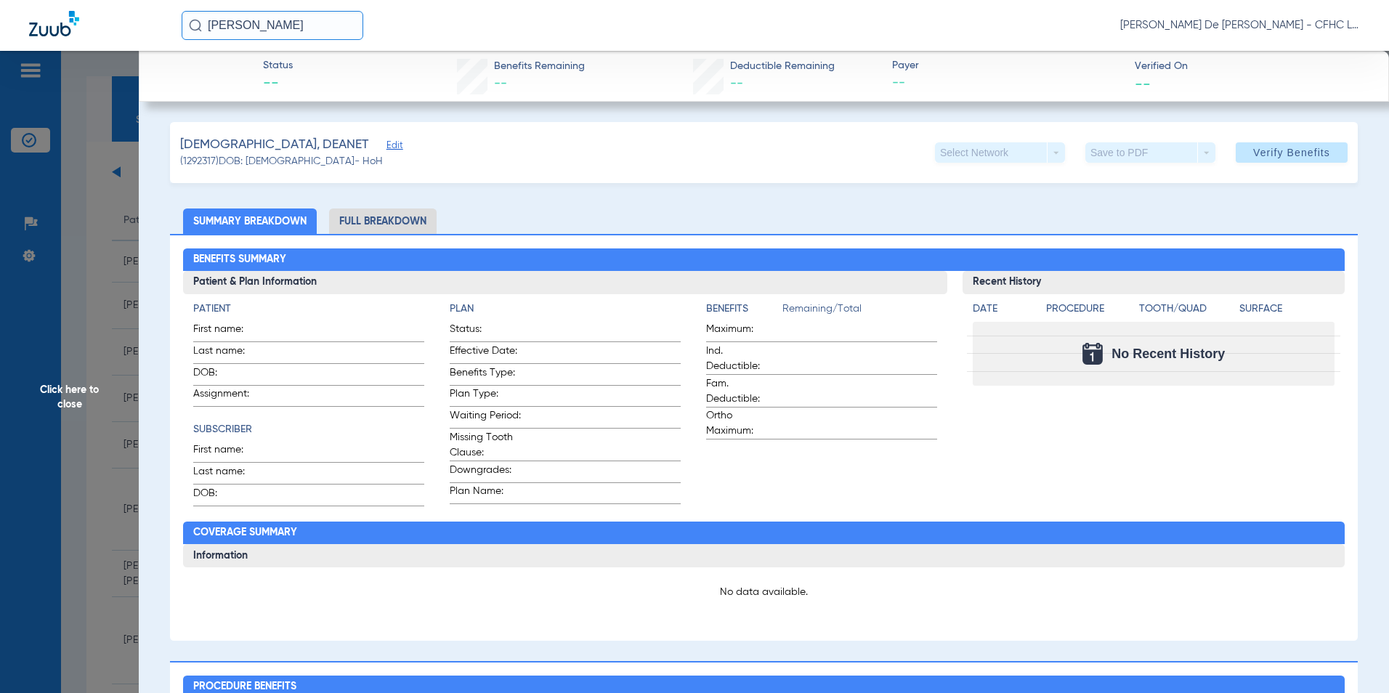
click at [85, 385] on span "Click here to close" at bounding box center [69, 397] width 139 height 693
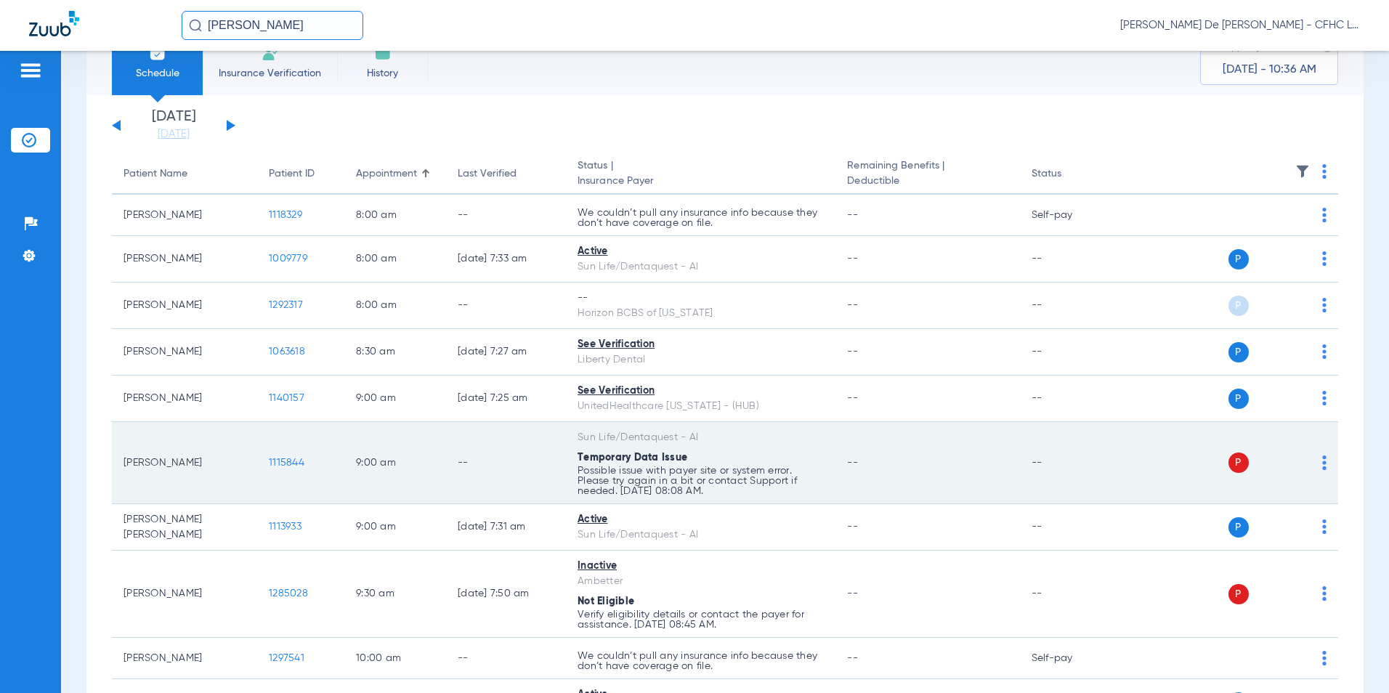
scroll to position [73, 0]
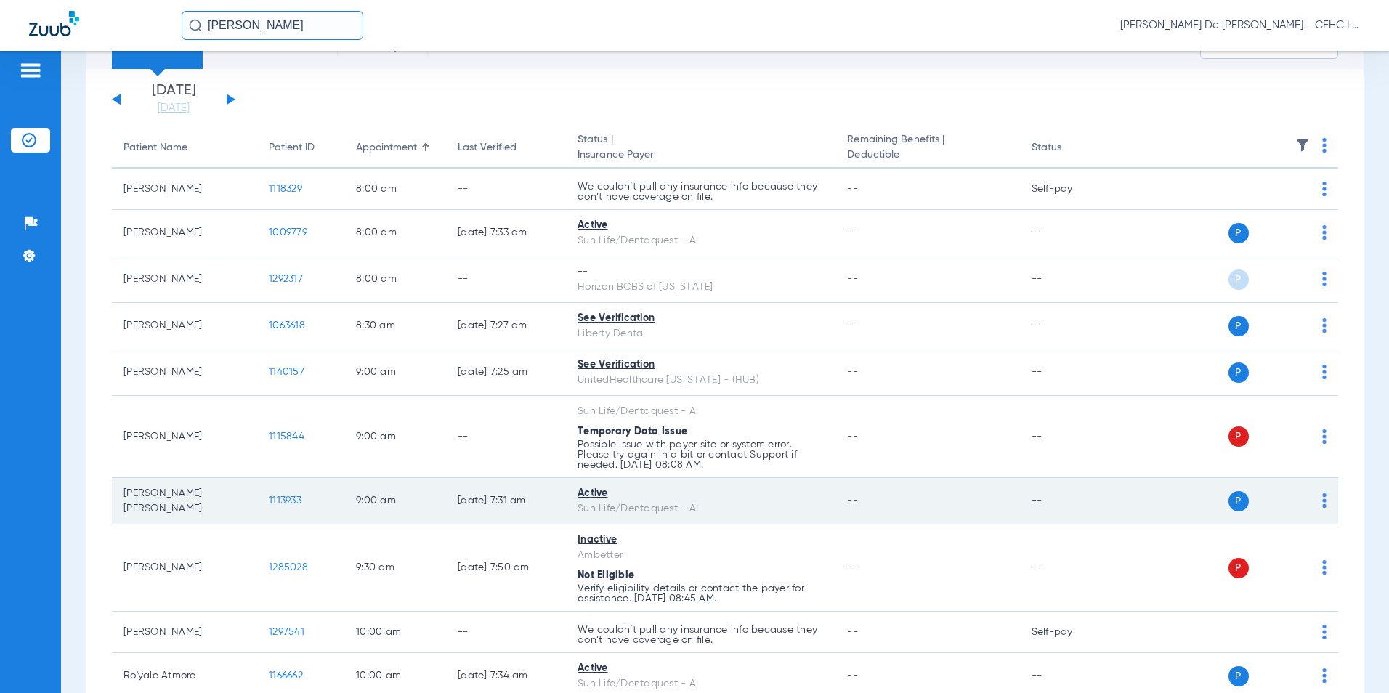
click at [287, 498] on span "1113933" at bounding box center [285, 500] width 33 height 10
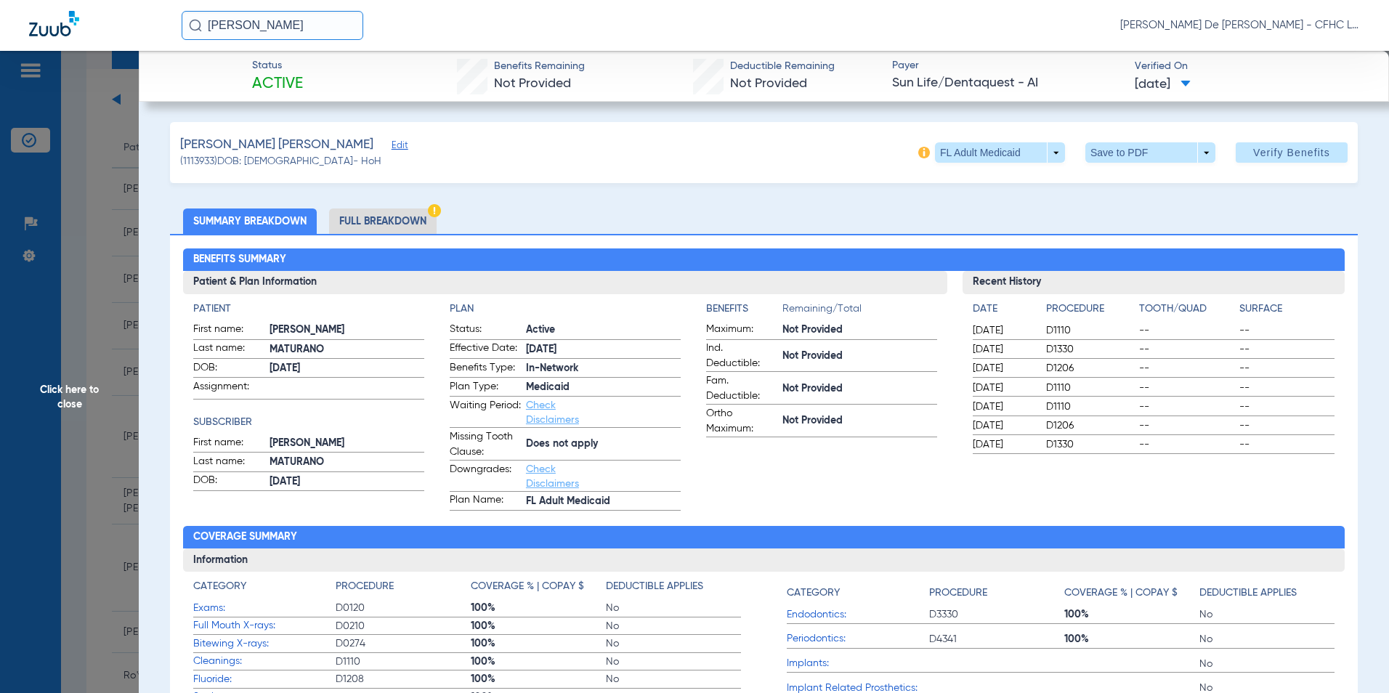
click at [411, 216] on li "Full Breakdown" at bounding box center [383, 220] width 108 height 25
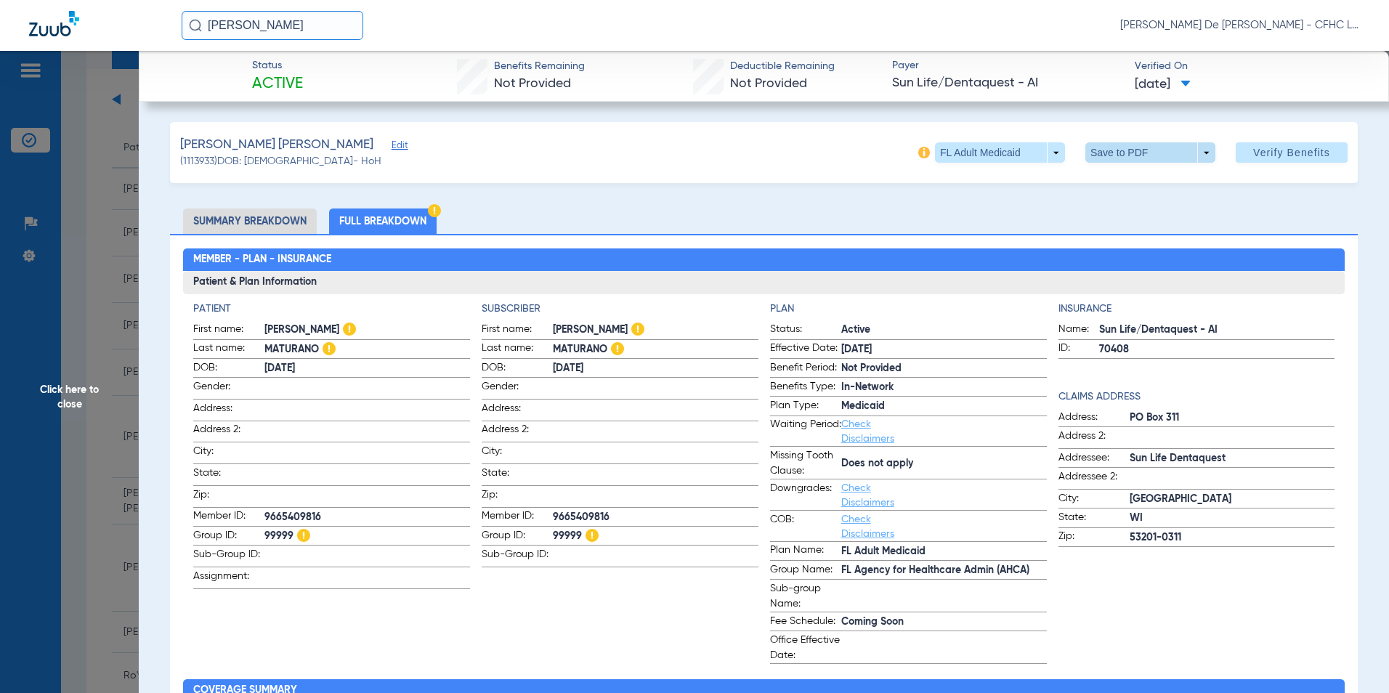
click at [1135, 147] on span at bounding box center [1150, 152] width 35 height 35
click at [1135, 177] on span "Save to PDF" at bounding box center [1144, 182] width 57 height 10
click at [73, 381] on span "Click here to close" at bounding box center [69, 397] width 139 height 693
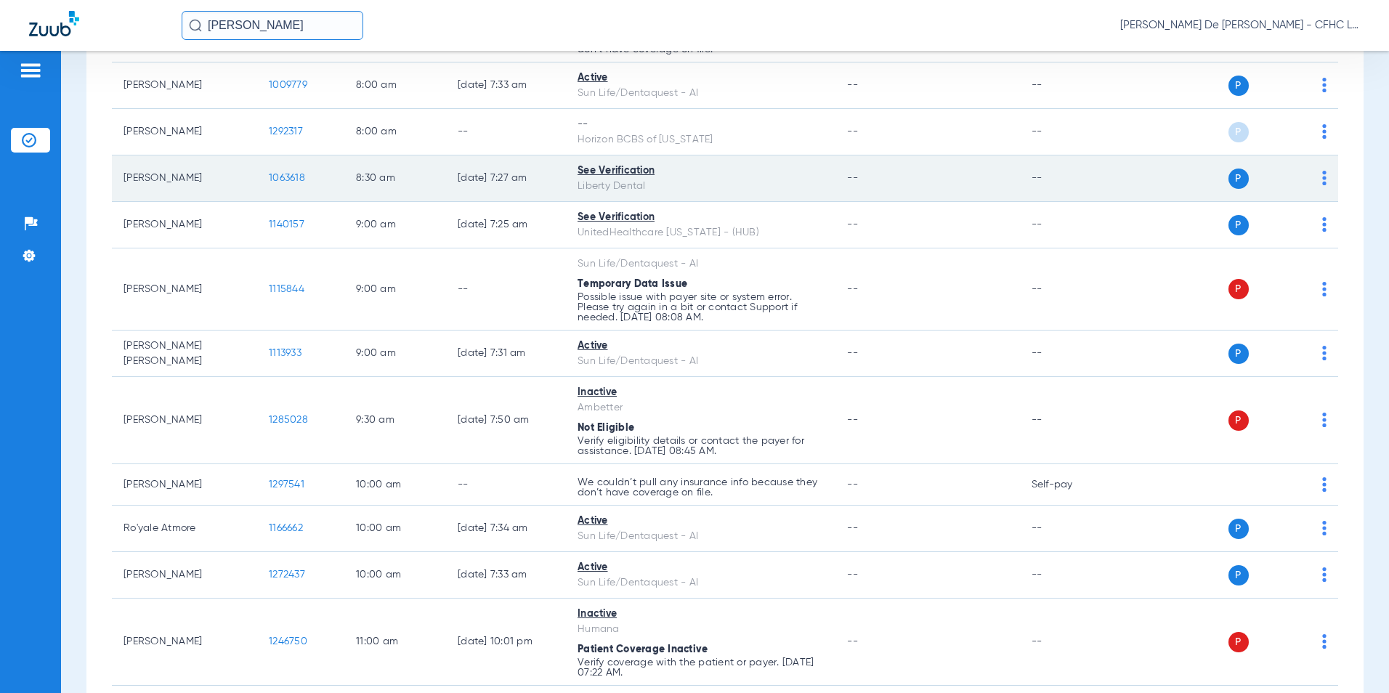
scroll to position [363, 0]
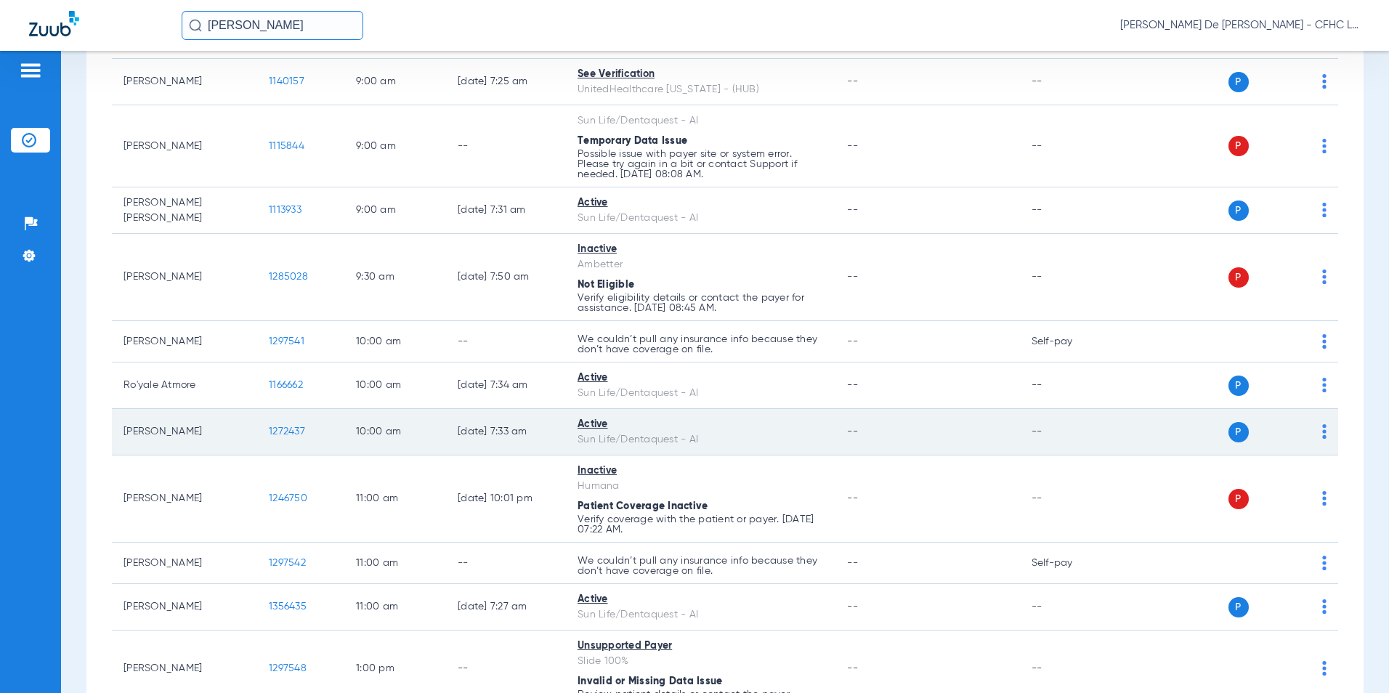
click at [295, 426] on span "1272437" at bounding box center [287, 431] width 36 height 10
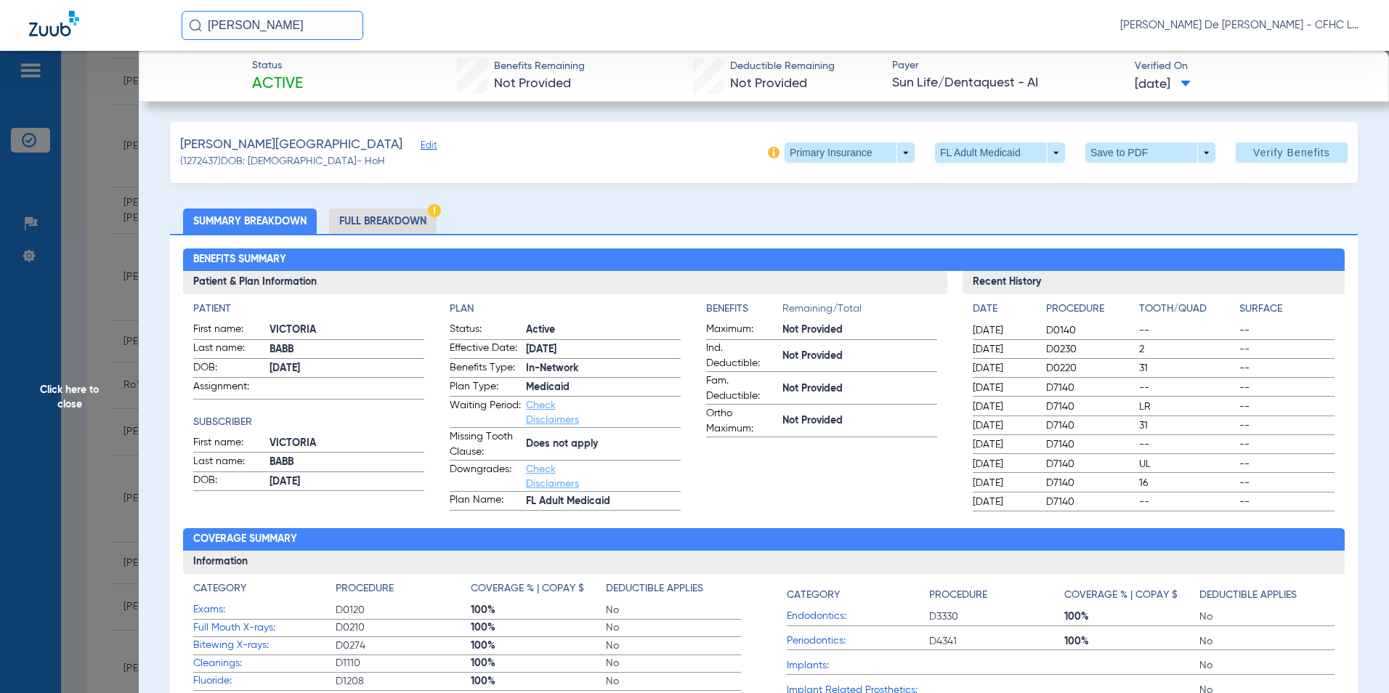
click at [88, 388] on span "Click here to close" at bounding box center [69, 397] width 139 height 693
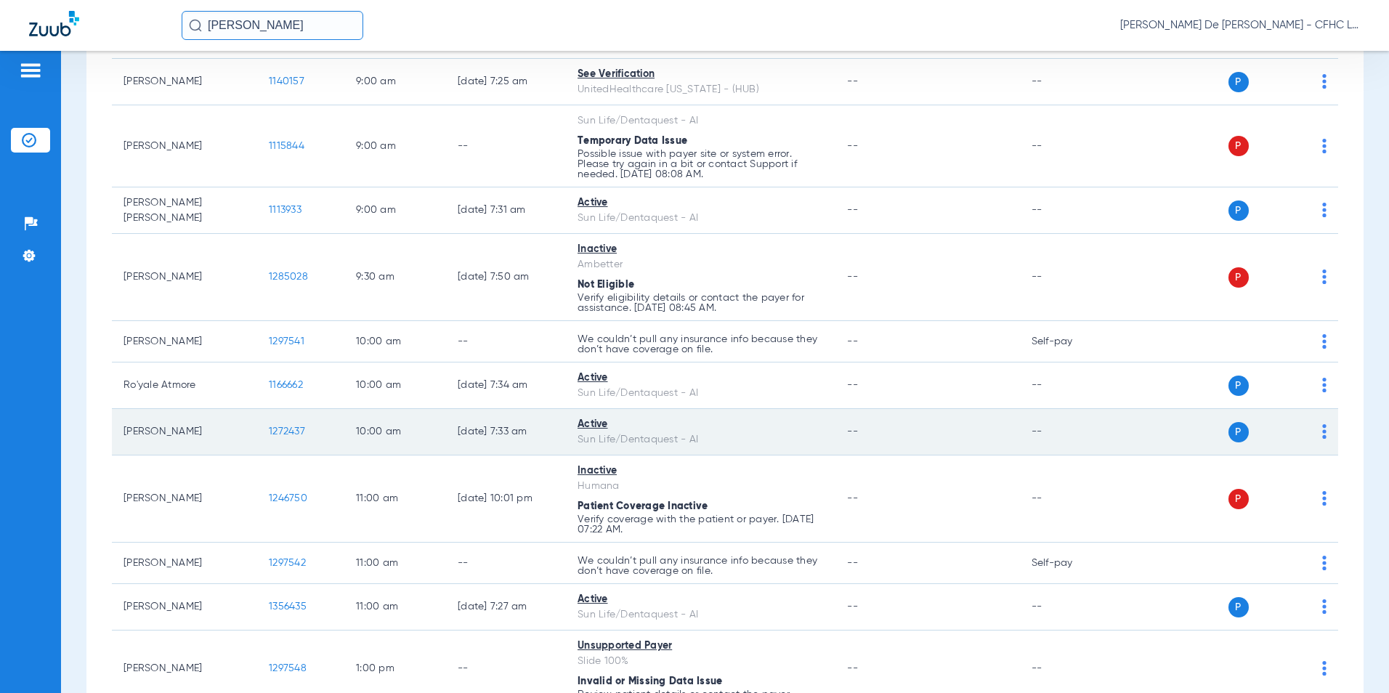
click at [304, 424] on td "1272437" at bounding box center [300, 432] width 87 height 46
click at [293, 434] on span "1272437" at bounding box center [287, 431] width 36 height 10
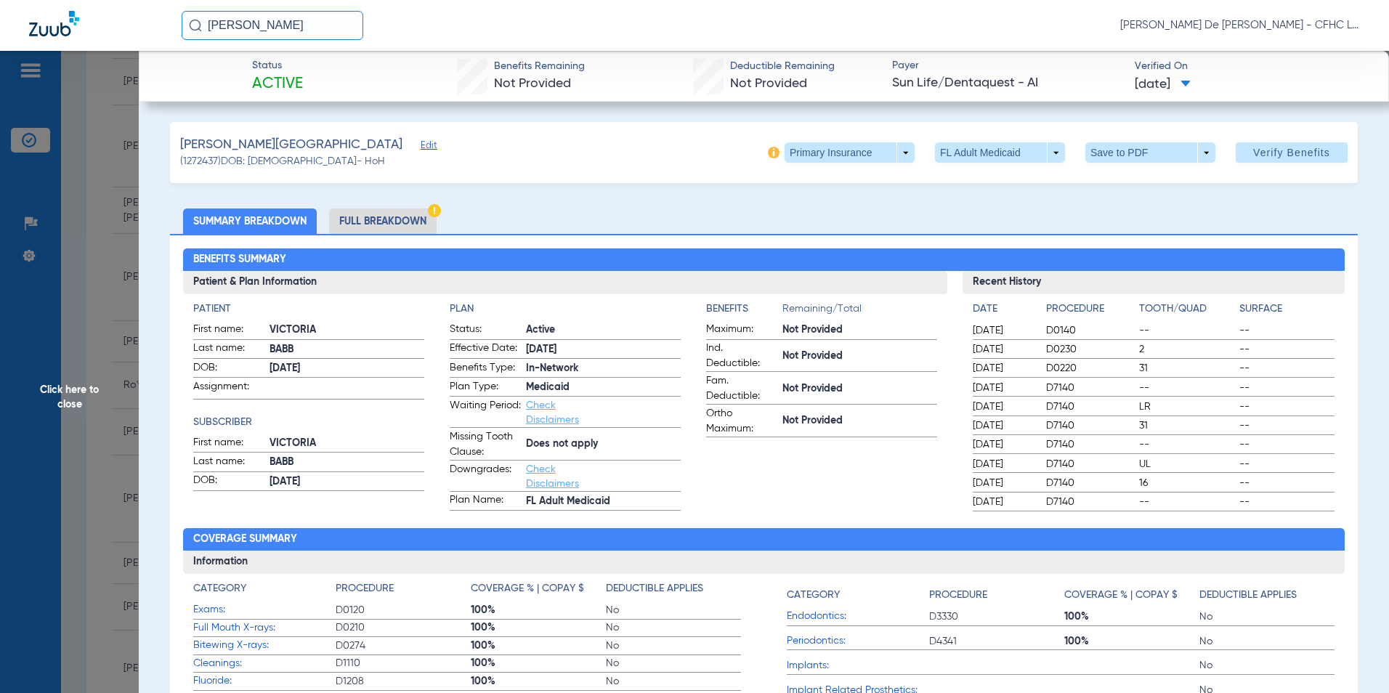
click at [347, 216] on li "Full Breakdown" at bounding box center [383, 220] width 108 height 25
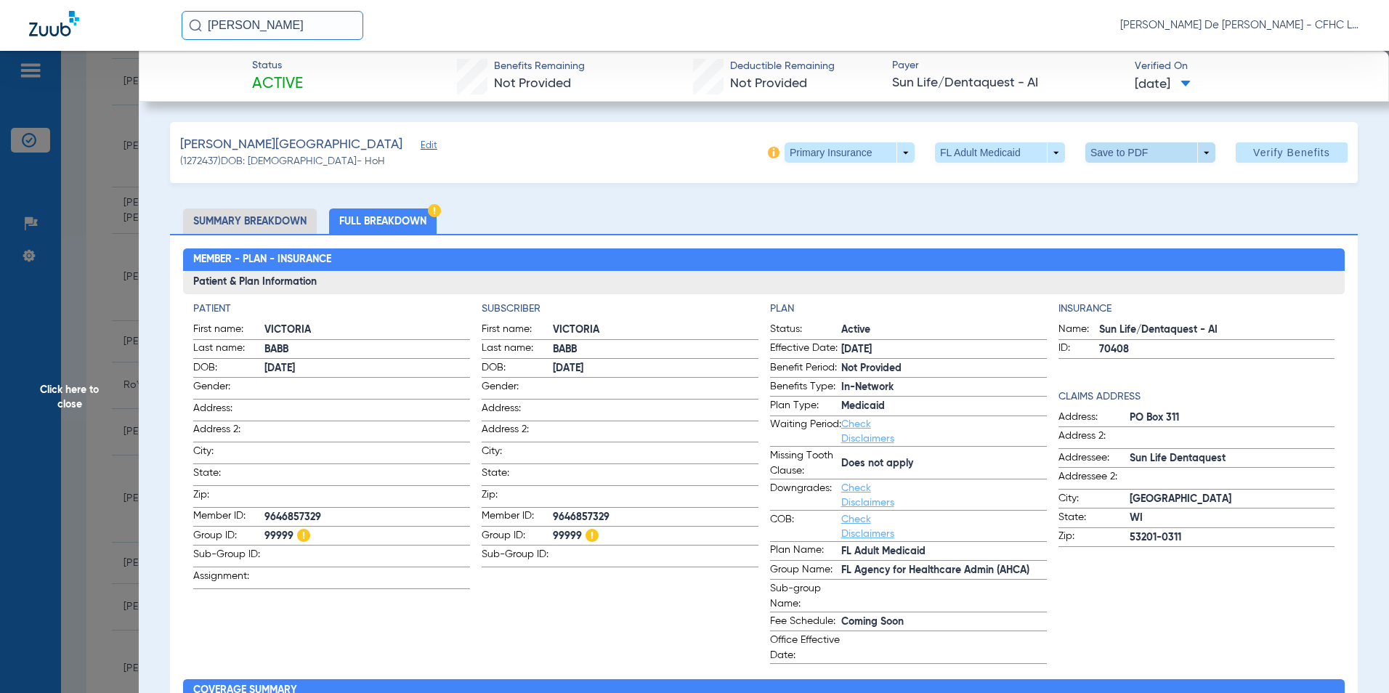
click at [1119, 151] on span at bounding box center [1150, 152] width 130 height 20
click at [1114, 179] on button "insert_drive_file Save to PDF" at bounding box center [1130, 181] width 110 height 29
click at [61, 409] on span "Click here to close" at bounding box center [69, 397] width 139 height 693
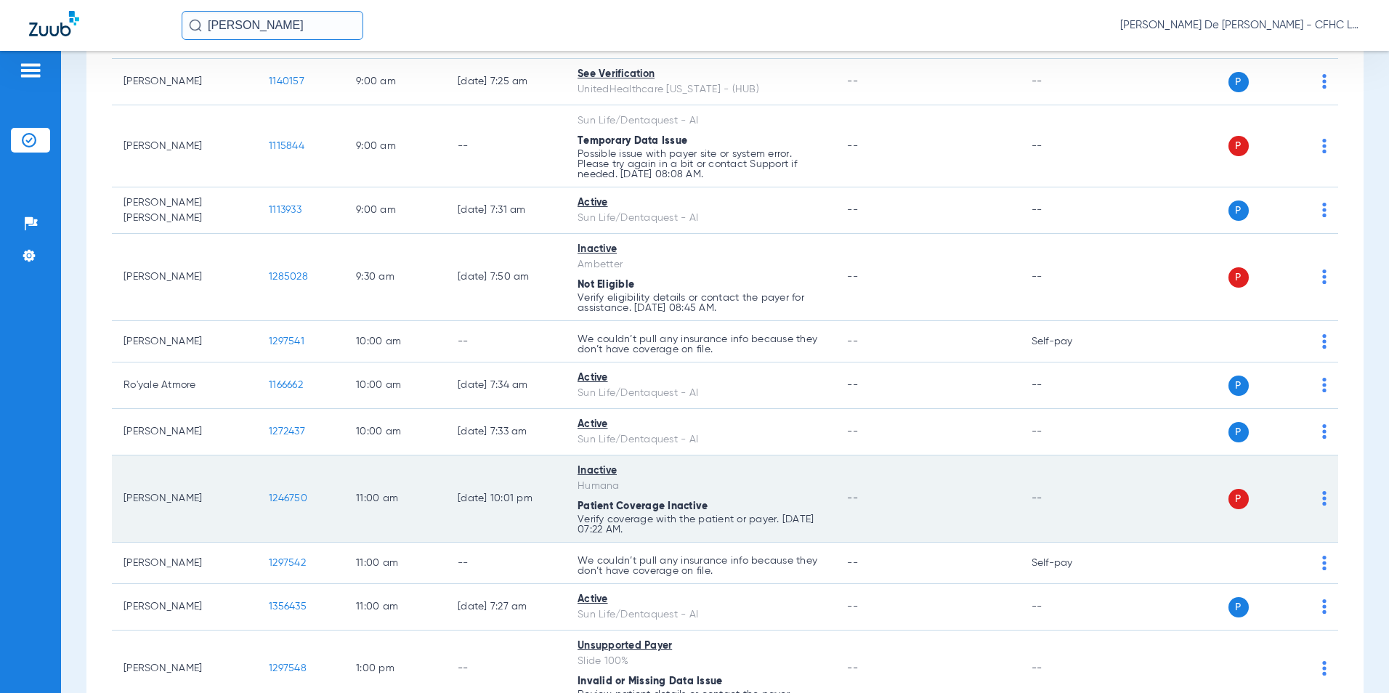
click at [297, 493] on span "1246750" at bounding box center [288, 498] width 39 height 10
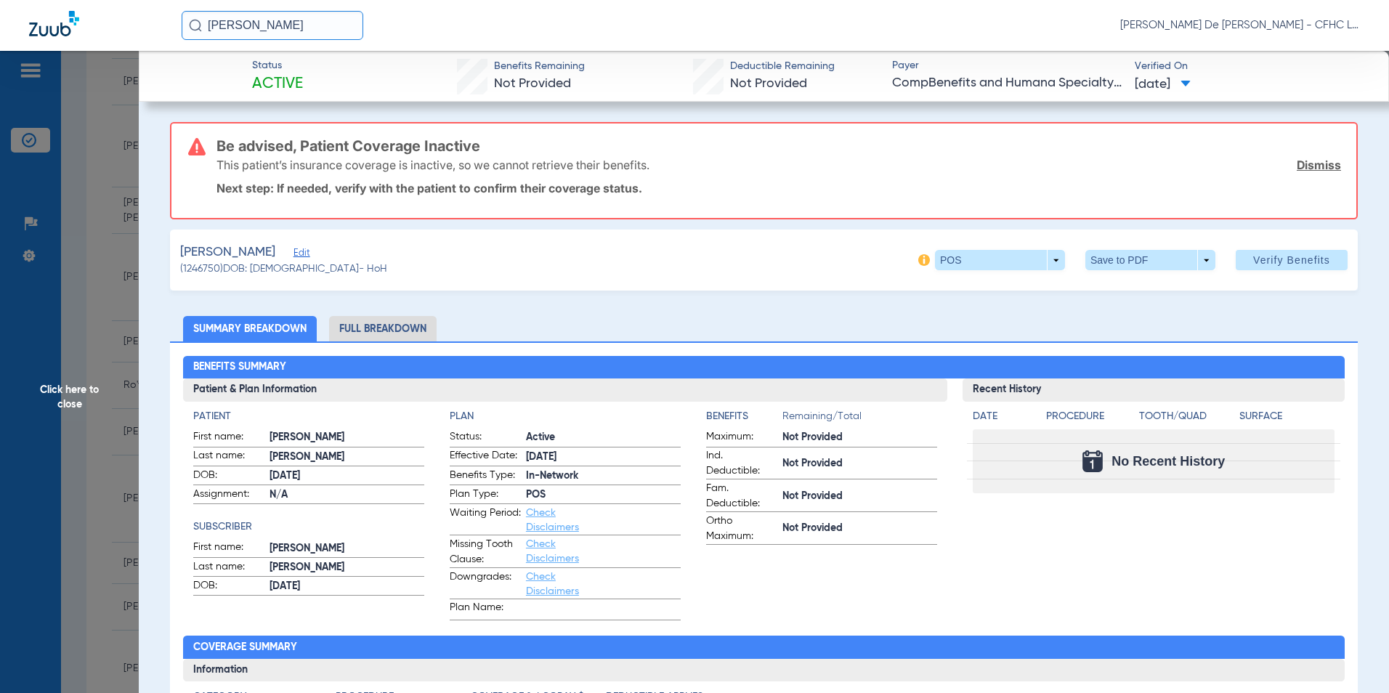
click at [293, 248] on span "Edit" at bounding box center [299, 255] width 13 height 14
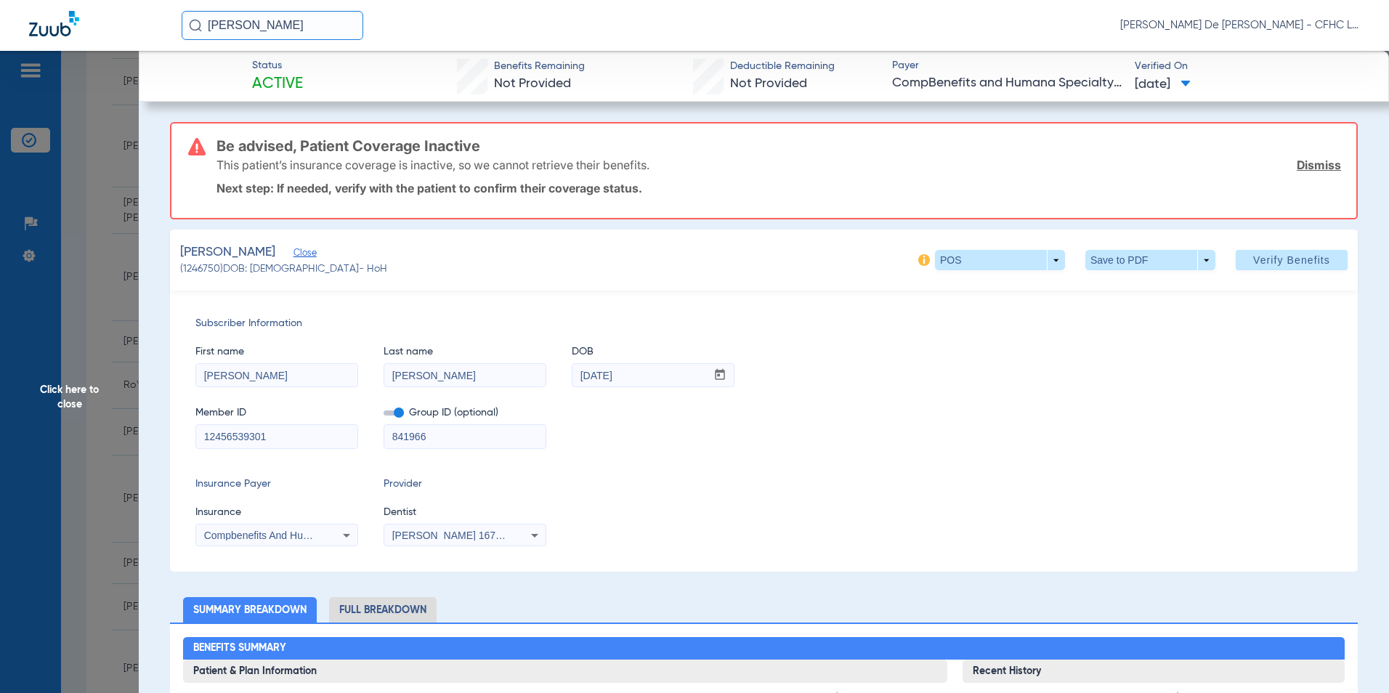
drag, startPoint x: 291, startPoint y: 29, endPoint x: 146, endPoint y: 21, distance: 145.5
click at [155, 29] on div "daryn knighton Priscilla De La Cerda - CFHC Lake Wales Dental" at bounding box center [694, 25] width 1389 height 51
type input "GARY MORRIS"
click at [294, 79] on td "1202490" at bounding box center [319, 78] width 50 height 20
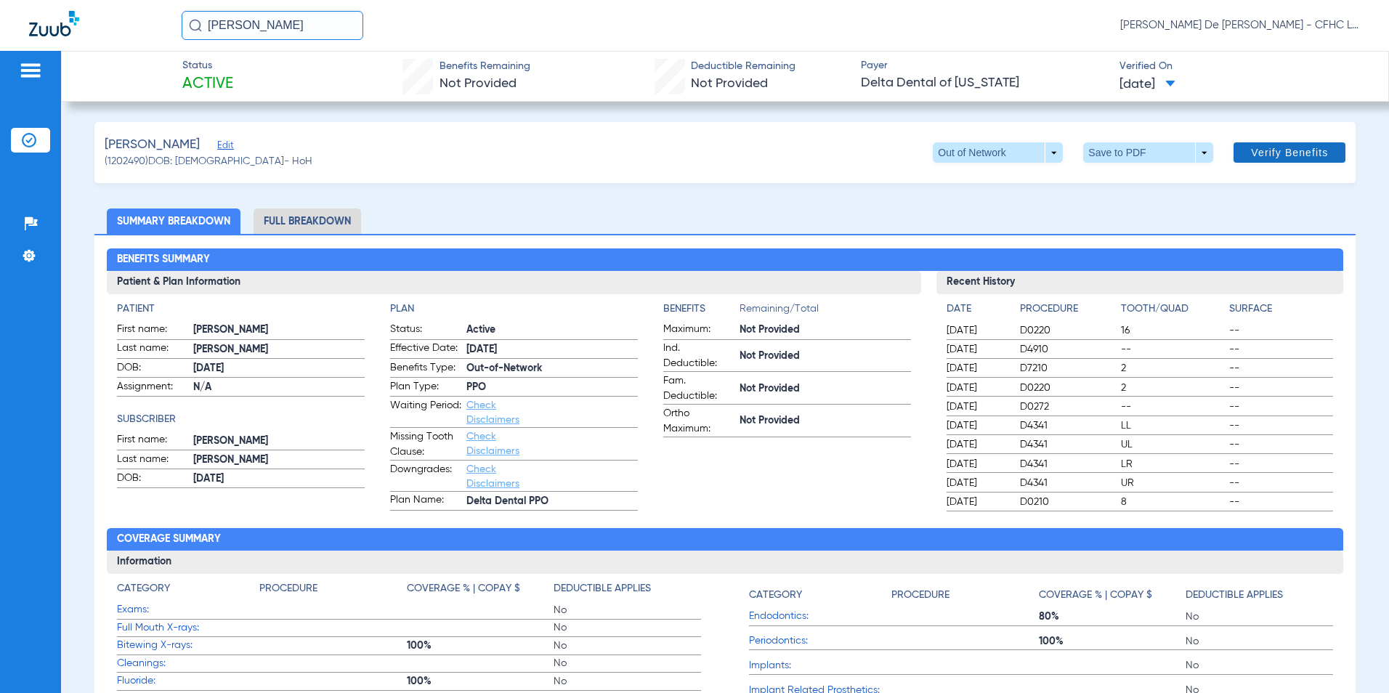
click at [1257, 155] on span "Verify Benefits" at bounding box center [1289, 153] width 77 height 12
